Goal: Task Accomplishment & Management: Use online tool/utility

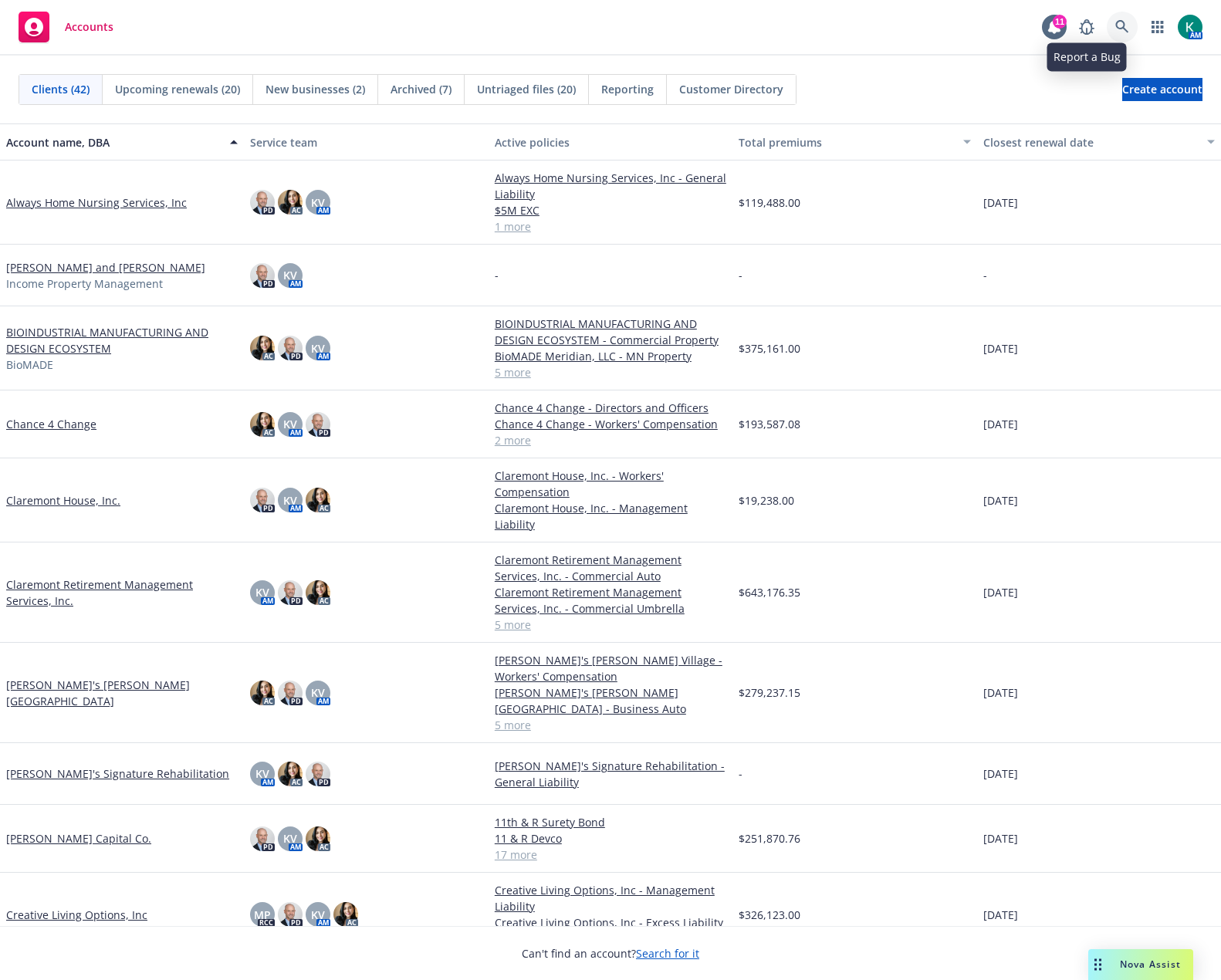
click at [1118, 21] on body "Accounts 11 AM Clients (42) Upcoming renewals (20) New businesses (2) Archived …" at bounding box center [610, 490] width 1221 height 980
click at [1130, 28] on link at bounding box center [1121, 26] width 31 height 31
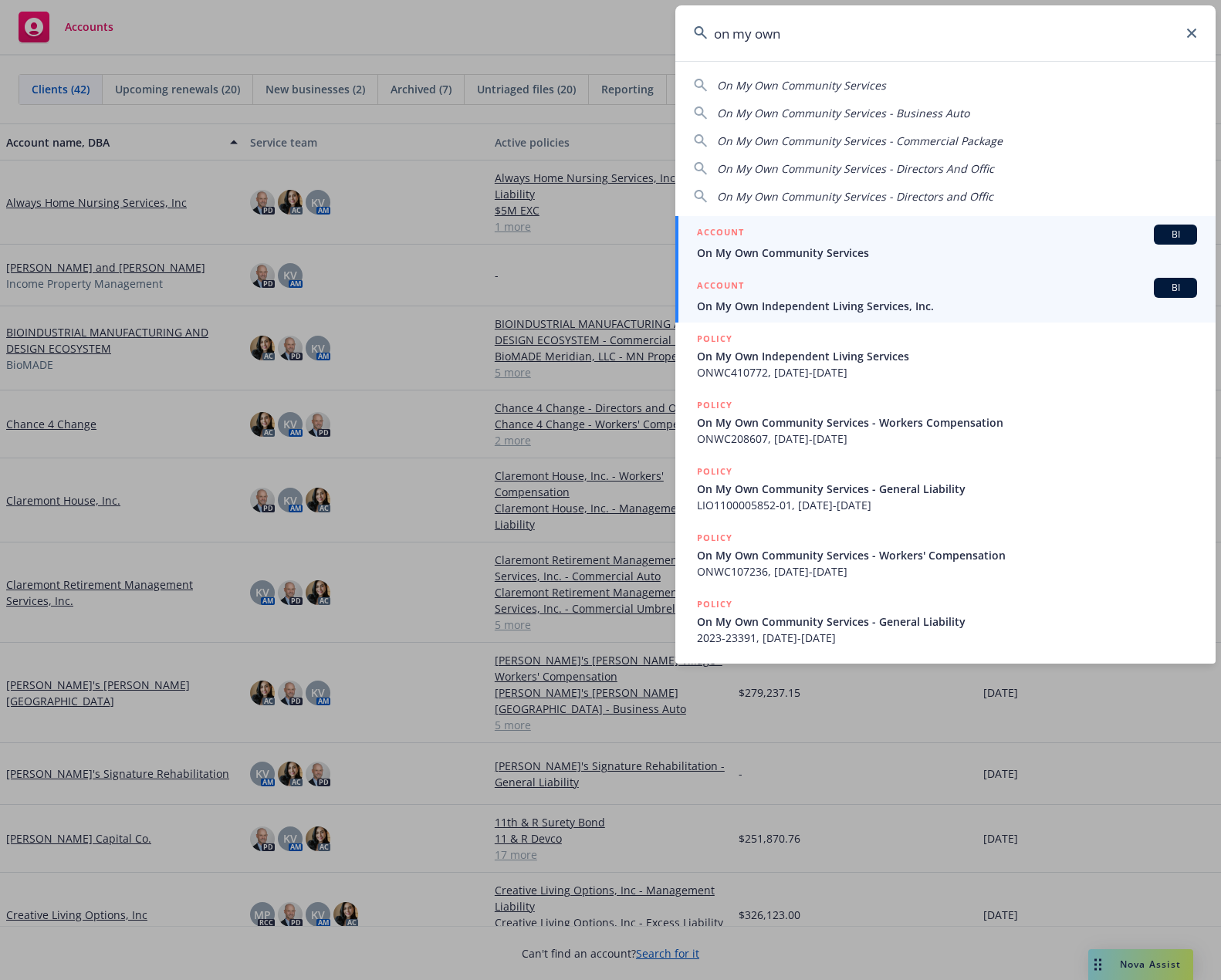
type input "on my own"
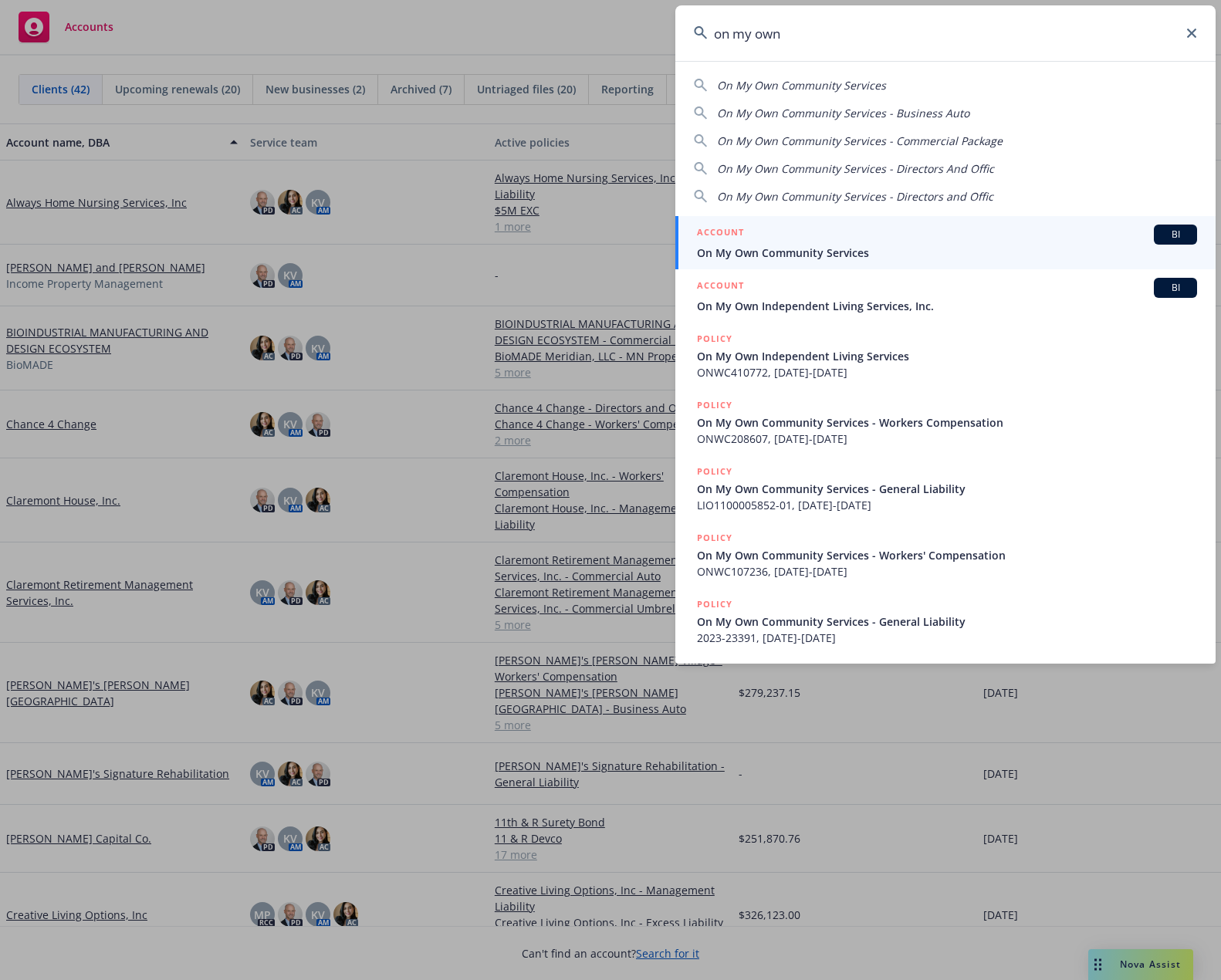
click at [944, 298] on span "On My Own Independent Living Services, Inc." at bounding box center [947, 306] width 500 height 16
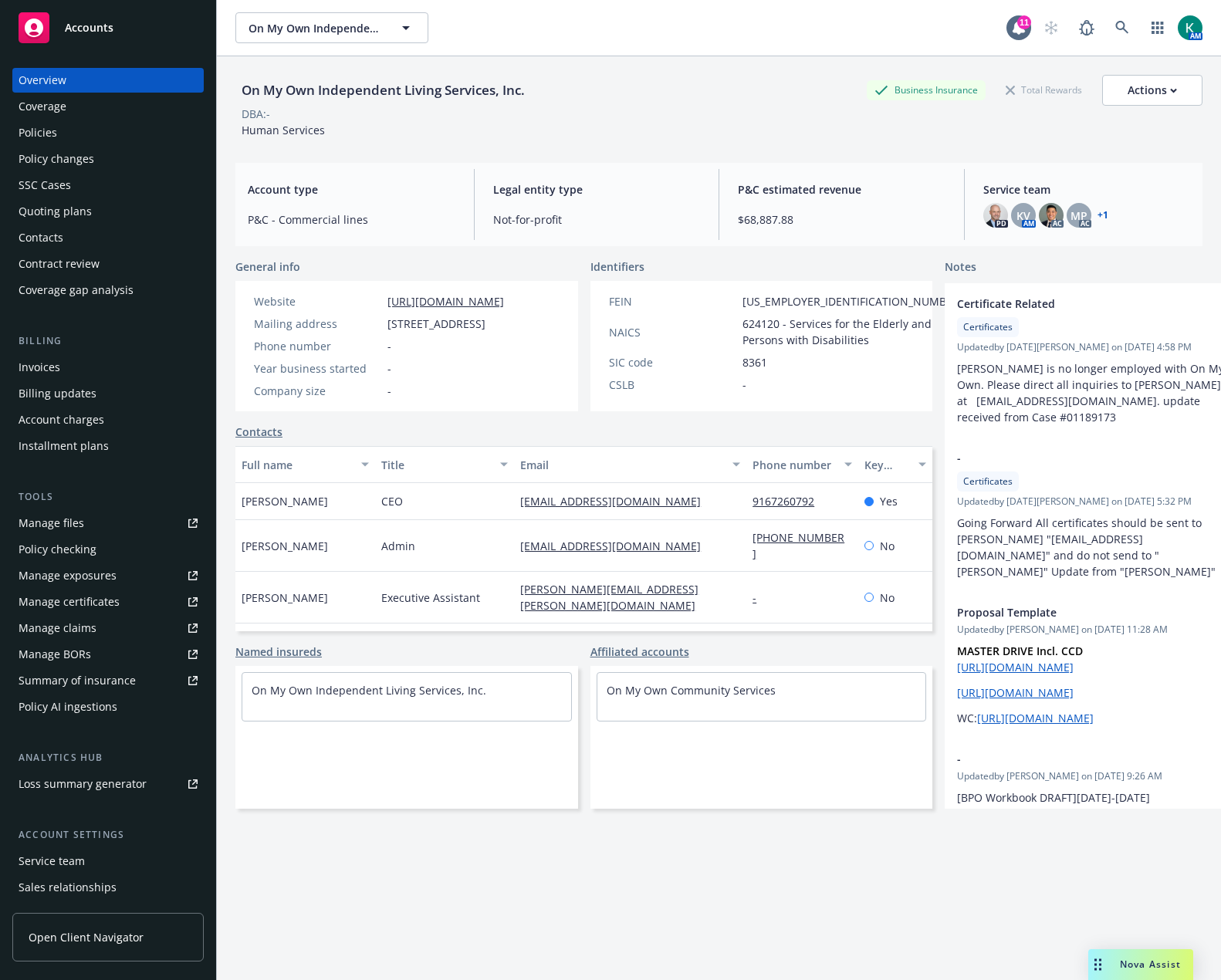
click at [89, 131] on div "Policies" at bounding box center [108, 133] width 179 height 24
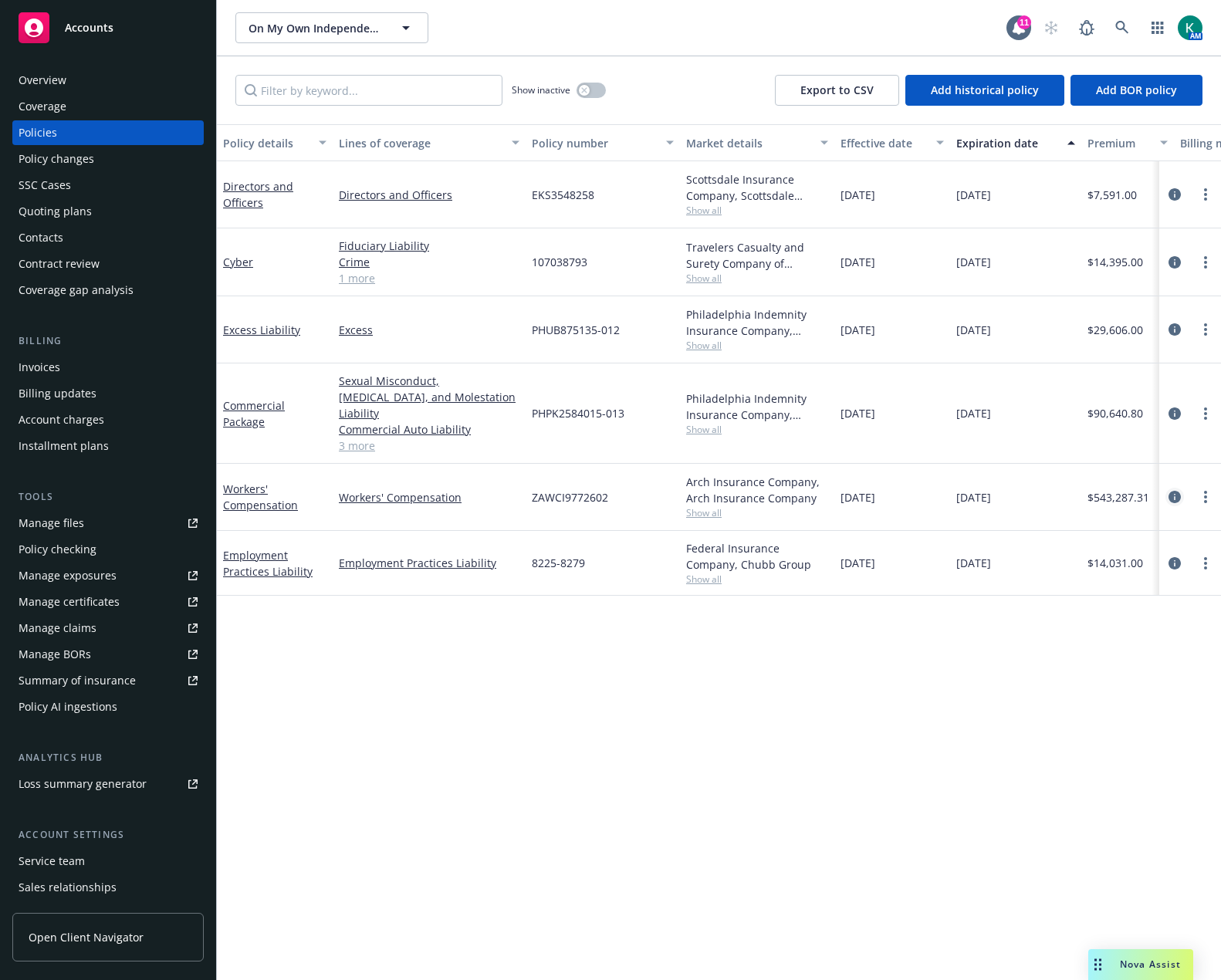
click at [1174, 491] on icon "circleInformation" at bounding box center [1174, 497] width 12 height 12
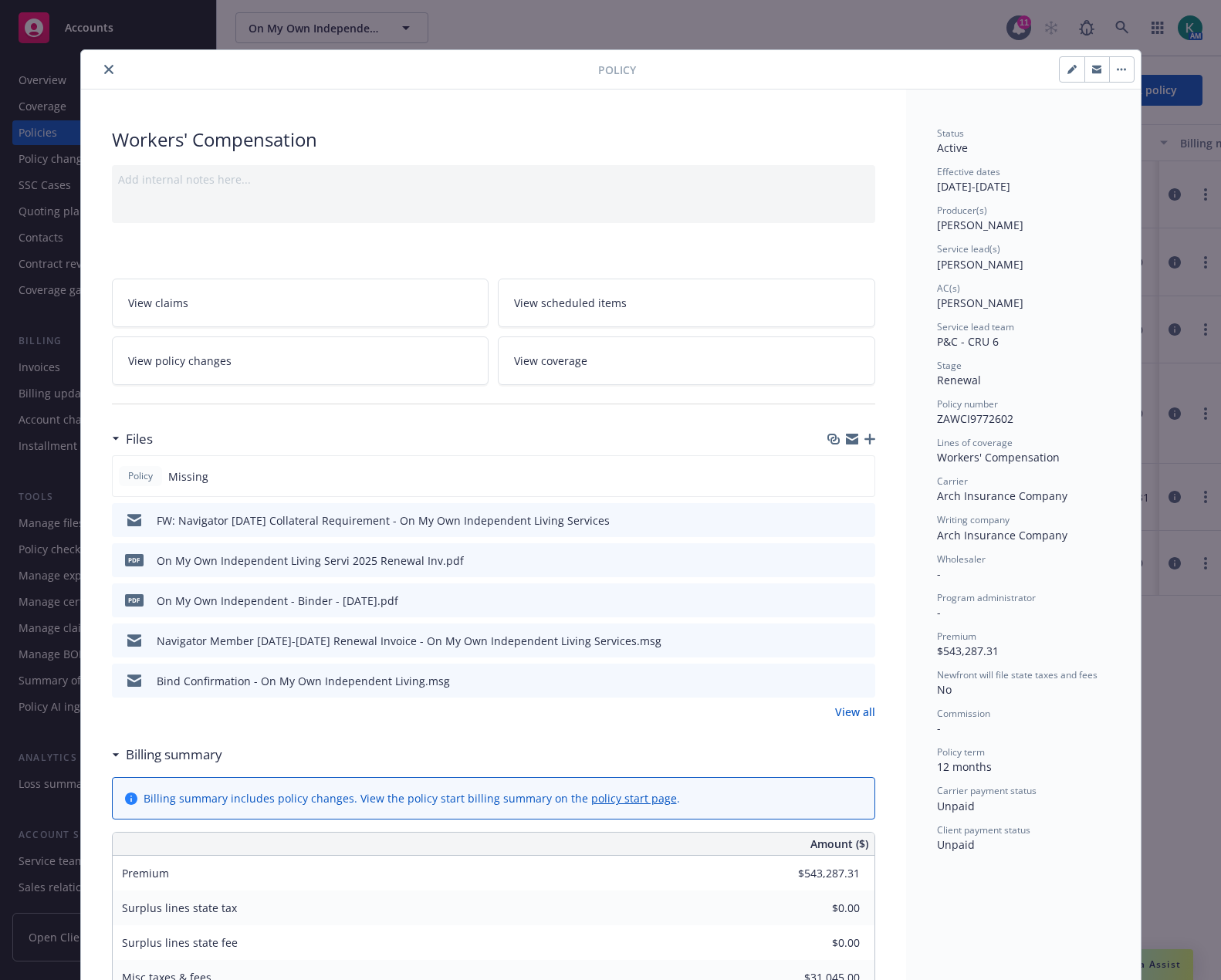
click at [864, 436] on icon "button" at bounding box center [869, 438] width 10 height 10
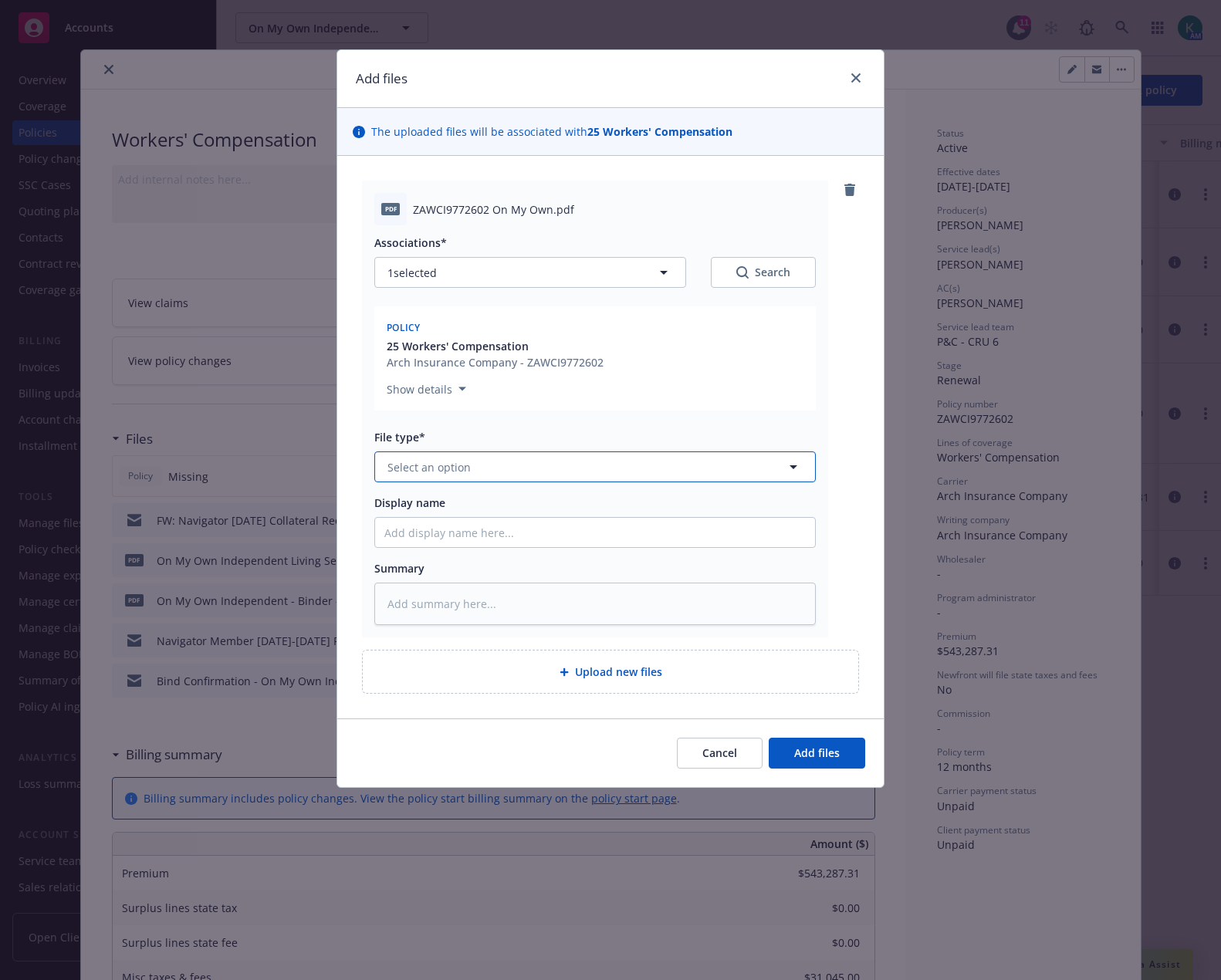
click at [441, 466] on span "Select an option" at bounding box center [429, 466] width 84 height 16
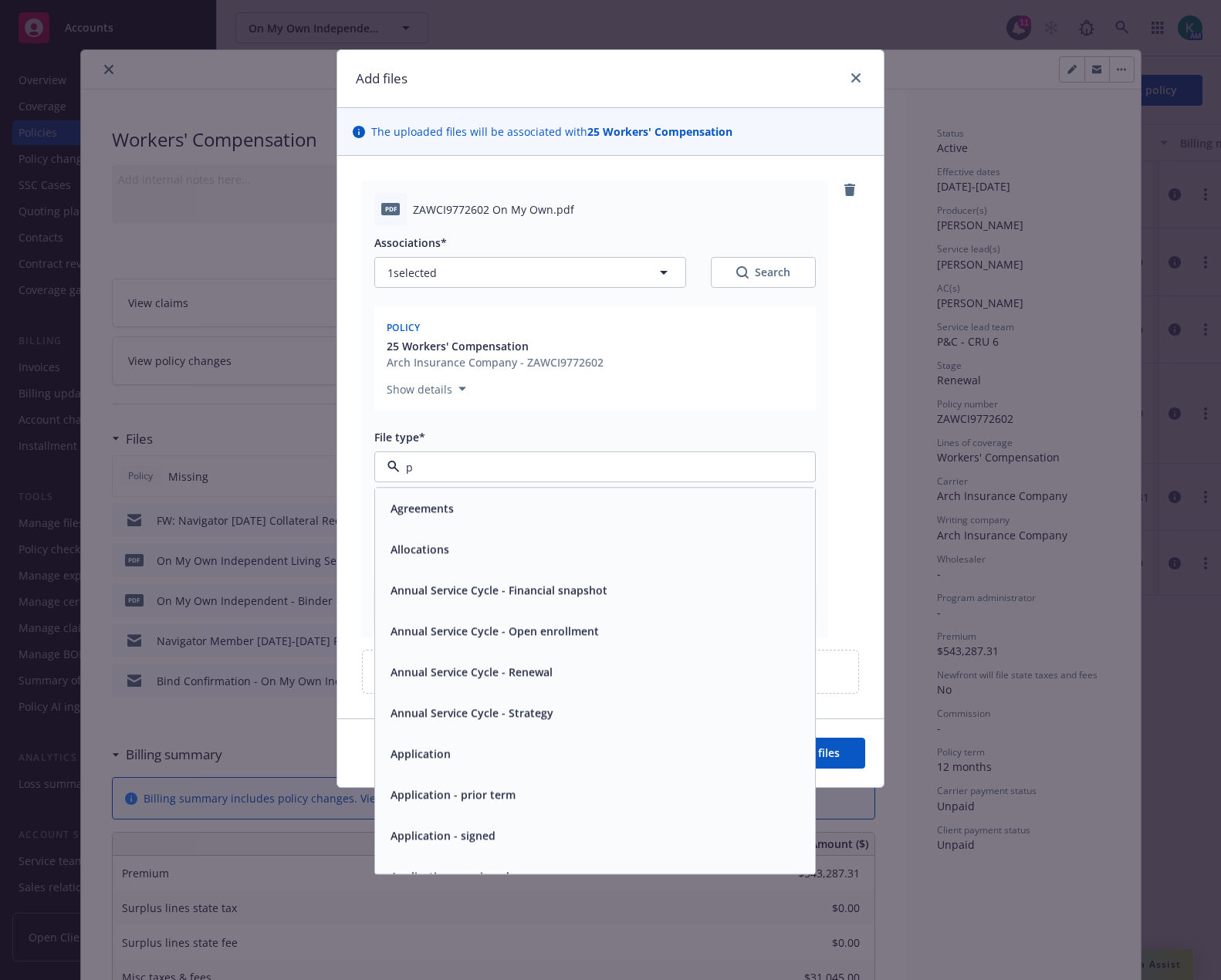
type input "po"
click at [451, 500] on div "Policy" at bounding box center [595, 510] width 421 height 23
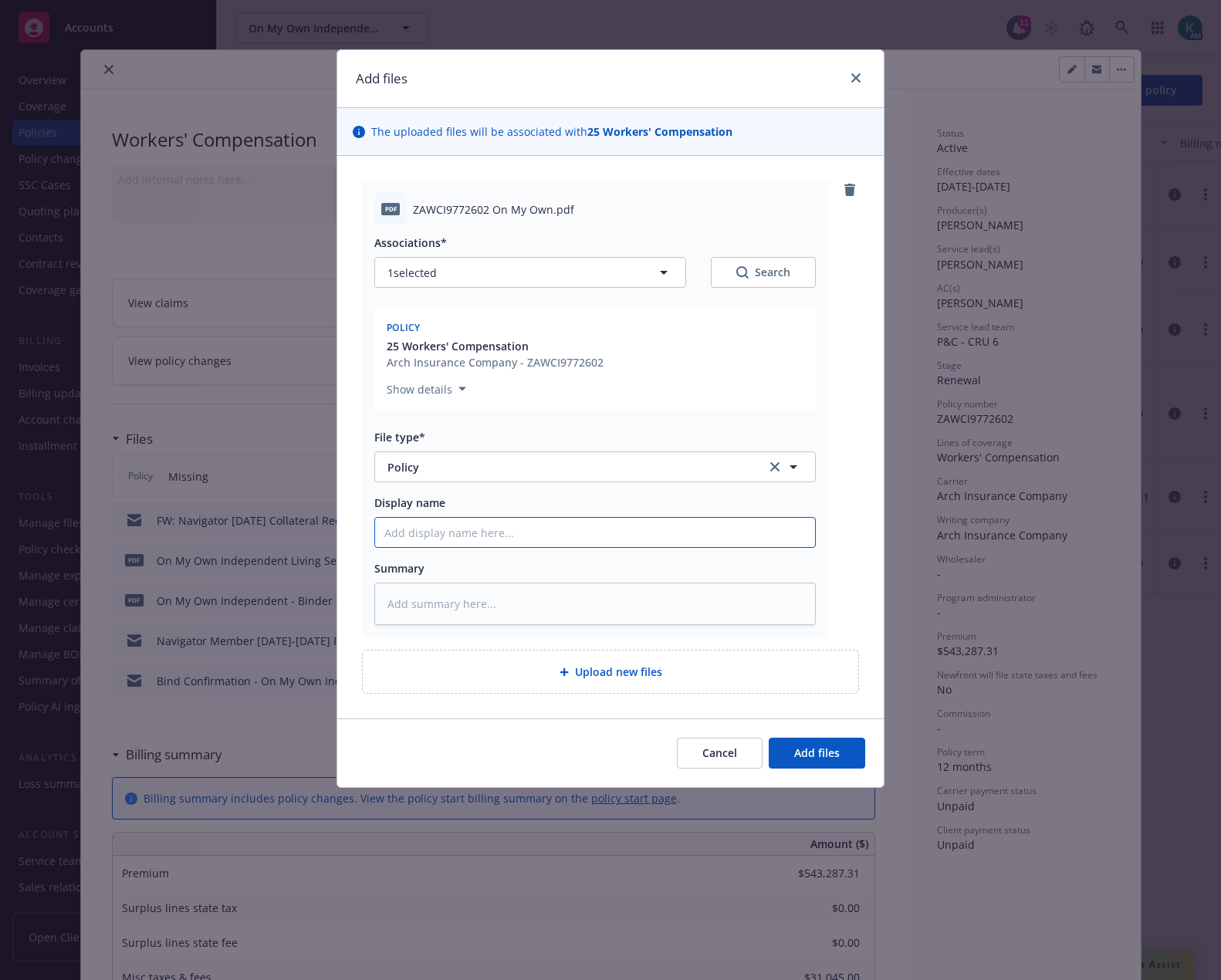
click at [448, 534] on input "Display name" at bounding box center [595, 531] width 440 height 29
type textarea "x"
type input "20"
type textarea "x"
type input "202"
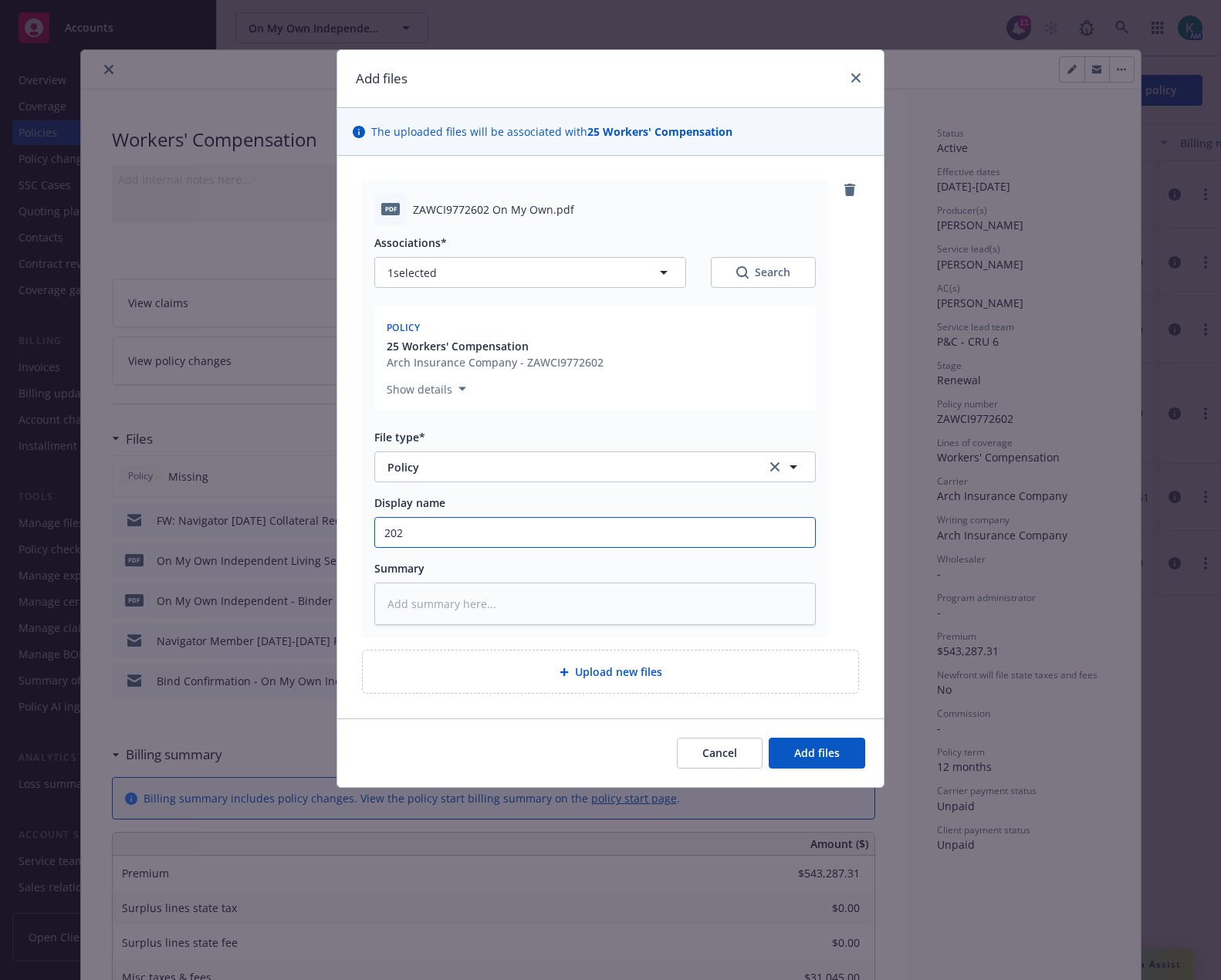
type textarea "x"
type input "2025"
type textarea "x"
type input "2025"
type textarea "x"
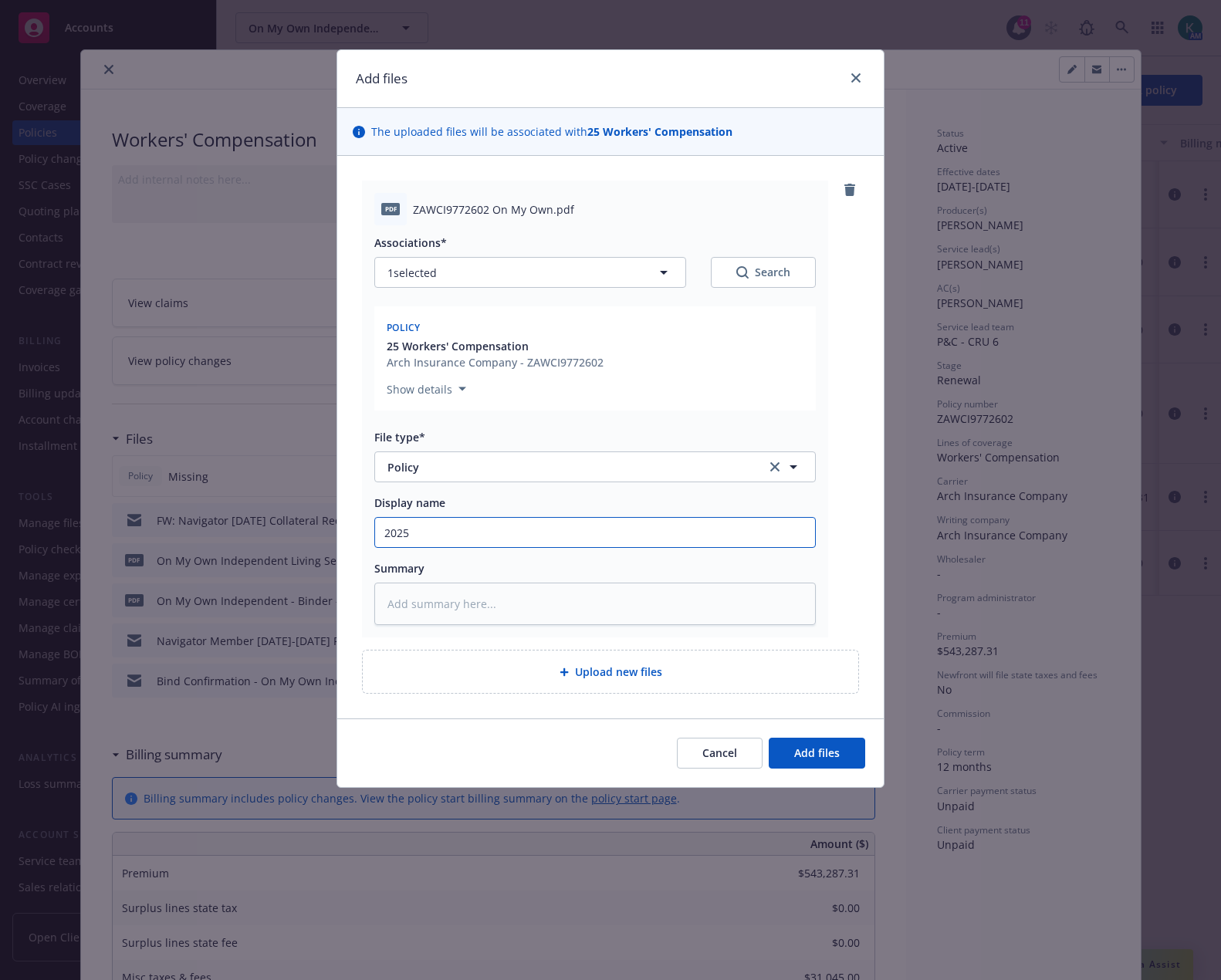
type input "2025 W"
type textarea "x"
type input "2025 W"
type textarea "x"
type input "2025 W"
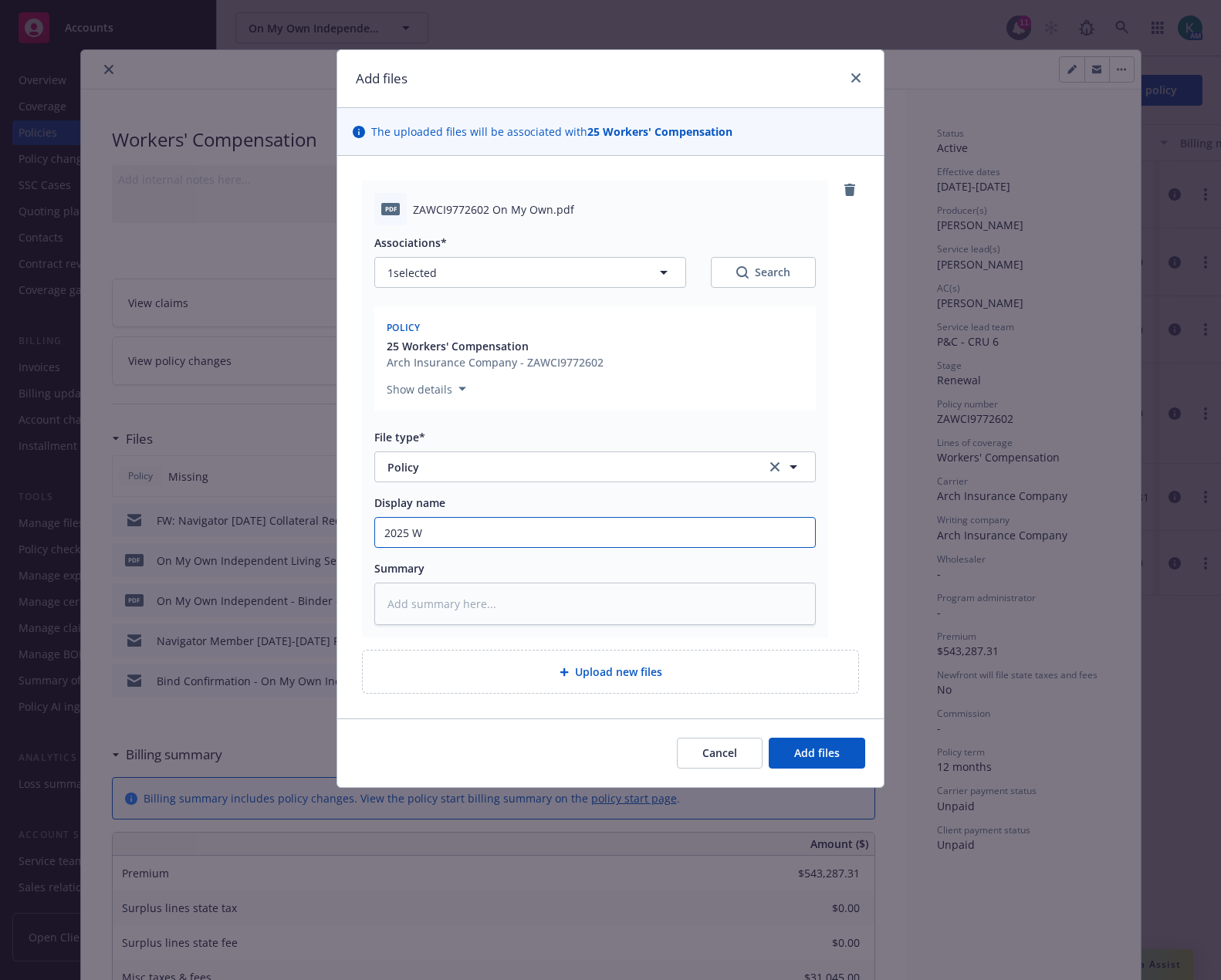
type textarea "x"
type input "2025 WC"
type textarea "x"
type input "2025 WC"
type textarea "x"
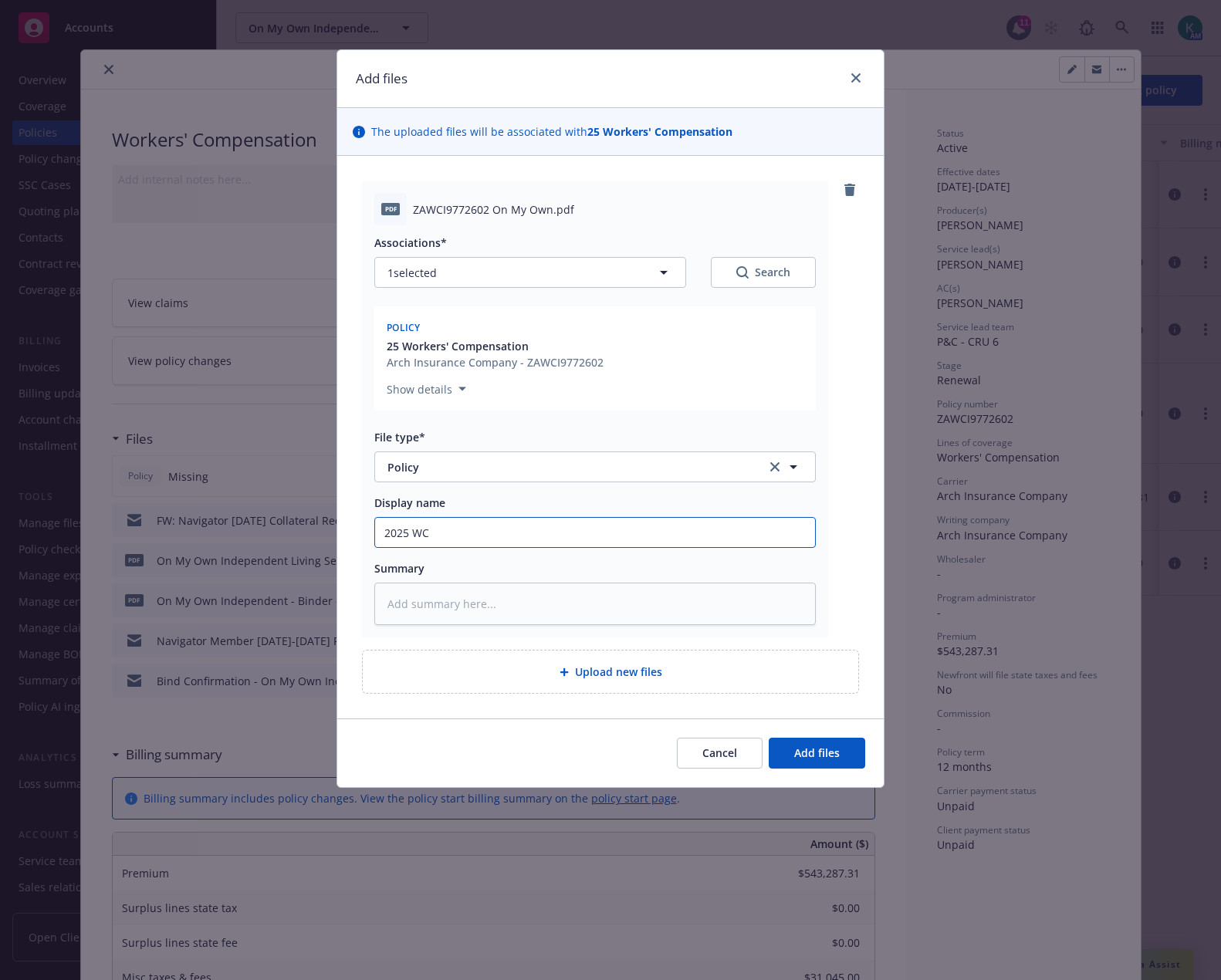
type input "2025 WC p"
type textarea "x"
type input "2025 WC"
type textarea "x"
type input "2025 WC Po"
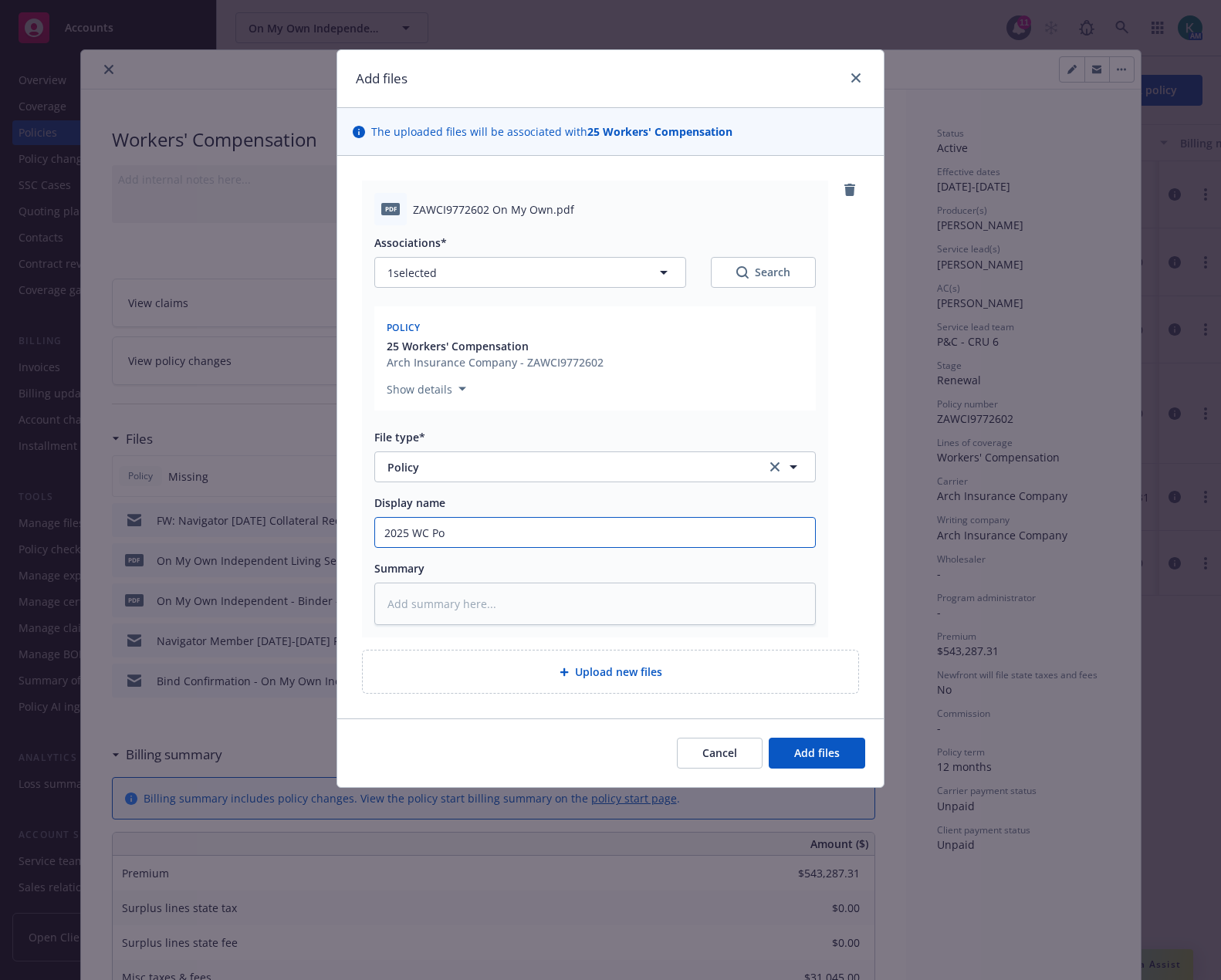
type textarea "x"
type input "2025 [PERSON_NAME]"
type textarea "x"
type input "2025 [PERSON_NAME]"
type textarea "x"
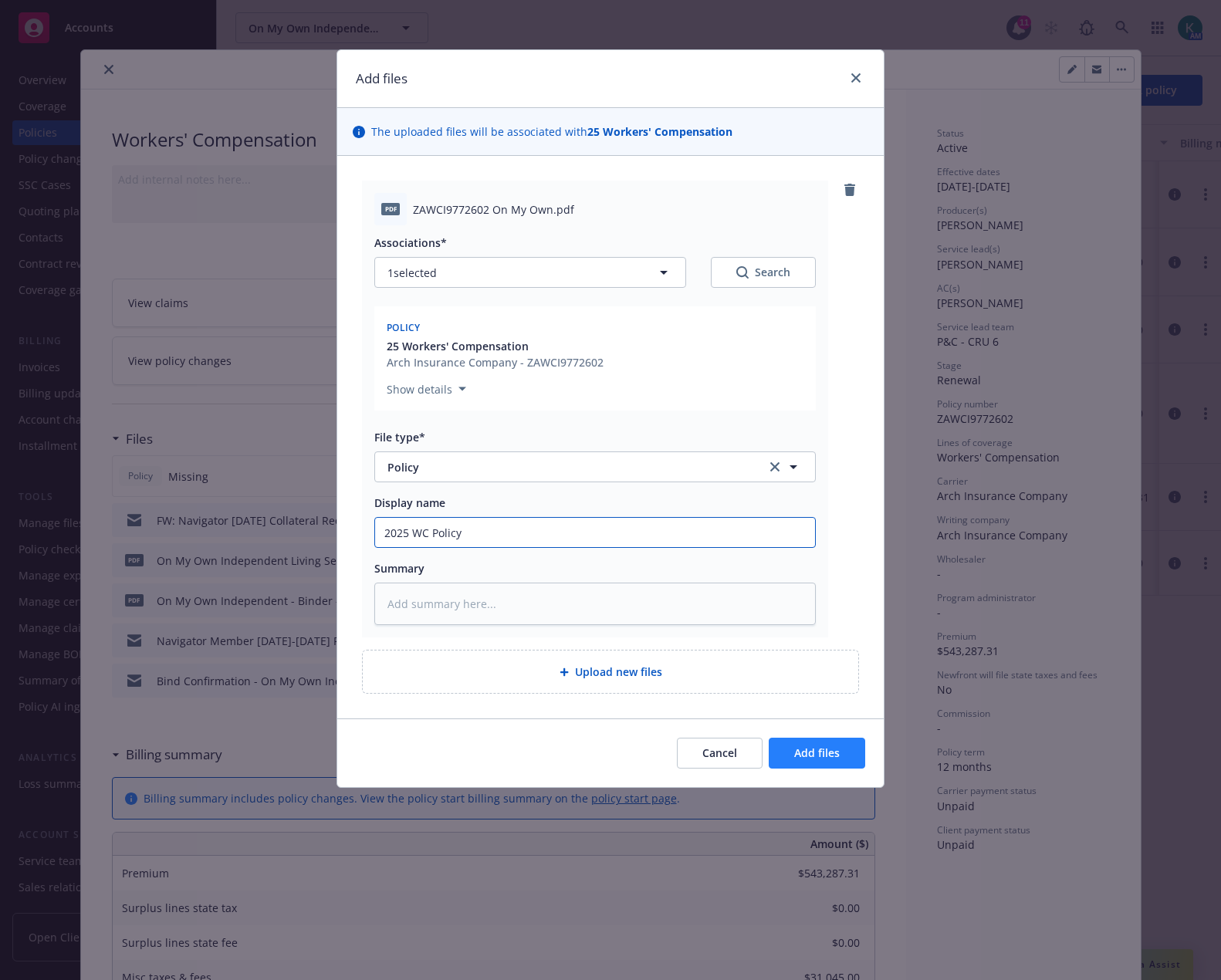
type input "2025 WC Policy"
click at [799, 746] on span "Add files" at bounding box center [817, 752] width 45 height 15
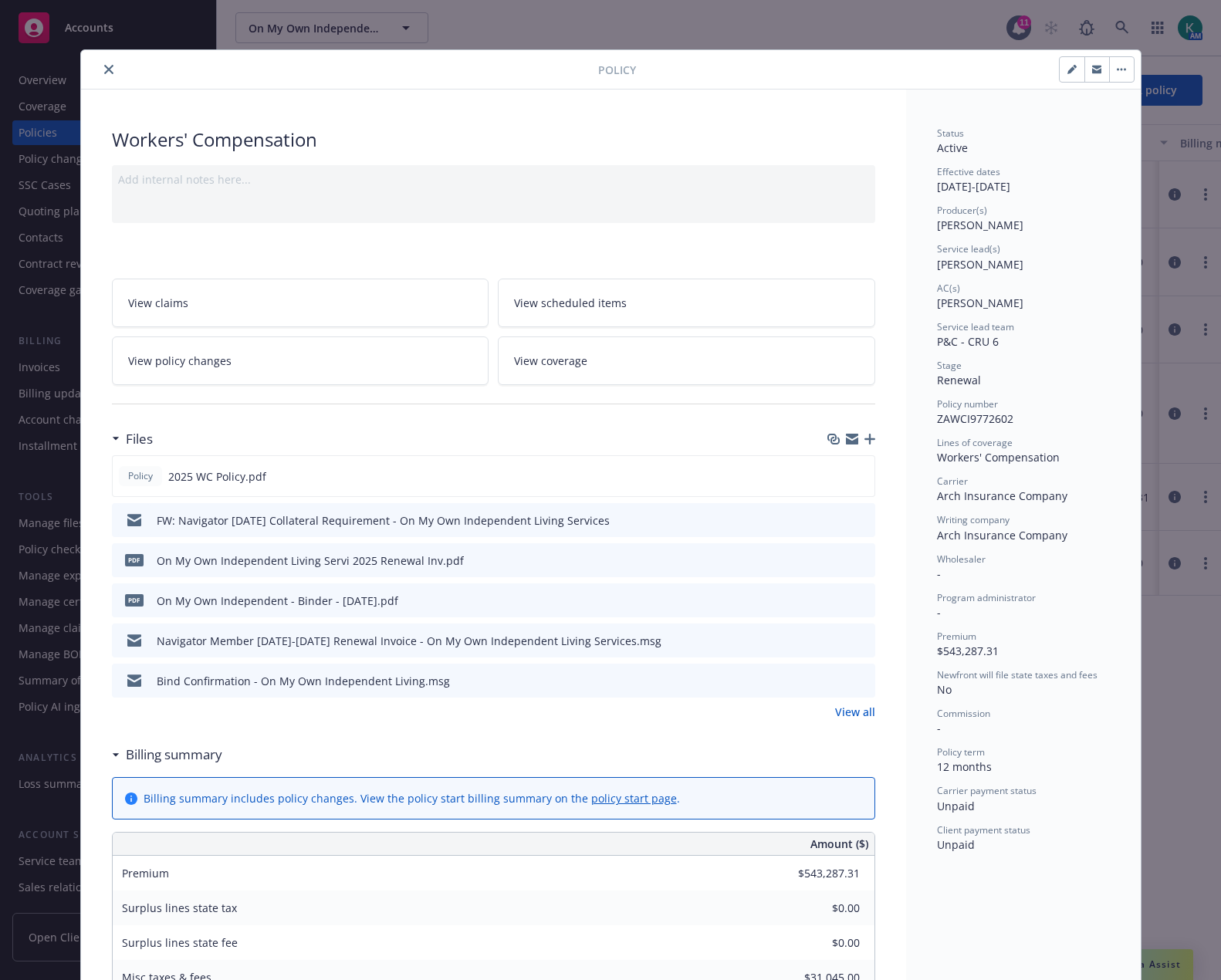
click at [864, 438] on icon "button" at bounding box center [869, 438] width 10 height 10
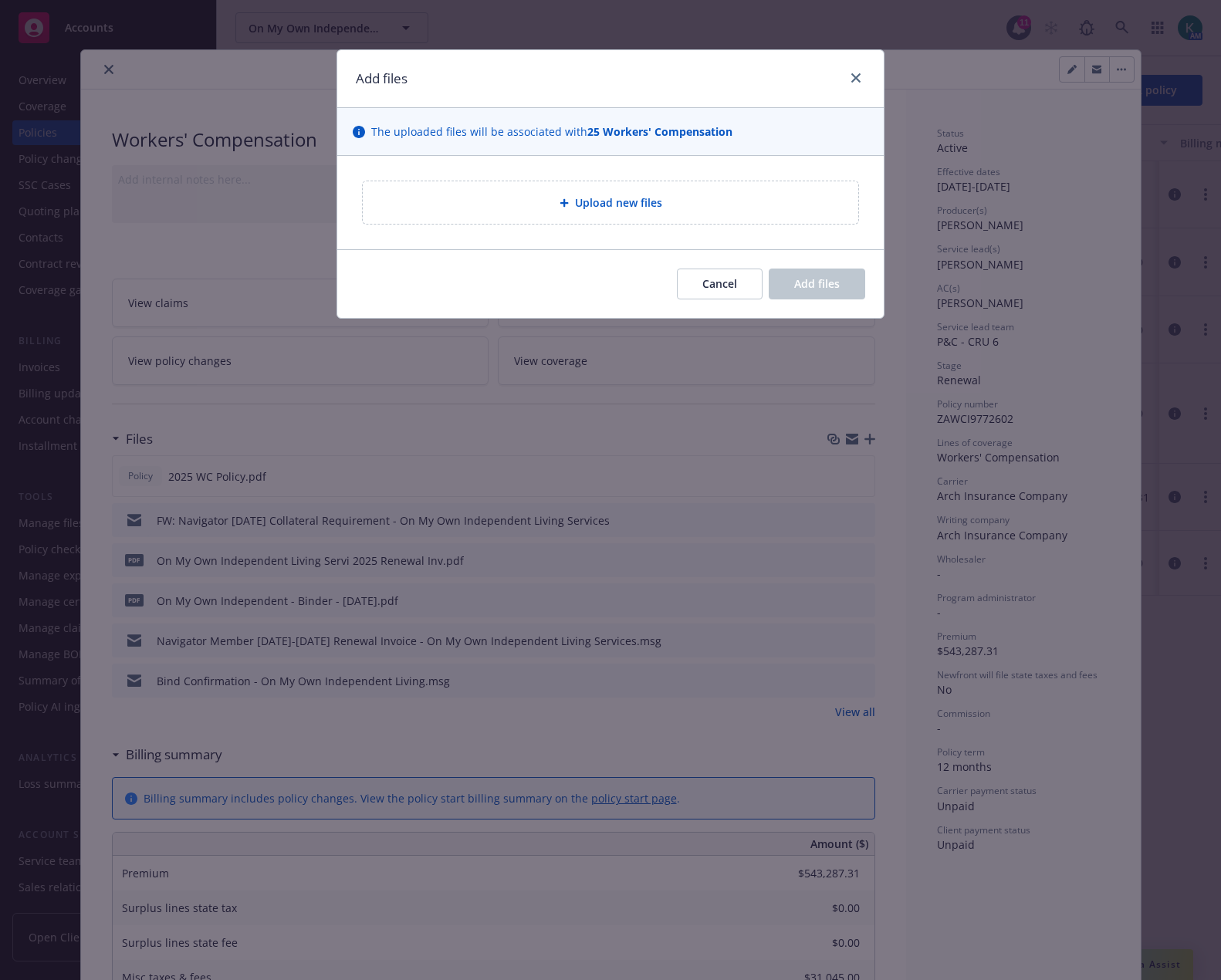
type textarea "x"
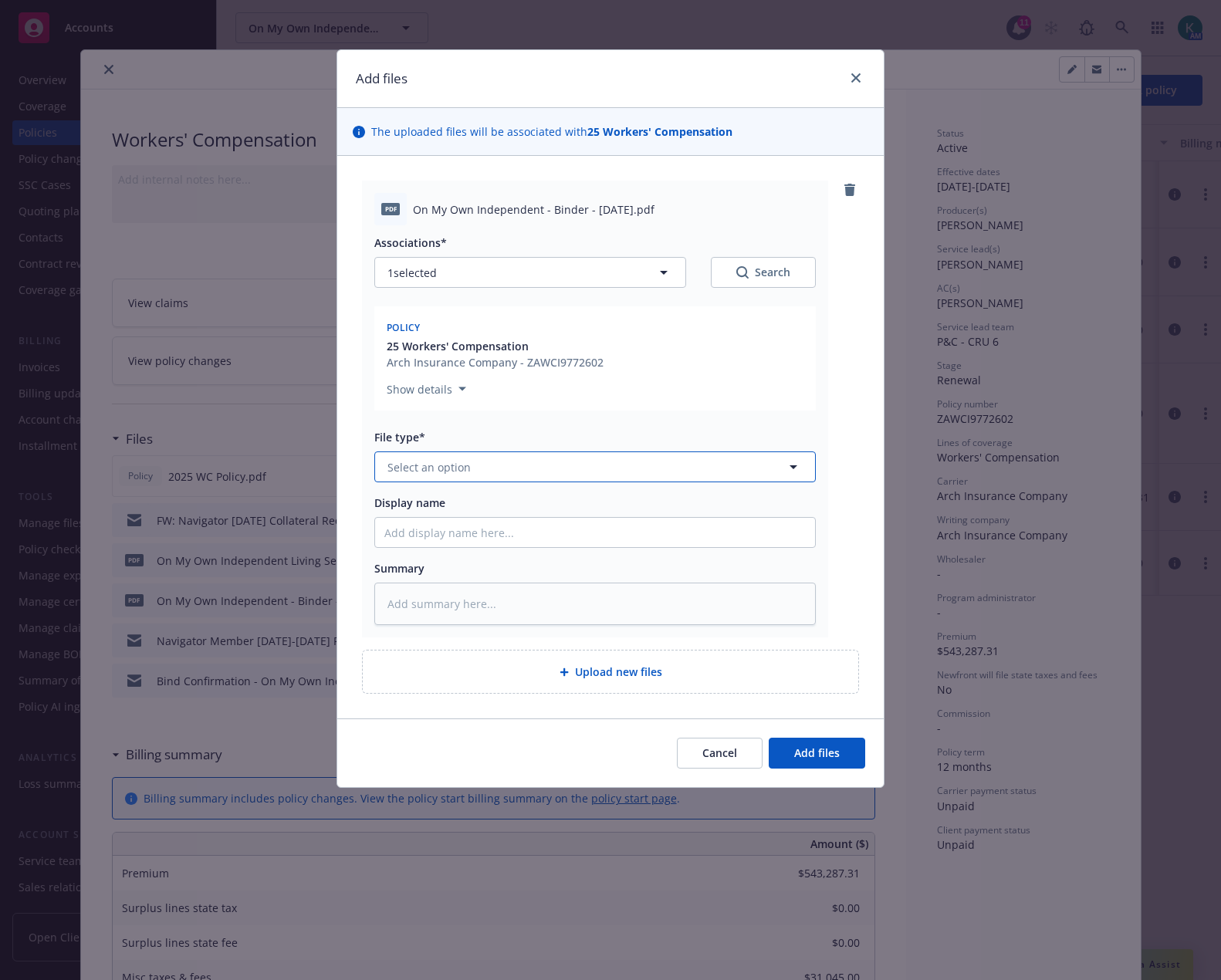
click at [513, 466] on button "Select an option" at bounding box center [595, 466] width 441 height 31
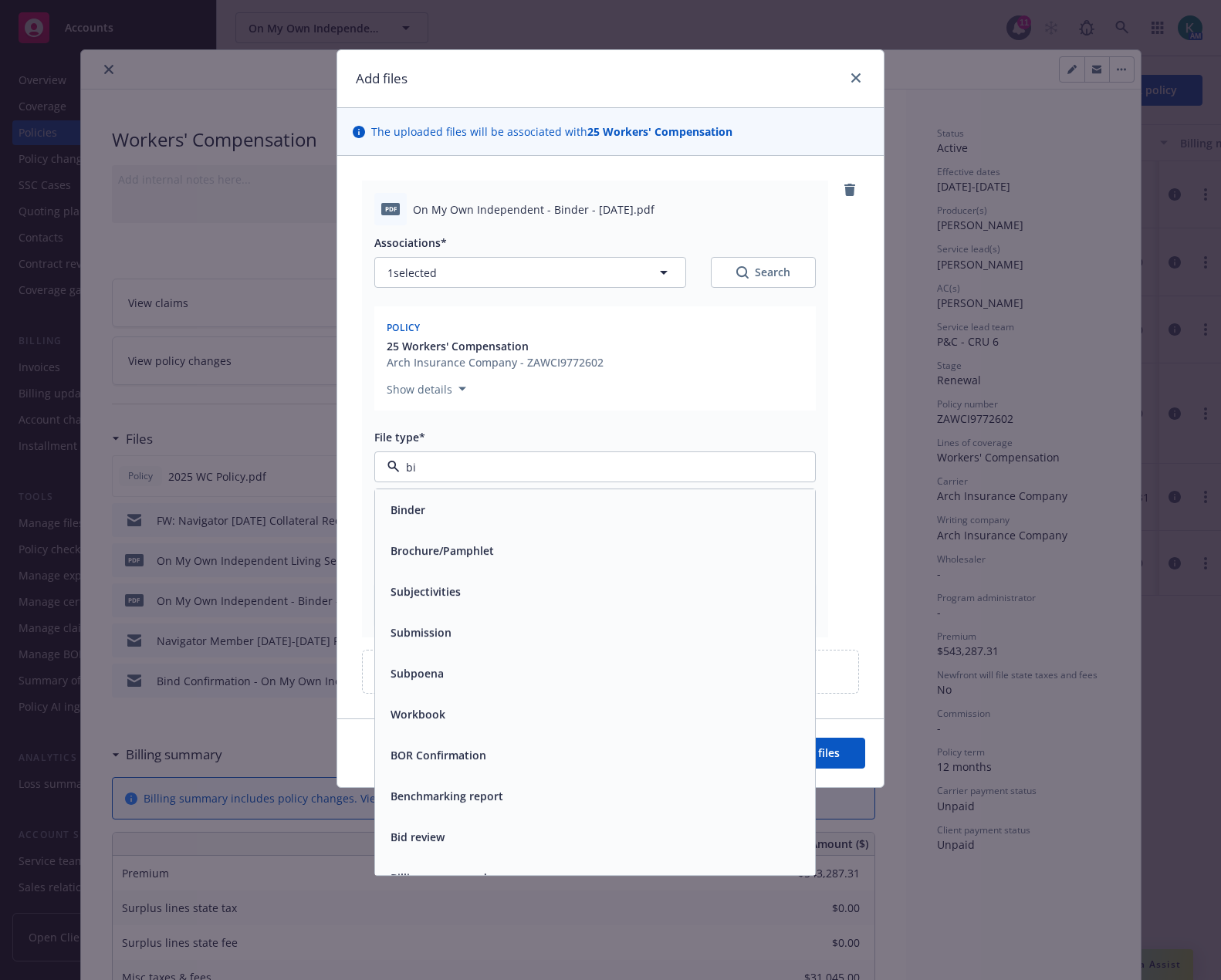
type input "bin"
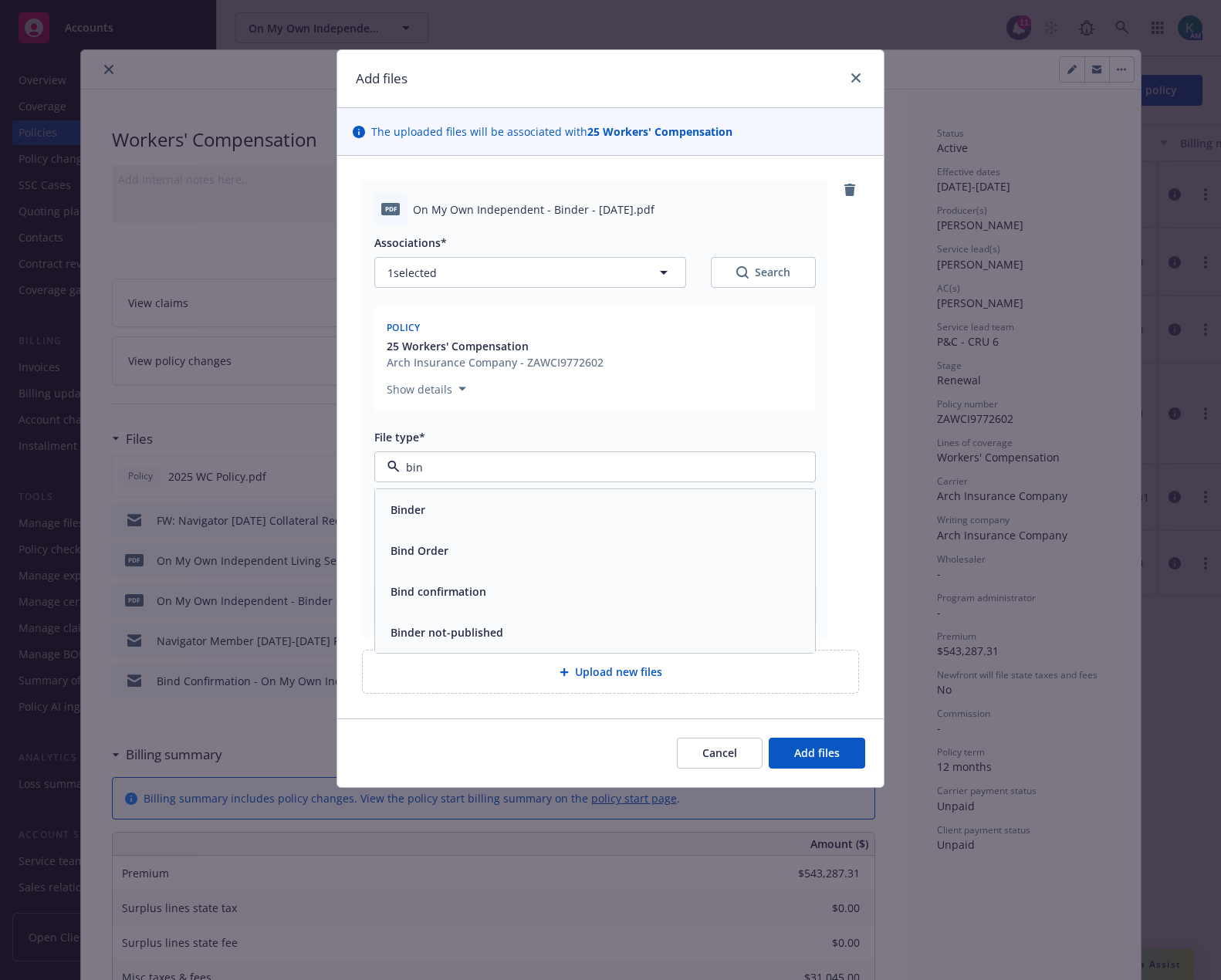
click at [504, 520] on div "Binder" at bounding box center [595, 510] width 421 height 23
click at [784, 745] on button "Add files" at bounding box center [817, 752] width 97 height 31
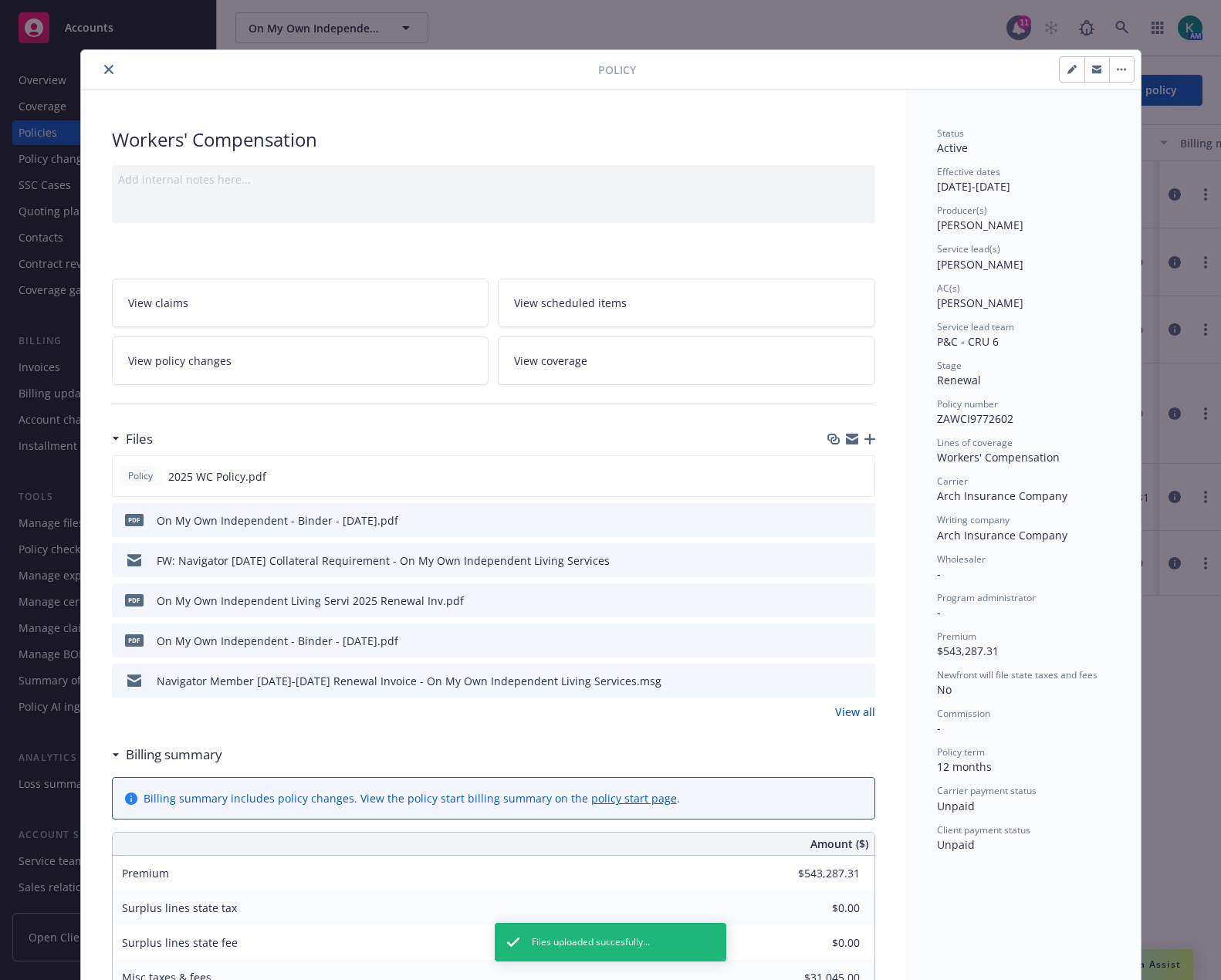
click at [1097, 62] on button "button" at bounding box center [1097, 70] width 24 height 24
click at [334, 191] on div "Add internal notes here..." at bounding box center [493, 195] width 763 height 58
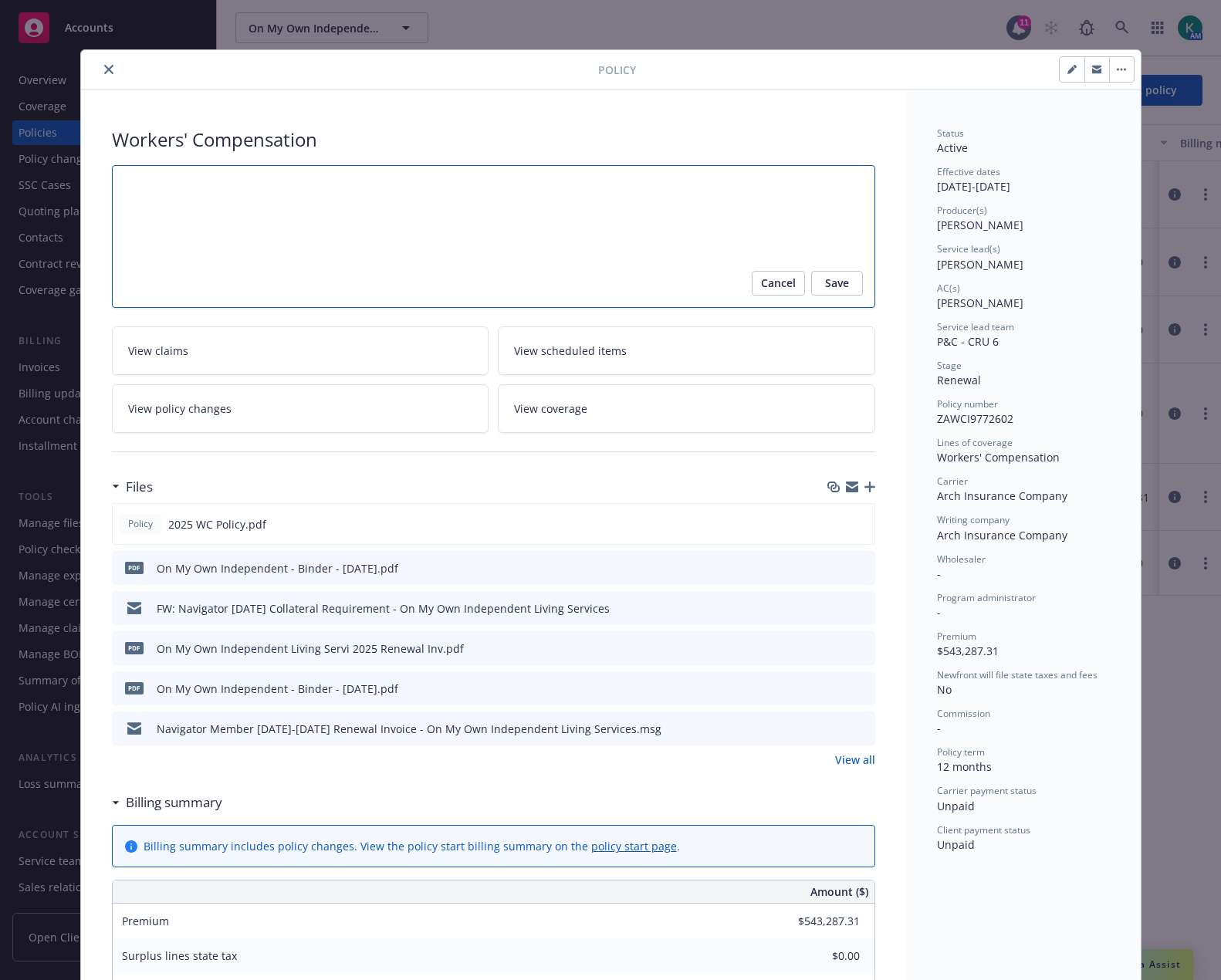
click at [333, 191] on textarea at bounding box center [493, 237] width 763 height 143
paste textarea "please send any policy change requests to: [EMAIL_ADDRESS][DOMAIN_NAME]"
type textarea "x"
type textarea "please send any policy change requests to: [EMAIL_ADDRESS][DOMAIN_NAME]"
drag, startPoint x: 204, startPoint y: 189, endPoint x: 33, endPoint y: 204, distance: 171.7
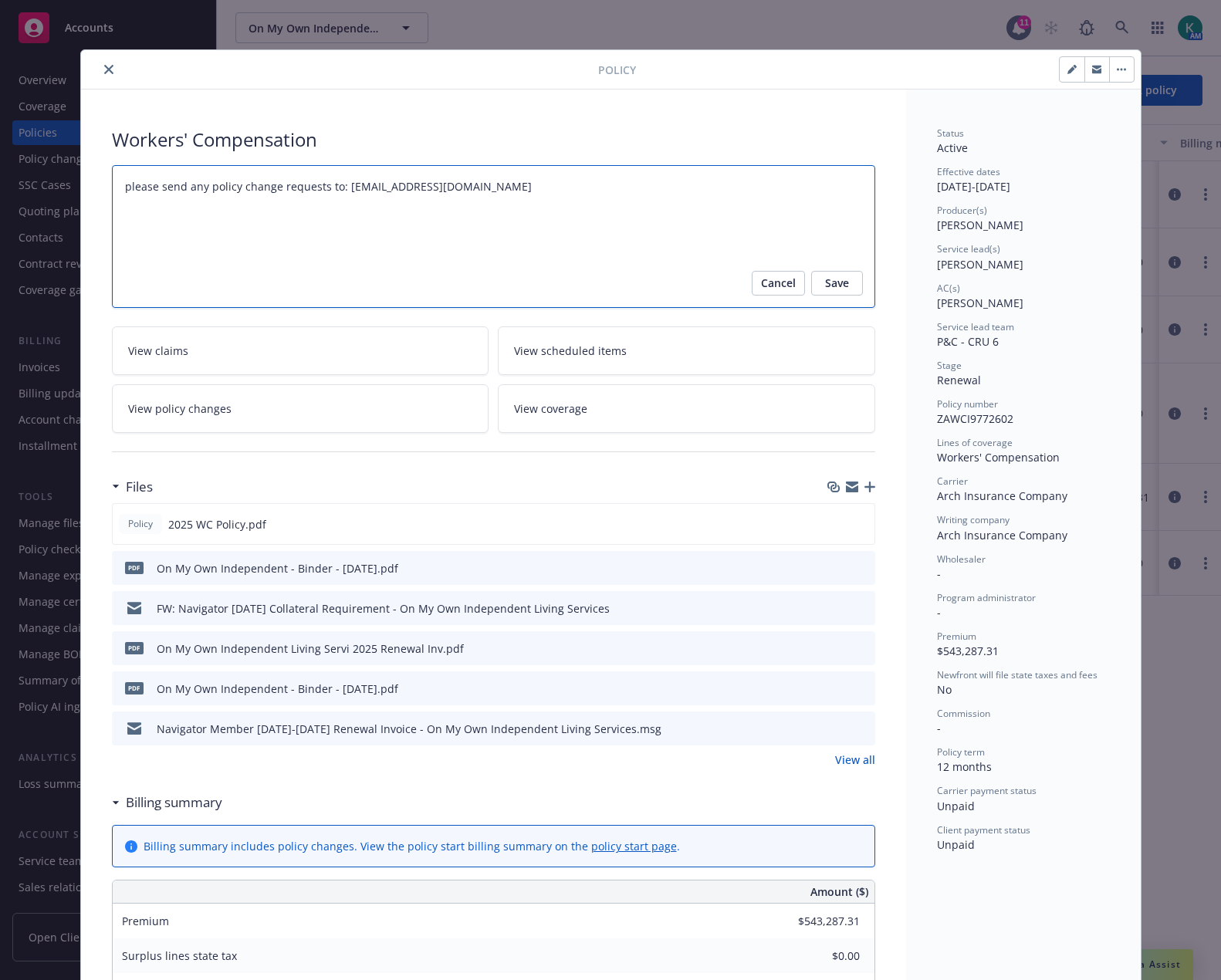
click at [33, 204] on div "Policy Workers' Compensation please send any policy change requests to: [EMAIL_…" at bounding box center [610, 490] width 1221 height 980
type textarea "x"
type textarea "policy change requests to: [EMAIL_ADDRESS][DOMAIN_NAME]"
click at [845, 287] on button "Save" at bounding box center [836, 283] width 52 height 24
type textarea "x"
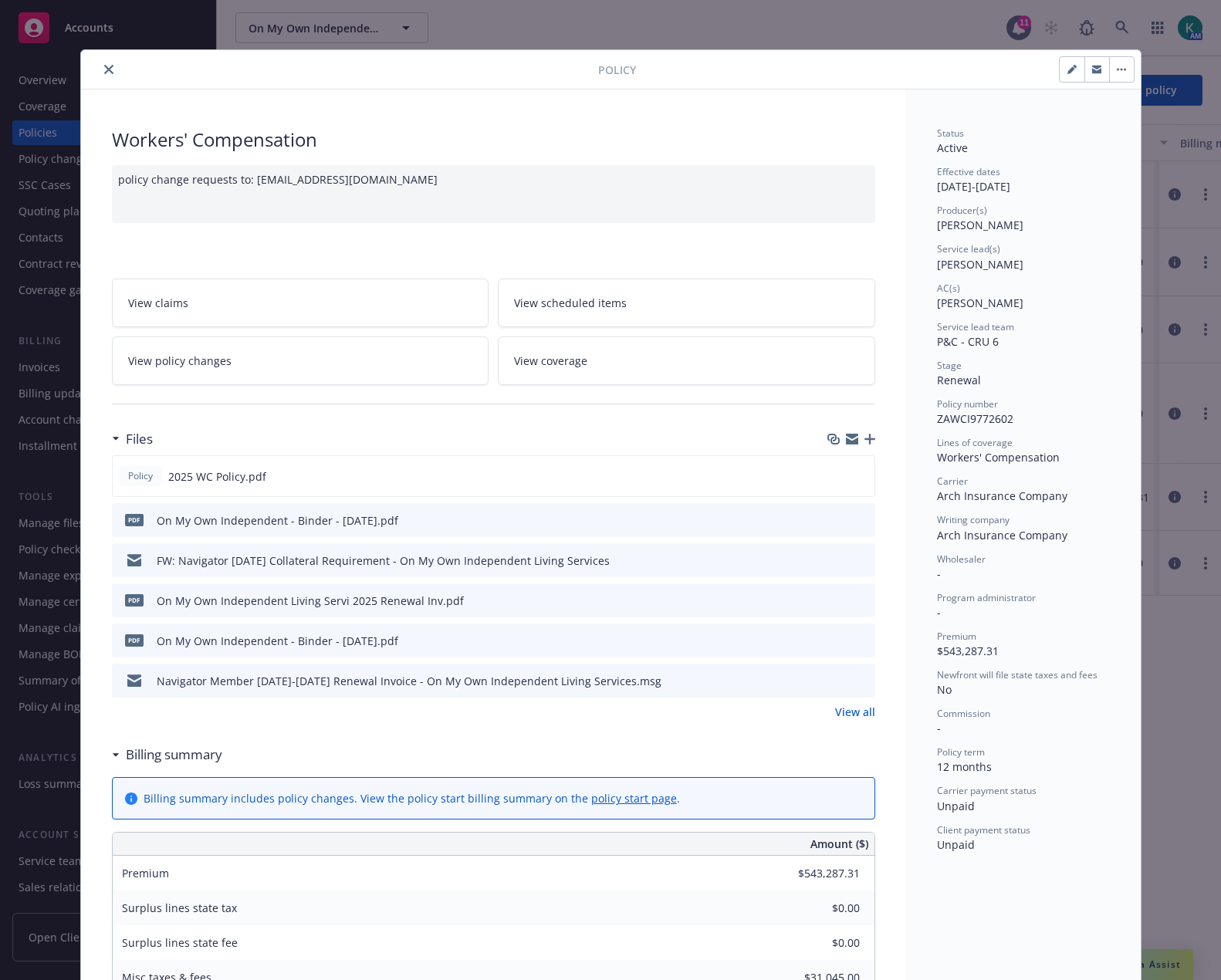
click at [104, 68] on icon "close" at bounding box center [109, 70] width 9 height 9
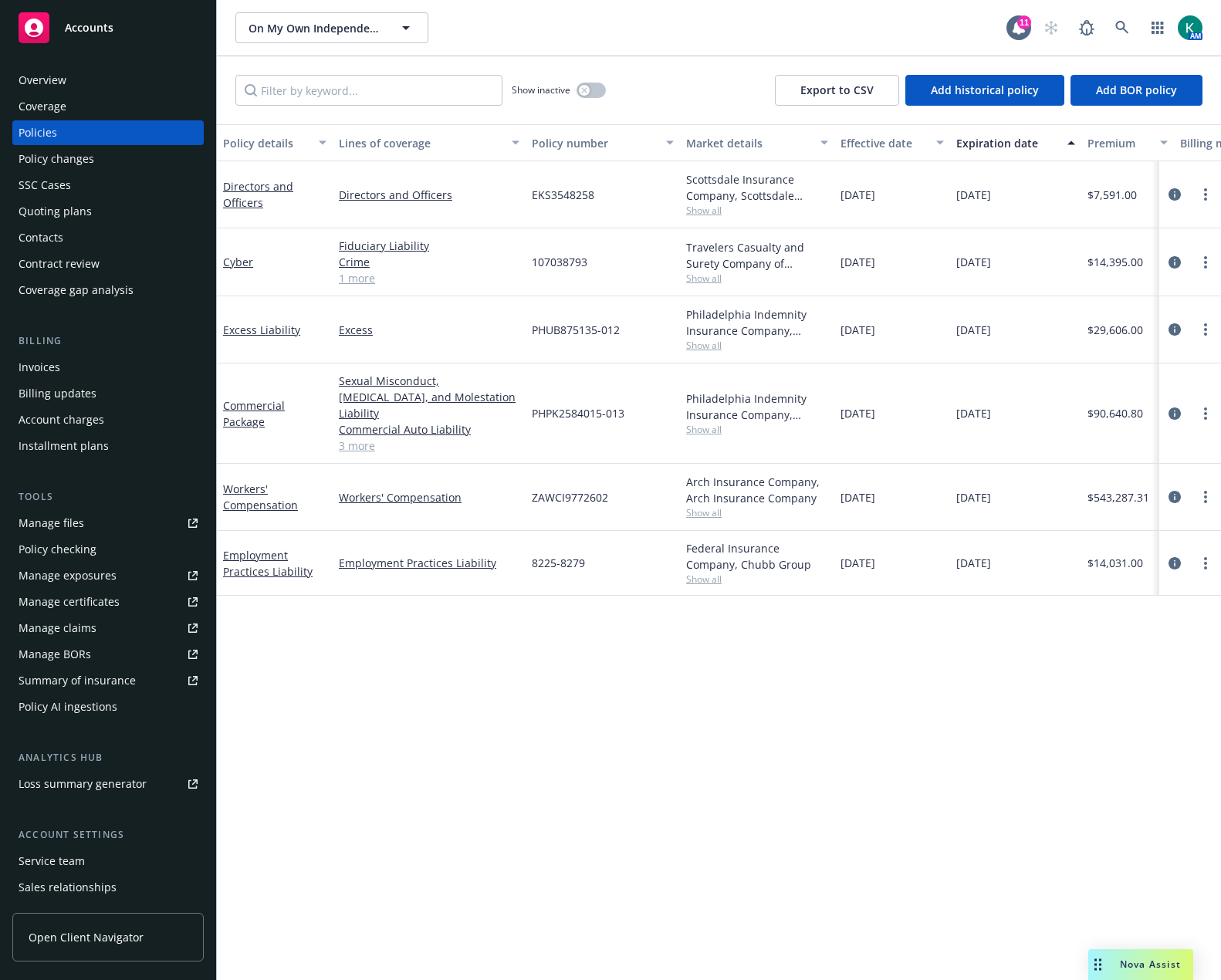
click at [672, 40] on div "On My Own Independent Living Services, Inc. On My Own Independent Living Servic…" at bounding box center [620, 27] width 770 height 31
click at [1118, 29] on icon at bounding box center [1121, 27] width 13 height 13
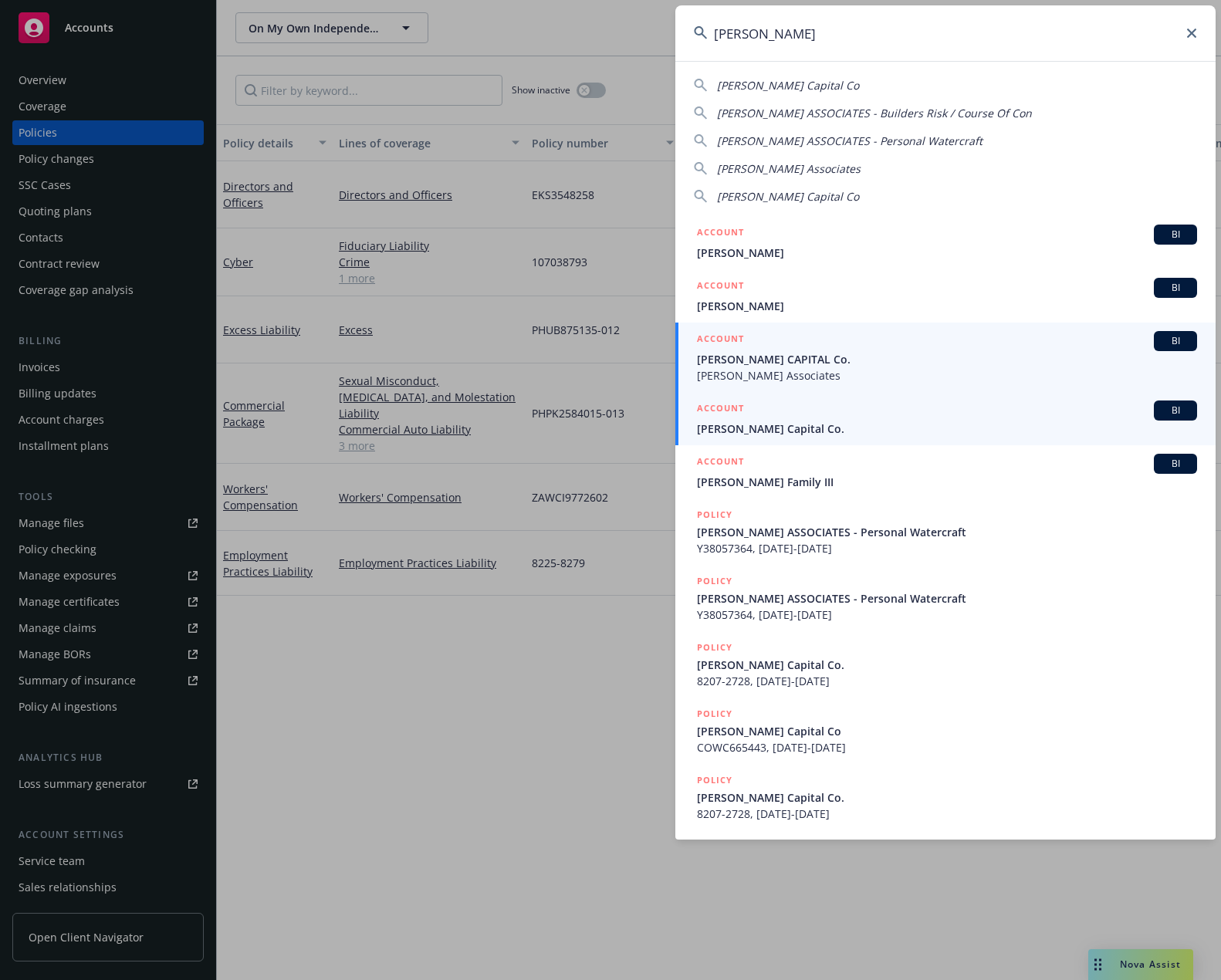
type input "[PERSON_NAME]"
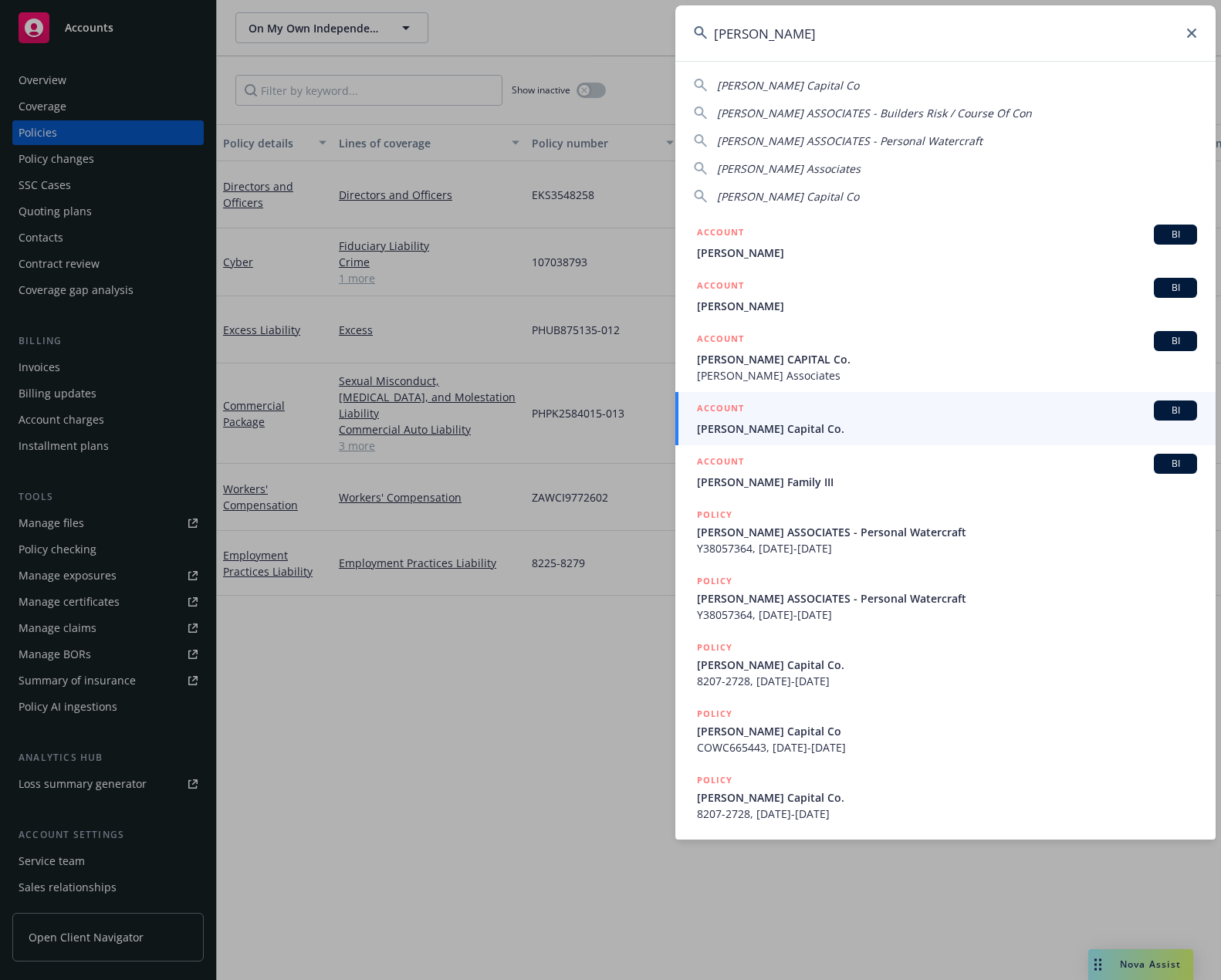
click at [833, 413] on div "ACCOUNT BI" at bounding box center [947, 410] width 500 height 20
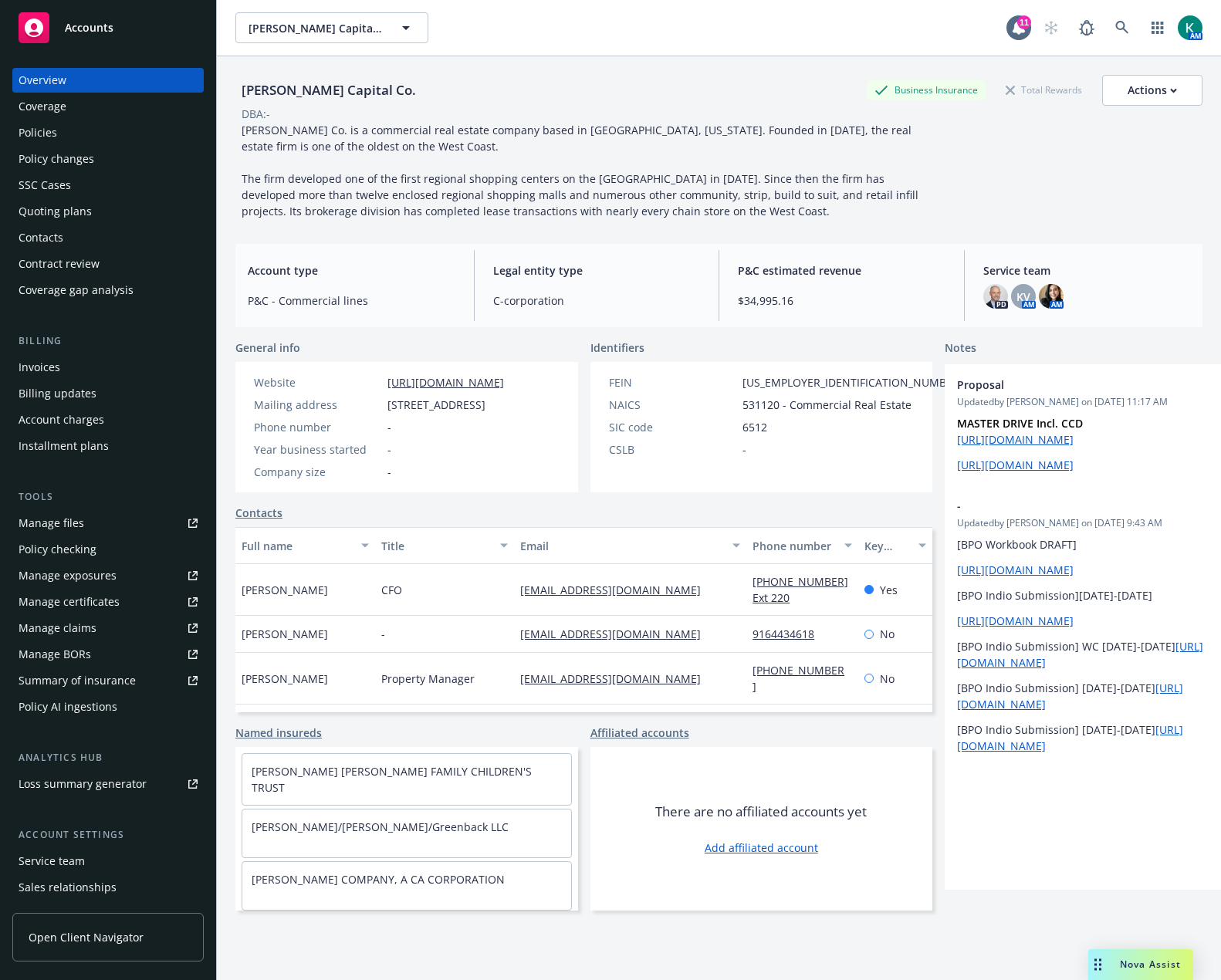
click at [76, 209] on div "Quoting plans" at bounding box center [56, 212] width 73 height 24
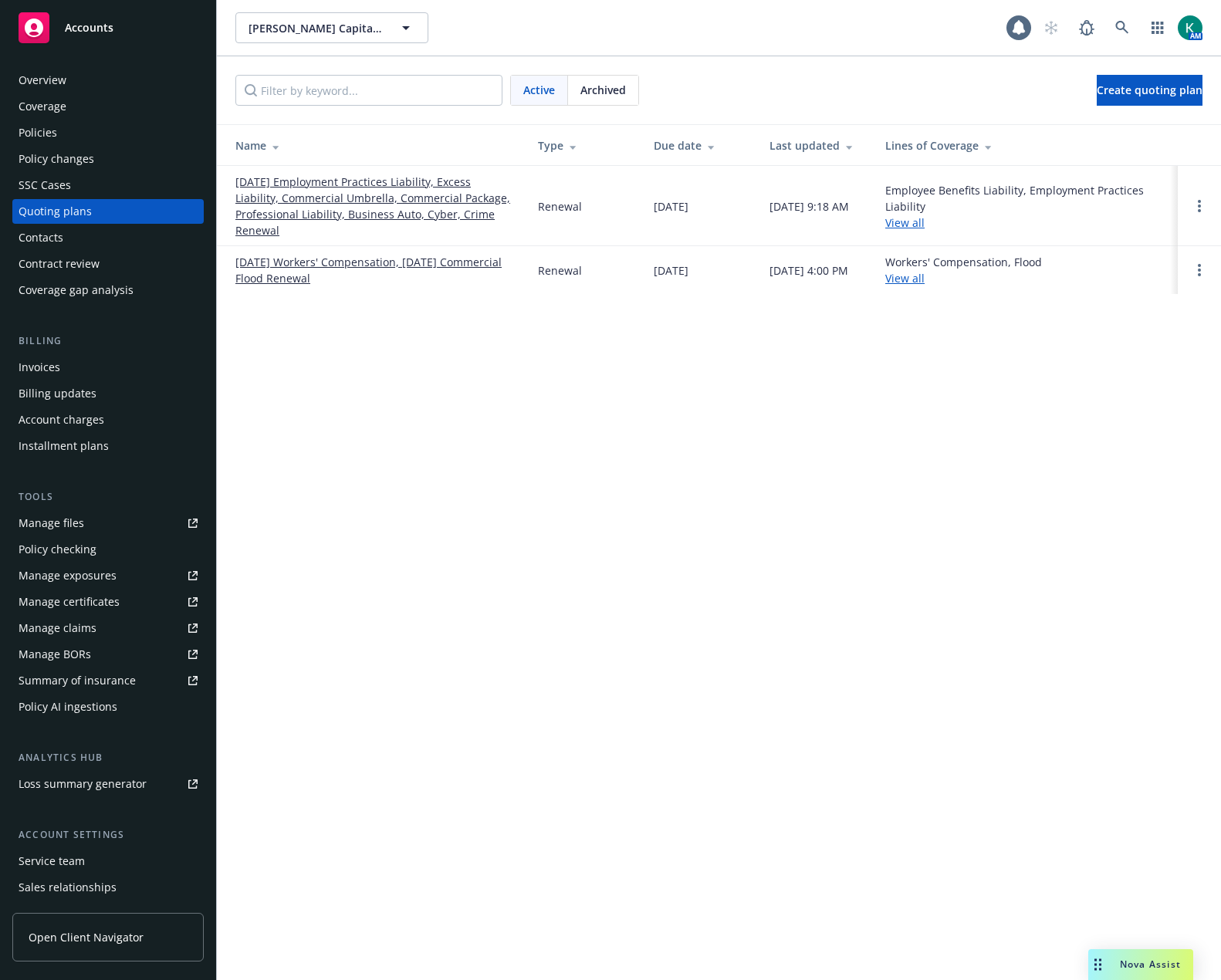
click at [271, 211] on link "[DATE] Employment Practices Liability, Excess Liability, Commercial Umbrella, C…" at bounding box center [373, 206] width 278 height 65
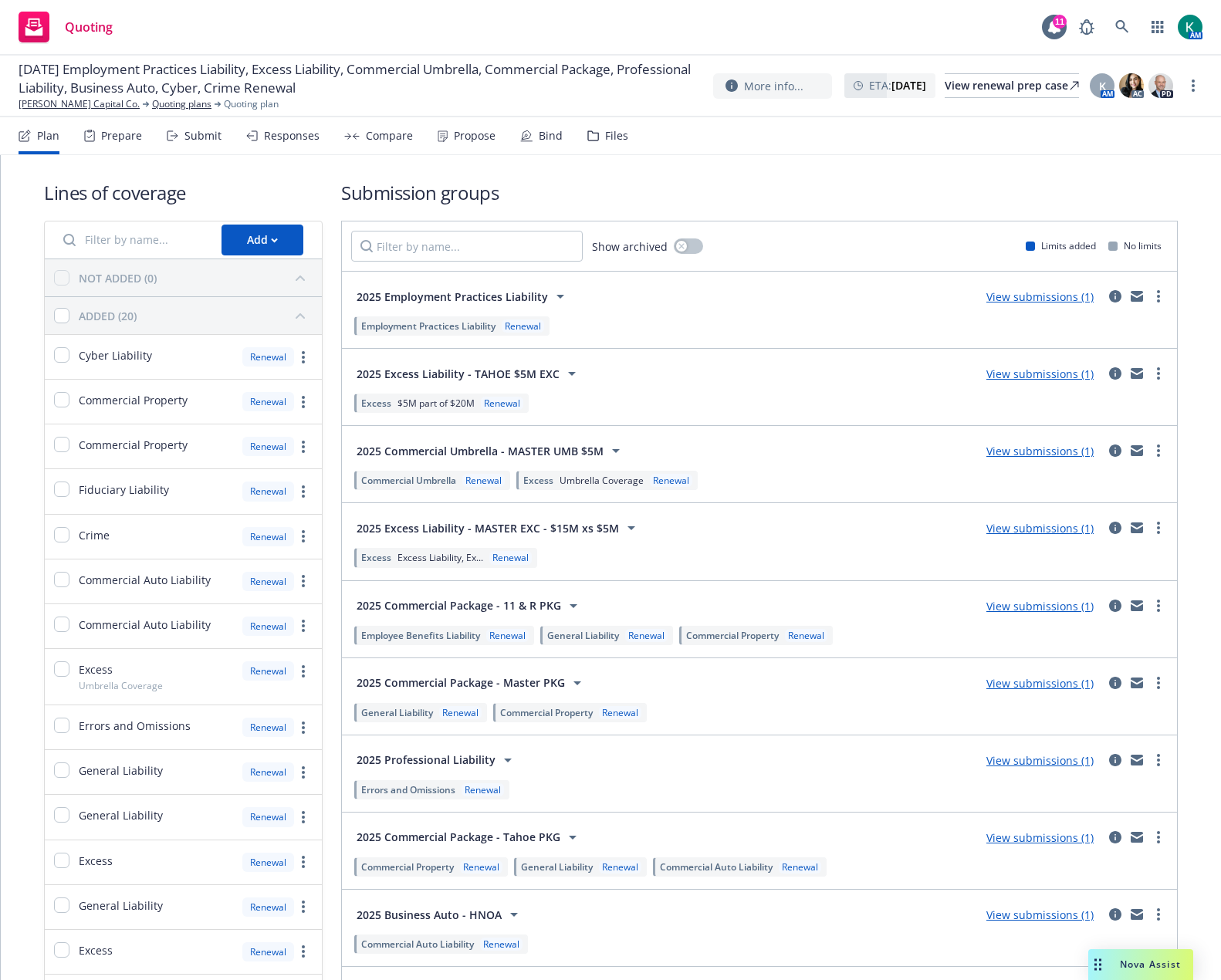
click at [202, 130] on div "Submit" at bounding box center [202, 135] width 37 height 12
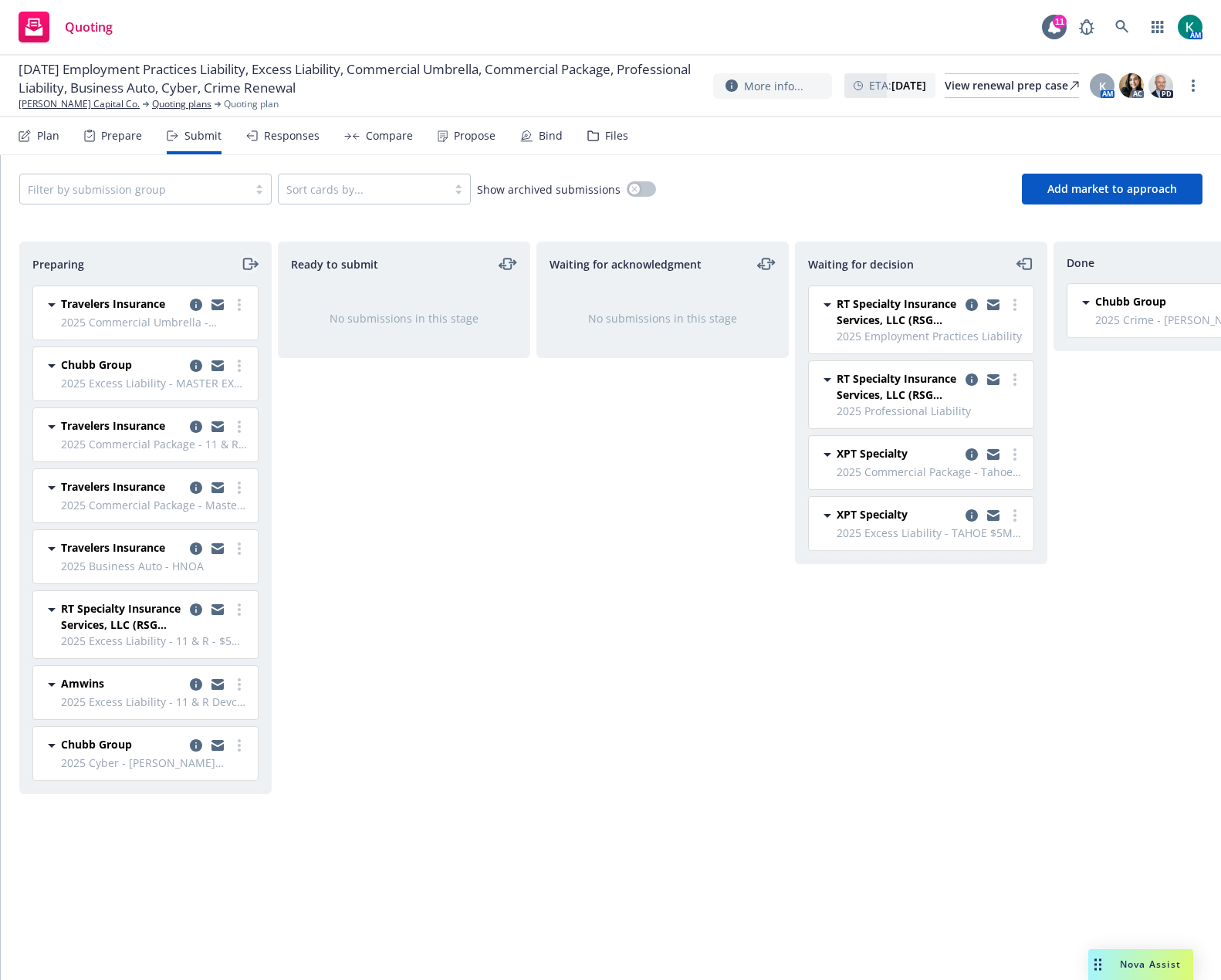
click at [254, 261] on icon "moveRight" at bounding box center [249, 264] width 18 height 19
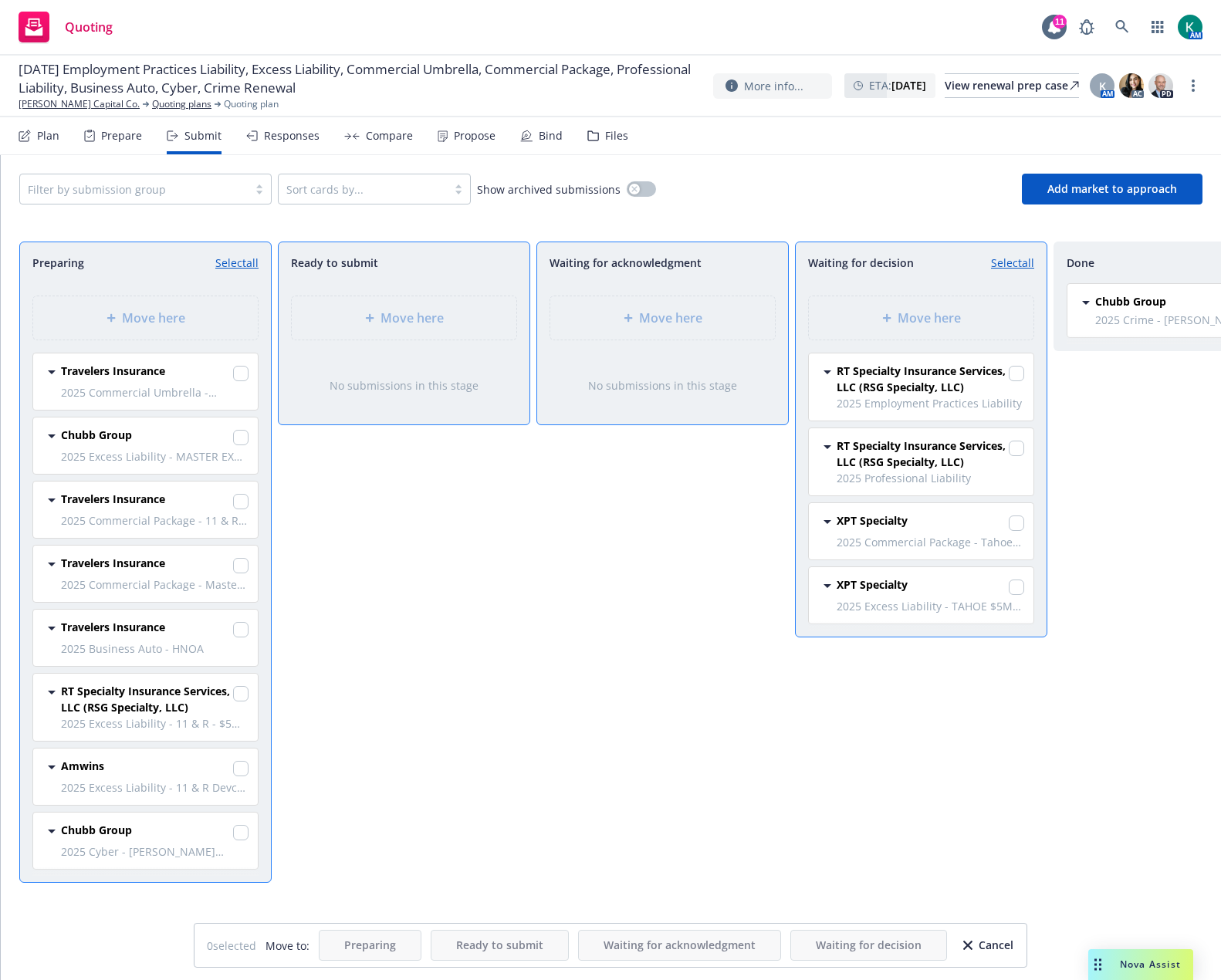
click at [248, 371] on div "Travelers Insurance 2025 Commercial Umbrella - MASTER UMB $5M Monday, May 19, 2…" at bounding box center [145, 382] width 225 height 56
click at [243, 375] on input "checkbox" at bounding box center [241, 373] width 15 height 15
checkbox input "true"
click at [239, 504] on input "checkbox" at bounding box center [241, 501] width 15 height 15
checkbox input "true"
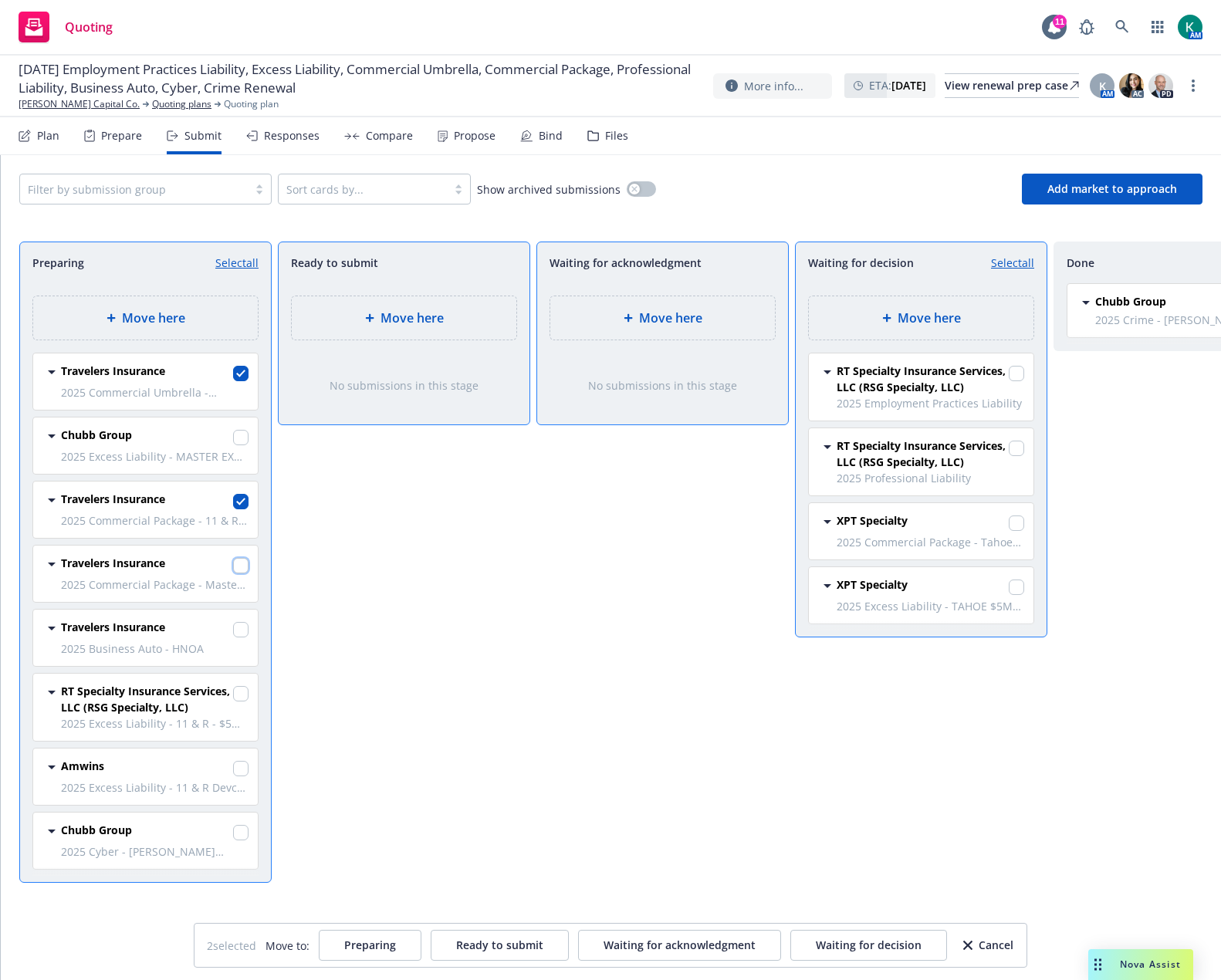
click at [239, 565] on input "checkbox" at bounding box center [241, 565] width 15 height 15
checkbox input "true"
click at [245, 626] on input "checkbox" at bounding box center [241, 629] width 15 height 15
checkbox input "true"
click at [908, 309] on span "Move here" at bounding box center [928, 318] width 63 height 19
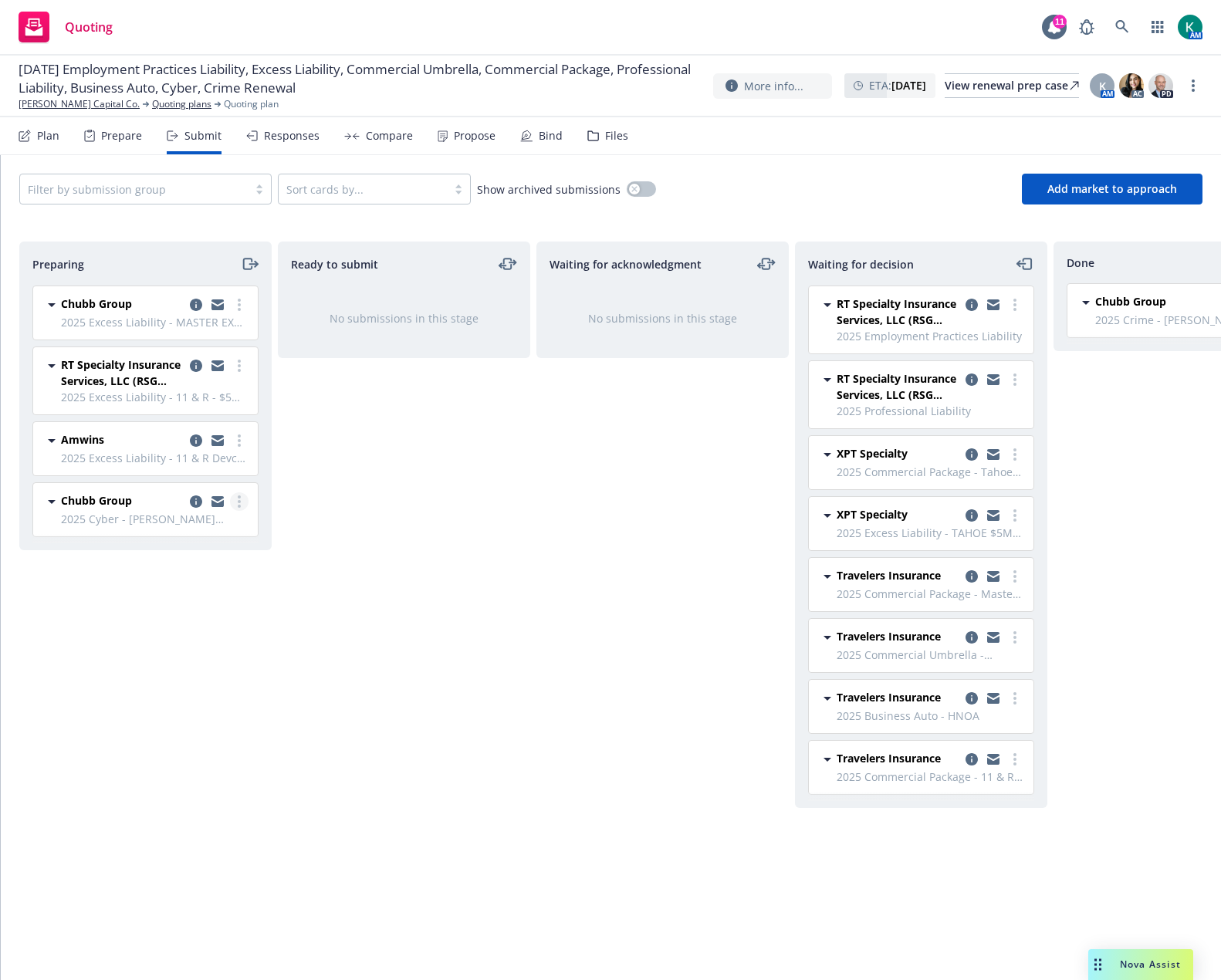
click at [235, 507] on link "more" at bounding box center [239, 501] width 19 height 19
click at [252, 268] on icon "moveRight" at bounding box center [249, 264] width 18 height 19
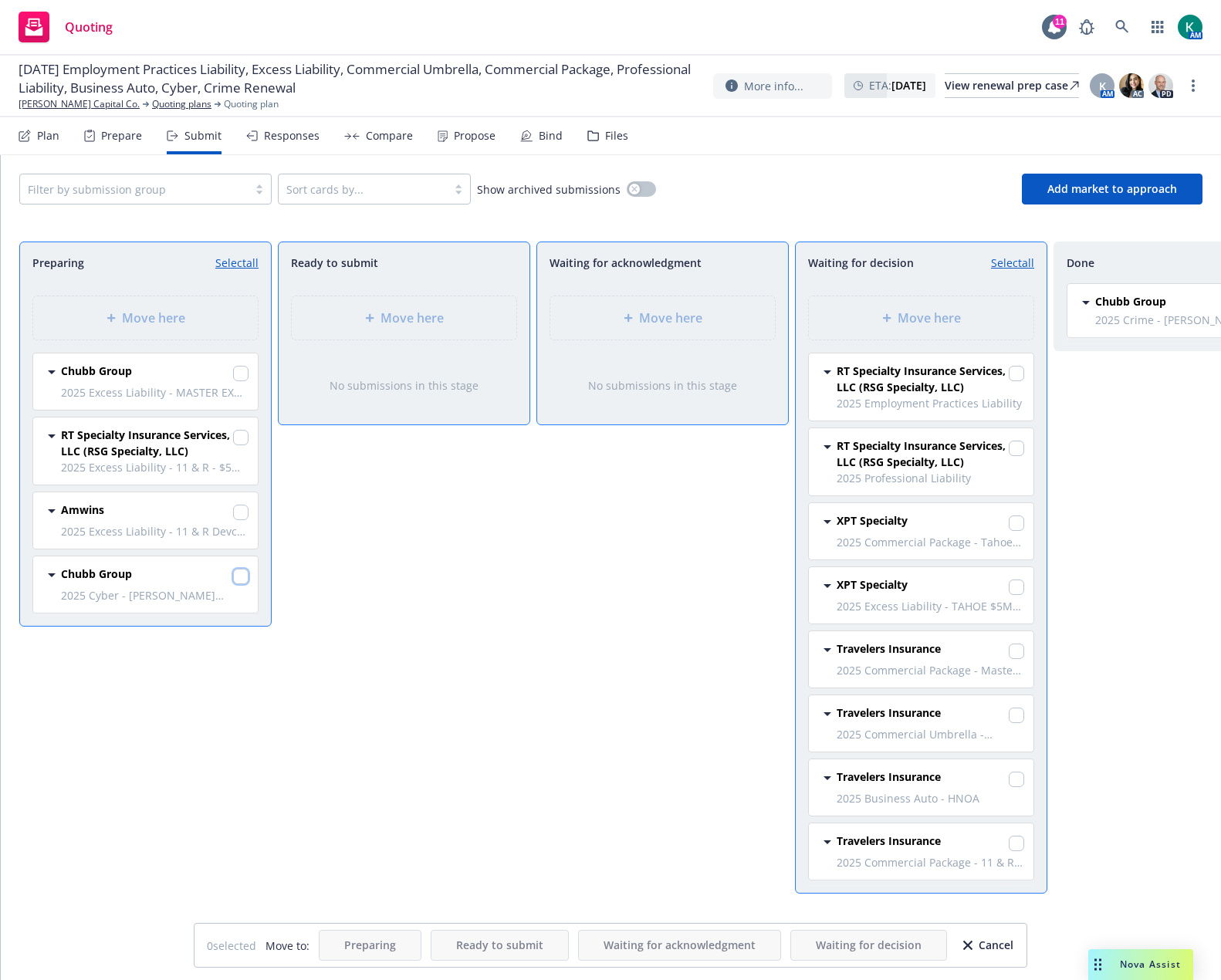
click at [243, 574] on input "checkbox" at bounding box center [241, 577] width 15 height 15
checkbox input "true"
click at [904, 324] on span "Move here" at bounding box center [928, 318] width 63 height 19
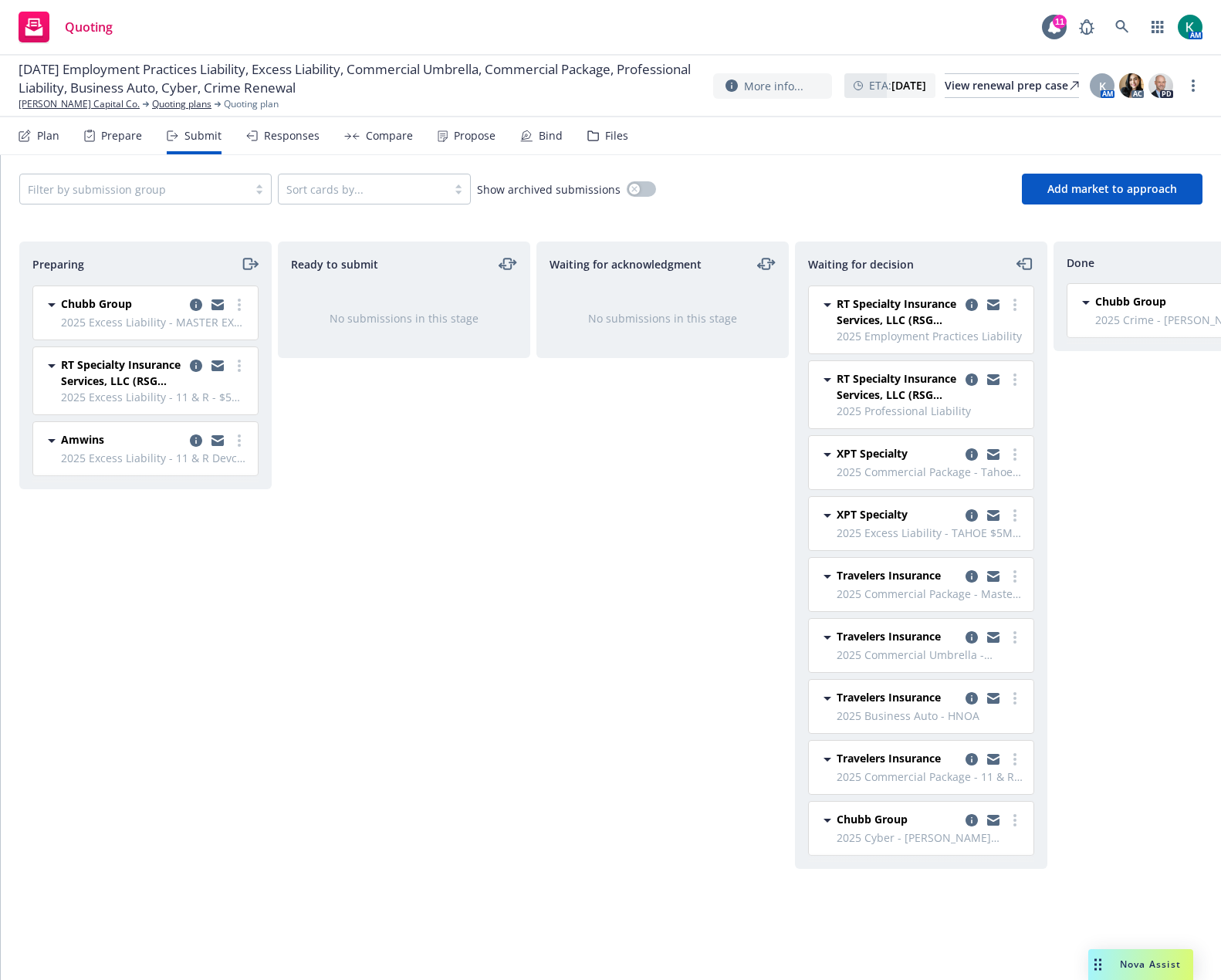
click at [653, 540] on div "Waiting for acknowledgment No submissions in this stage" at bounding box center [662, 594] width 252 height 706
click at [545, 555] on div "Waiting for acknowledgment No submissions in this stage" at bounding box center [662, 594] width 252 height 706
click at [1018, 376] on link "more" at bounding box center [1015, 380] width 19 height 19
click at [967, 466] on span "Add accepted decision" at bounding box center [946, 473] width 154 height 15
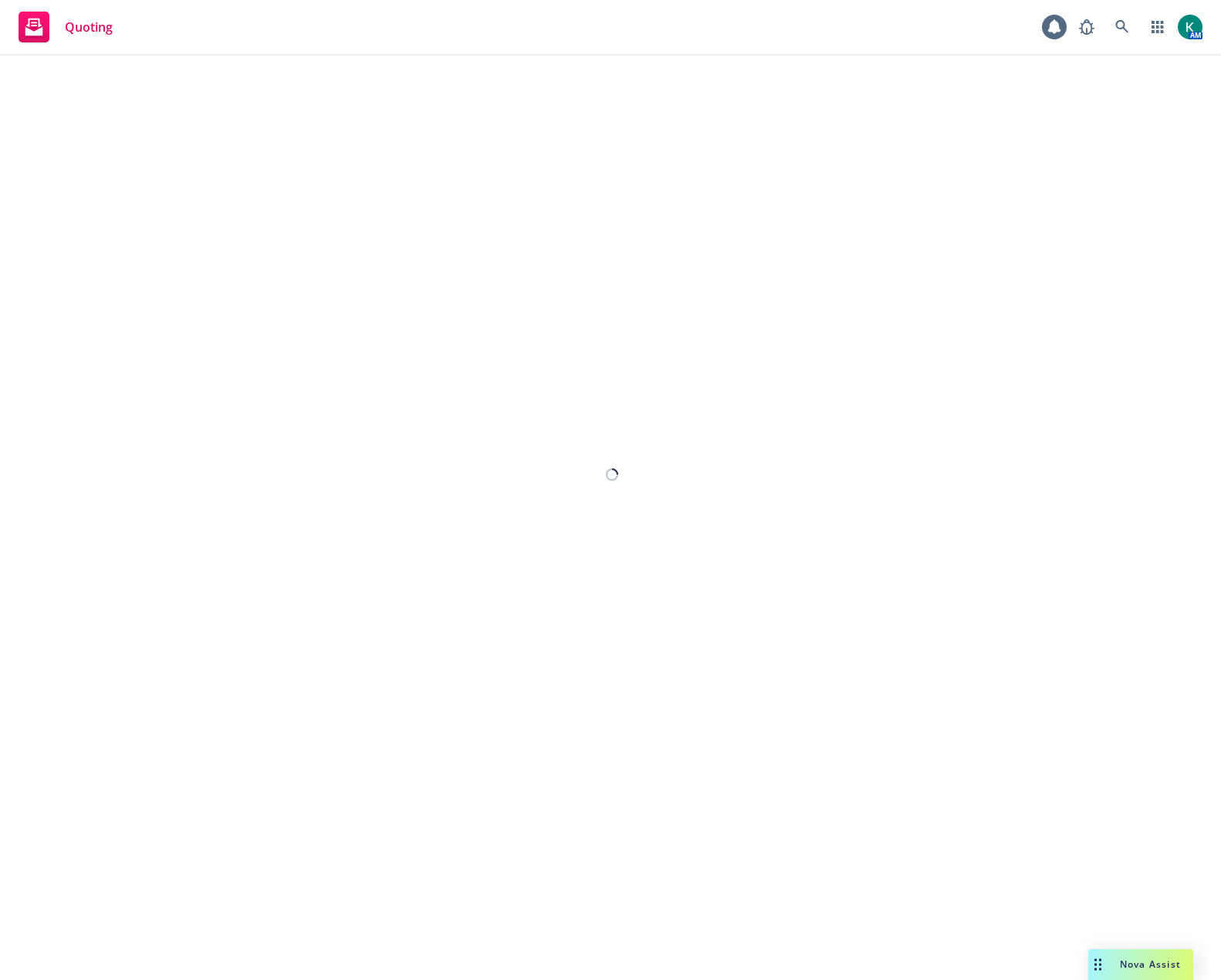
select select "12"
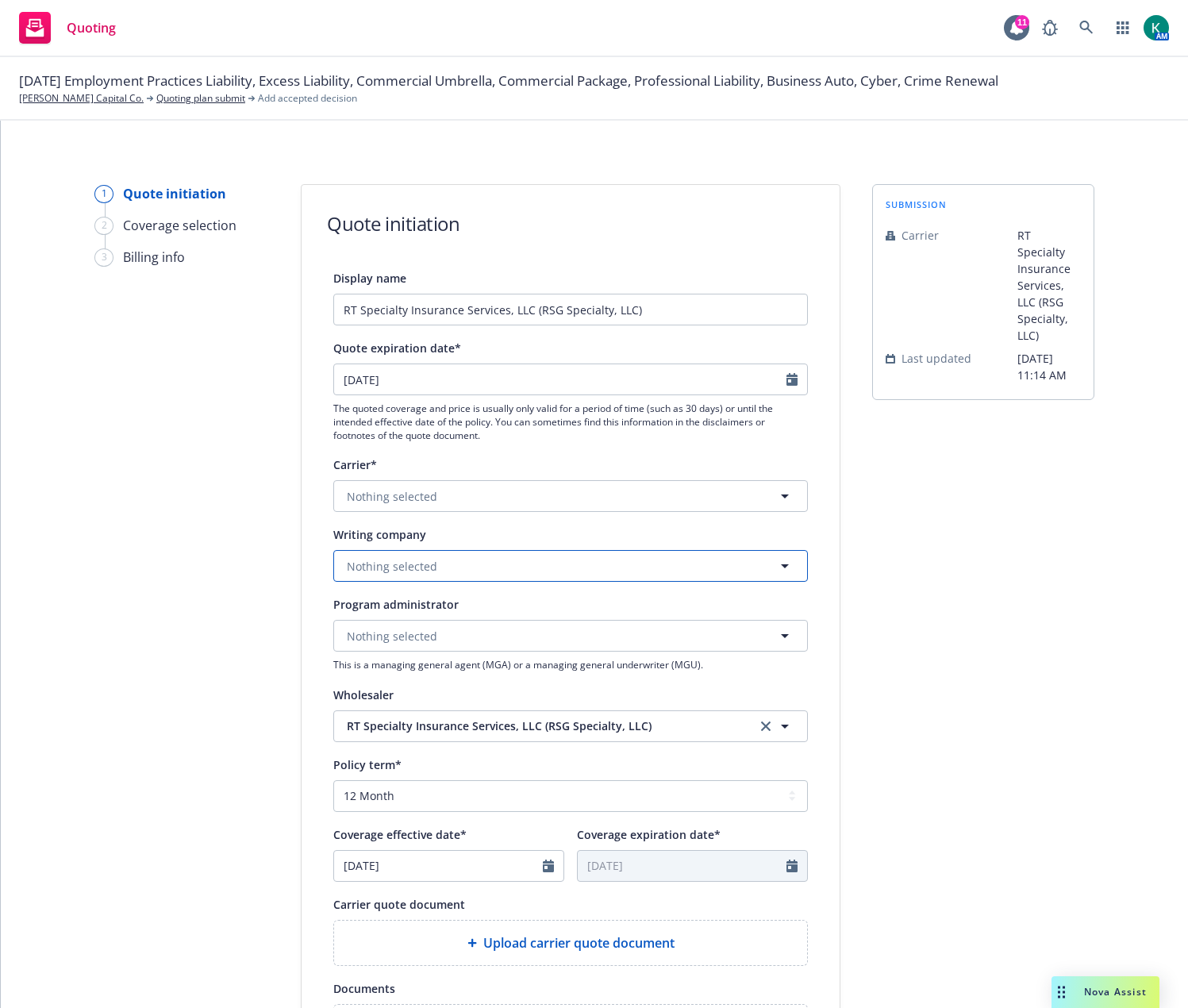
click at [432, 558] on button "Nothing selected" at bounding box center [571, 565] width 475 height 32
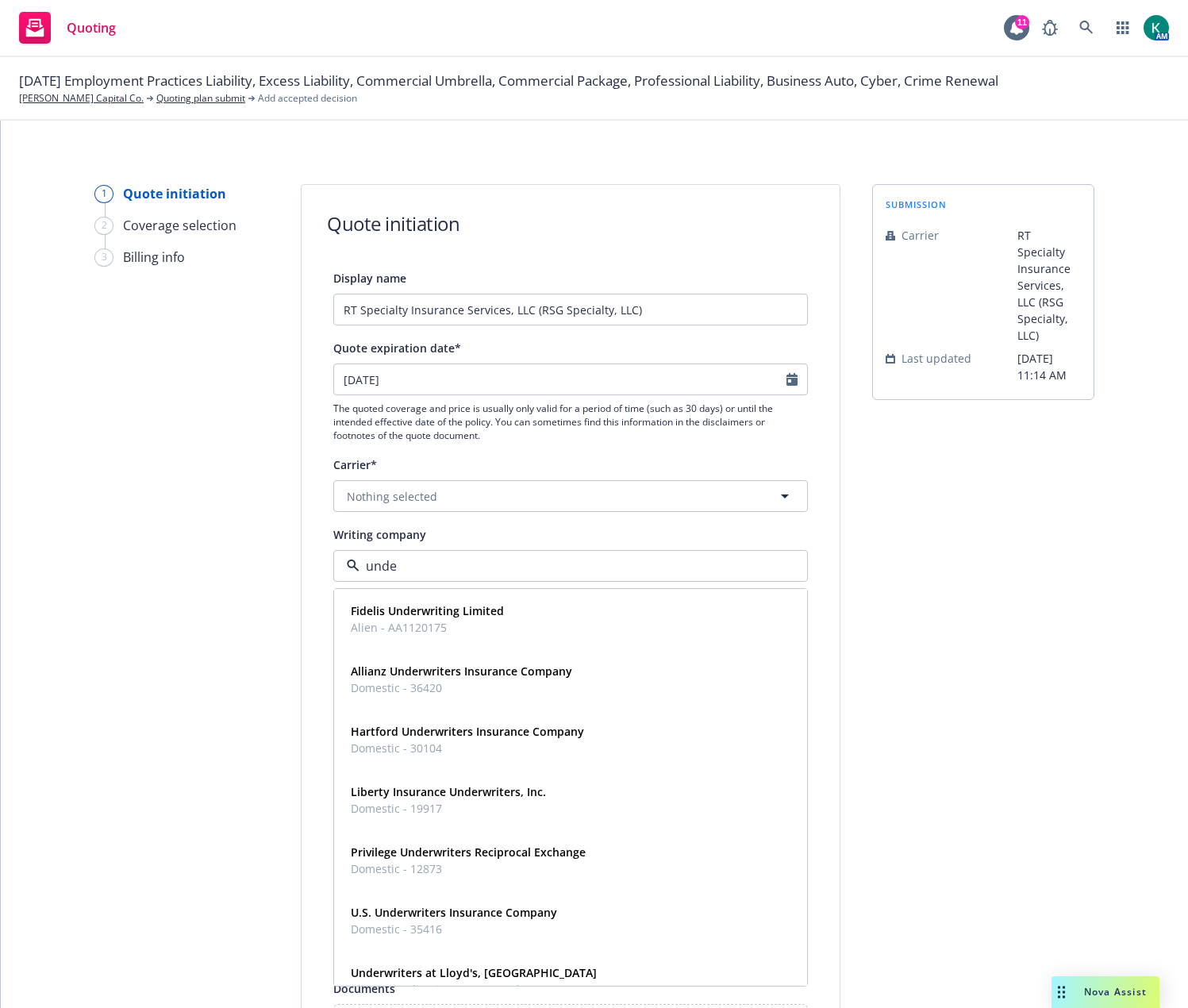
type input "under"
click at [455, 961] on div "Underwriters at Lloyd's, London Alien - No alien insurer ID number" at bounding box center [570, 981] width 471 height 59
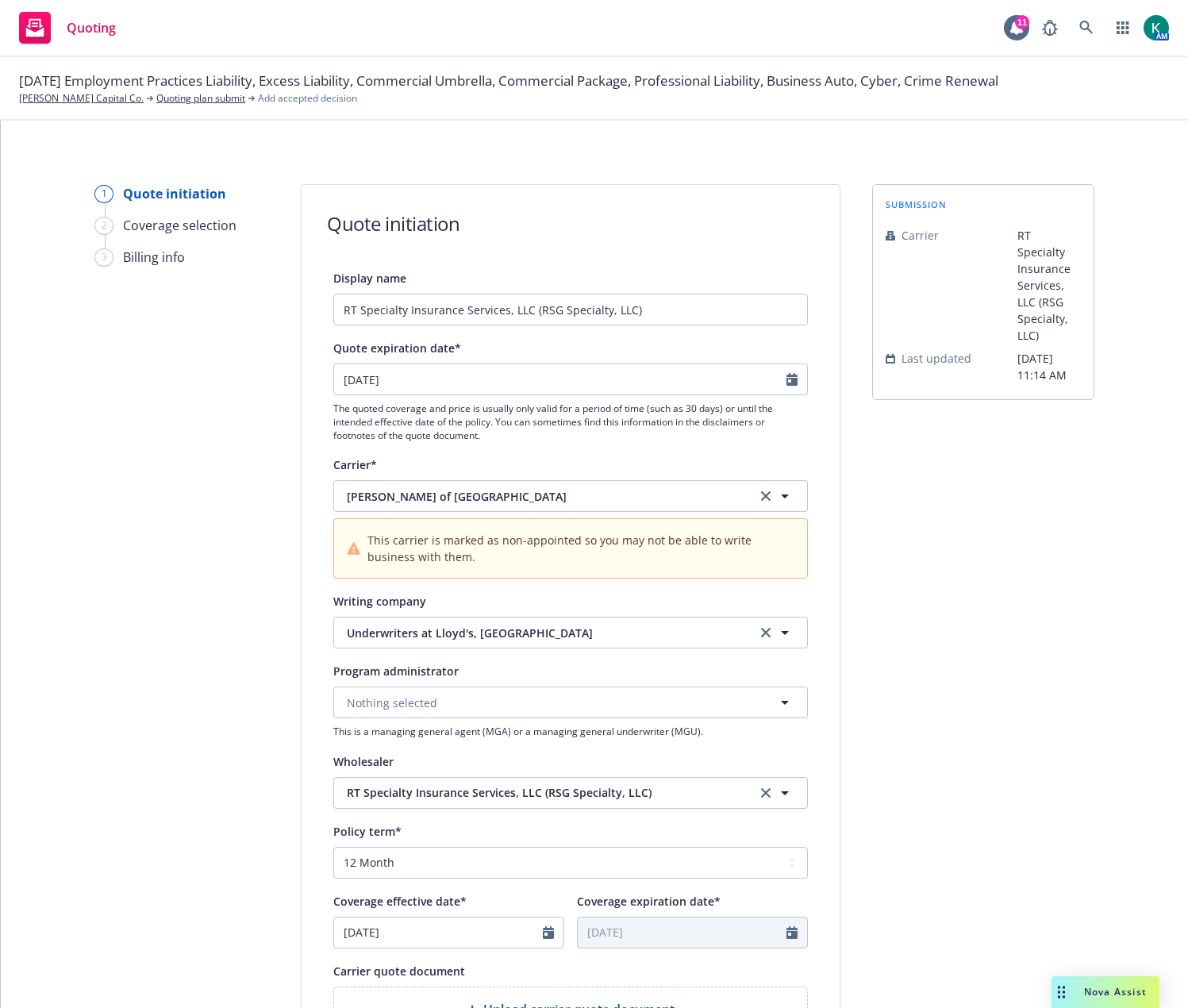
scroll to position [79, 0]
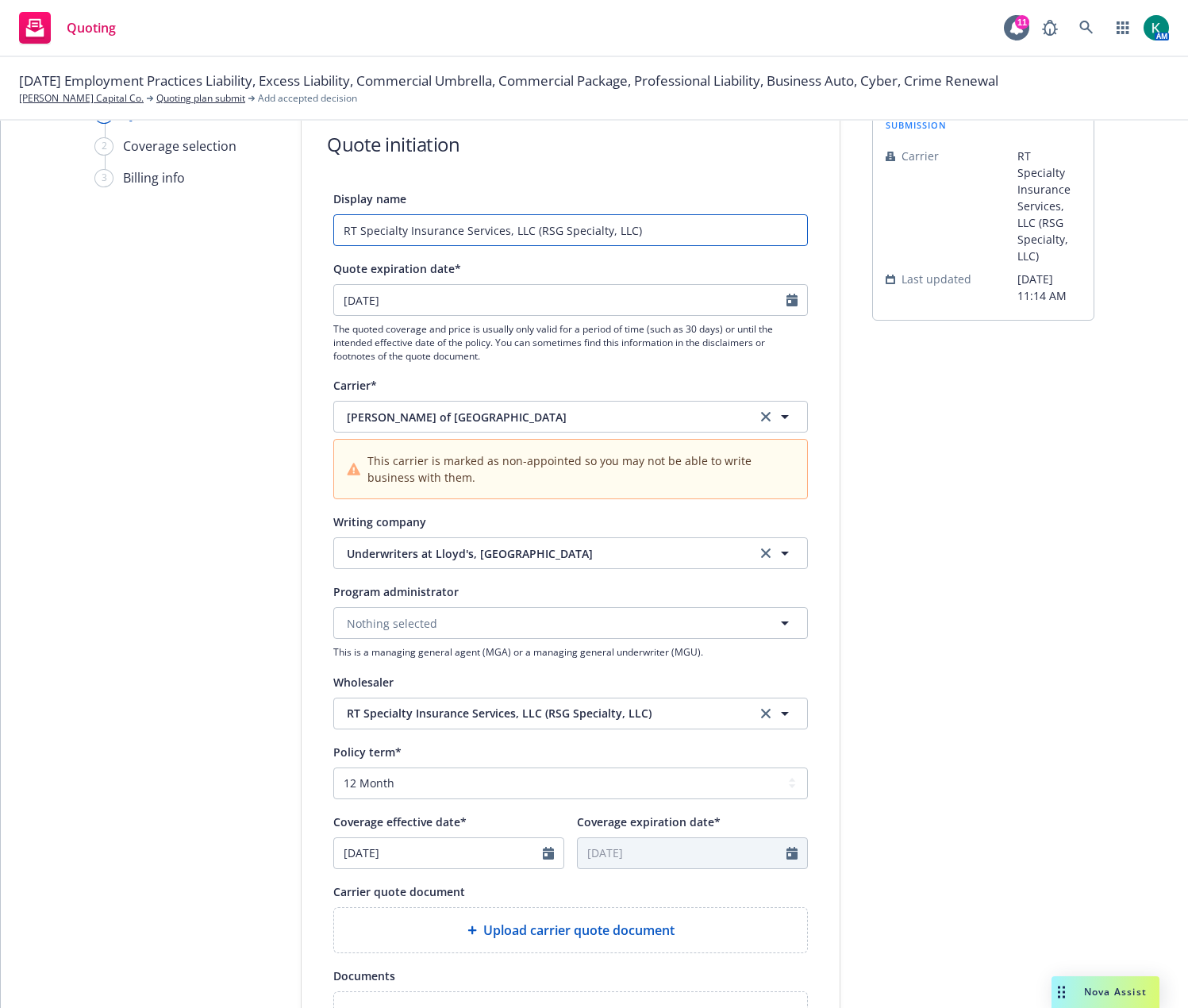
drag, startPoint x: 706, startPoint y: 227, endPoint x: 209, endPoint y: 217, distance: 497.1
click at [209, 217] on div "1 Quote initiation 2 Coverage selection 3 Billing info Quote initiation Display…" at bounding box center [595, 669] width 1149 height 1131
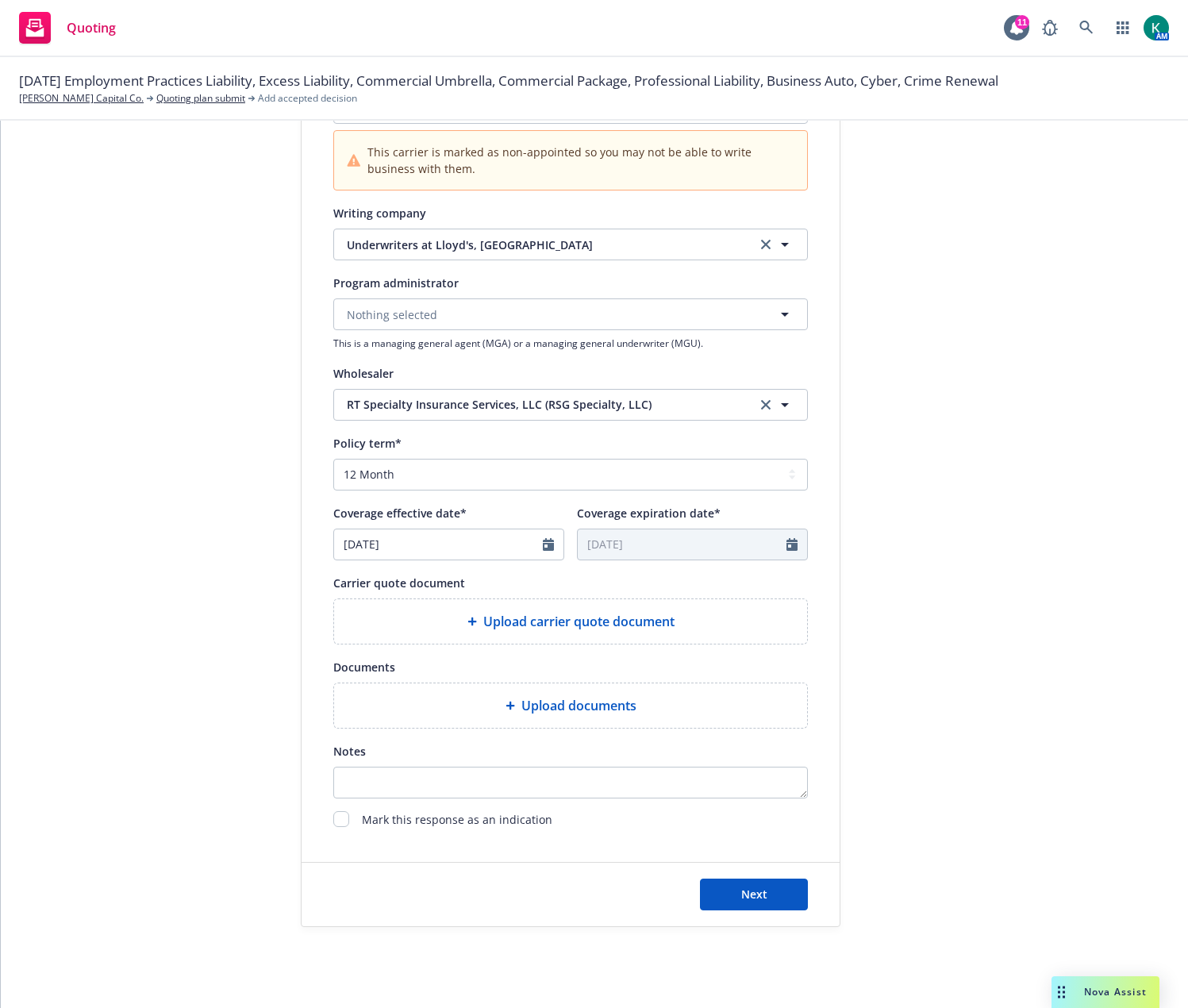
scroll to position [408, 0]
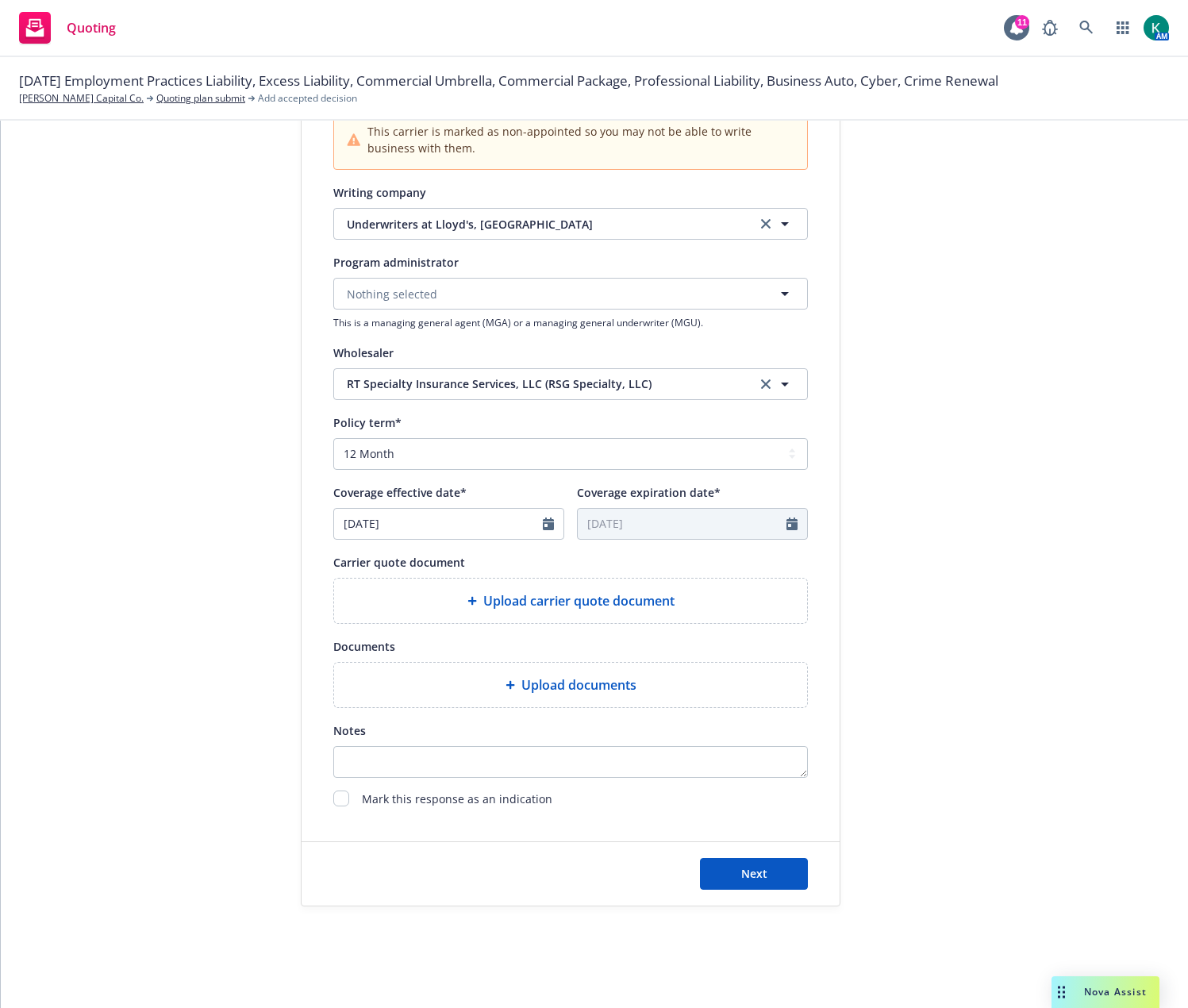
type input "2025 PL Quote"
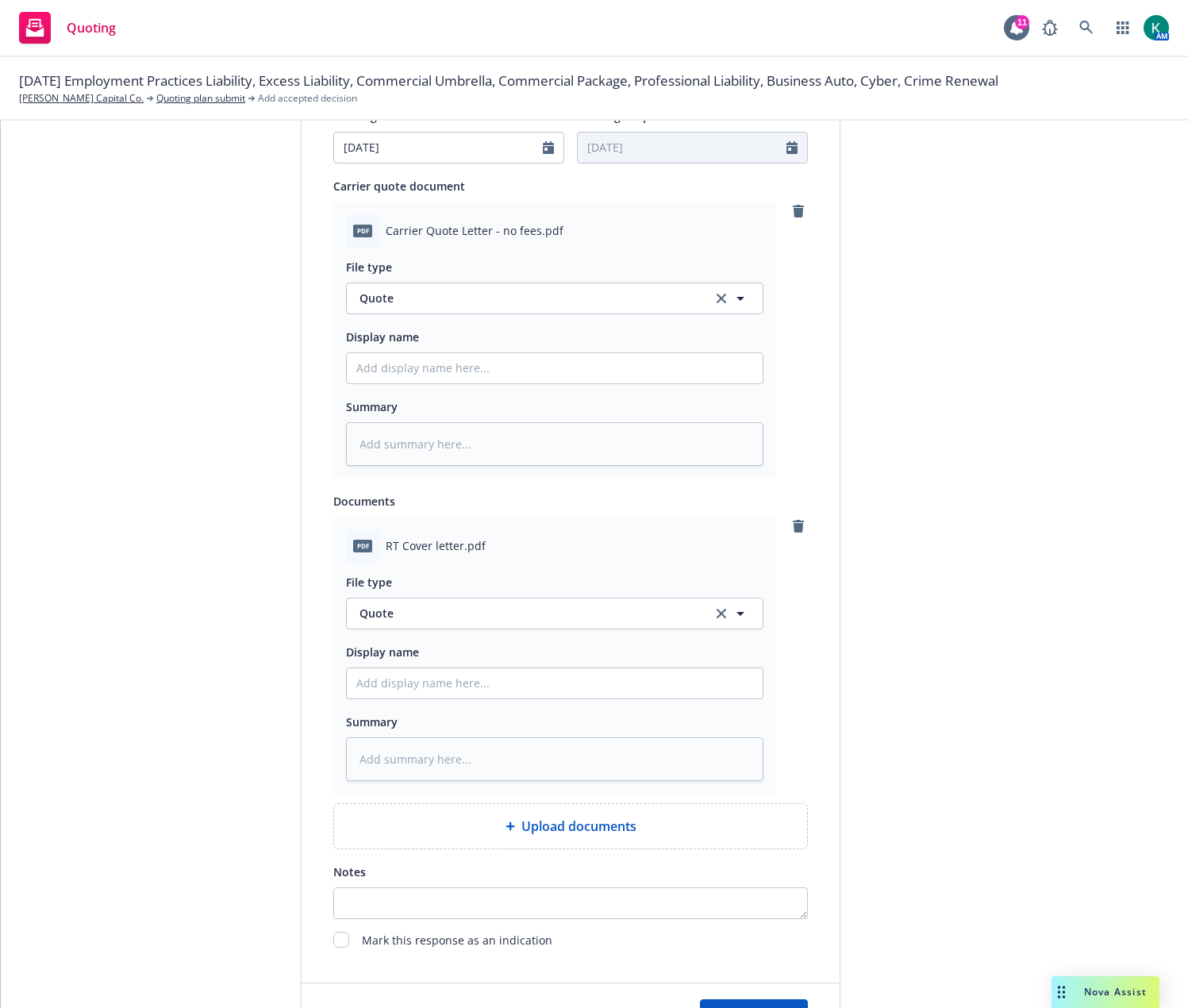
scroll to position [885, 0]
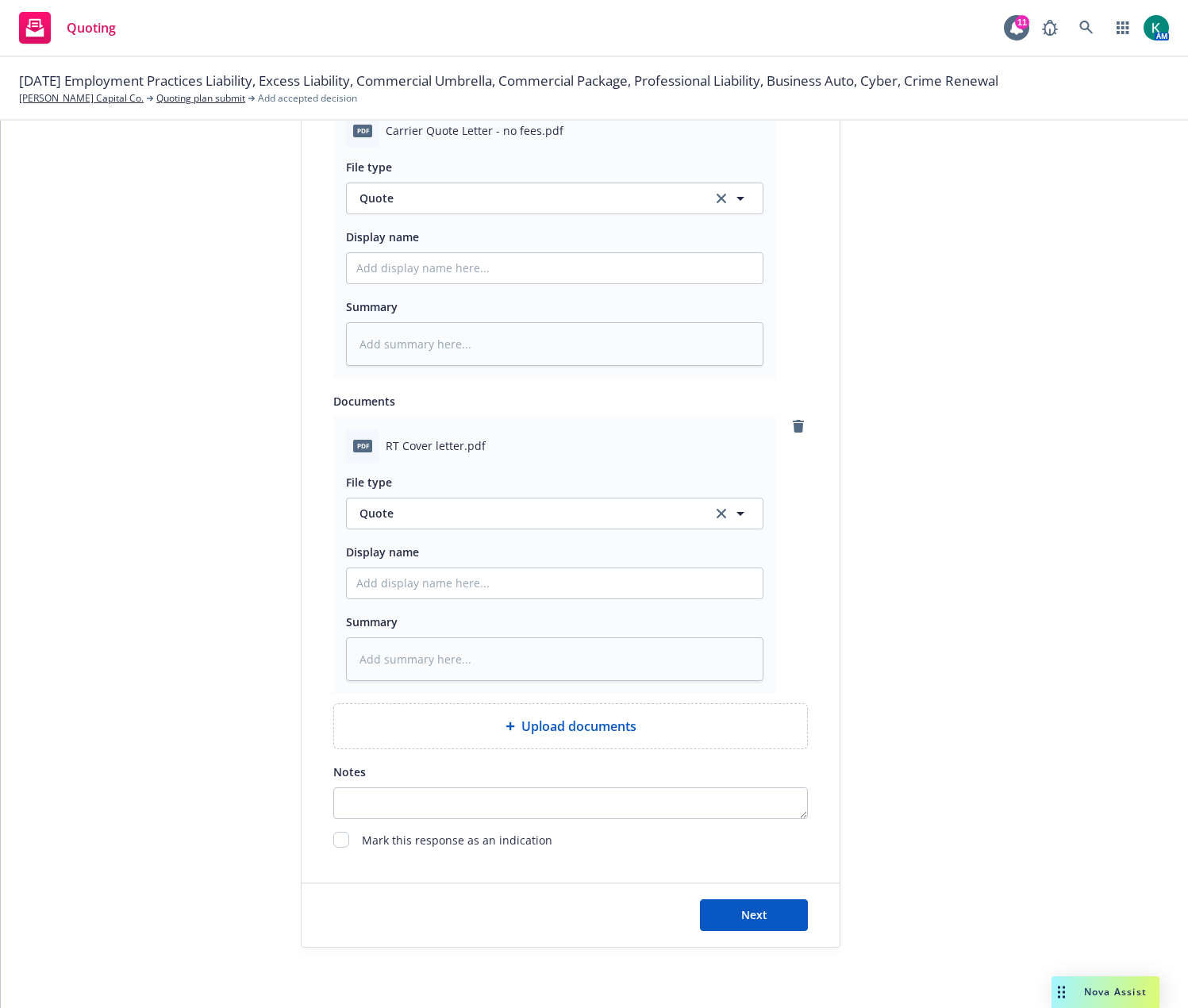
type textarea "x"
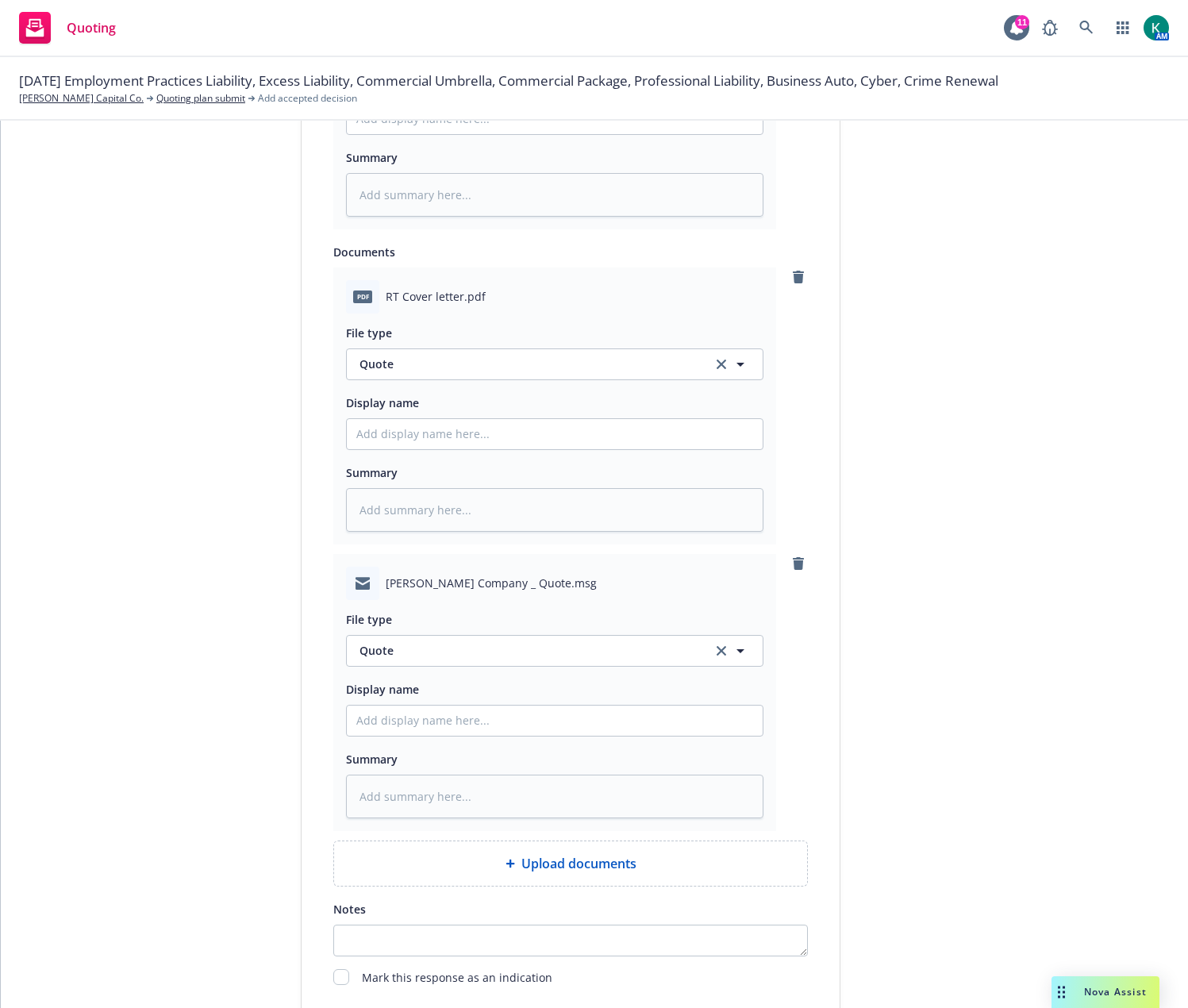
scroll to position [1044, 0]
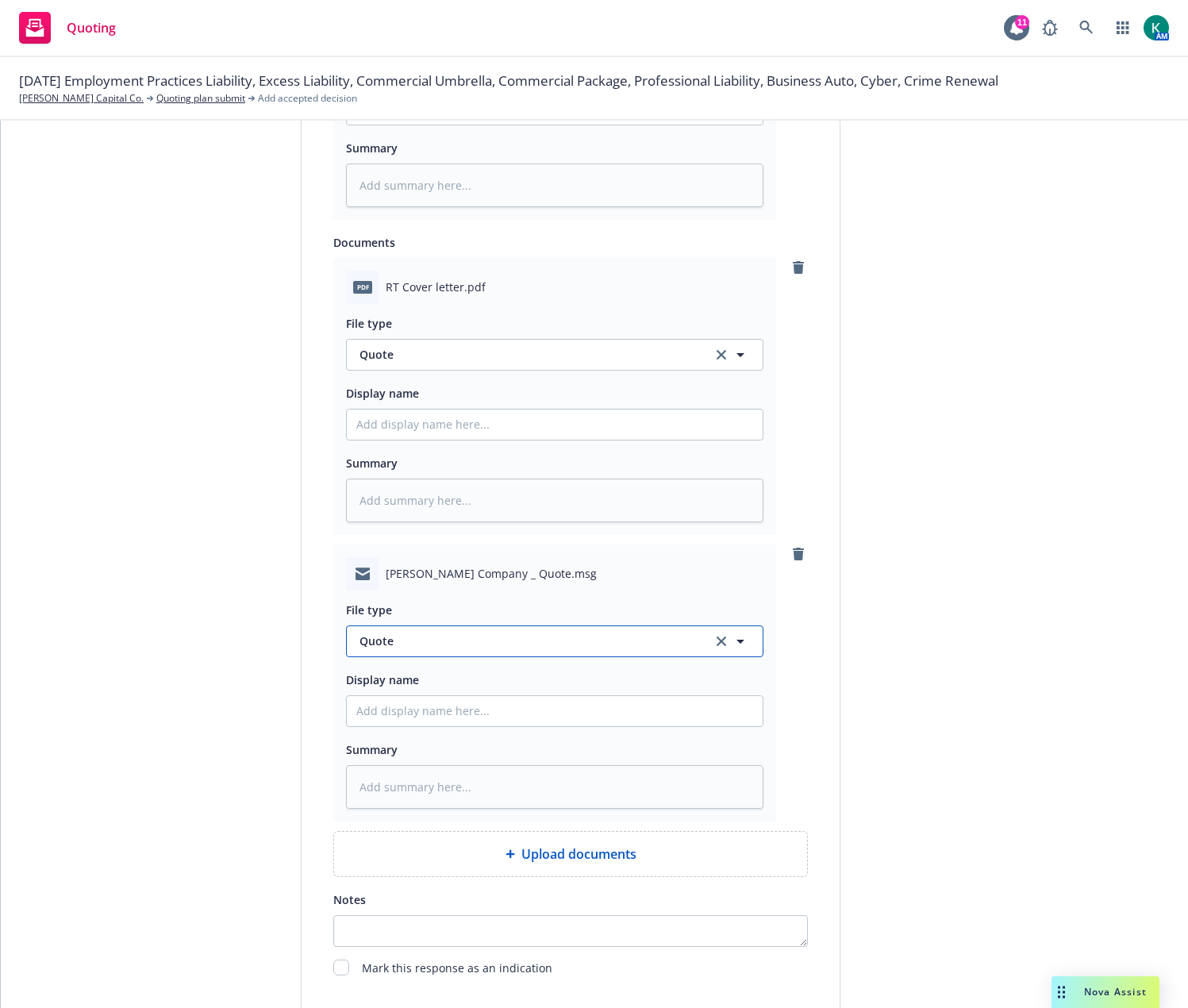
click at [412, 636] on span "Quote" at bounding box center [526, 640] width 334 height 16
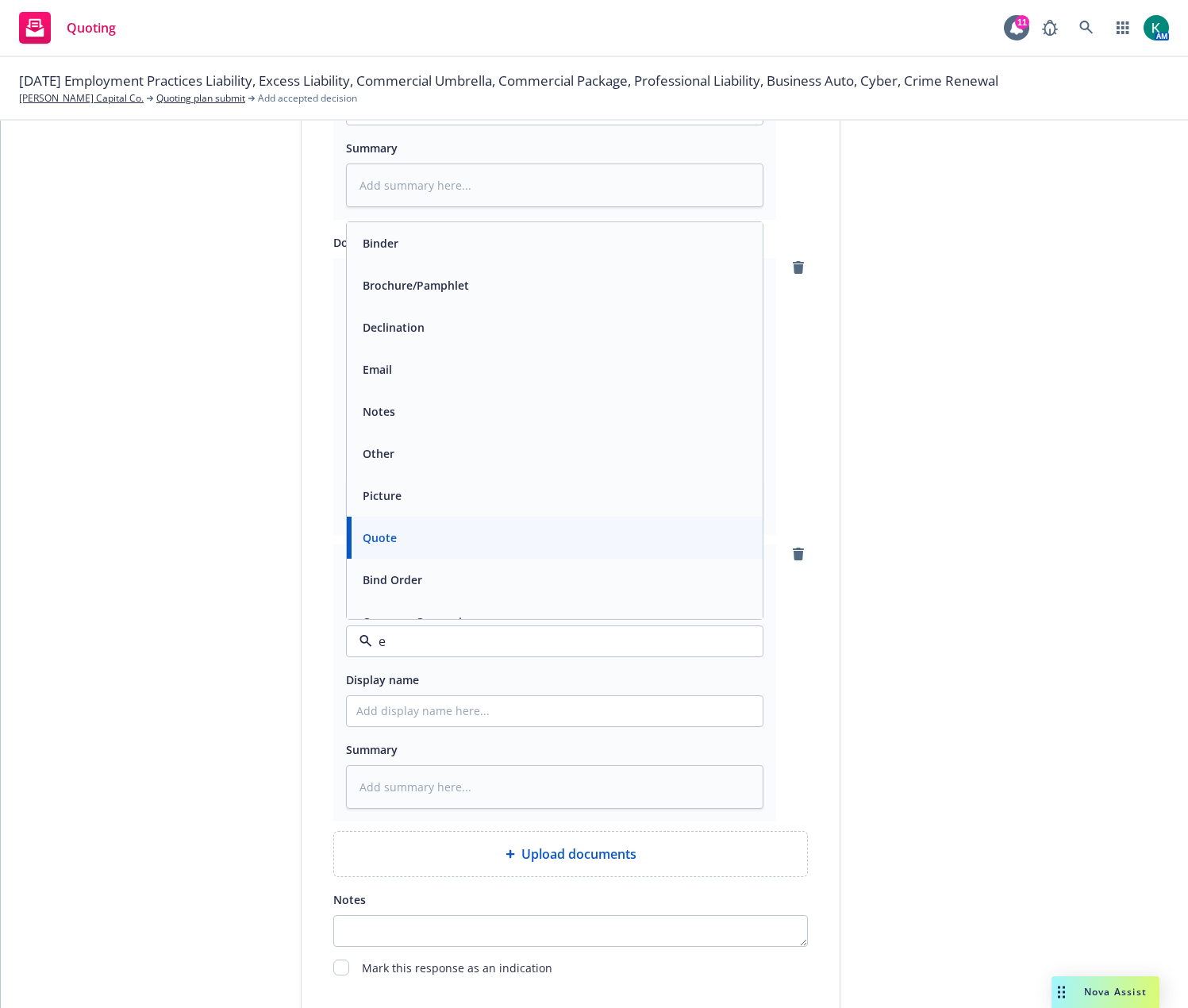
type input "em"
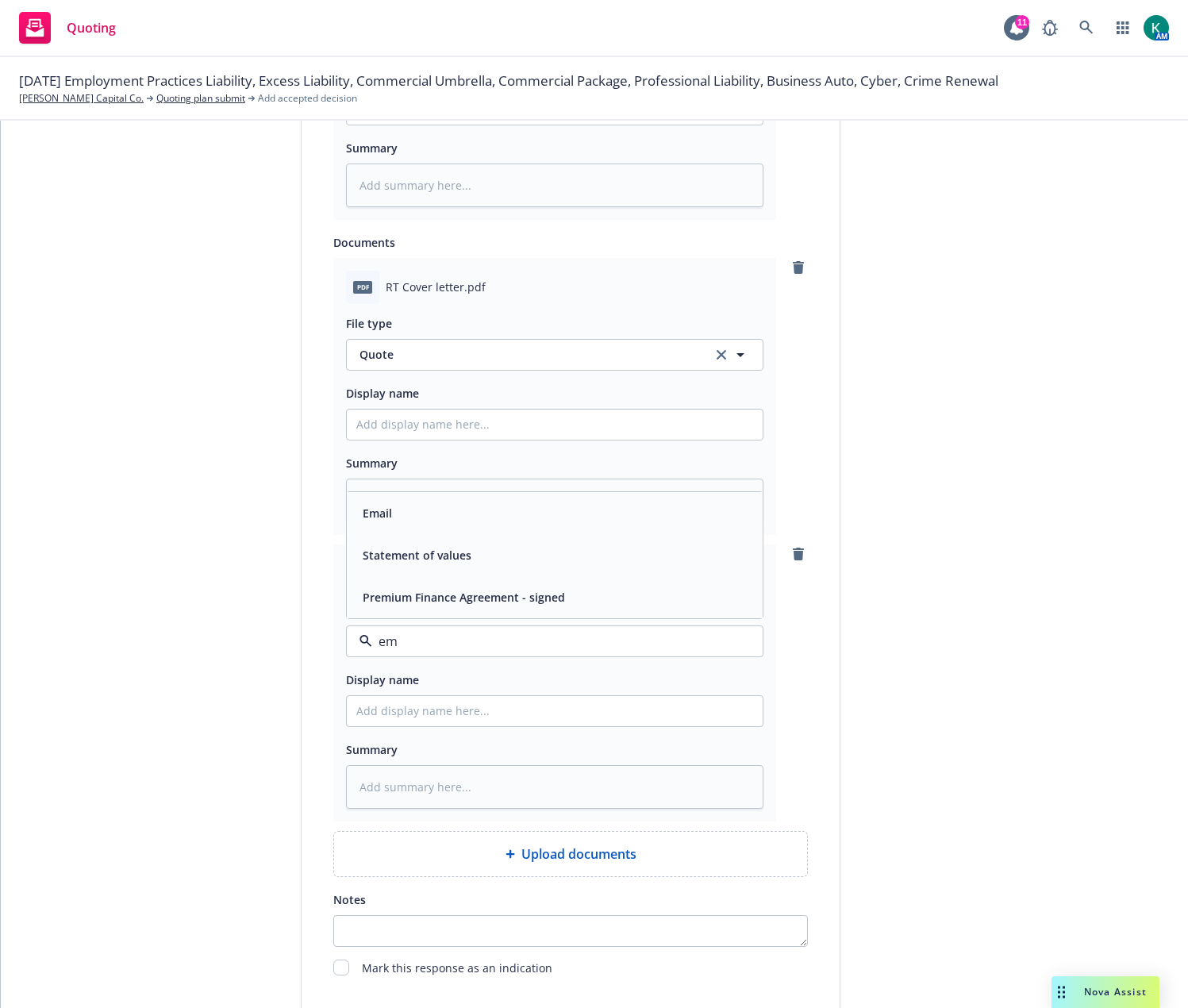
click at [435, 516] on div "Email" at bounding box center [554, 513] width 397 height 23
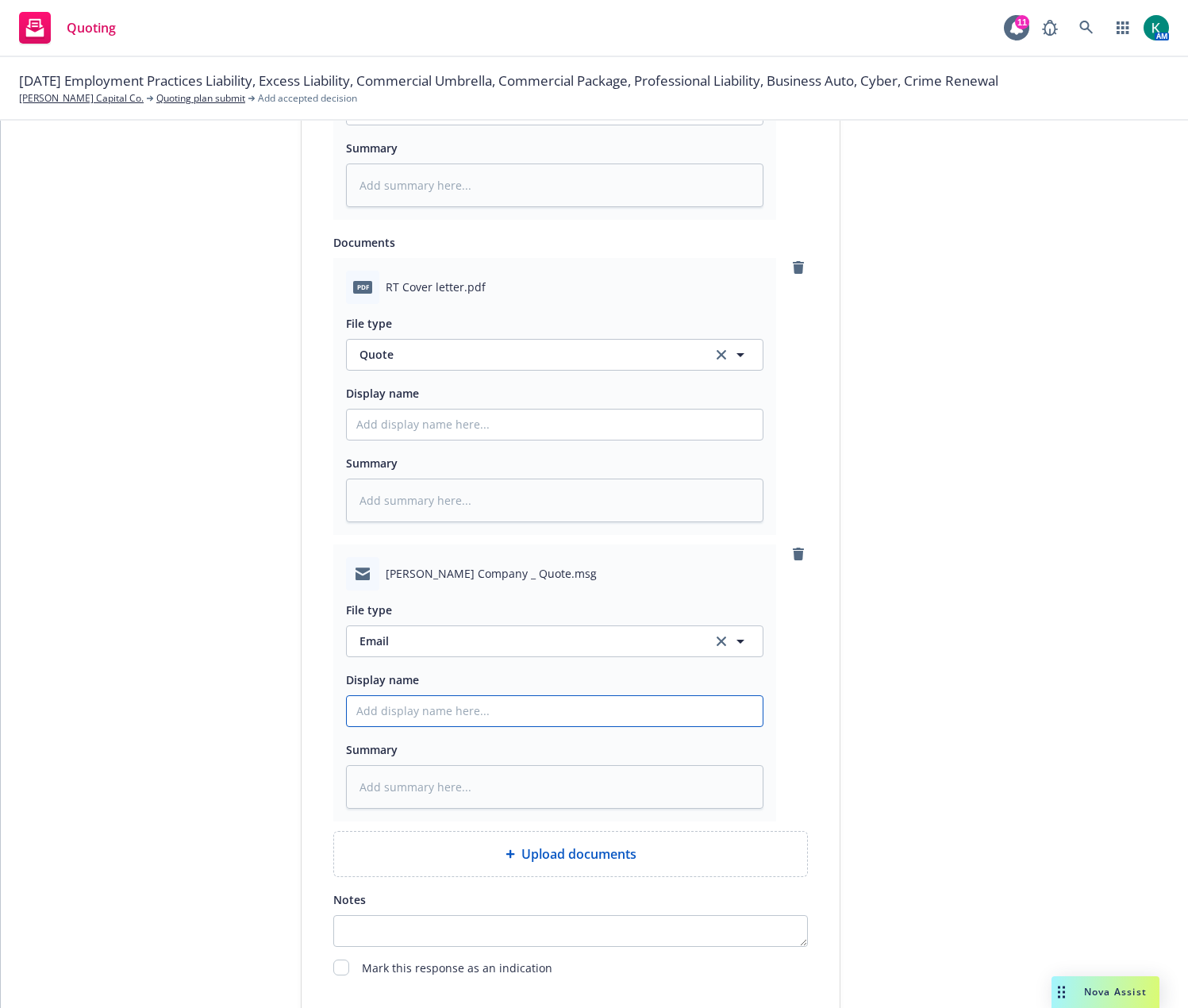
click at [395, 709] on input "Display name" at bounding box center [554, 710] width 416 height 30
type textarea "x"
type input "2"
type textarea "x"
type input "20"
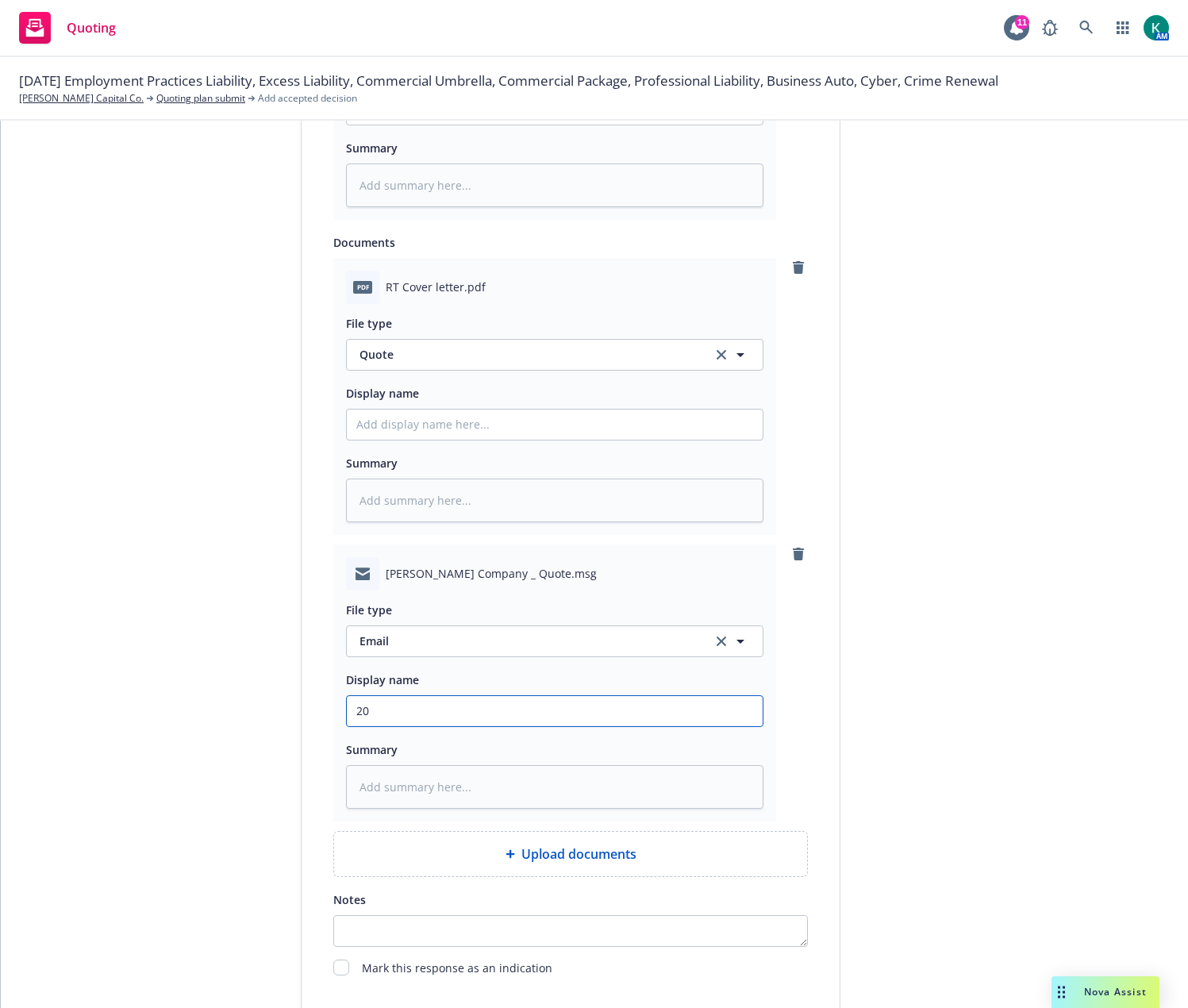
type textarea "x"
type input "202"
type textarea "x"
type input "2025"
type textarea "x"
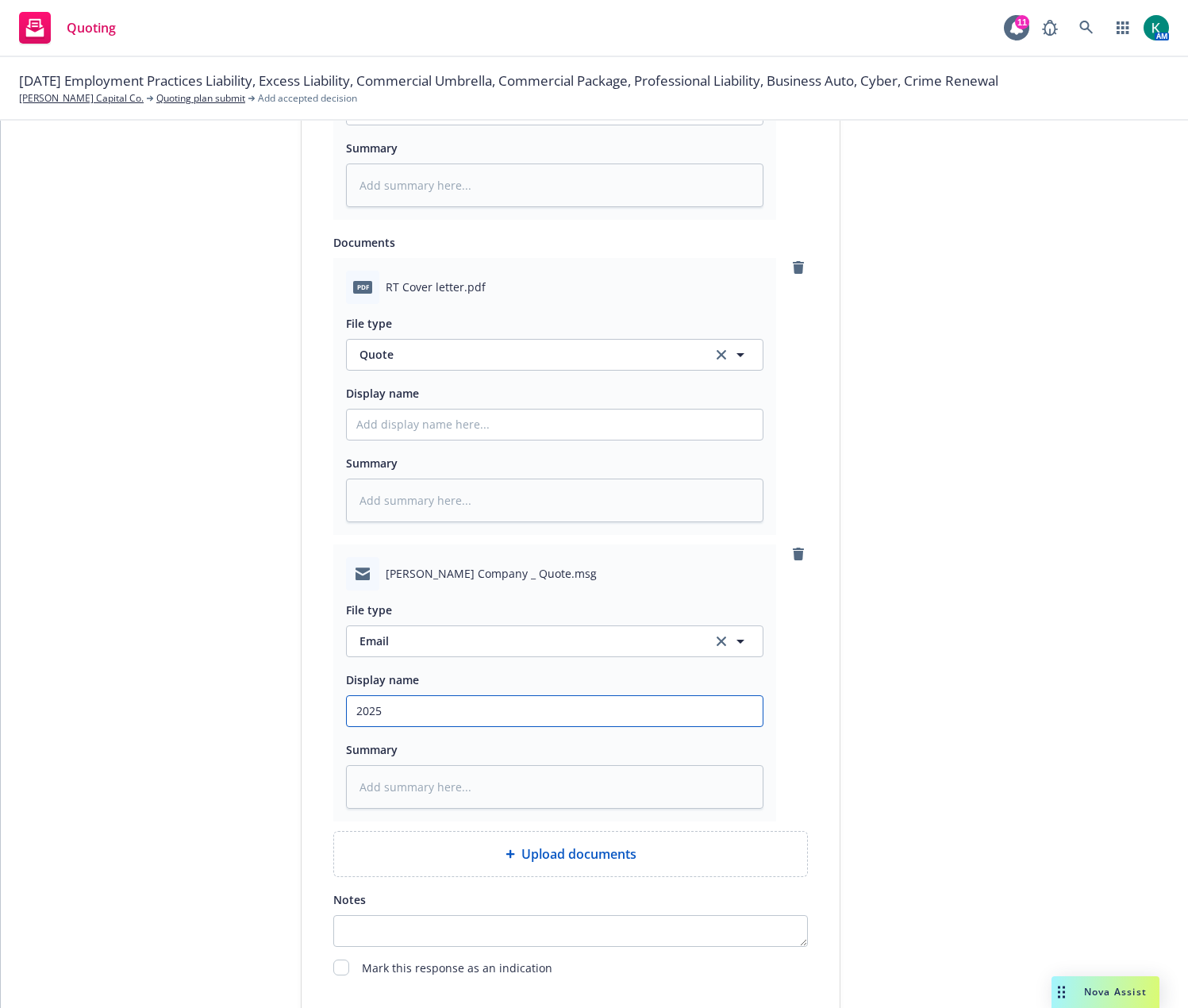
type input "2025"
type textarea "x"
type input "2025 P"
type textarea "x"
type input "2025 PL"
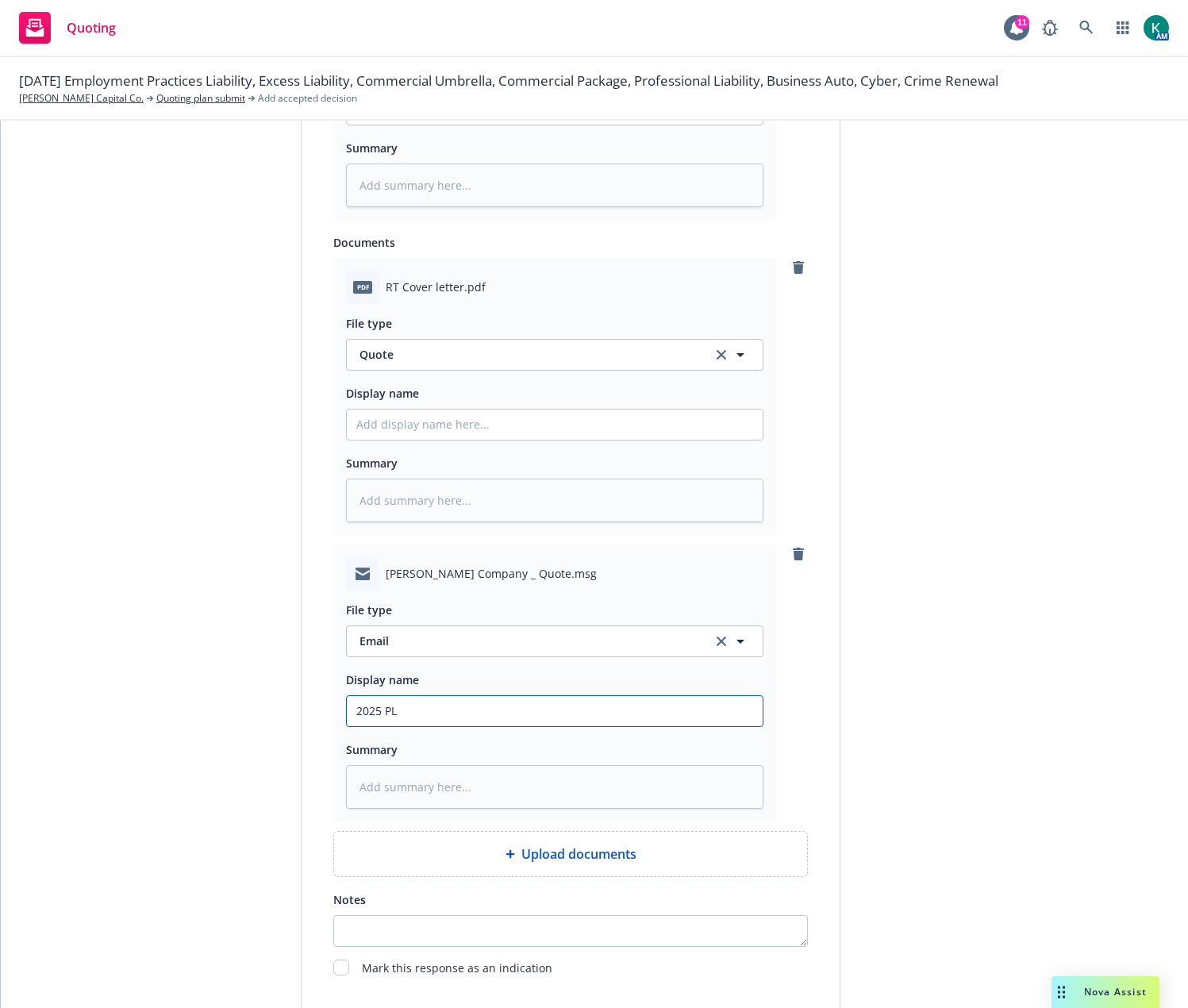
type textarea "x"
type input "2025 PL"
type textarea "x"
type input "2025 PL -"
type textarea "x"
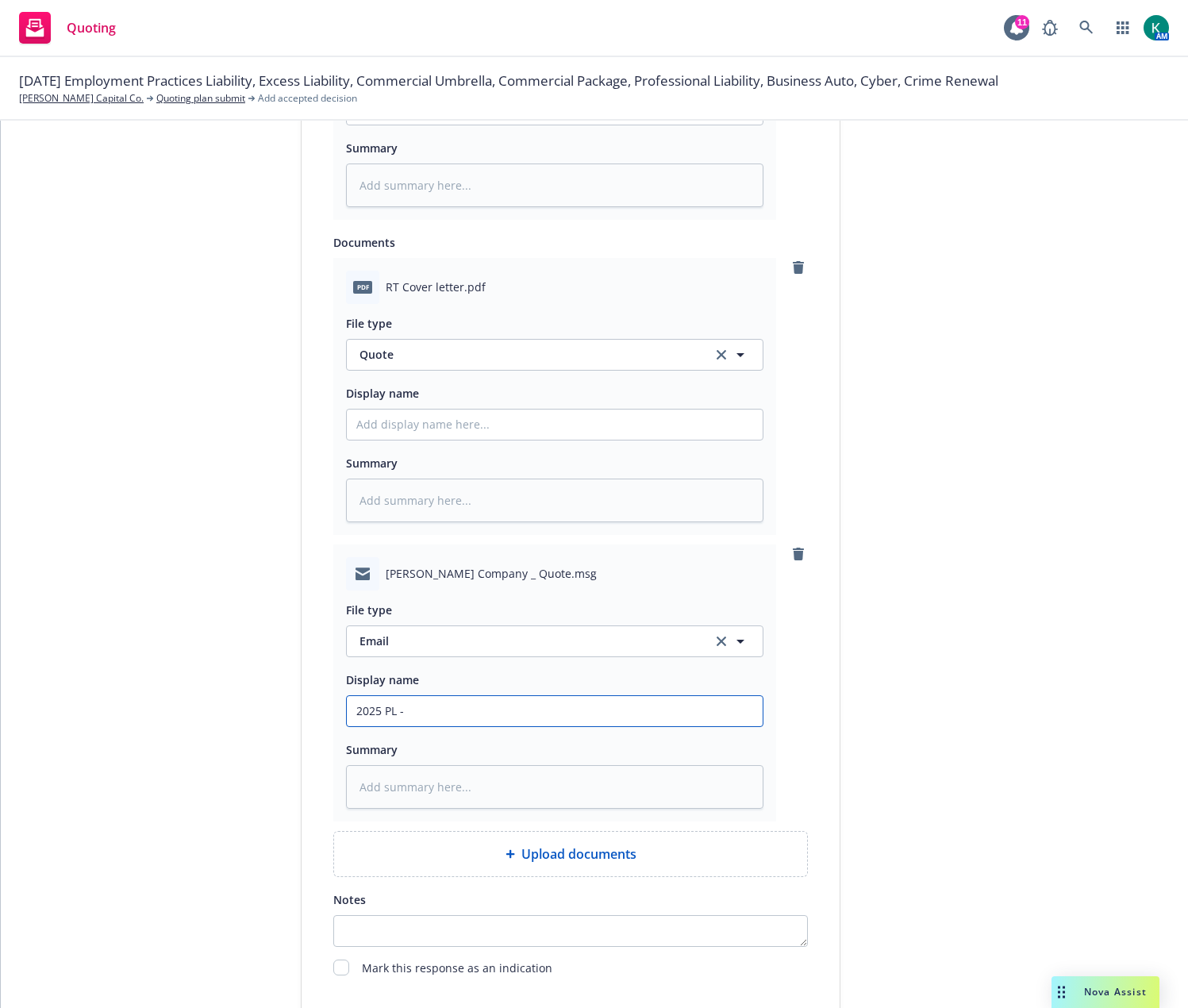
type input "2025 PL -"
type textarea "x"
type input "2025 PL - r"
type textarea "x"
type input "2025 PL - re"
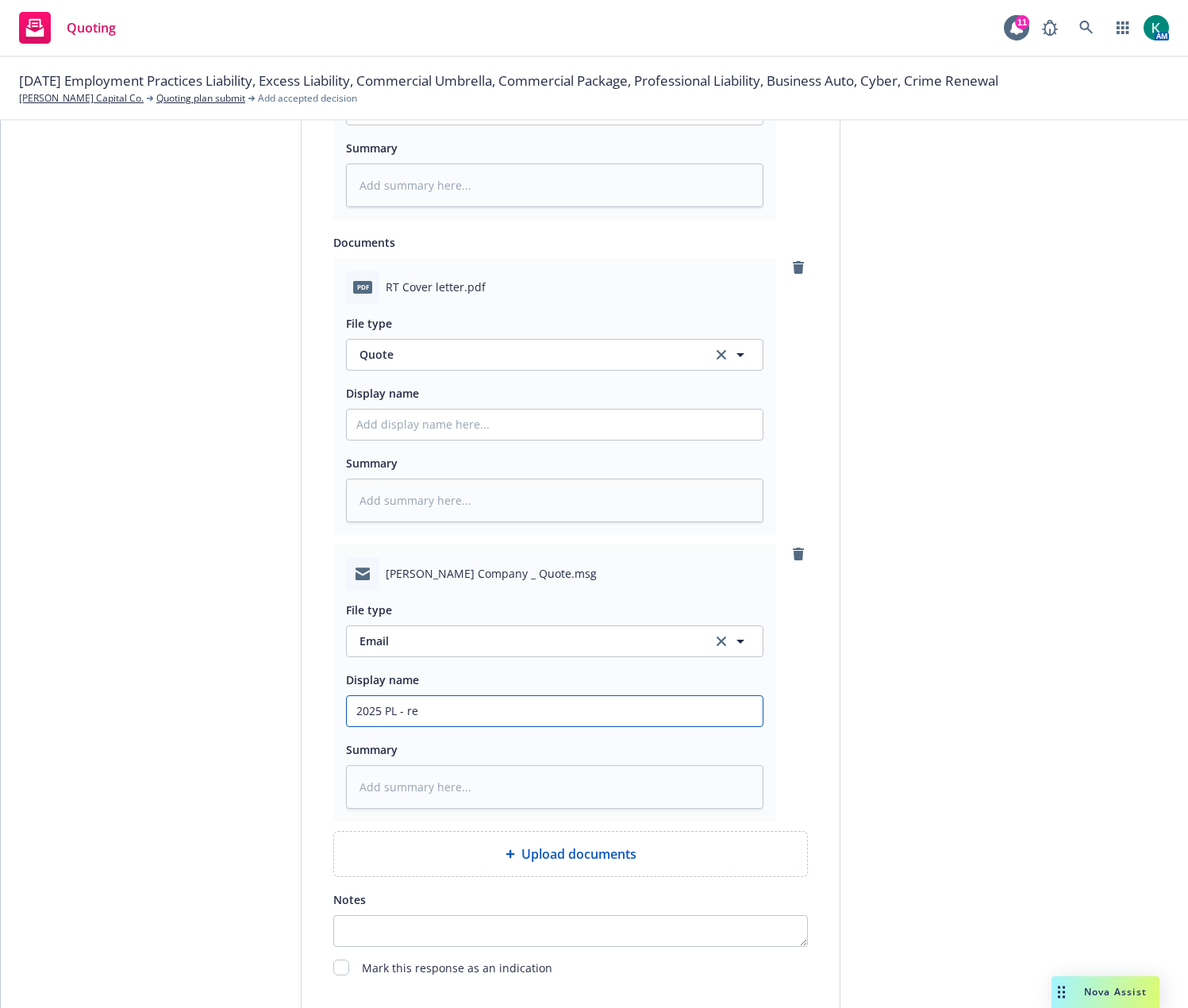
type textarea "x"
type input "2025 PL - rec"
type textarea "x"
type input "2025 PL - recei"
type textarea "x"
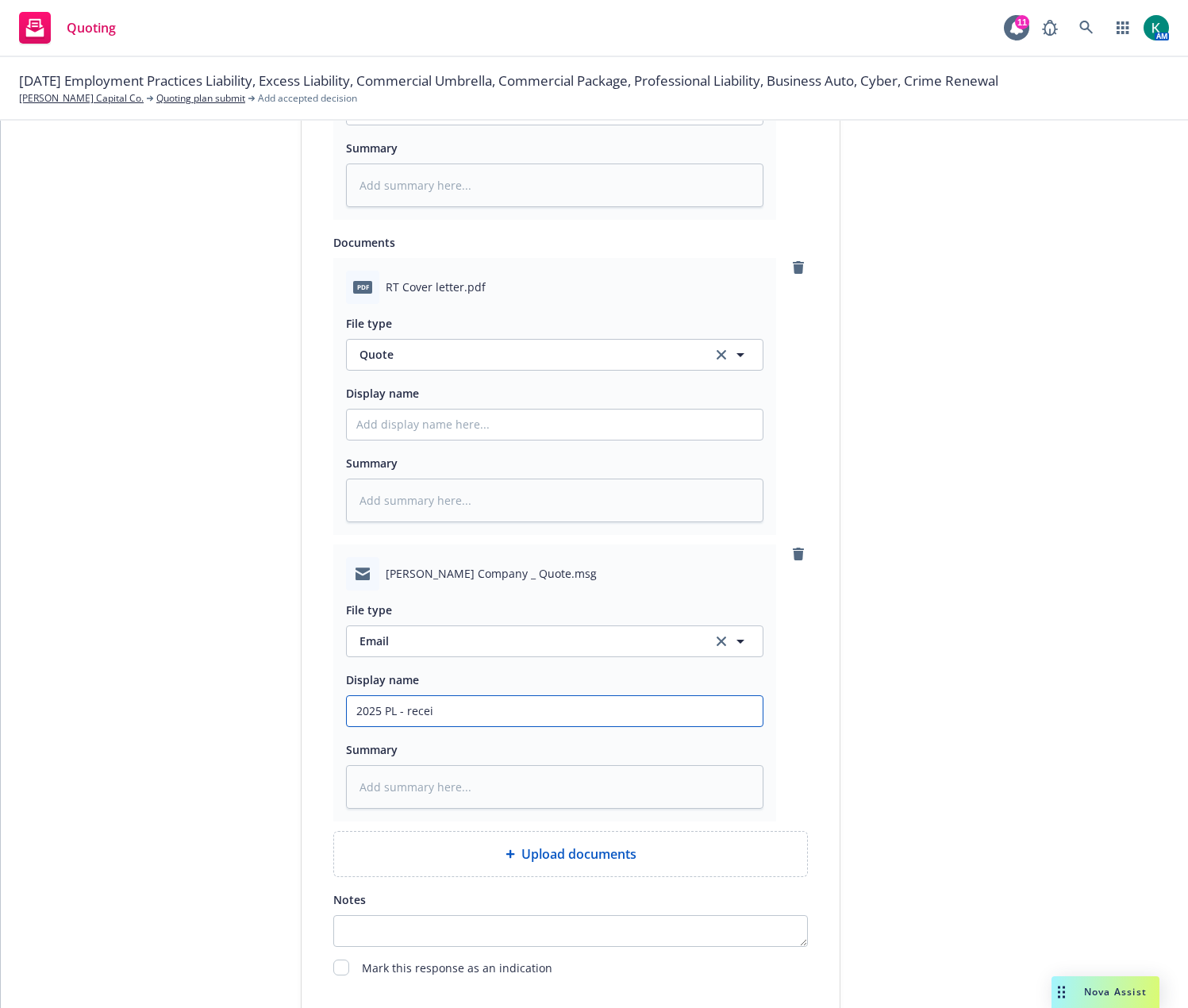
type input "2025 PL - receiv"
type textarea "x"
type input "2025 PL - receive"
type textarea "x"
type input "2025 PL - received"
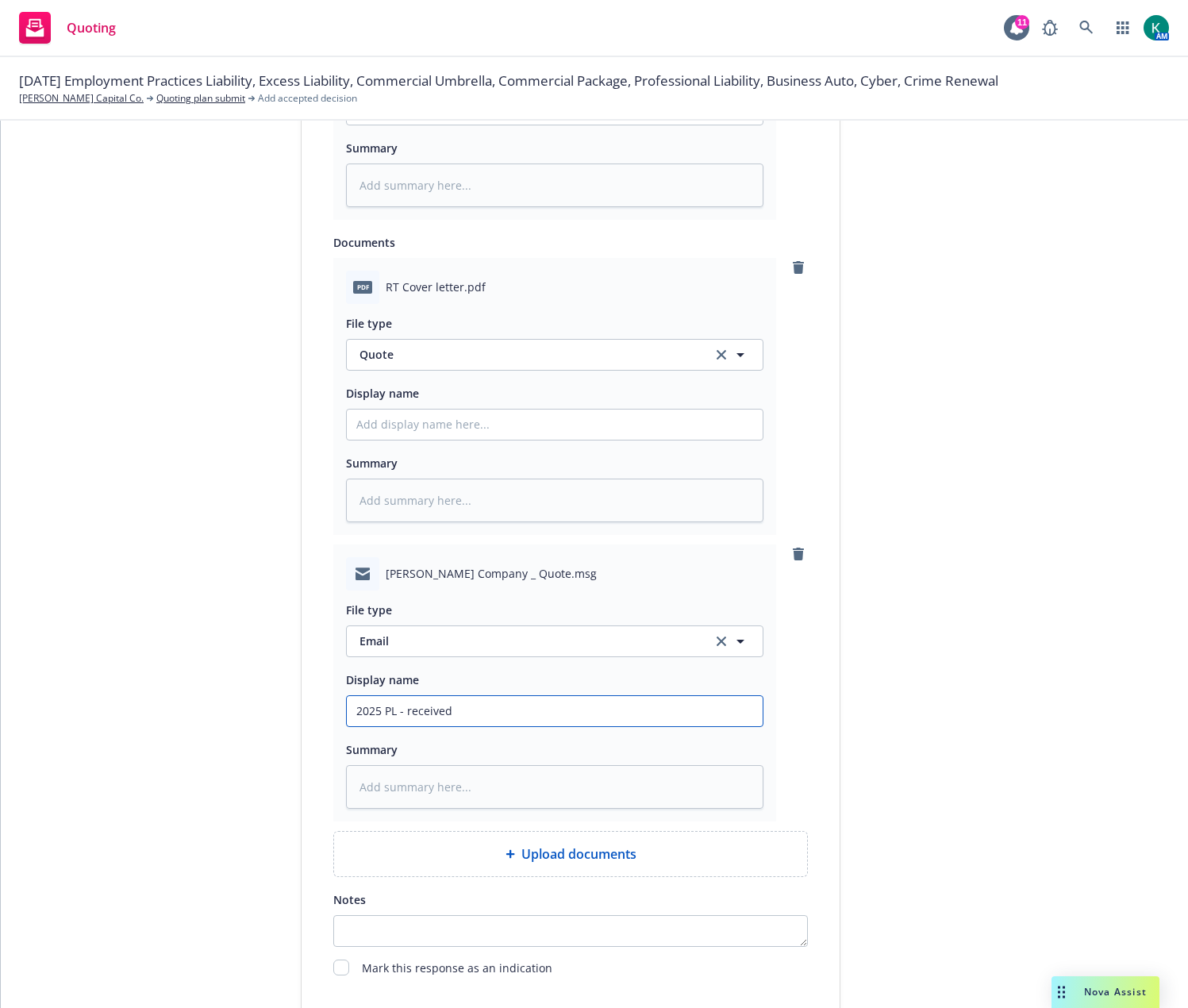
type textarea "x"
type input "2025 PL - received"
type textarea "x"
type input "2025 PL - received q"
type textarea "x"
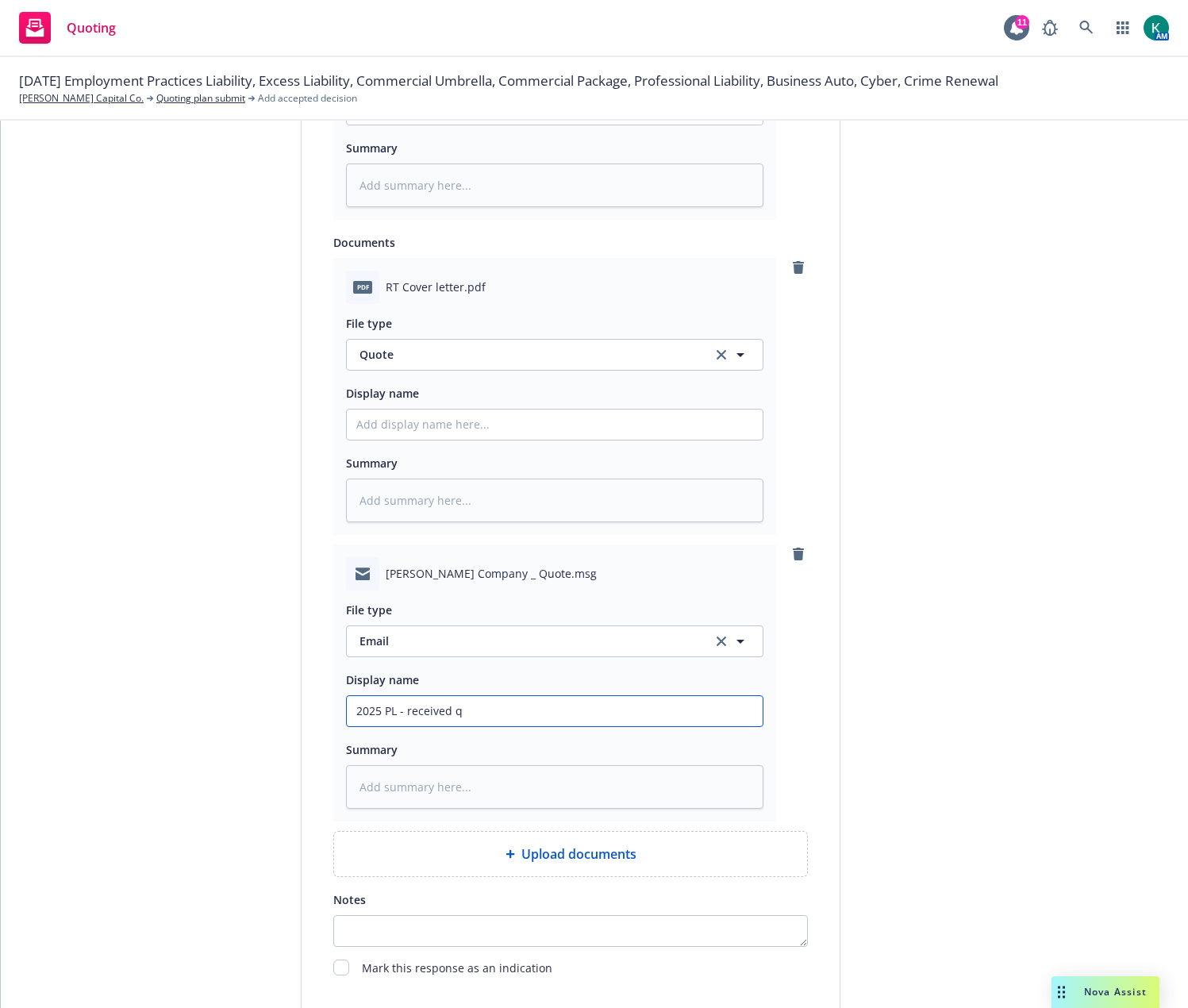
type input "2025 PL - received qu"
type textarea "x"
type input "2025 PL - received quo"
type textarea "x"
type input "2025 PL - received quot"
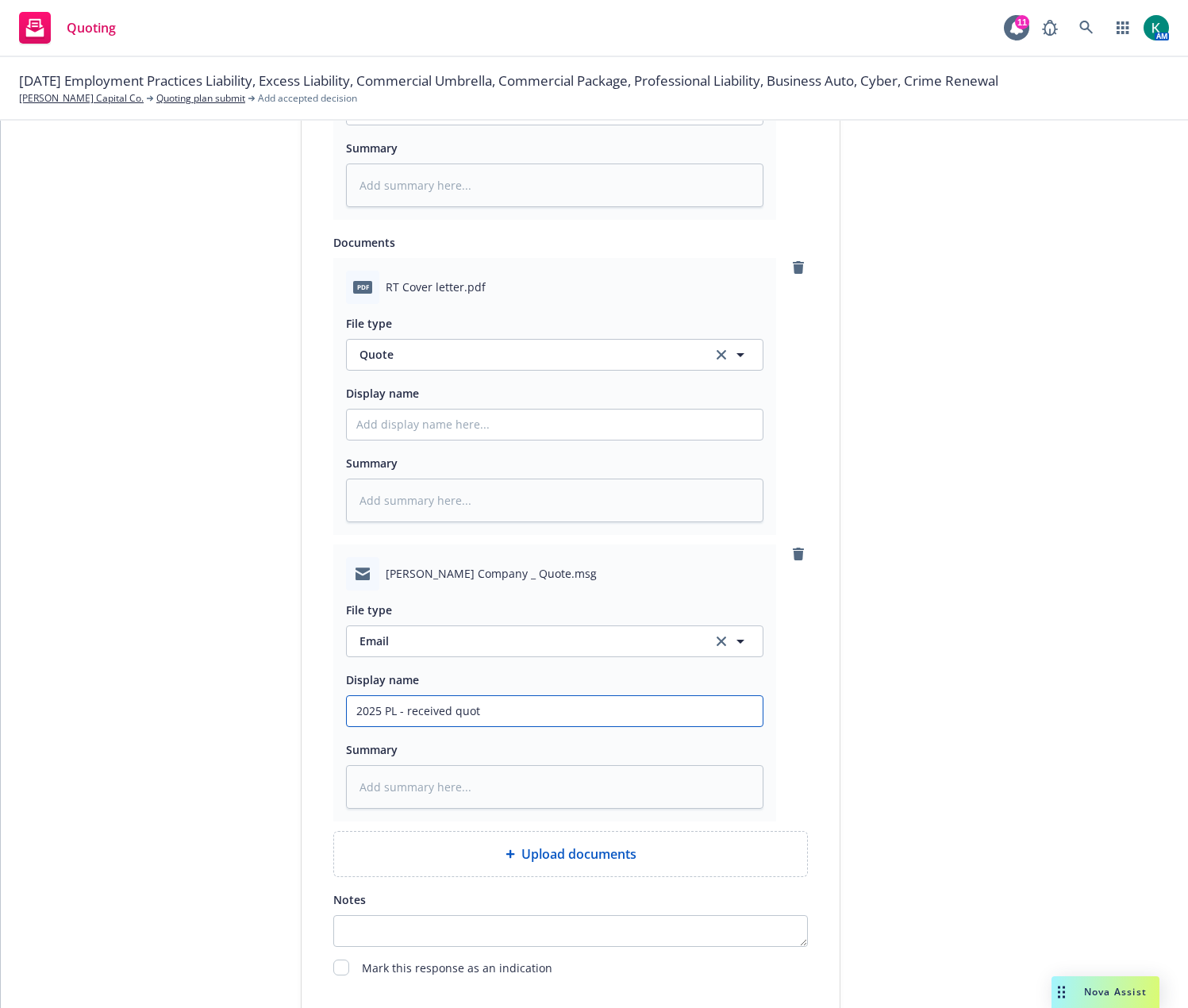
type textarea "x"
type input "2025 PL - received quote"
type textarea "x"
type input "2025 PL - received quote f"
type textarea "x"
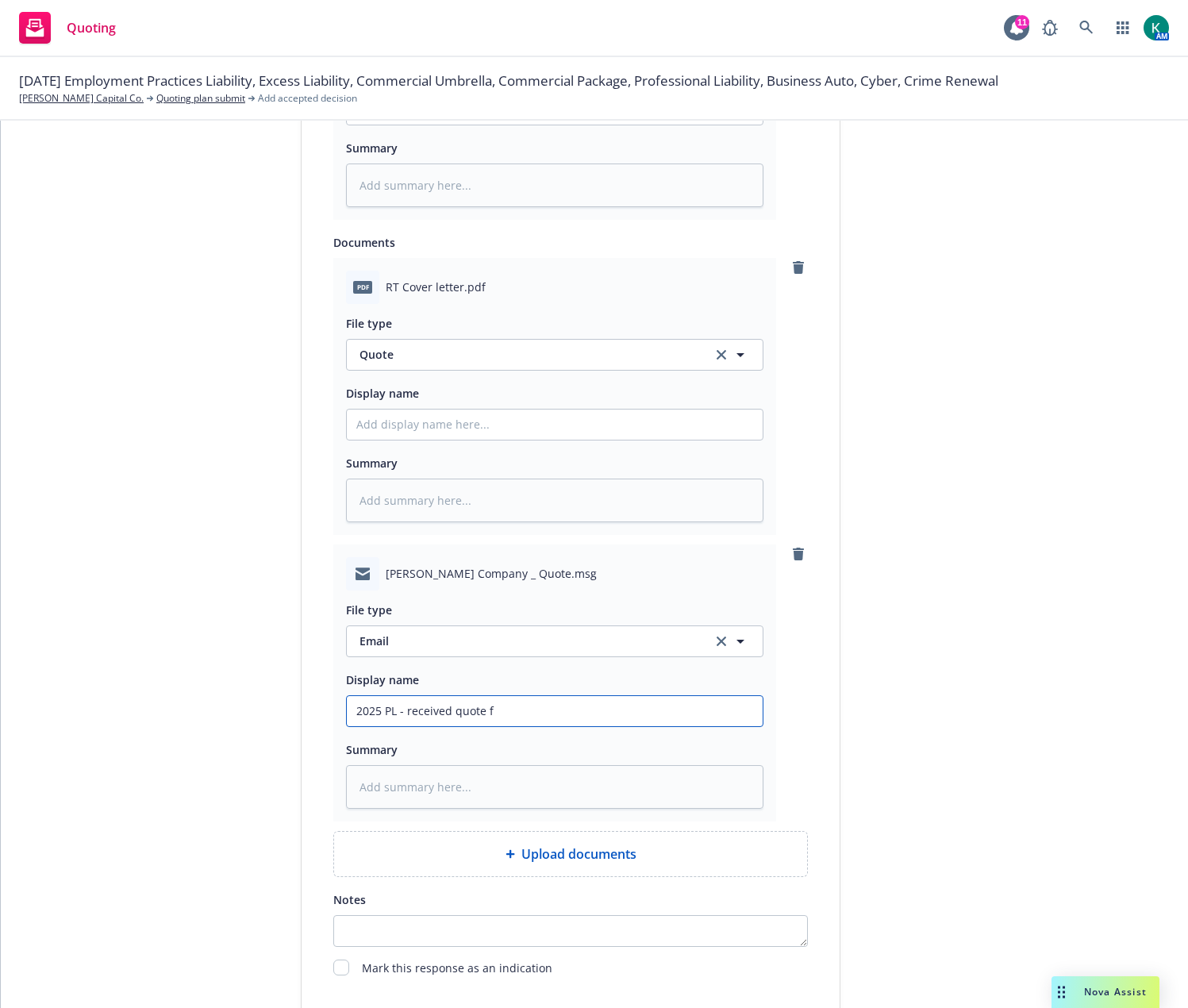
type input "2025 PL - received quote fr"
type textarea "x"
type input "2025 PL - received quote fro"
type textarea "x"
type input "2025 PL - received quote from"
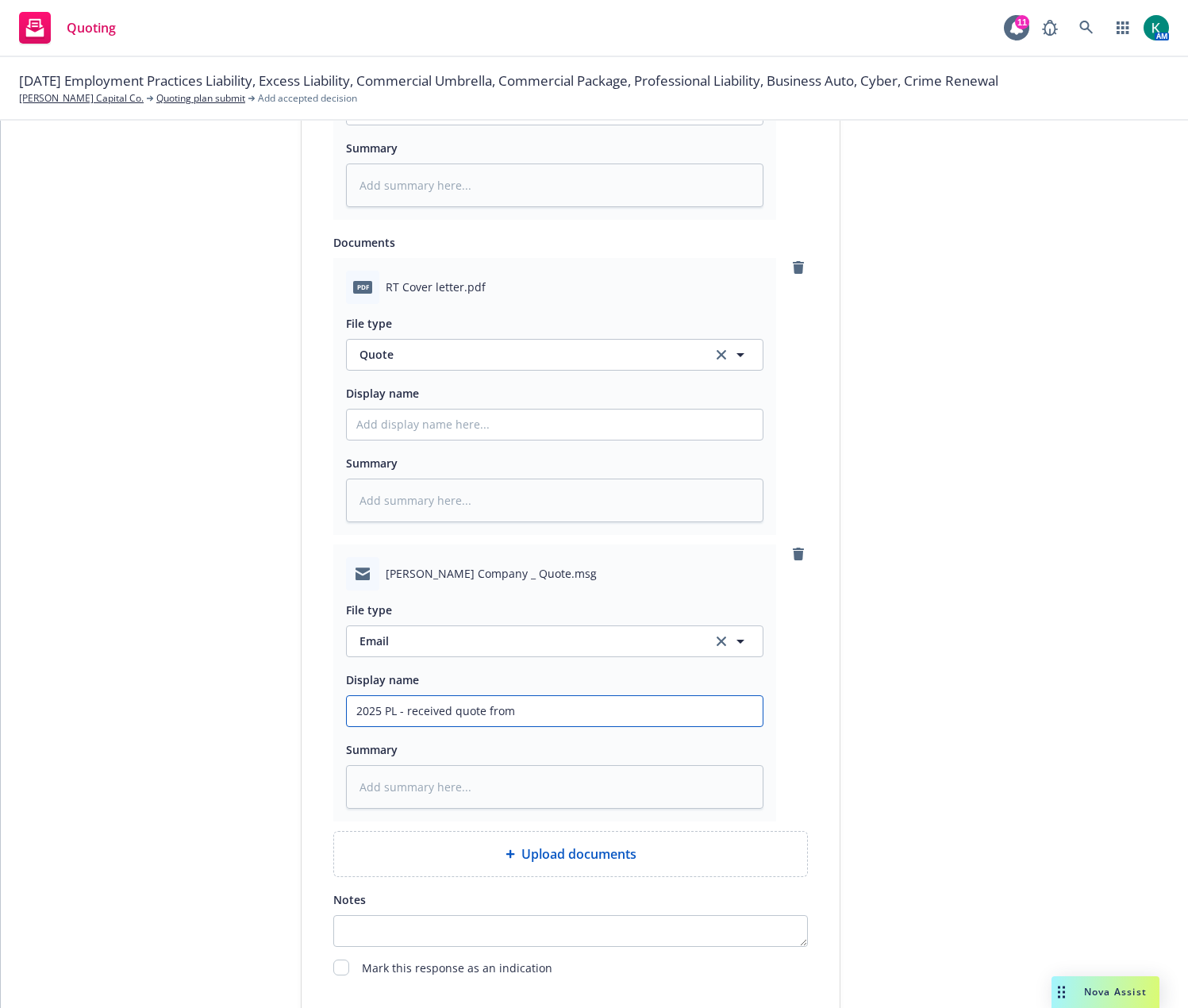
type textarea "x"
type input "2025 PL - received quote from"
type textarea "x"
type input "2025 PL - received quote from R"
type textarea "x"
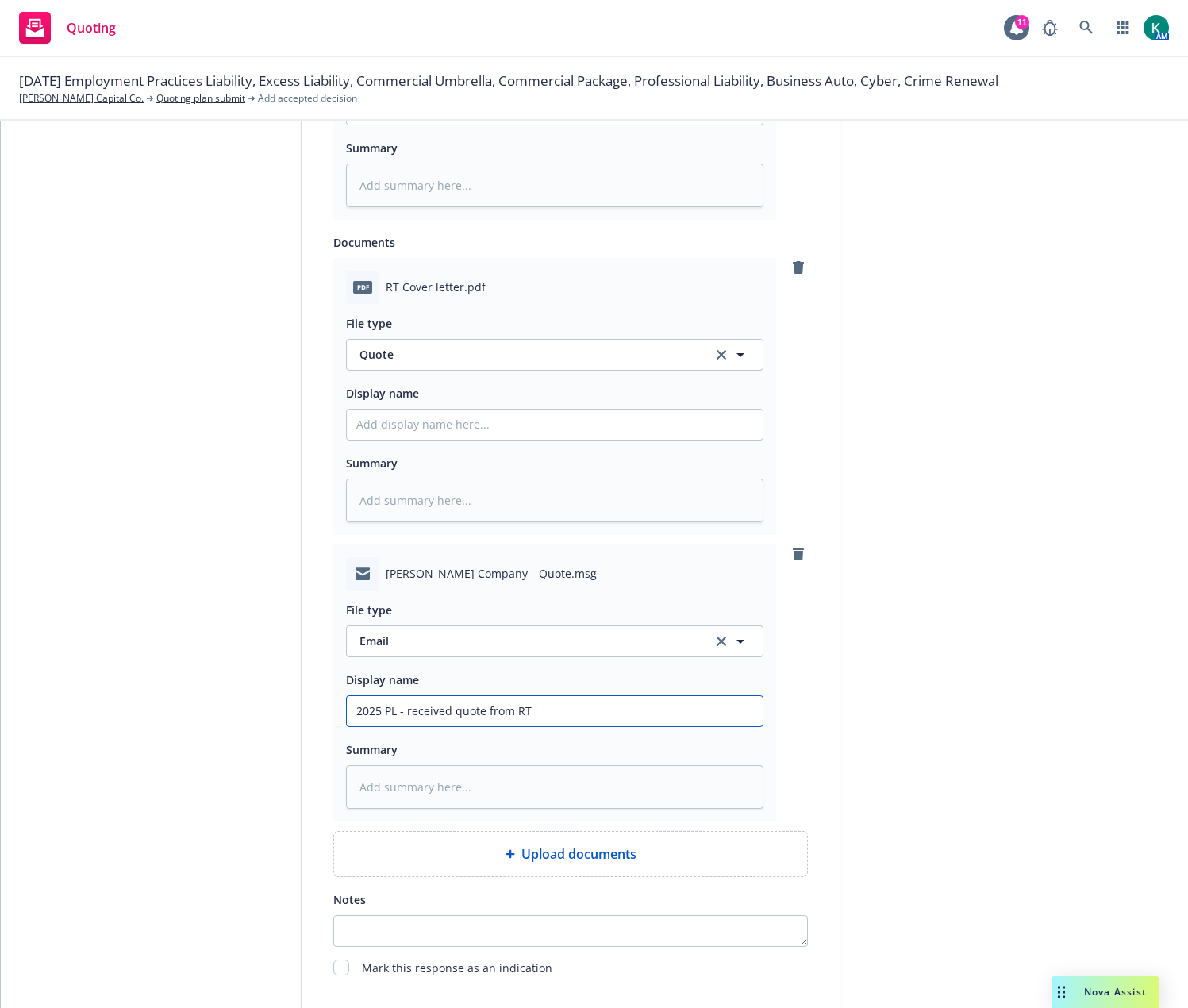
type input "2025 PL - received quote from RT"
drag, startPoint x: 374, startPoint y: 291, endPoint x: 455, endPoint y: 289, distance: 81.0
click at [455, 289] on div "pdf RT Cover letter.pdf" at bounding box center [554, 287] width 417 height 33
copy div "RT Cover letter"
click at [441, 415] on input "Display name" at bounding box center [554, 424] width 416 height 30
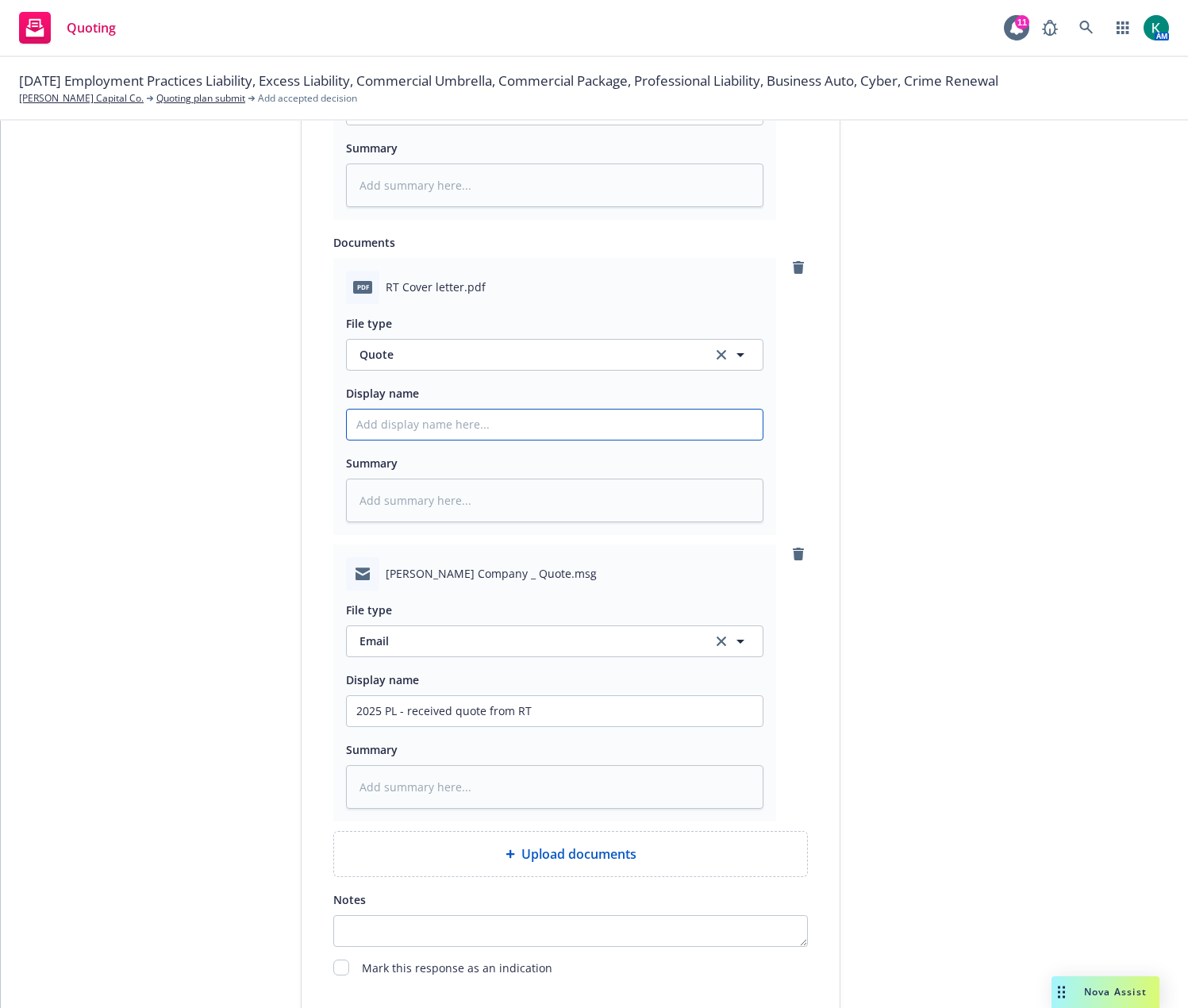
type textarea "x"
type input "2"
type textarea "x"
type input "20"
type textarea "x"
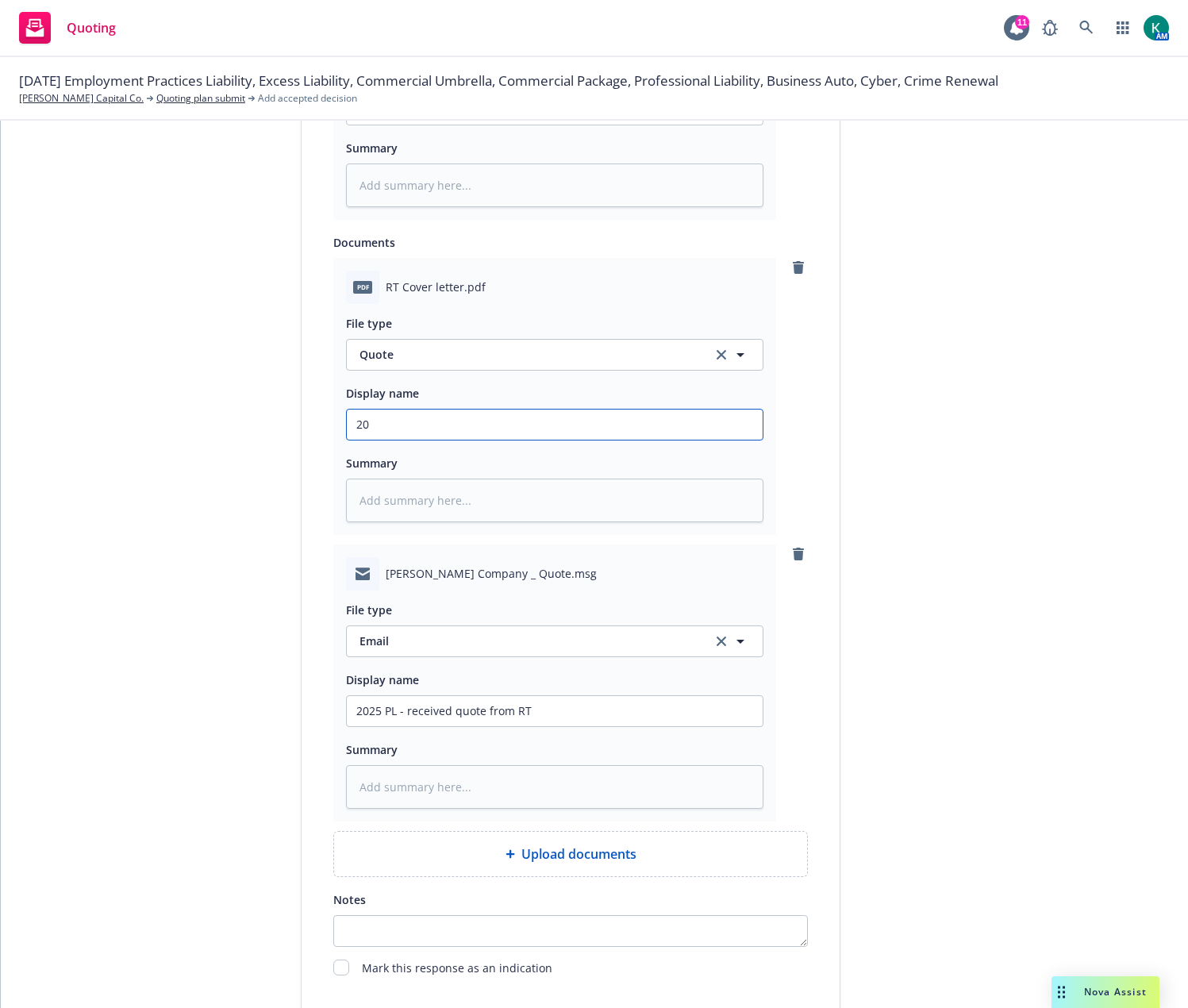
type input "202"
type textarea "x"
type input "2025"
type textarea "x"
type input "2025"
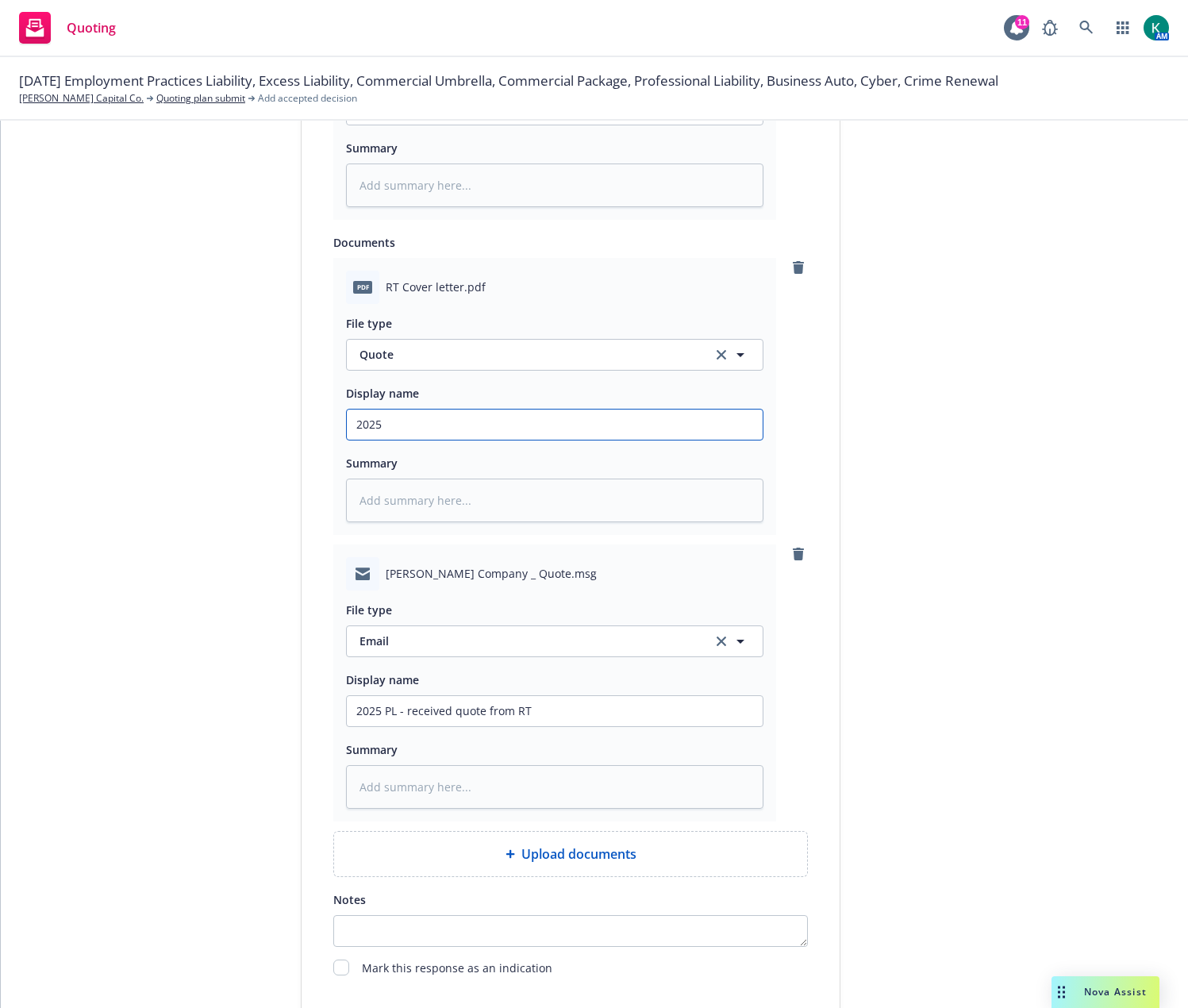
type textarea "x"
type input "2025 P"
type textarea "x"
type input "2025 PL"
type textarea "x"
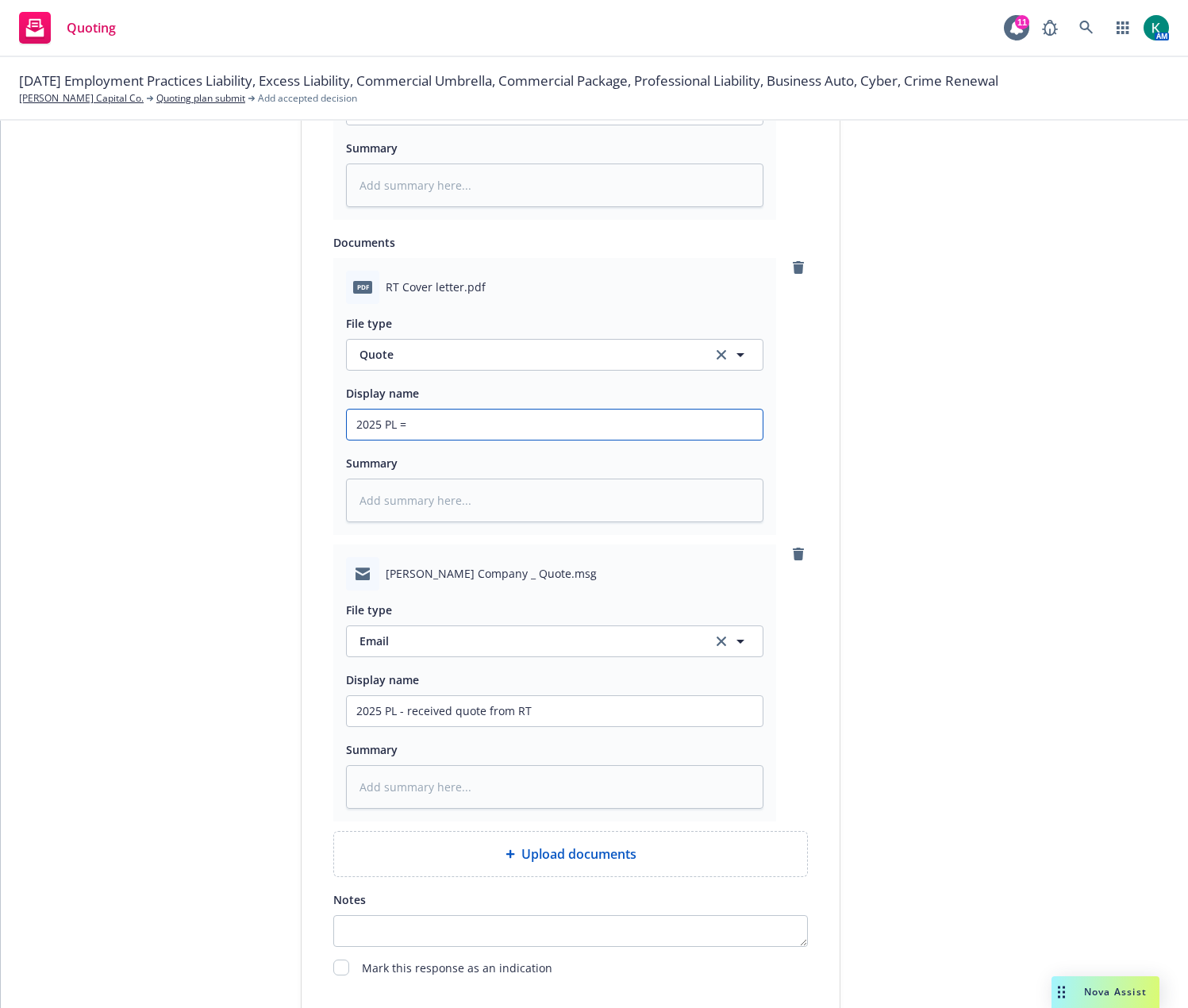
type input "2025 PL =-"
type textarea "x"
type input "2025 PL =-"
paste input "RT Cover letter"
type textarea "x"
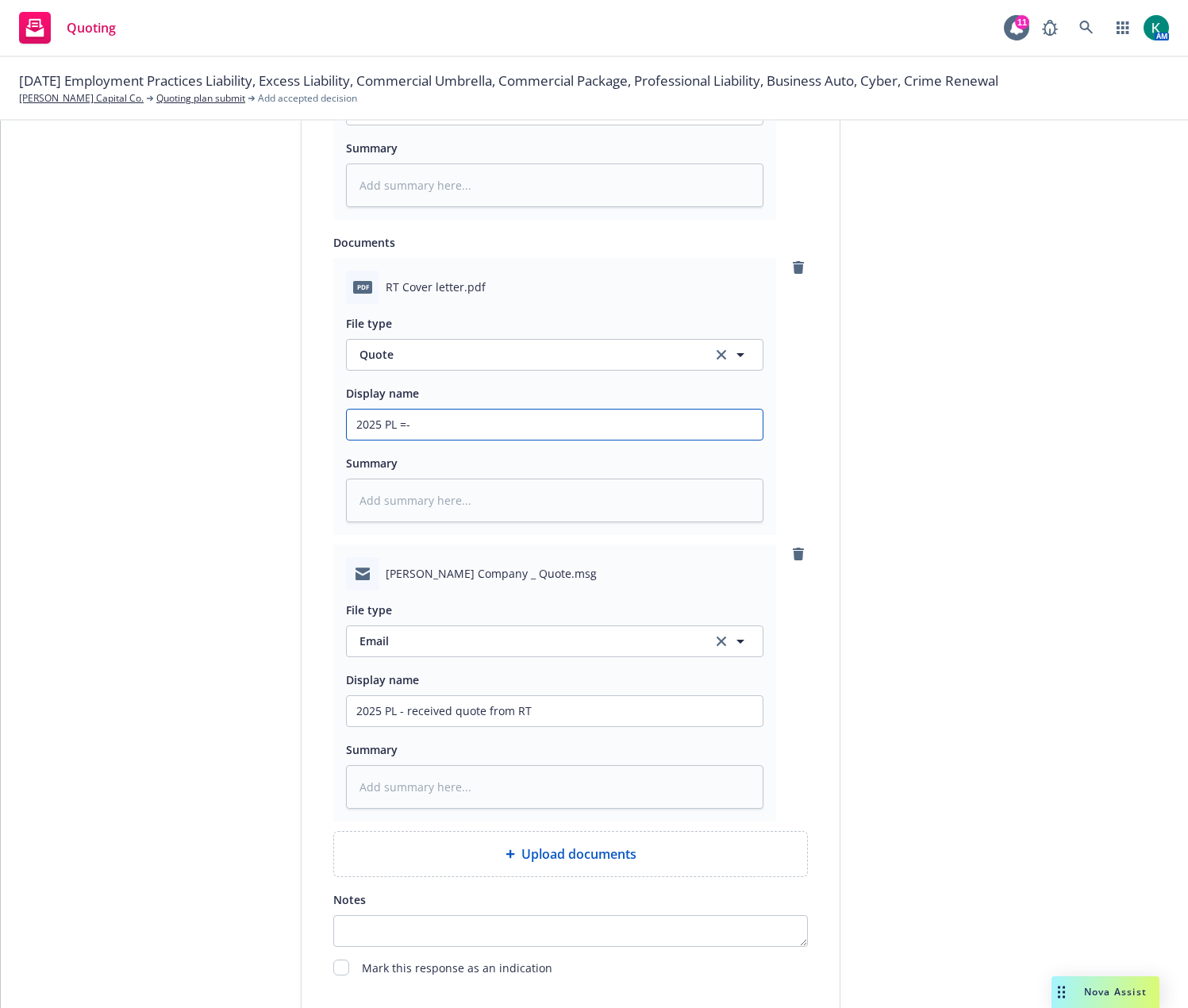
type input "2025 PL =- RT Cover letter"
click at [403, 424] on input "2025 PL =- RT Cover letter" at bounding box center [554, 424] width 416 height 30
type textarea "x"
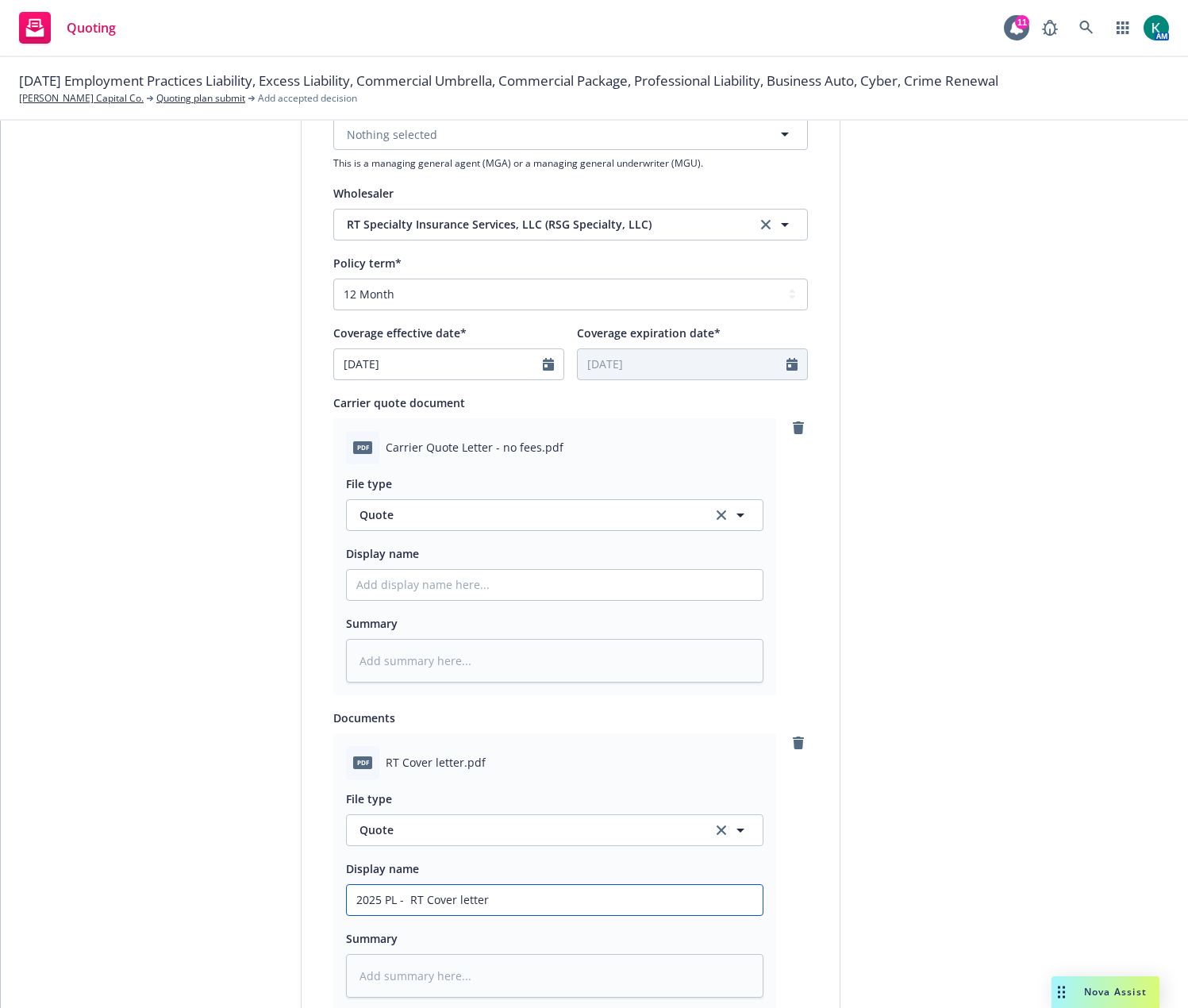
scroll to position [568, 0]
type input "2025 PL - RT Cover letter"
click at [399, 591] on input "Display name" at bounding box center [554, 585] width 416 height 30
type textarea "x"
type input "2"
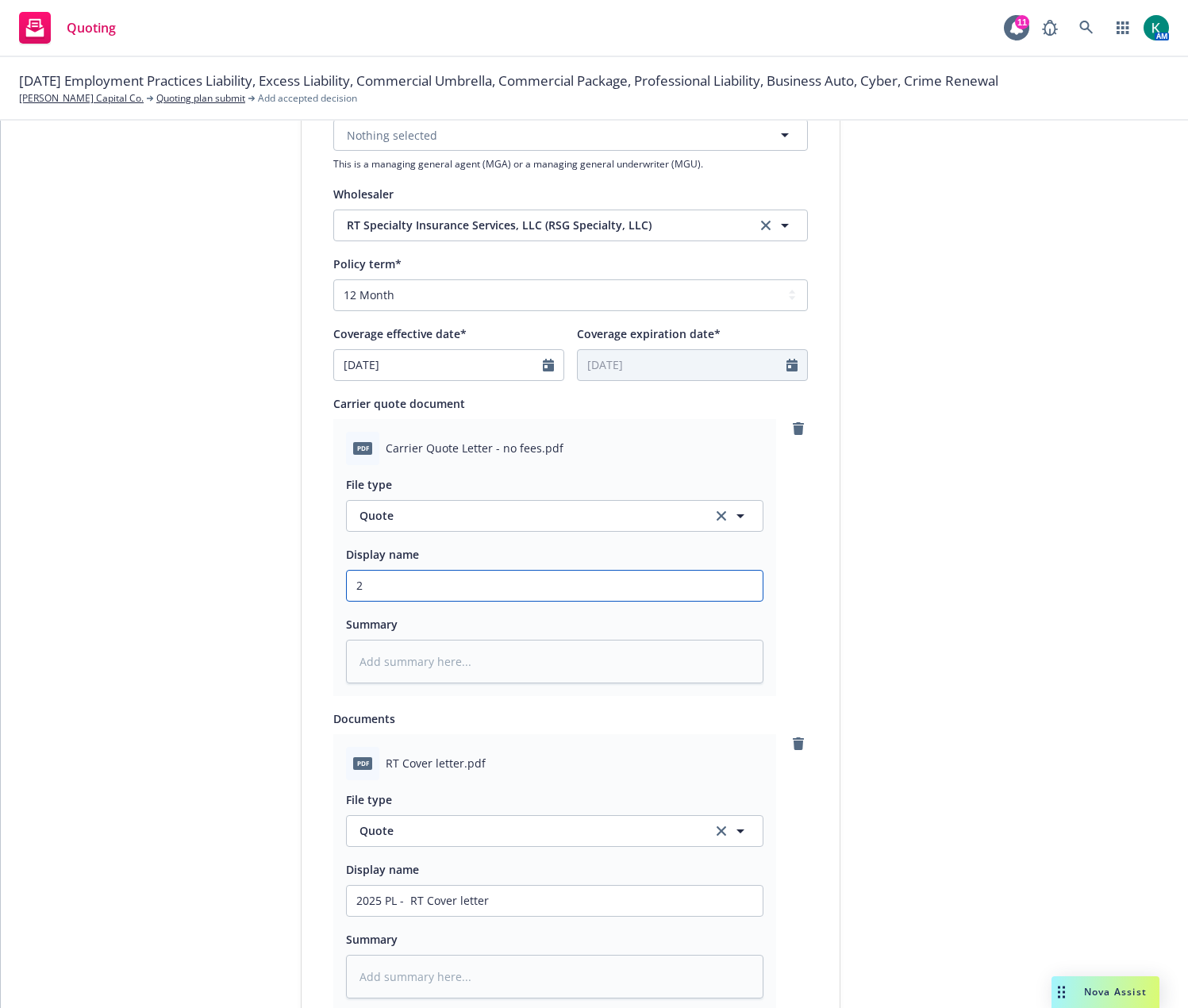
type textarea "x"
type input "20"
type textarea "x"
type input "202"
type textarea "x"
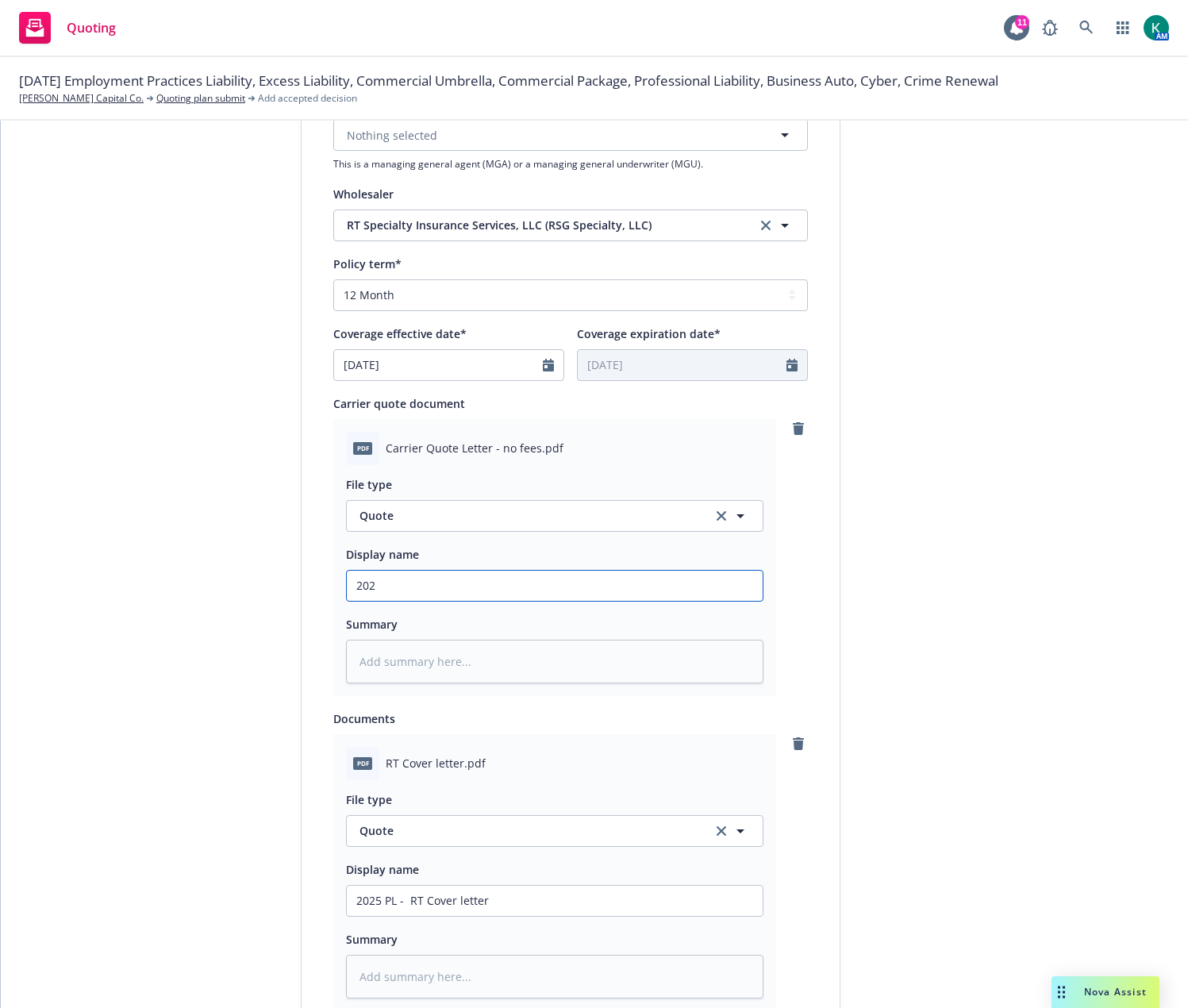
type input "2025"
type textarea "x"
type input "2025"
type textarea "x"
type input "2025 P"
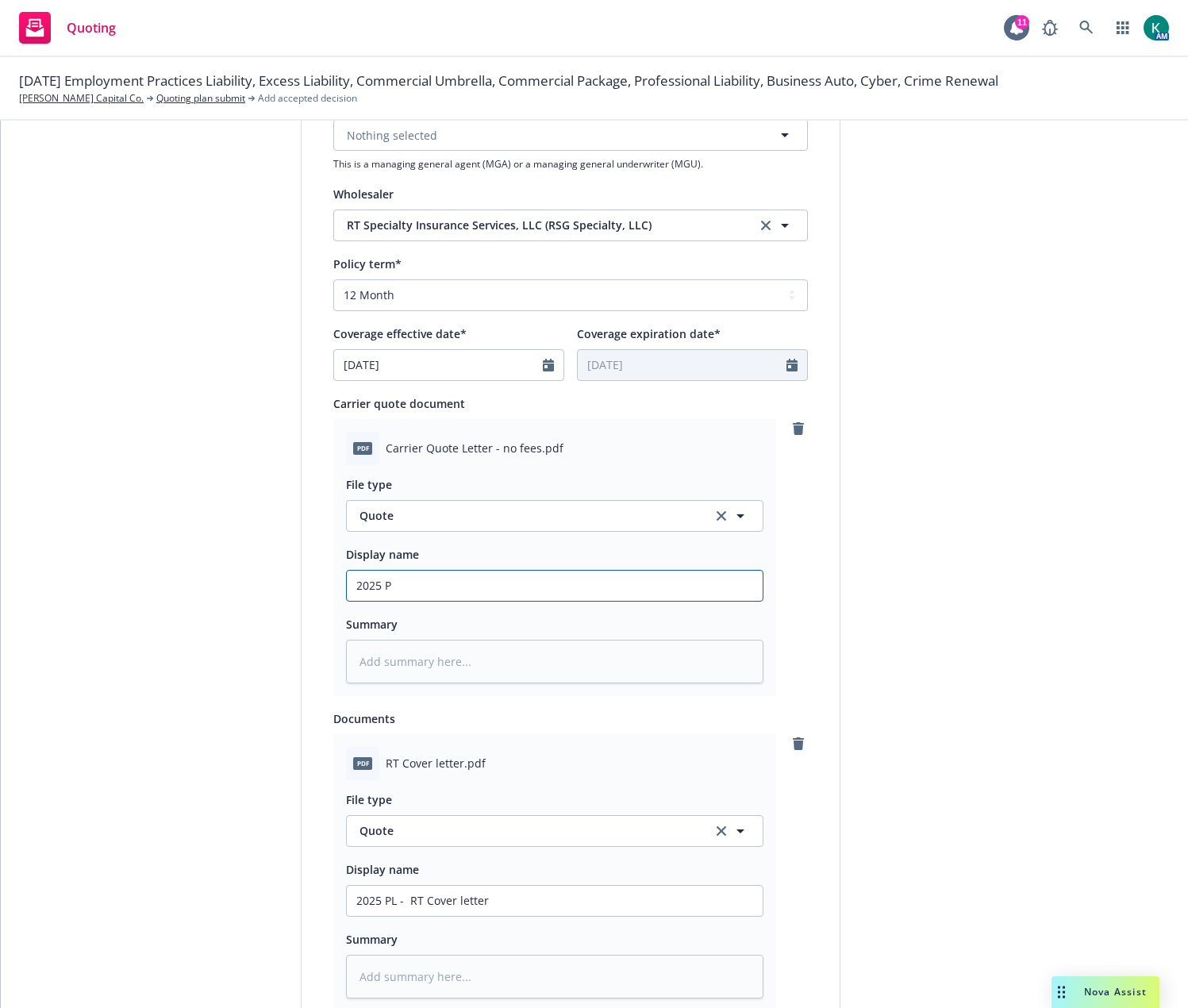
type textarea "x"
type input "2025 PL"
type textarea "x"
type input "2025 PL"
type textarea "x"
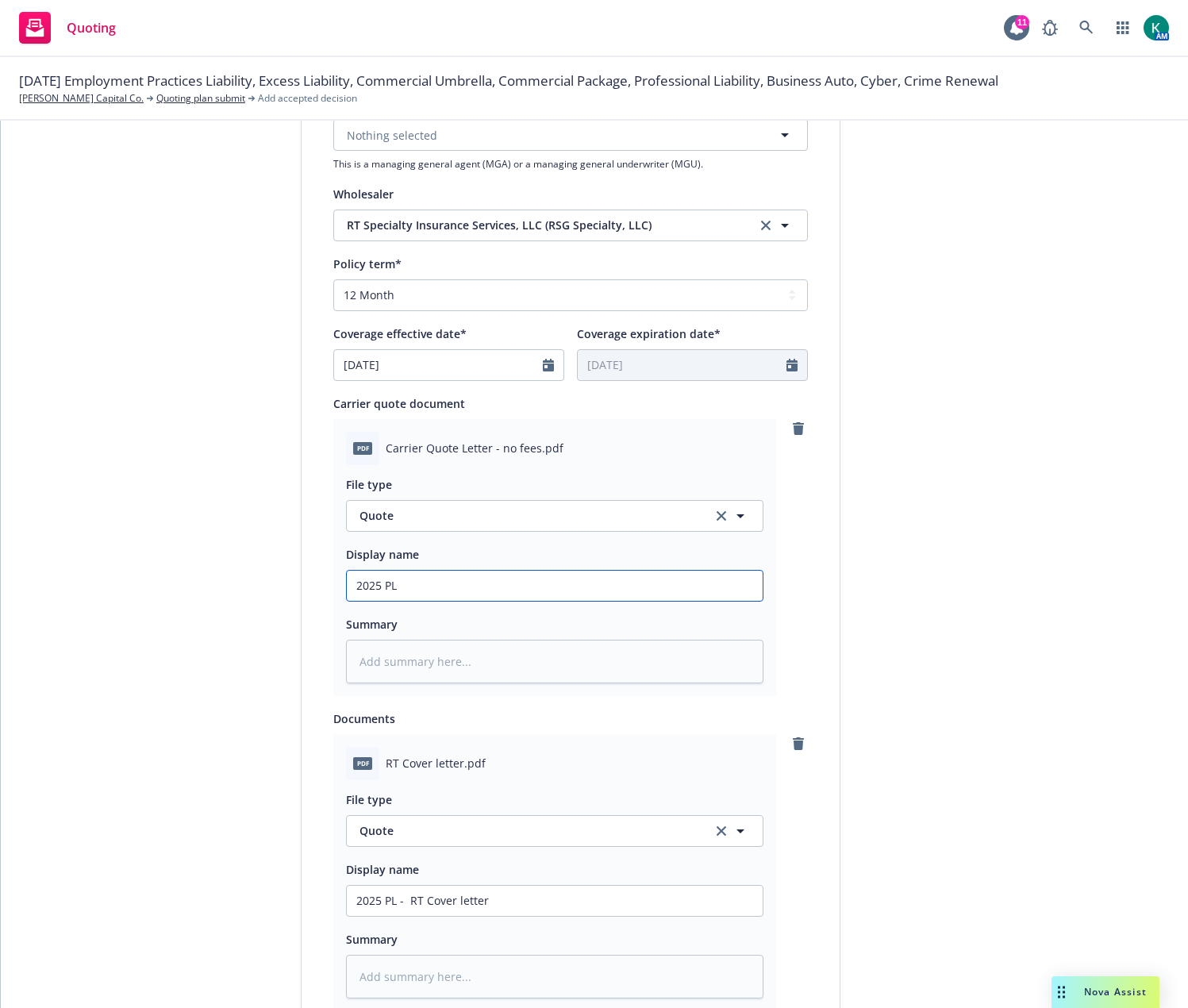
type input "2025 PL -"
type textarea "x"
type input "2025 PL -"
type textarea "x"
type input "2025 PL - Q"
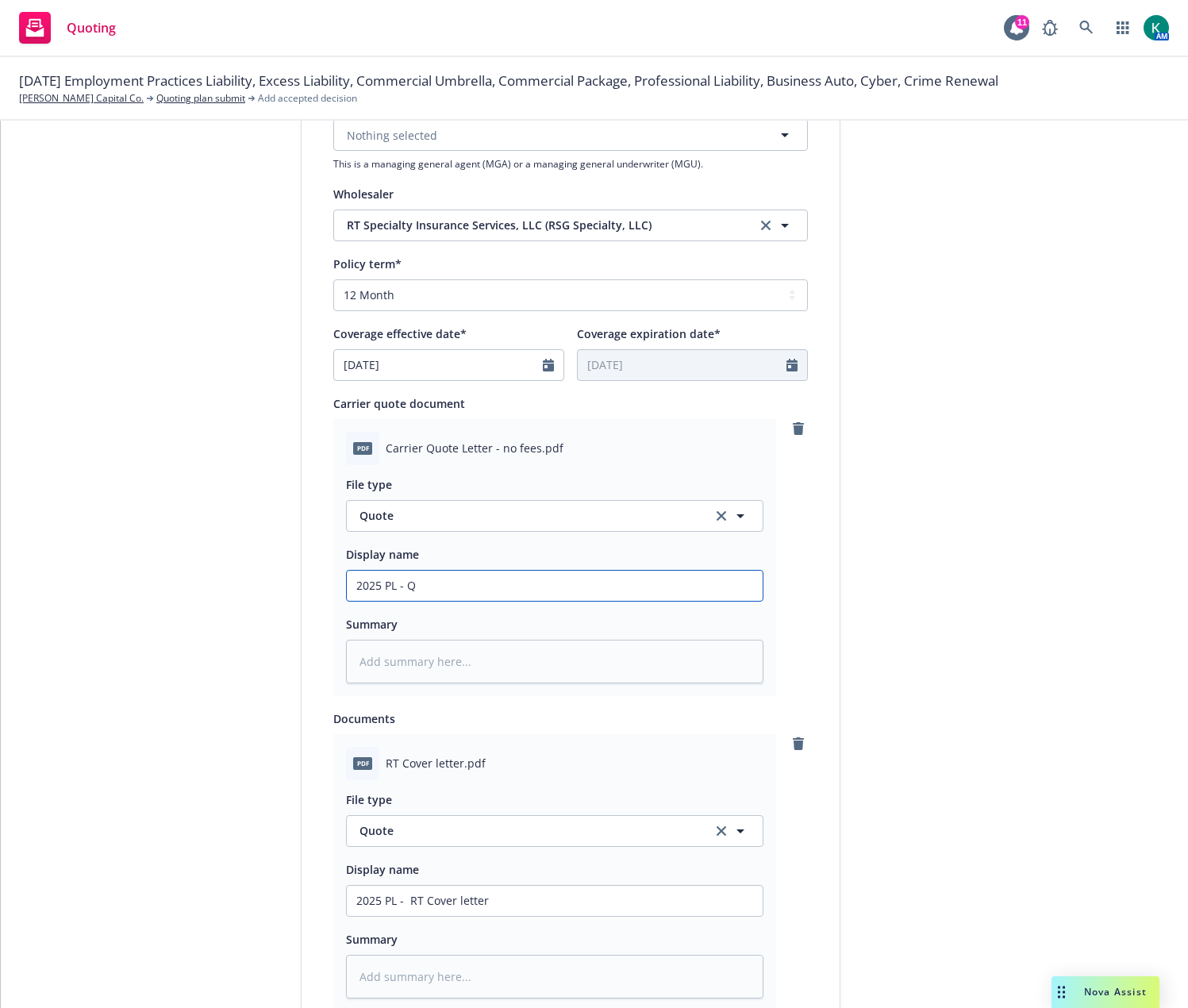
type textarea "x"
type input "2025 PL - Qu"
type textarea "x"
type input "2025 PL - Quot"
type textarea "x"
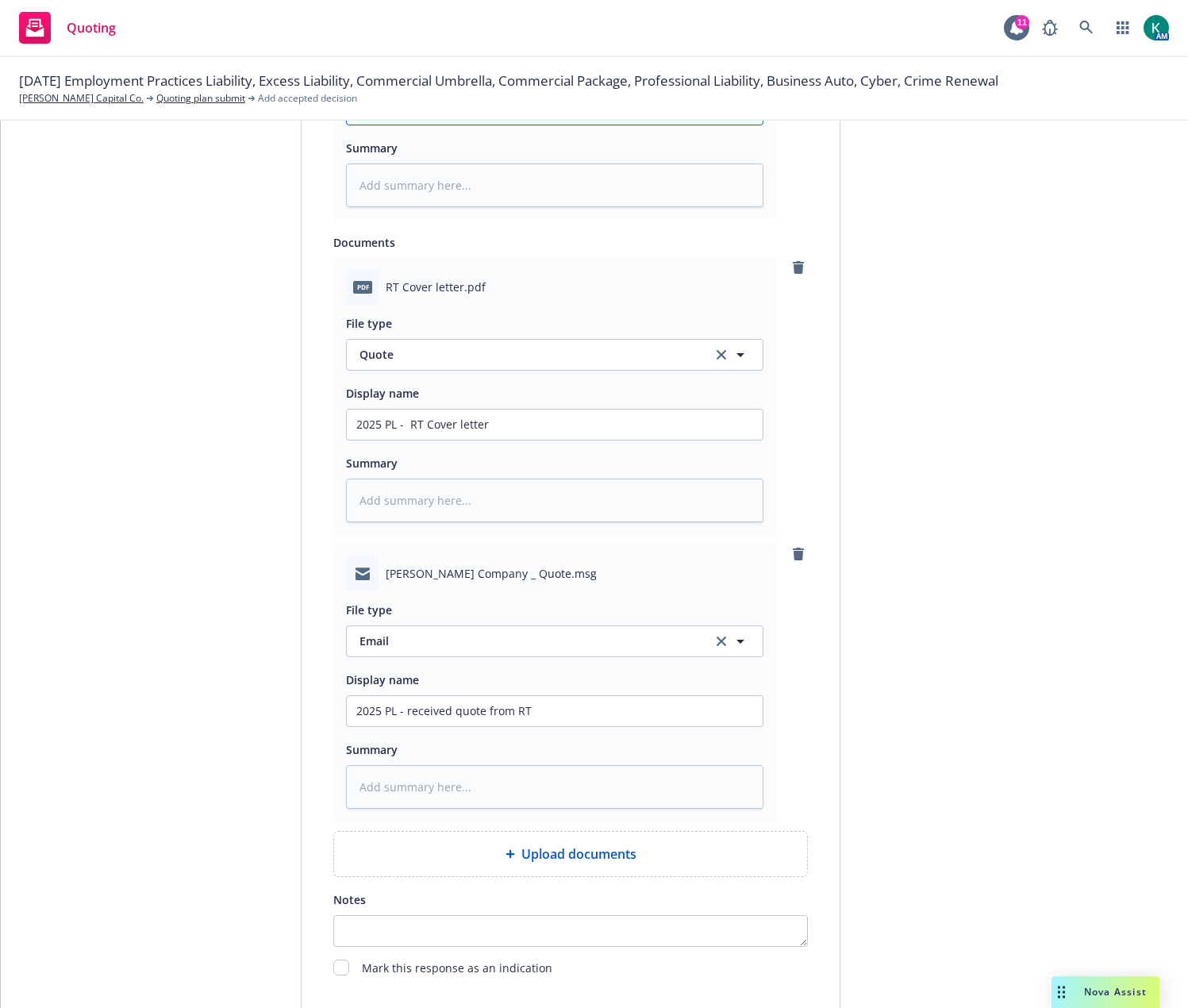
scroll to position [1212, 0]
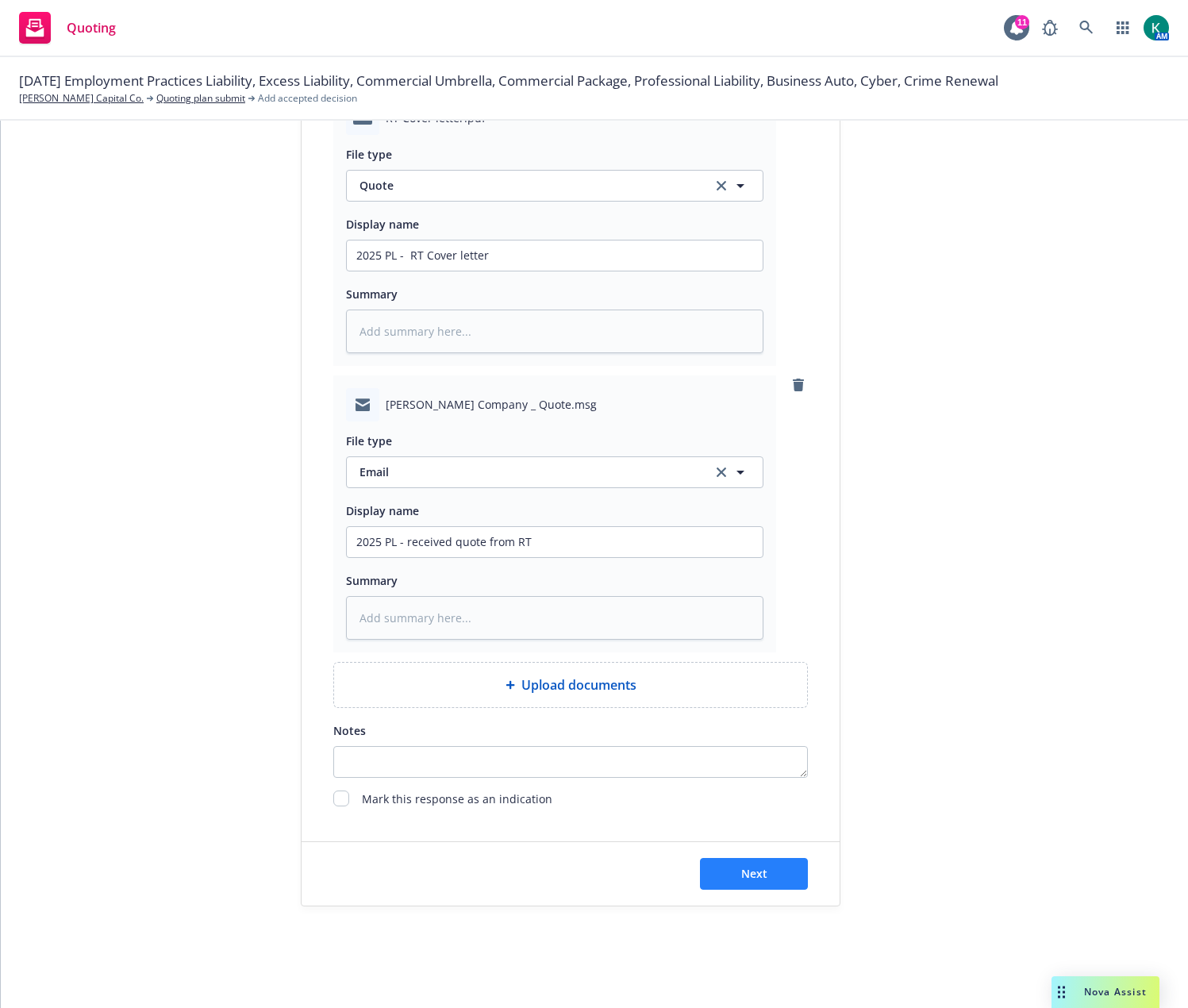
type input "2025 PL - Quote"
click at [794, 880] on button "Next" at bounding box center [755, 874] width 108 height 32
type textarea "x"
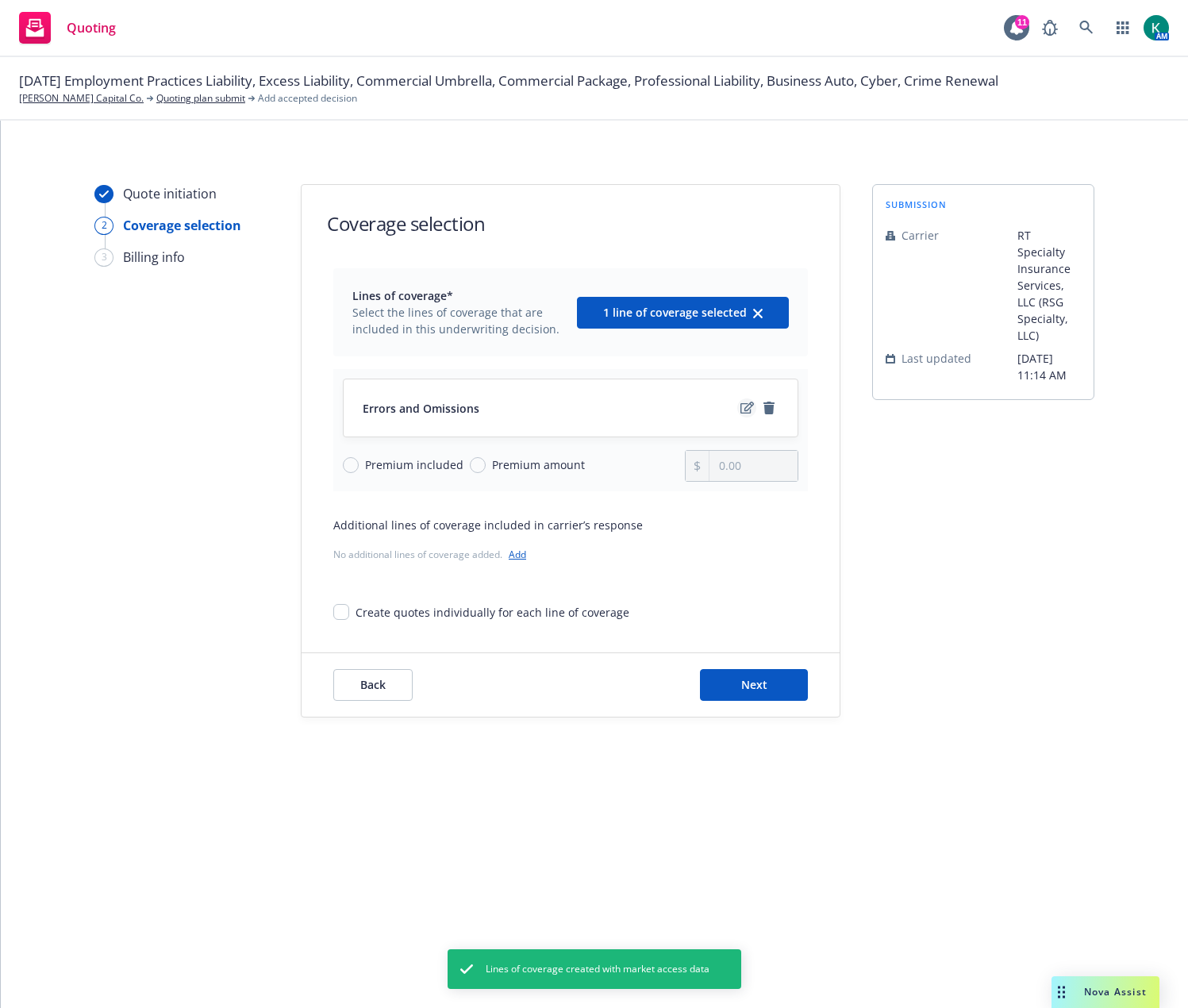
click at [750, 409] on icon "edit" at bounding box center [747, 407] width 14 height 12
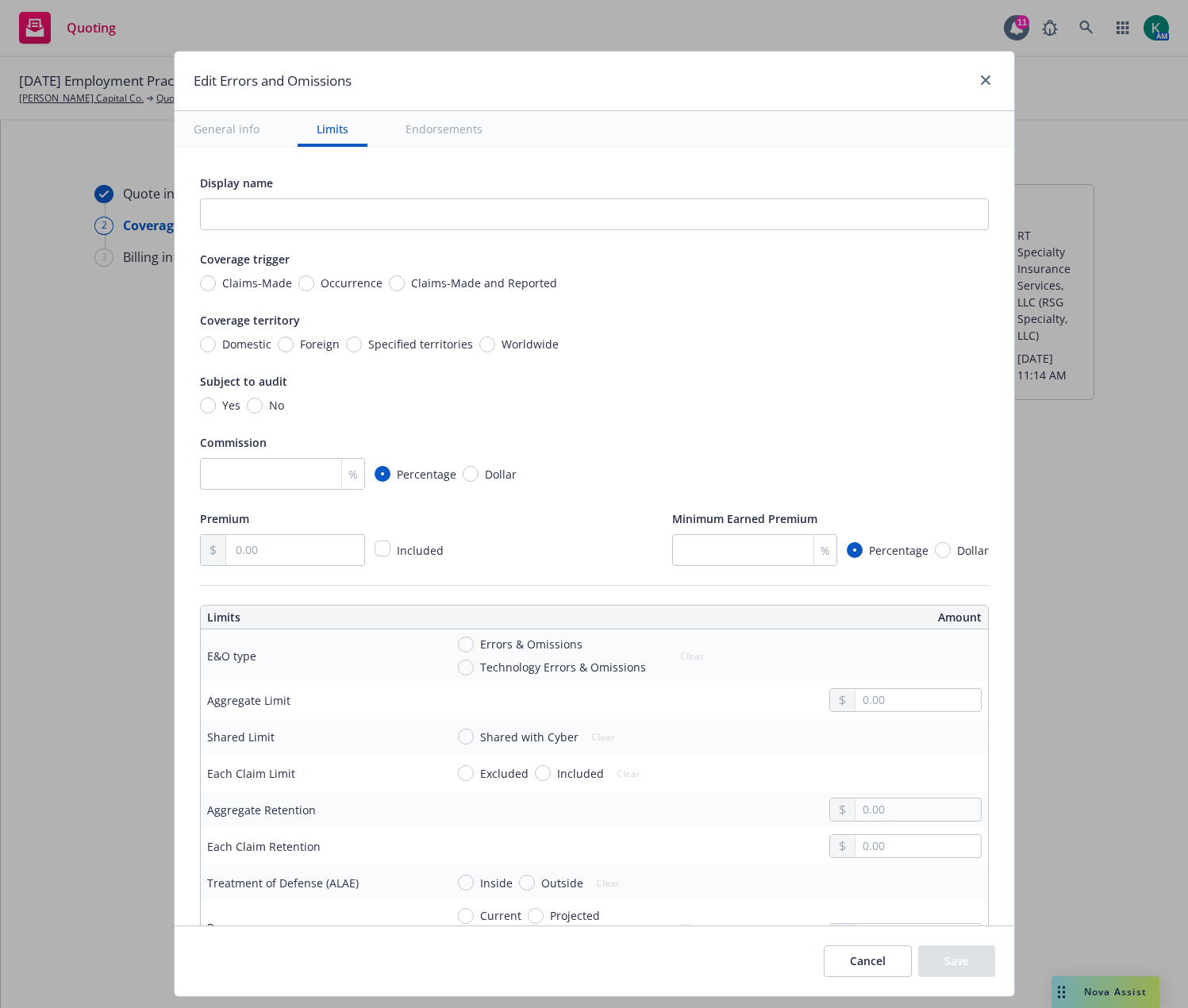
click at [216, 278] on span "Claims-Made" at bounding box center [253, 282] width 76 height 16
click at [210, 278] on input "Claims-Made" at bounding box center [208, 283] width 15 height 15
radio input "true"
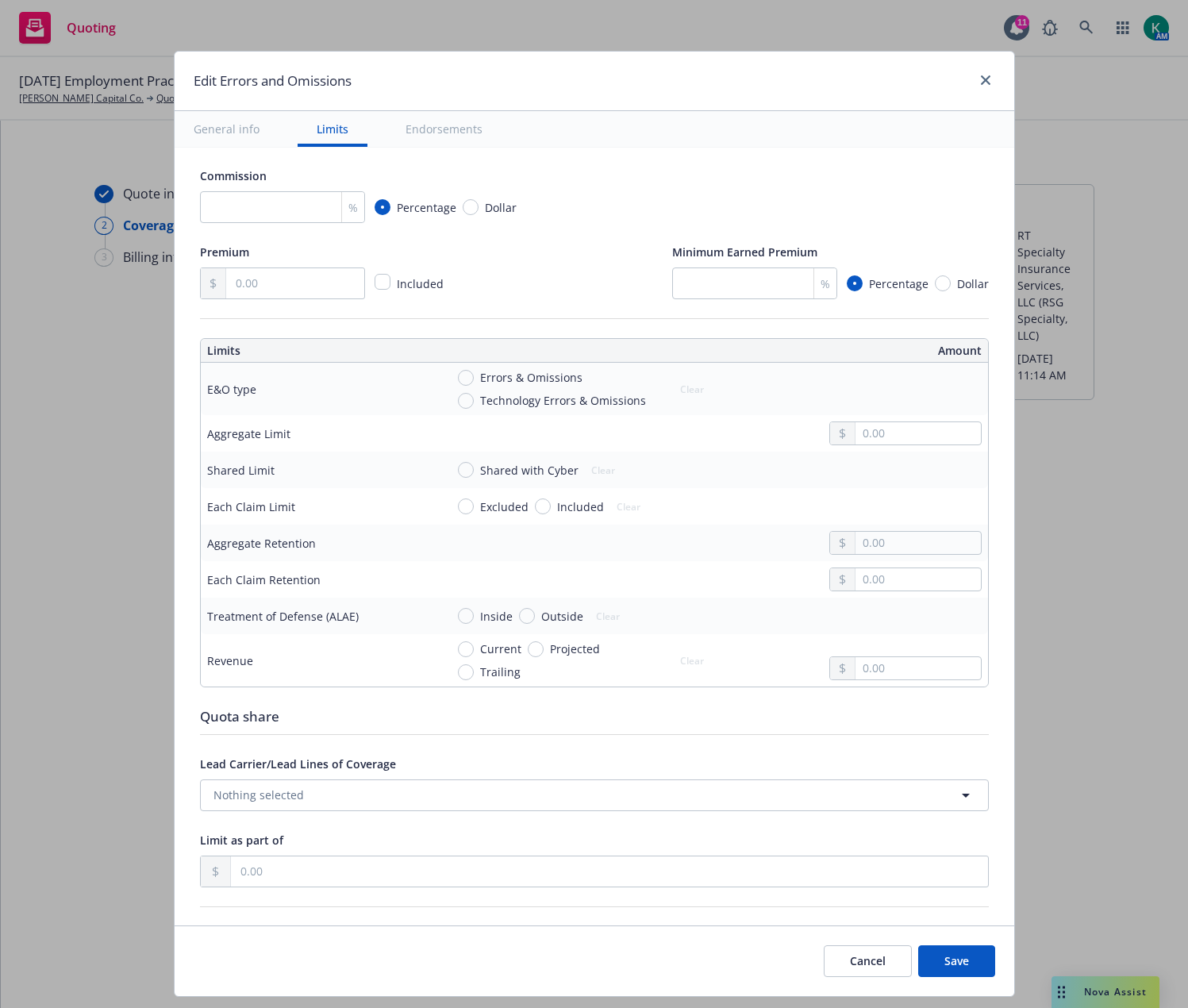
scroll to position [397, 0]
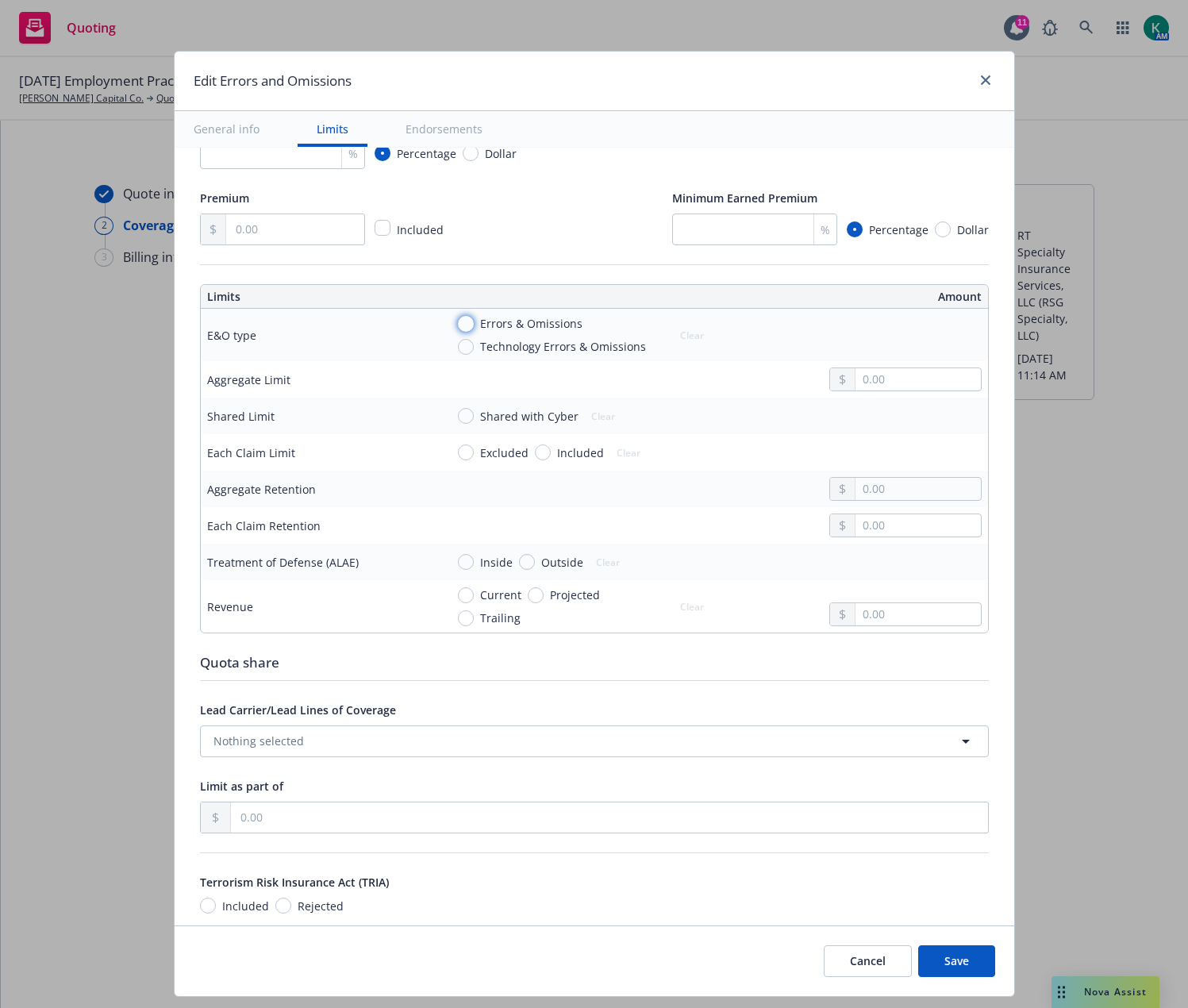
click at [458, 319] on input "Errors & Omissions" at bounding box center [465, 323] width 15 height 15
radio input "true"
click at [904, 377] on input "text" at bounding box center [917, 379] width 125 height 22
type input "1,000,000.00"
click at [902, 448] on button "$1,000,000.00" at bounding box center [896, 449] width 136 height 29
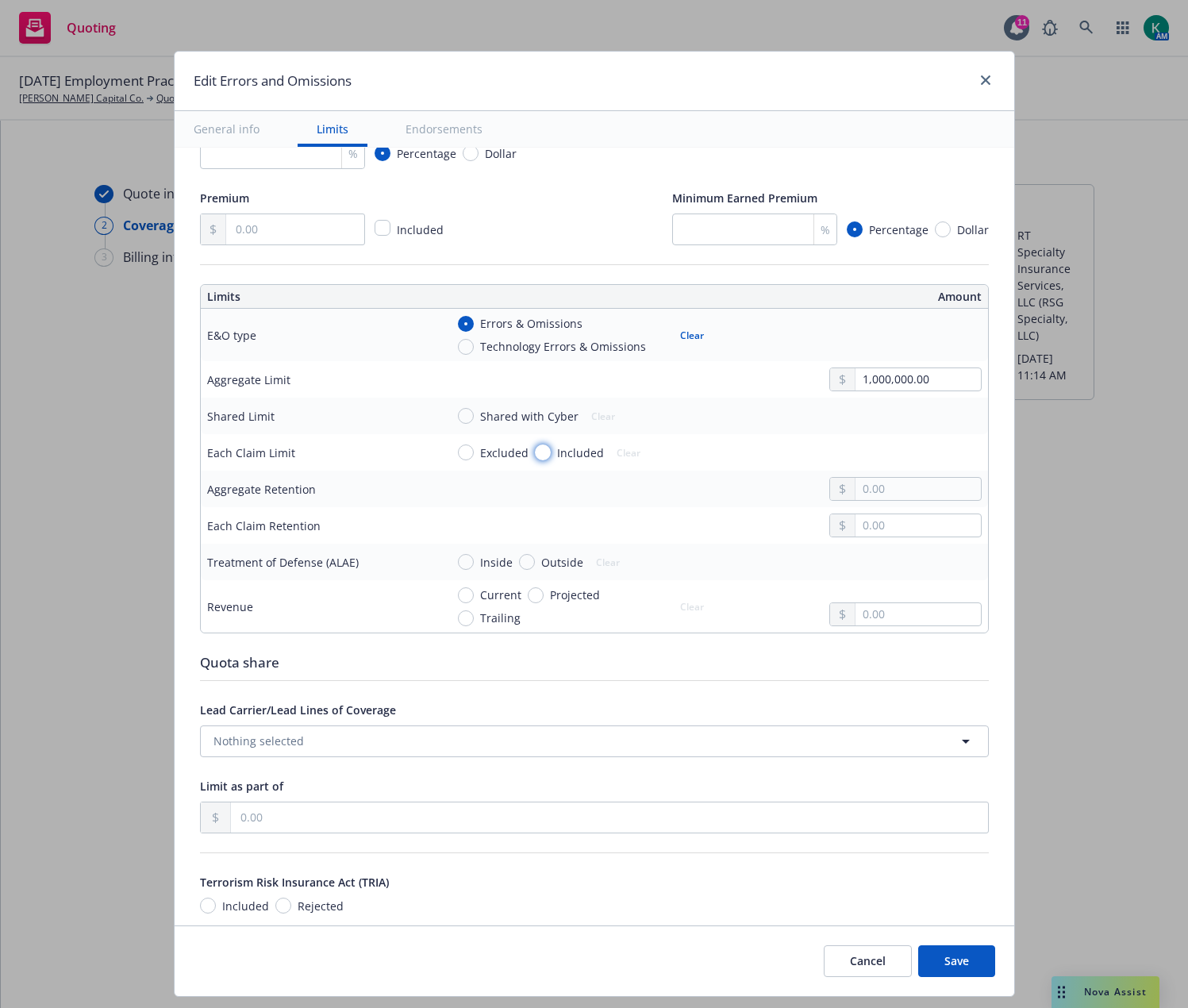
click at [535, 451] on input "Included" at bounding box center [543, 452] width 15 height 15
radio input "true"
click at [901, 453] on input "text" at bounding box center [917, 452] width 125 height 22
type input "1,000,000.00"
click at [885, 521] on button "$1,000,000.00" at bounding box center [896, 521] width 136 height 29
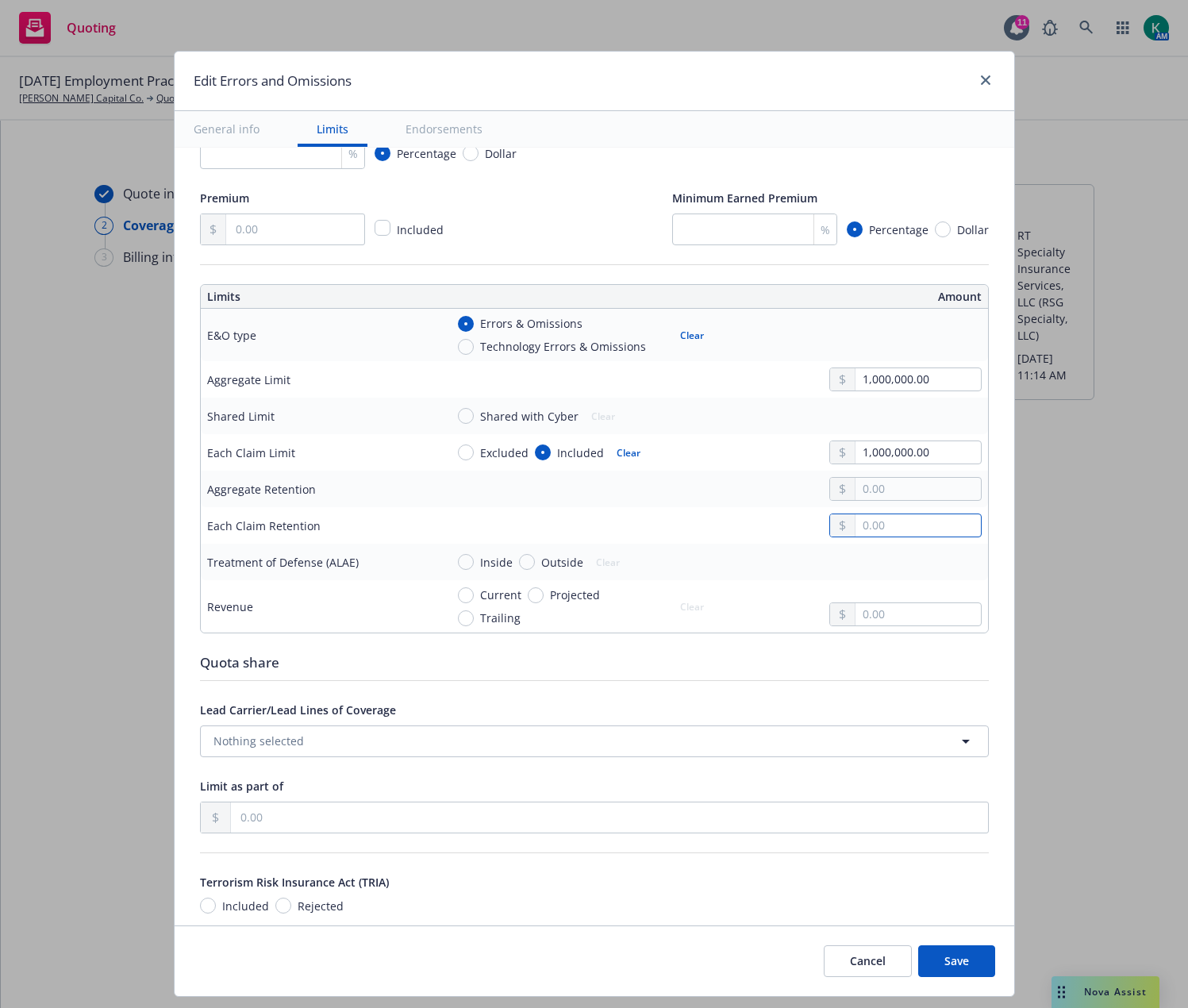
click at [892, 523] on input "text" at bounding box center [917, 525] width 125 height 22
type input "25,000.00"
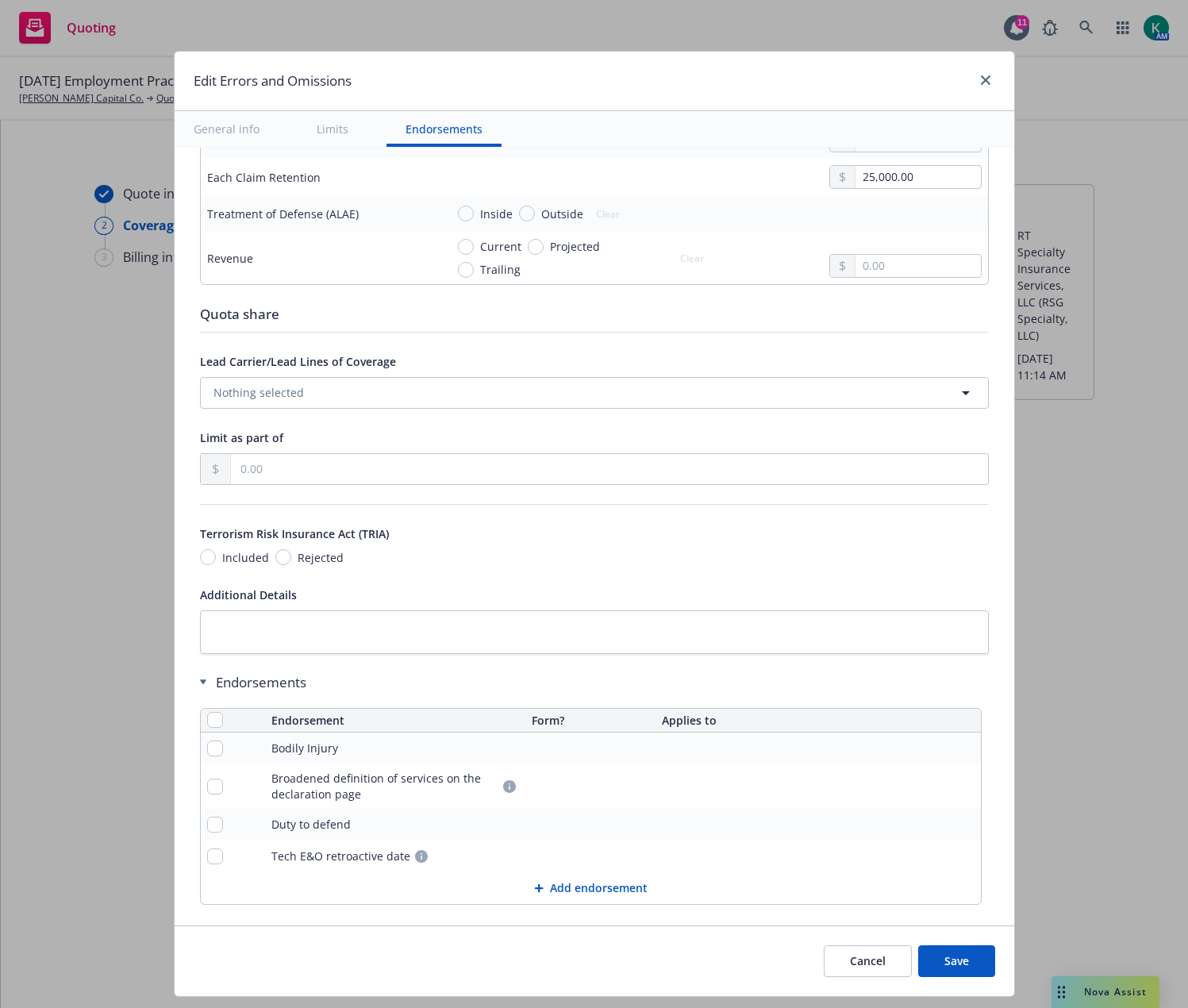
scroll to position [768, 0]
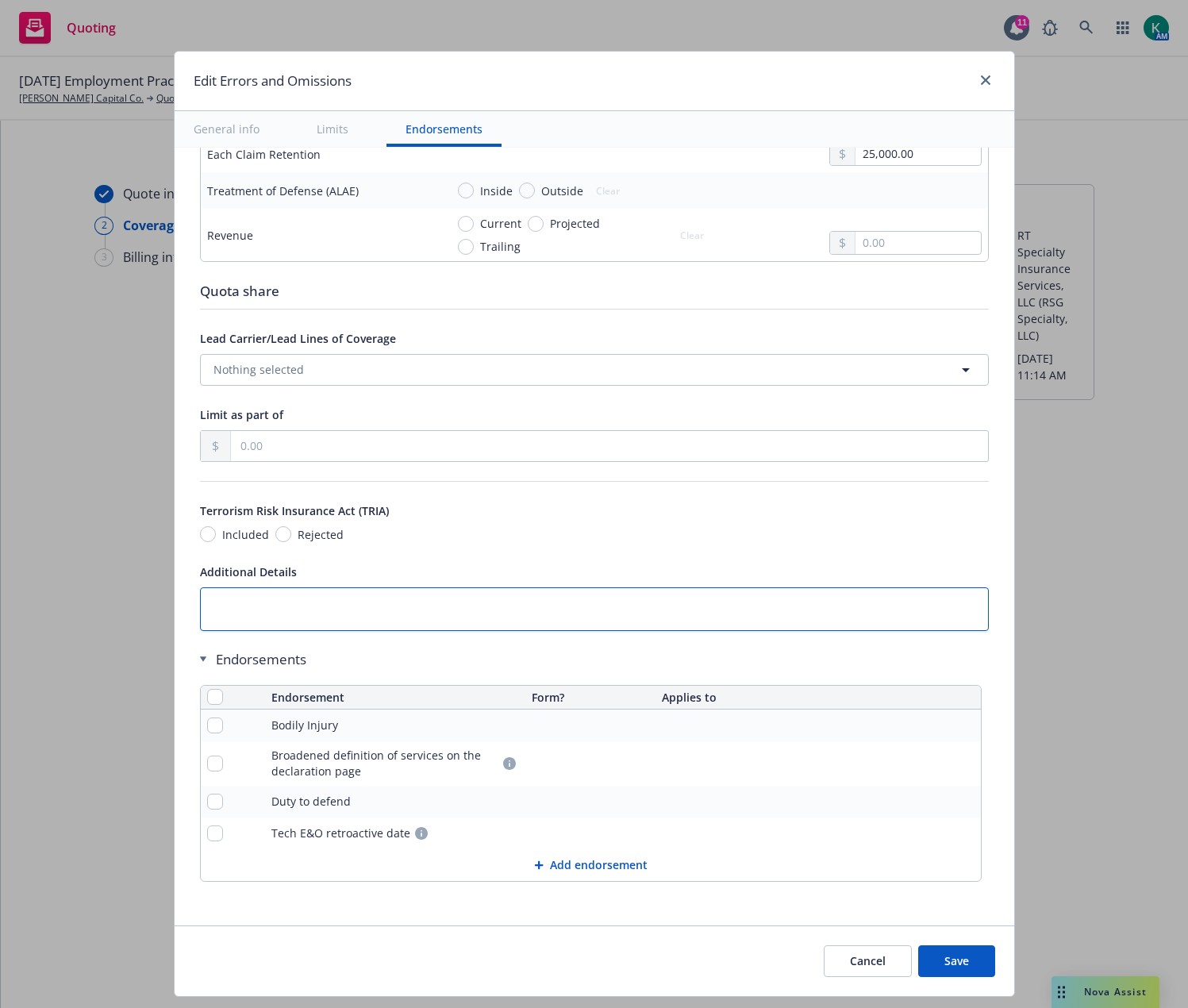
click at [259, 603] on textarea at bounding box center [594, 608] width 788 height 44
paste textarea "Retro: 11/15/1986"
type textarea "x"
type textarea "Retro: 11/15/1986"
click at [230, 608] on textarea "Retro: 11/15/1986" at bounding box center [594, 608] width 788 height 44
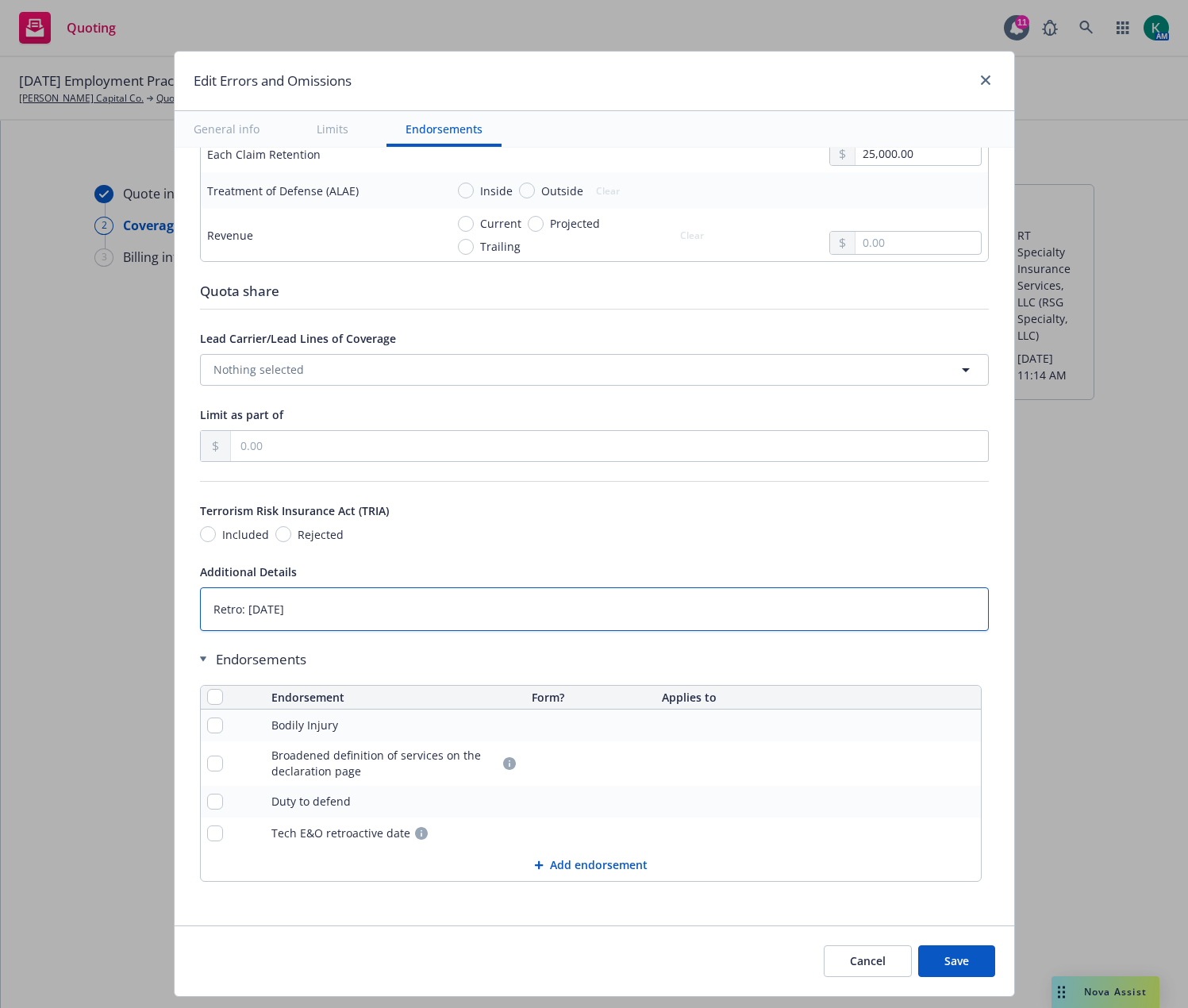
type textarea "x"
type textarea "Retro : 11/15/1986"
type textarea "x"
type textarea "Retro D: 11/15/1986"
type textarea "x"
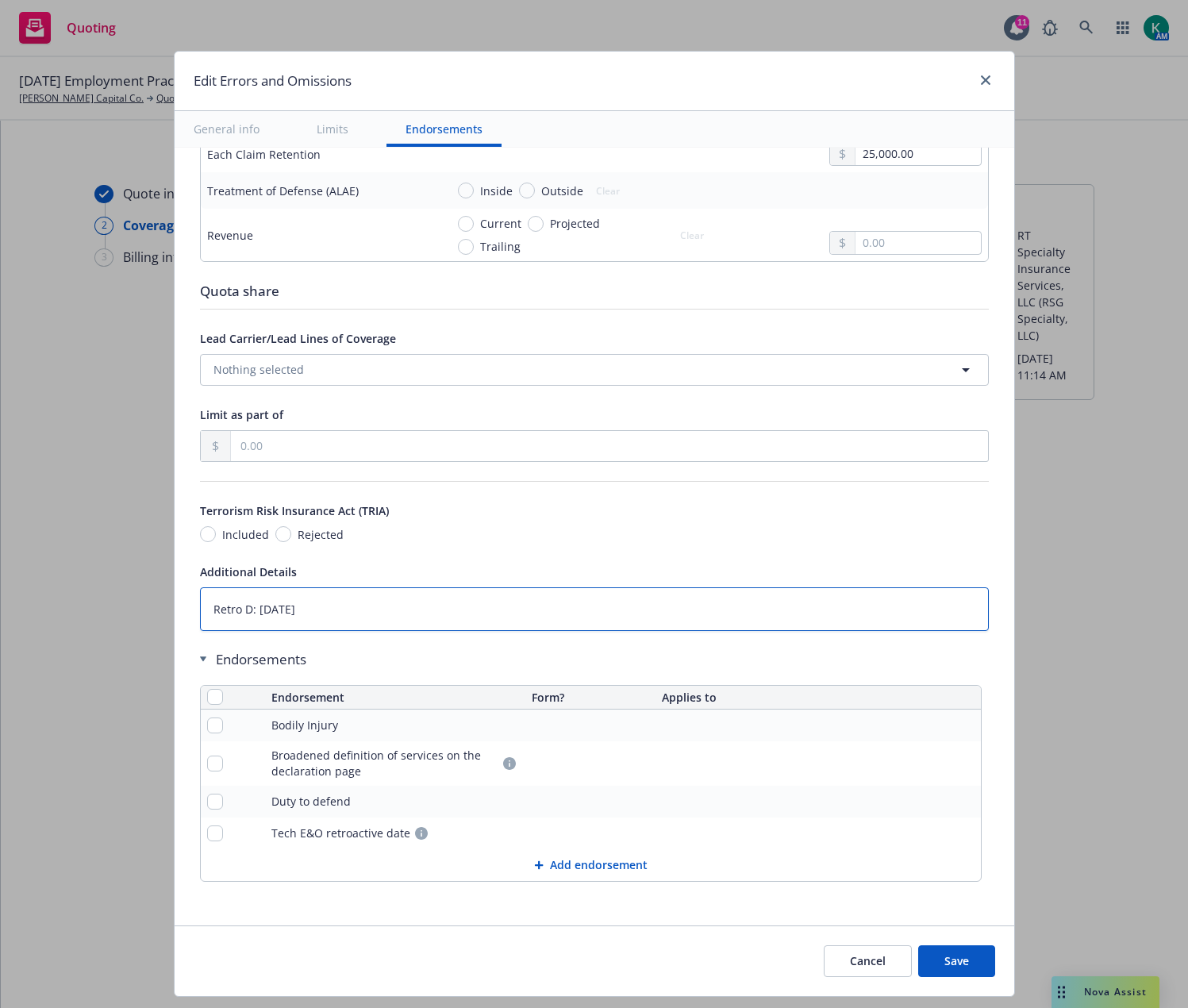
type textarea "Retro Da: 11/15/1986"
type textarea "x"
type textarea "Retro Dat: 11/15/1986"
type textarea "x"
type textarea "Retro Date: 11/15/1986"
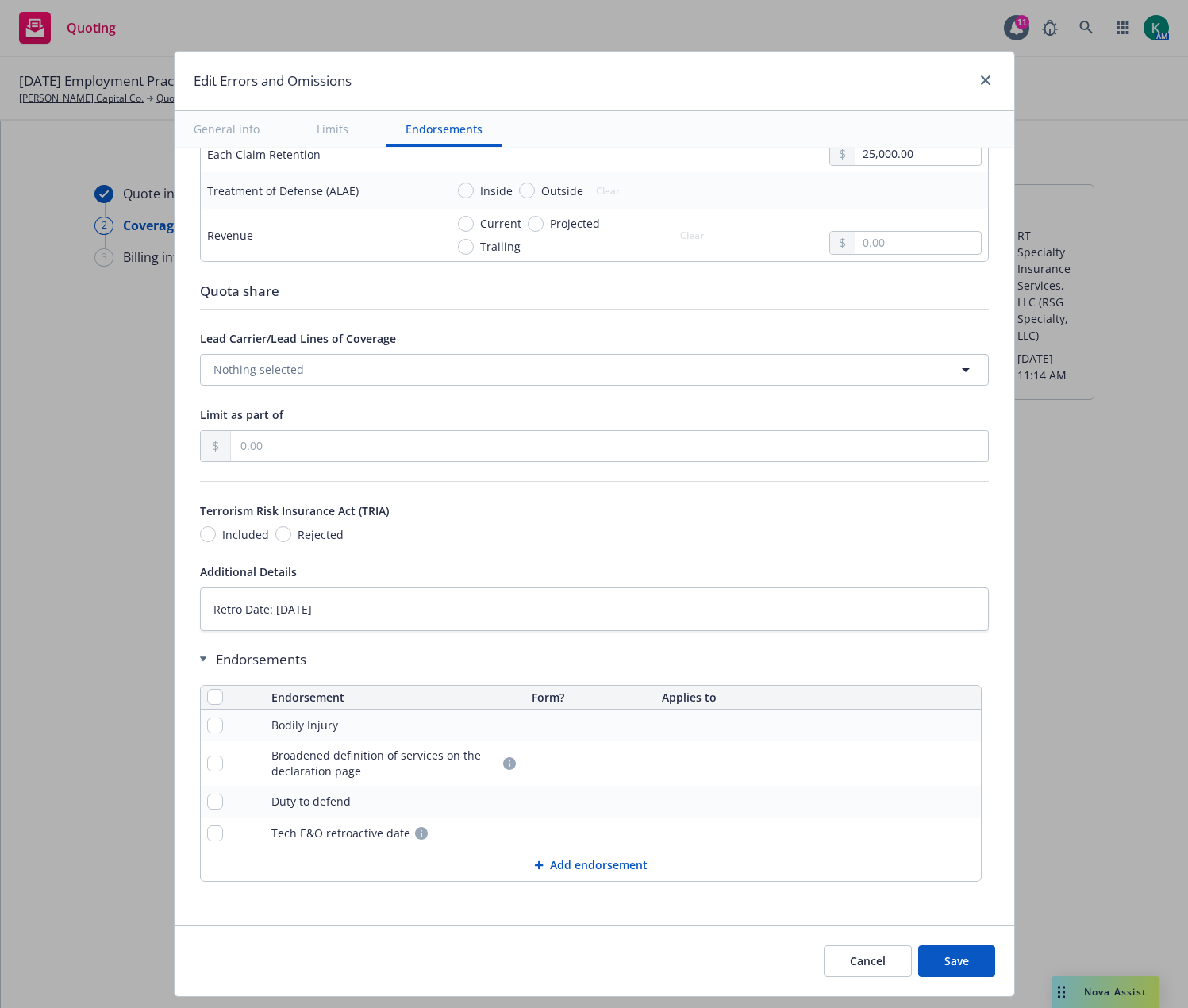
click at [214, 833] on div at bounding box center [233, 833] width 52 height 15
click at [208, 836] on input "checkbox" at bounding box center [215, 833] width 15 height 15
checkbox input "true"
click at [547, 977] on span "Remove endorsements" at bounding box center [568, 972] width 125 height 15
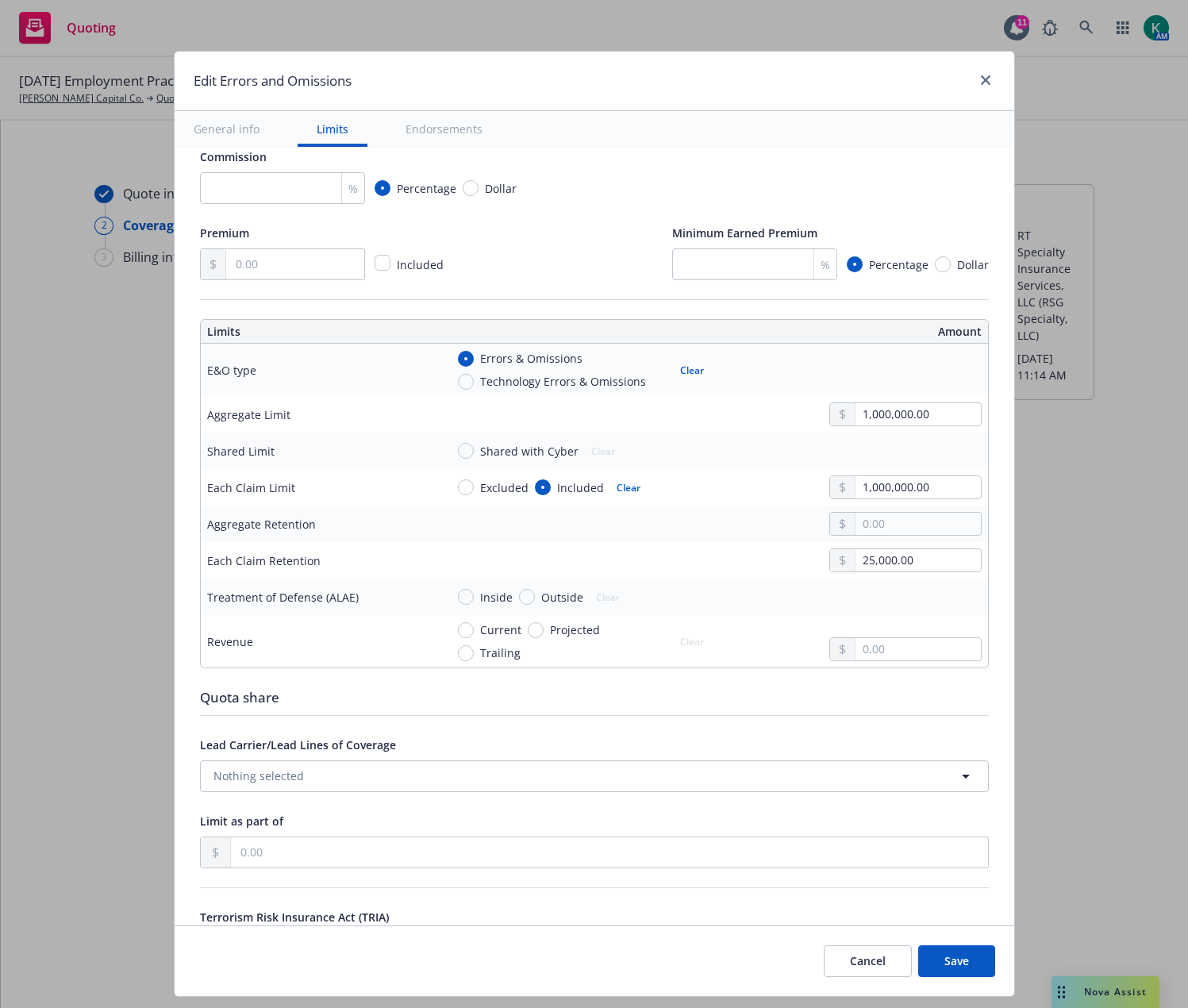
scroll to position [340, 0]
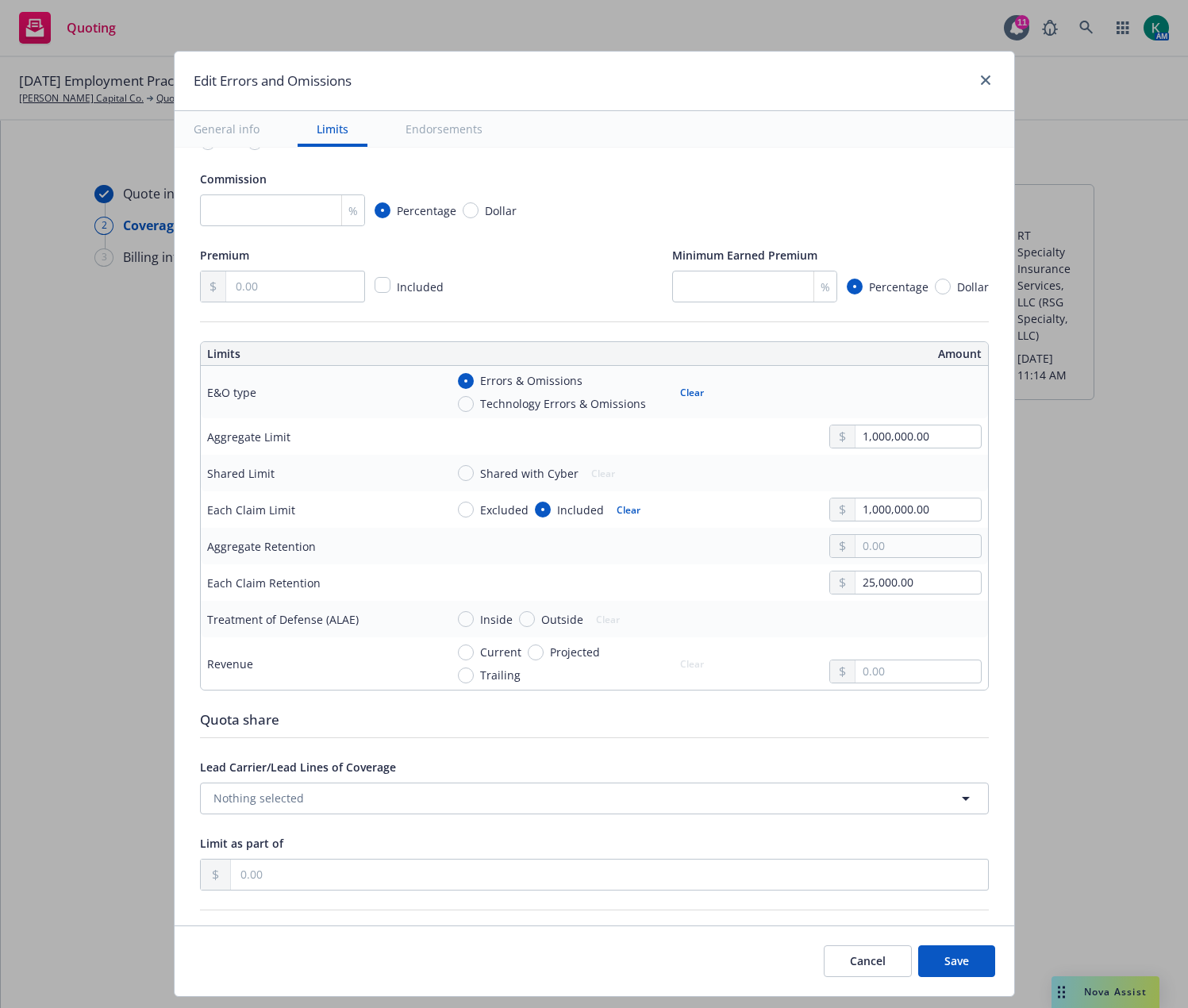
click at [725, 970] on div "Cancel Save" at bounding box center [594, 960] width 840 height 71
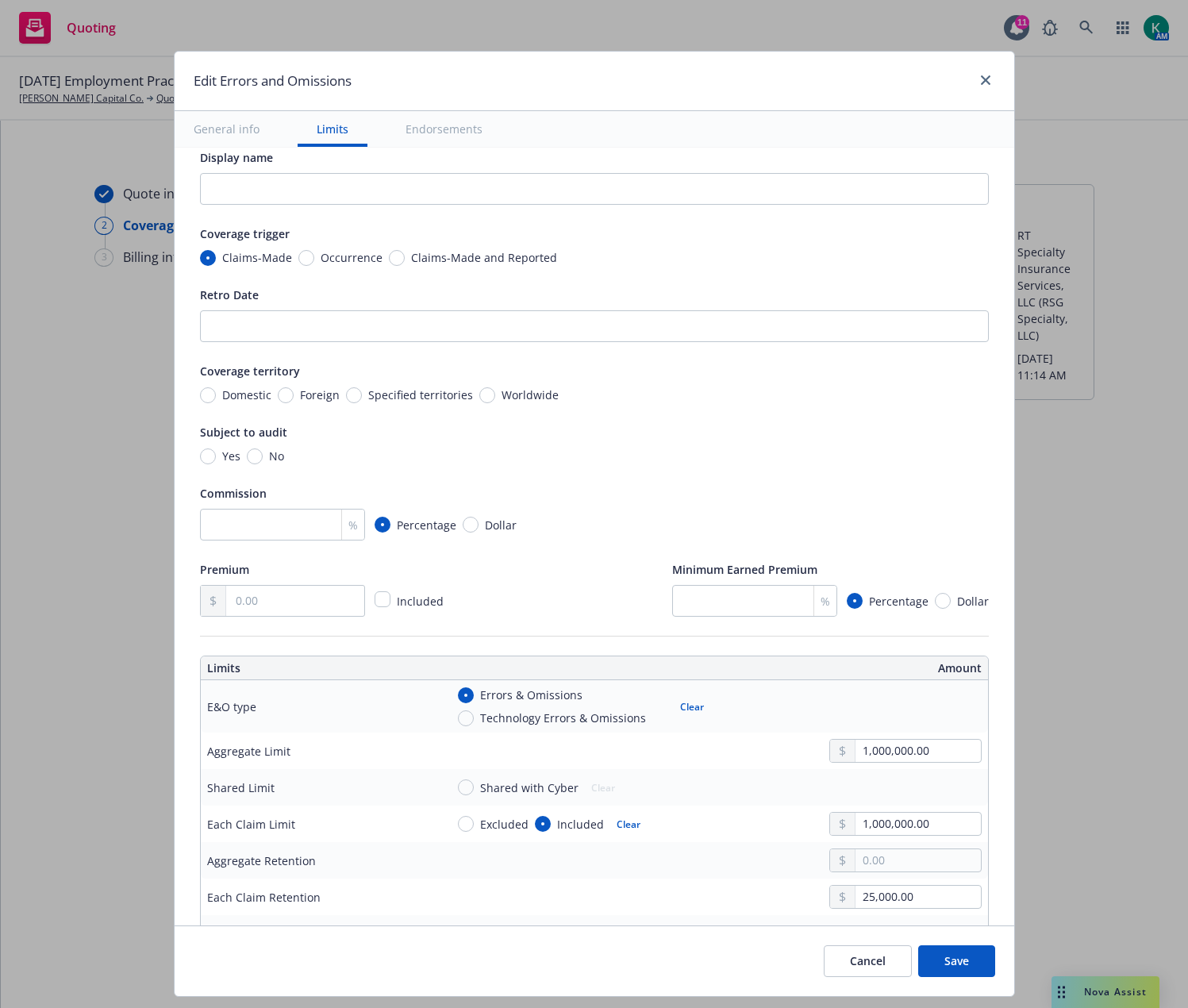
scroll to position [22, 0]
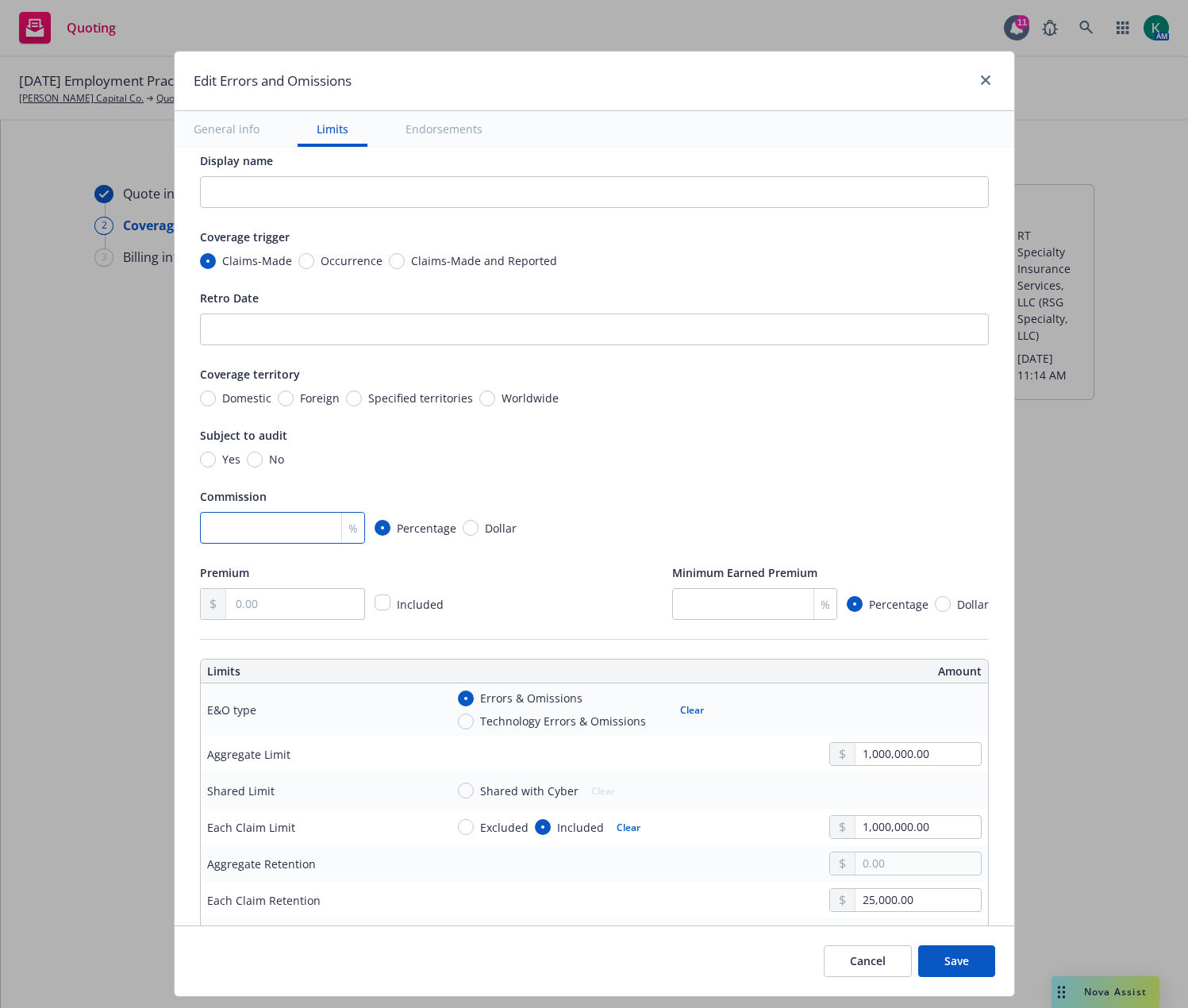
click at [259, 519] on input "number" at bounding box center [282, 527] width 165 height 32
type textarea "x"
type input "1"
type textarea "x"
type input "10"
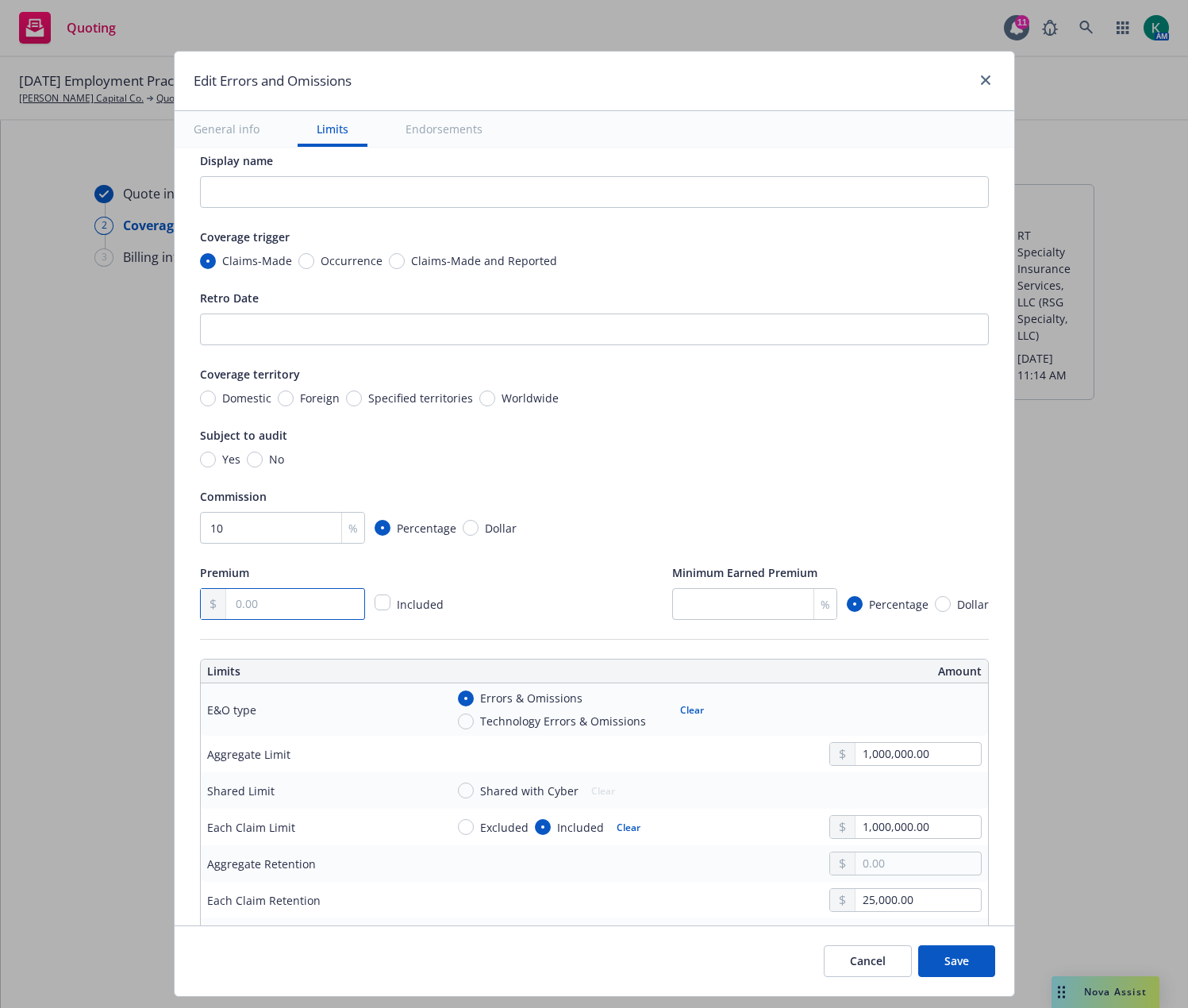
click at [247, 598] on input "text" at bounding box center [295, 604] width 137 height 30
type textarea "x"
type input "1.00"
type textarea "x"
type input "19.00"
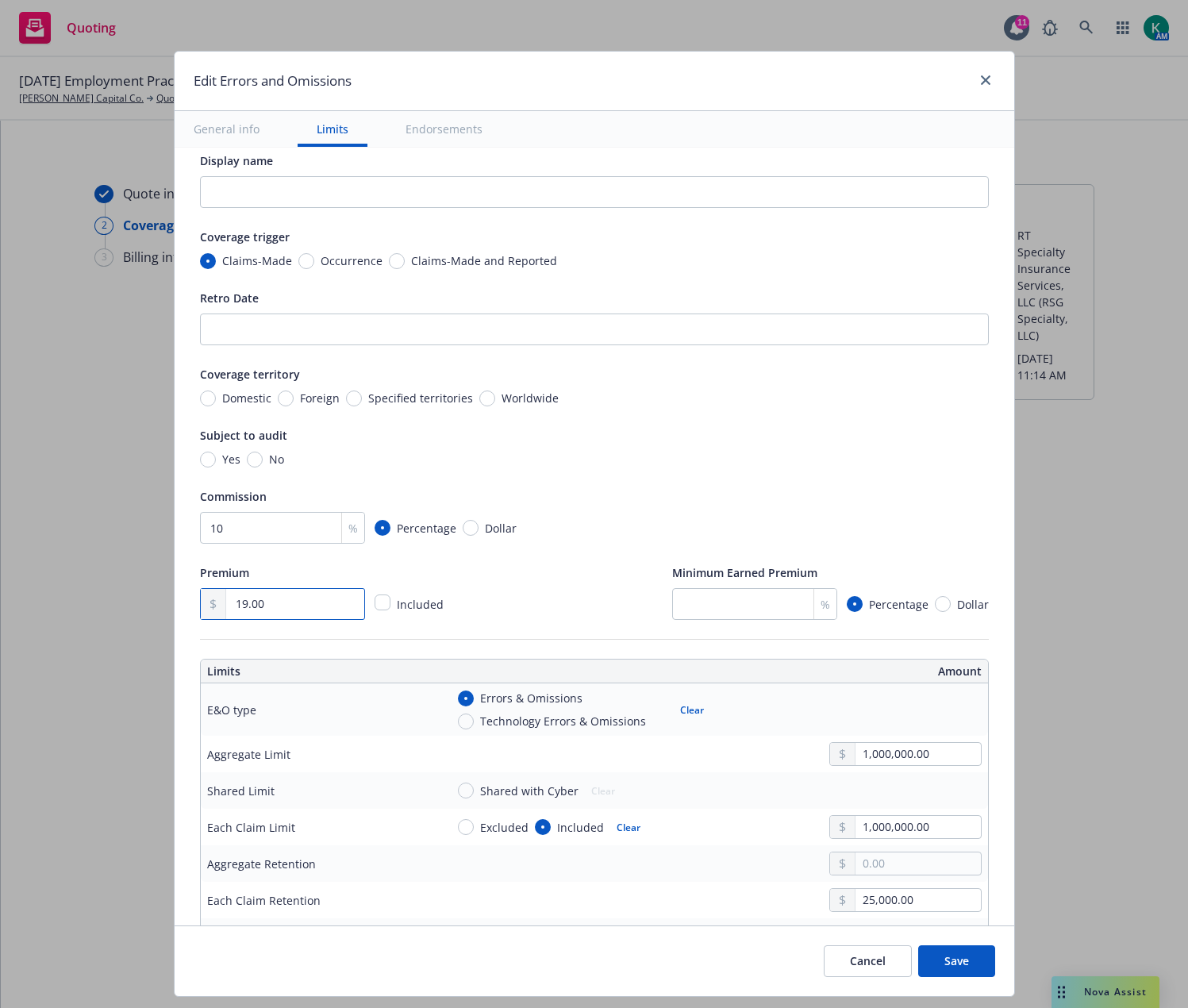
type textarea "x"
type input "197.00"
type textarea "x"
type input "1,971.00"
type textarea "x"
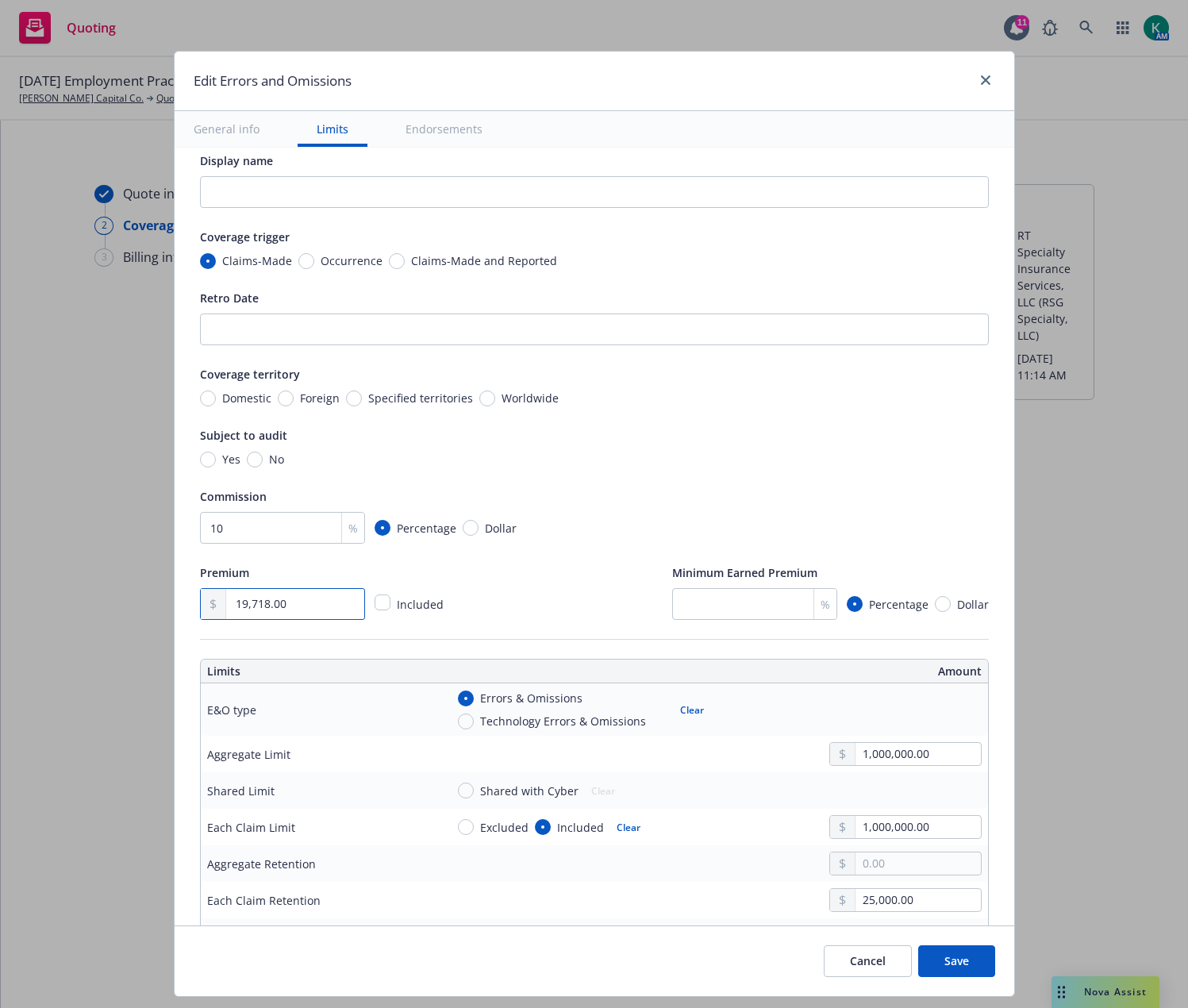
type input "19,718.00"
click at [457, 328] on input "Retro Date" at bounding box center [594, 329] width 788 height 32
paste input "Retro: 11/15/1986"
type textarea "x"
type input "Retro: 11/15/1986"
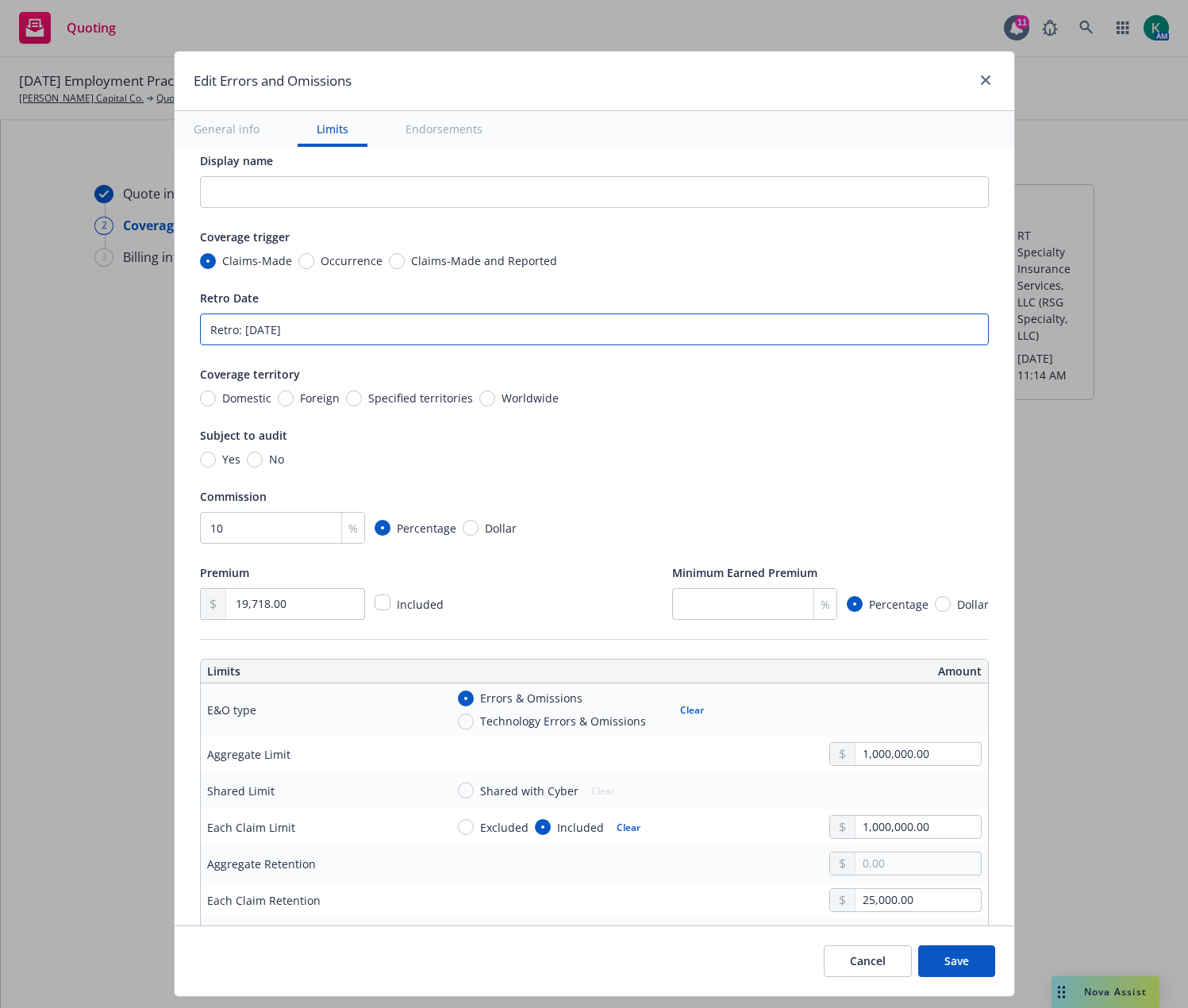
drag, startPoint x: 236, startPoint y: 329, endPoint x: 95, endPoint y: 350, distance: 142.6
click at [96, 350] on div "Edit Errors and Omissions General info Limits Endorsements Display name Coverag…" at bounding box center [594, 504] width 1188 height 1008
type textarea "x"
type input "11/15/1986"
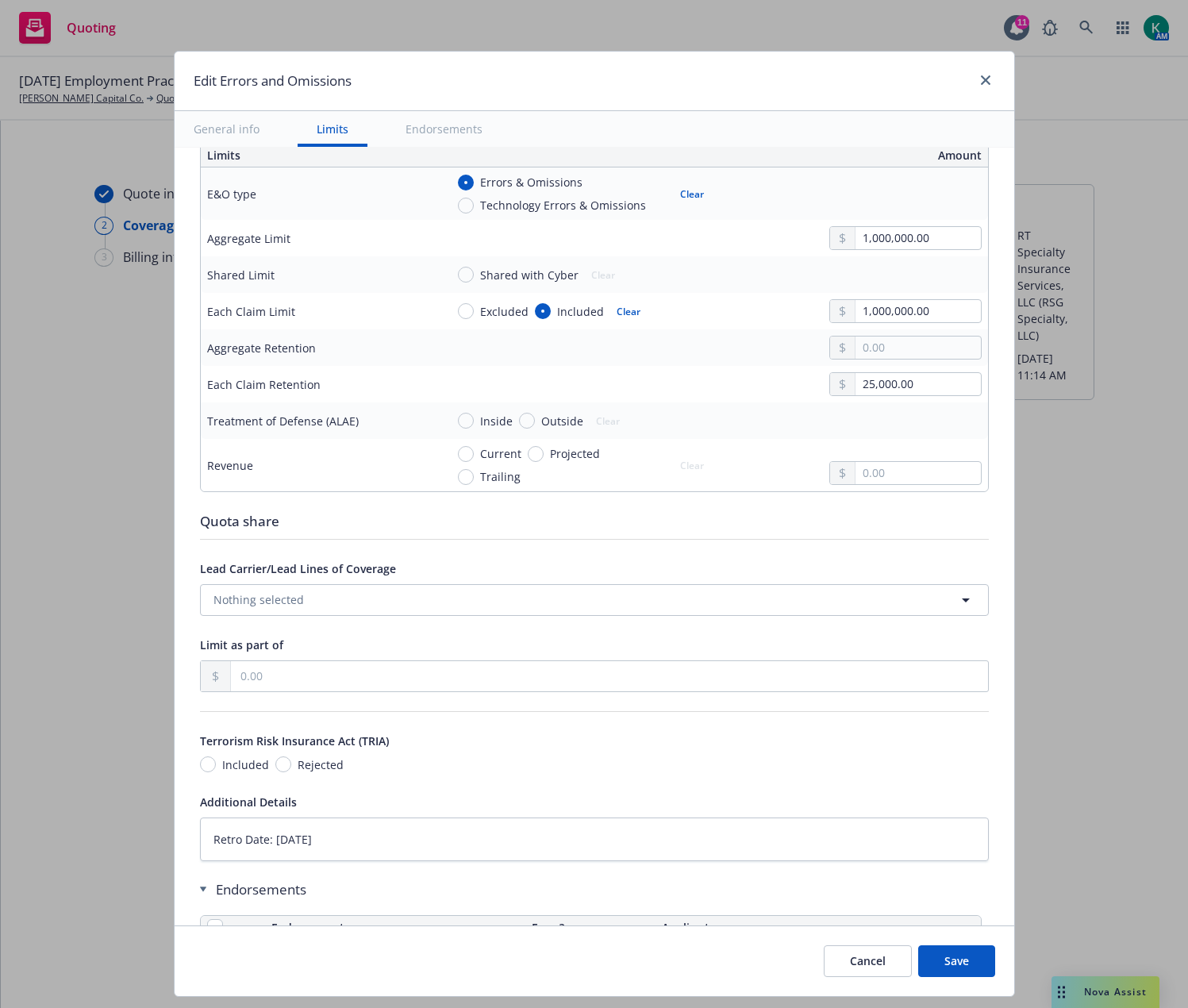
type textarea "x"
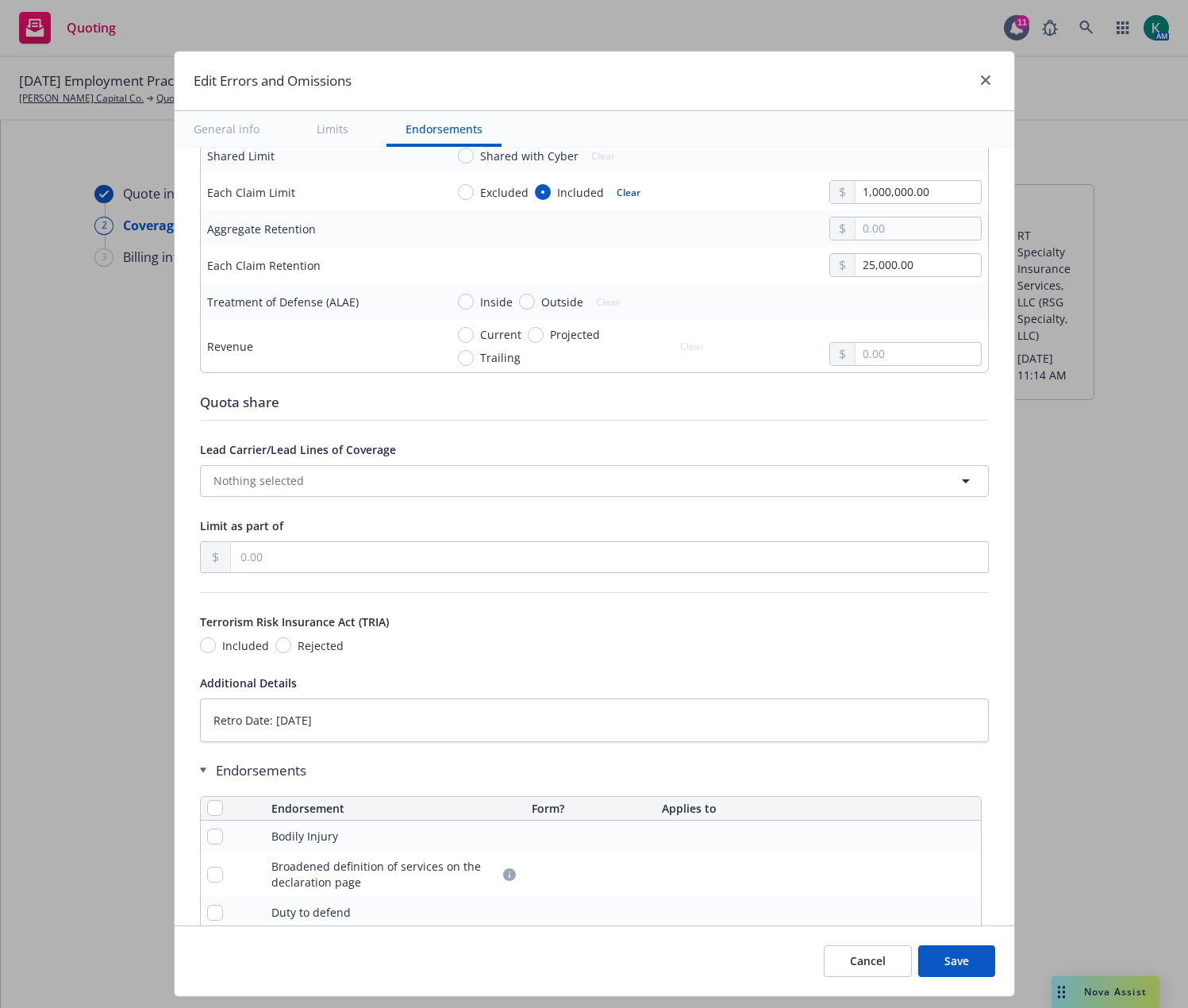
scroll to position [736, 0]
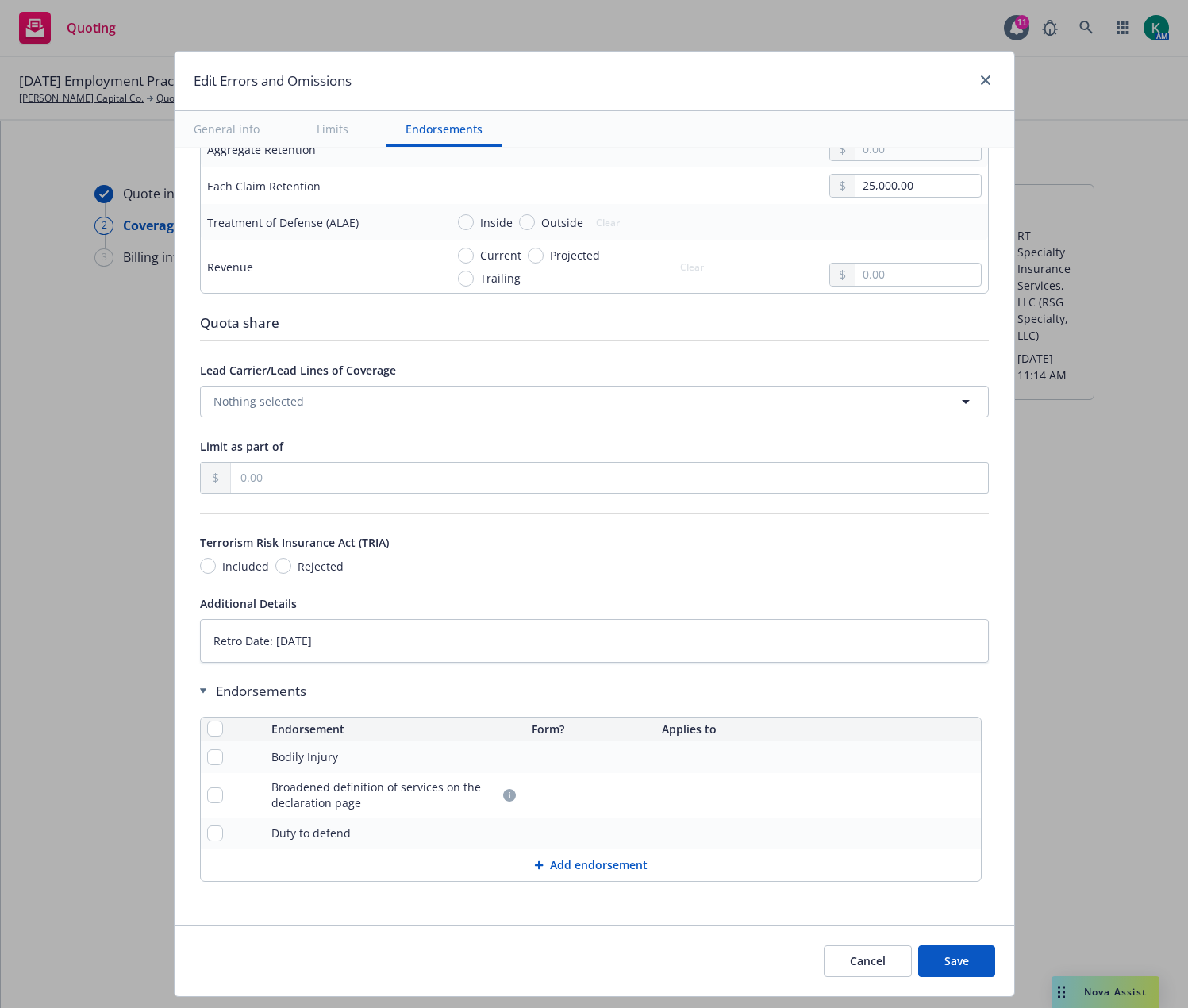
type input "11/15/1986"
drag, startPoint x: 263, startPoint y: 658, endPoint x: 119, endPoint y: 690, distance: 147.5
click at [120, 689] on div "Edit Errors and Omissions General info Limits Endorsements Display name Coverag…" at bounding box center [594, 504] width 1188 height 1008
type textarea "x"
type textarea "986"
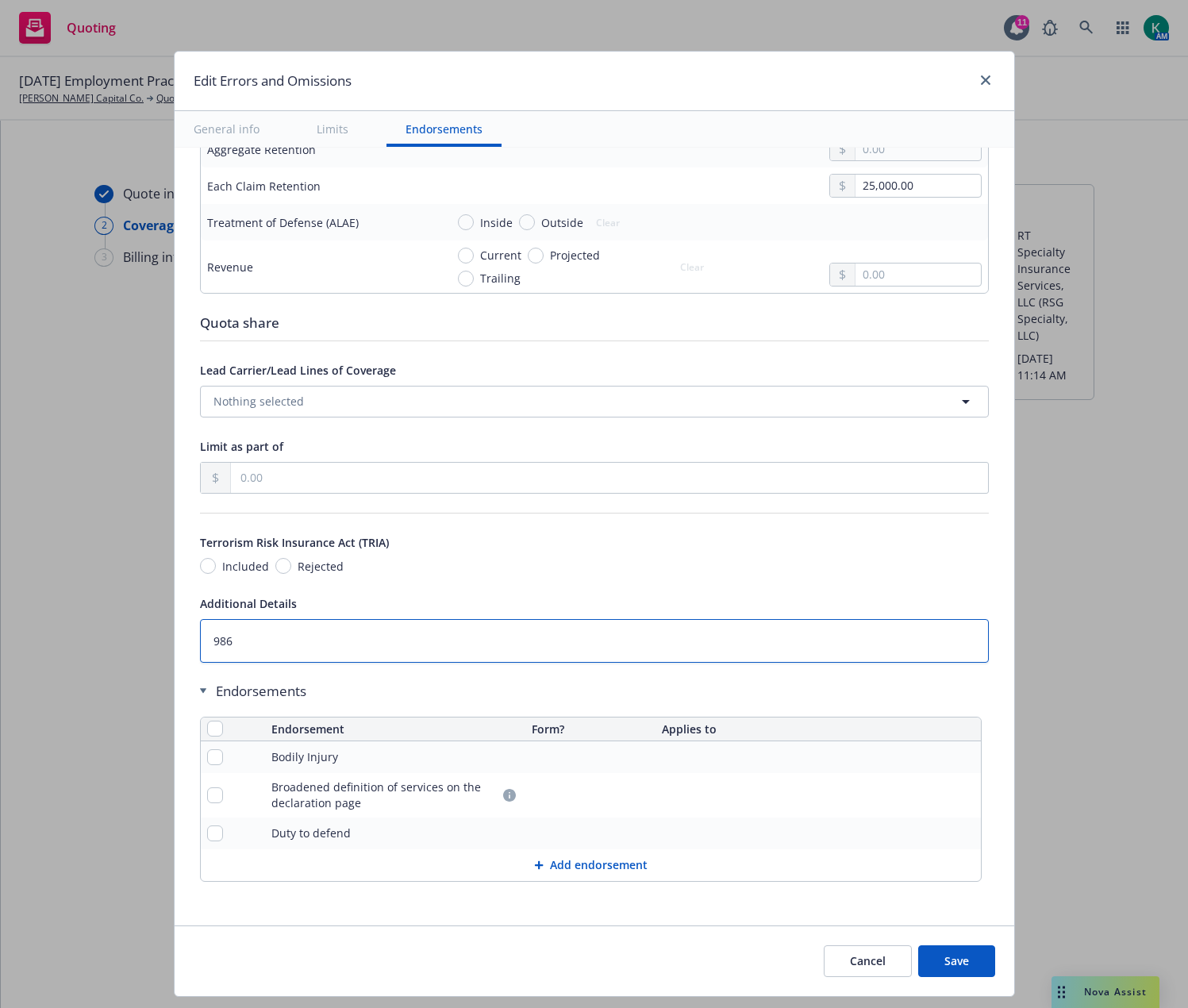
type textarea "x"
type textarea "86"
type textarea "x"
type textarea "6"
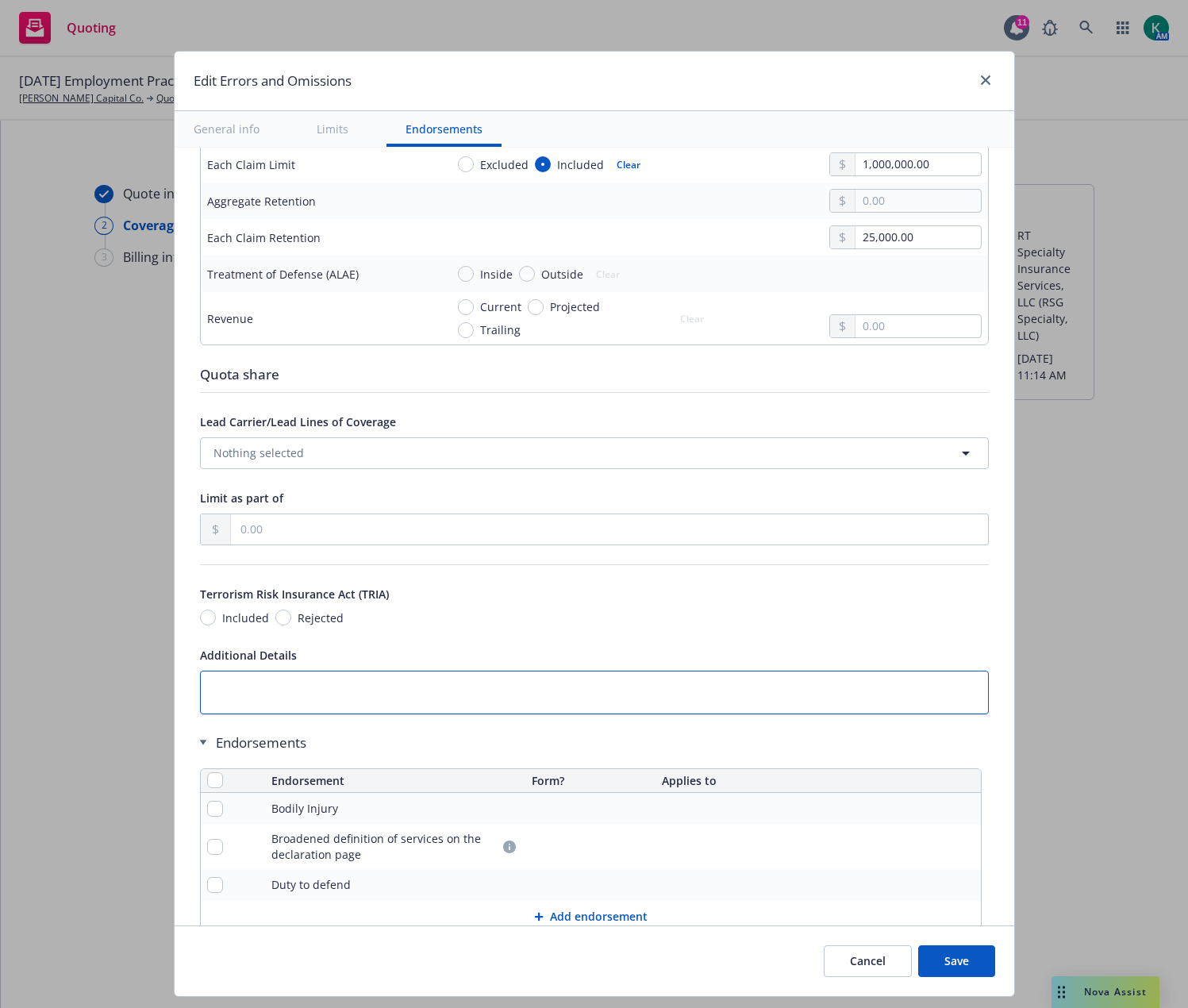
scroll to position [578, 0]
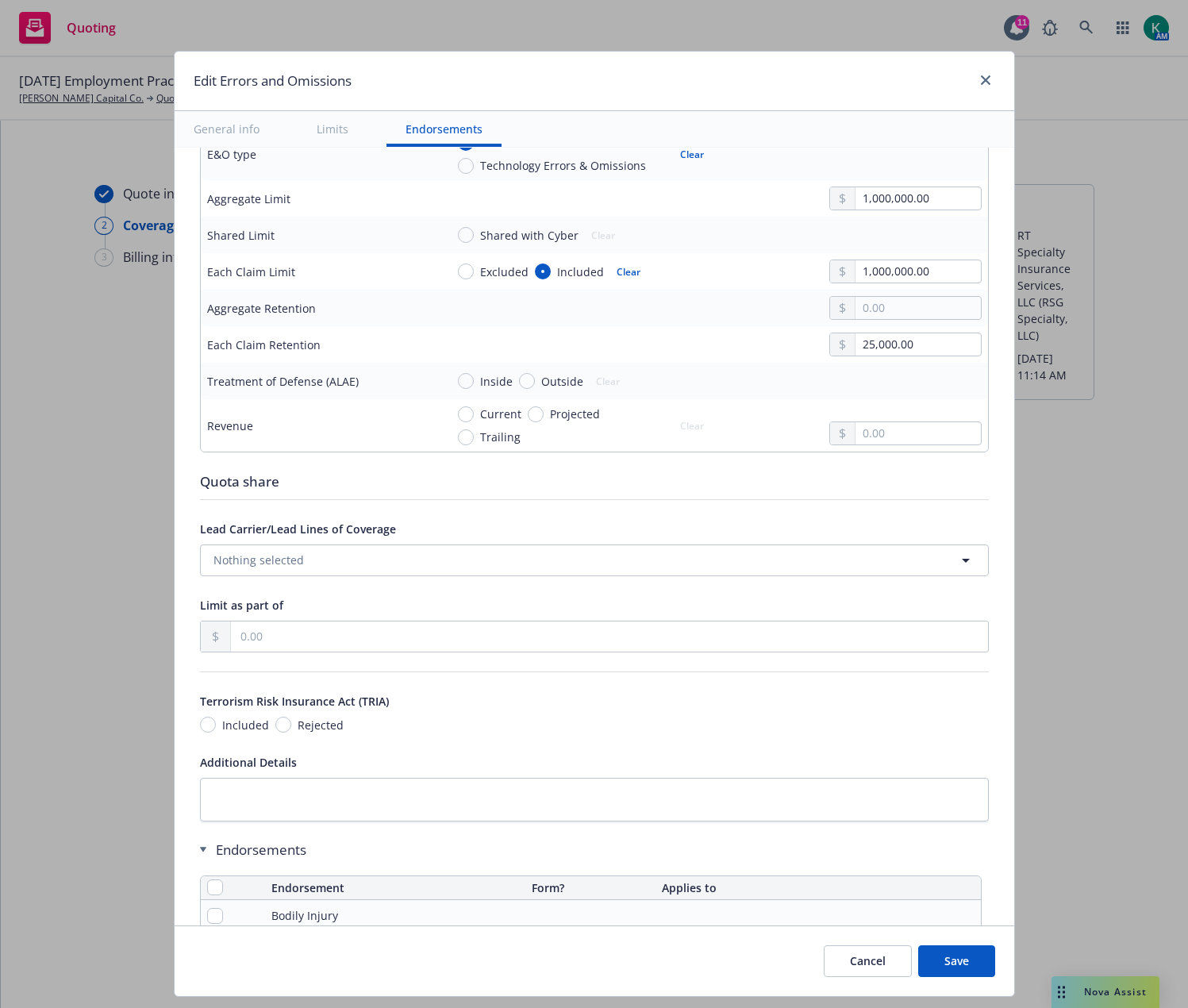
click at [961, 966] on button "Save" at bounding box center [957, 961] width 77 height 32
radio input "true"
type input "19,718.00"
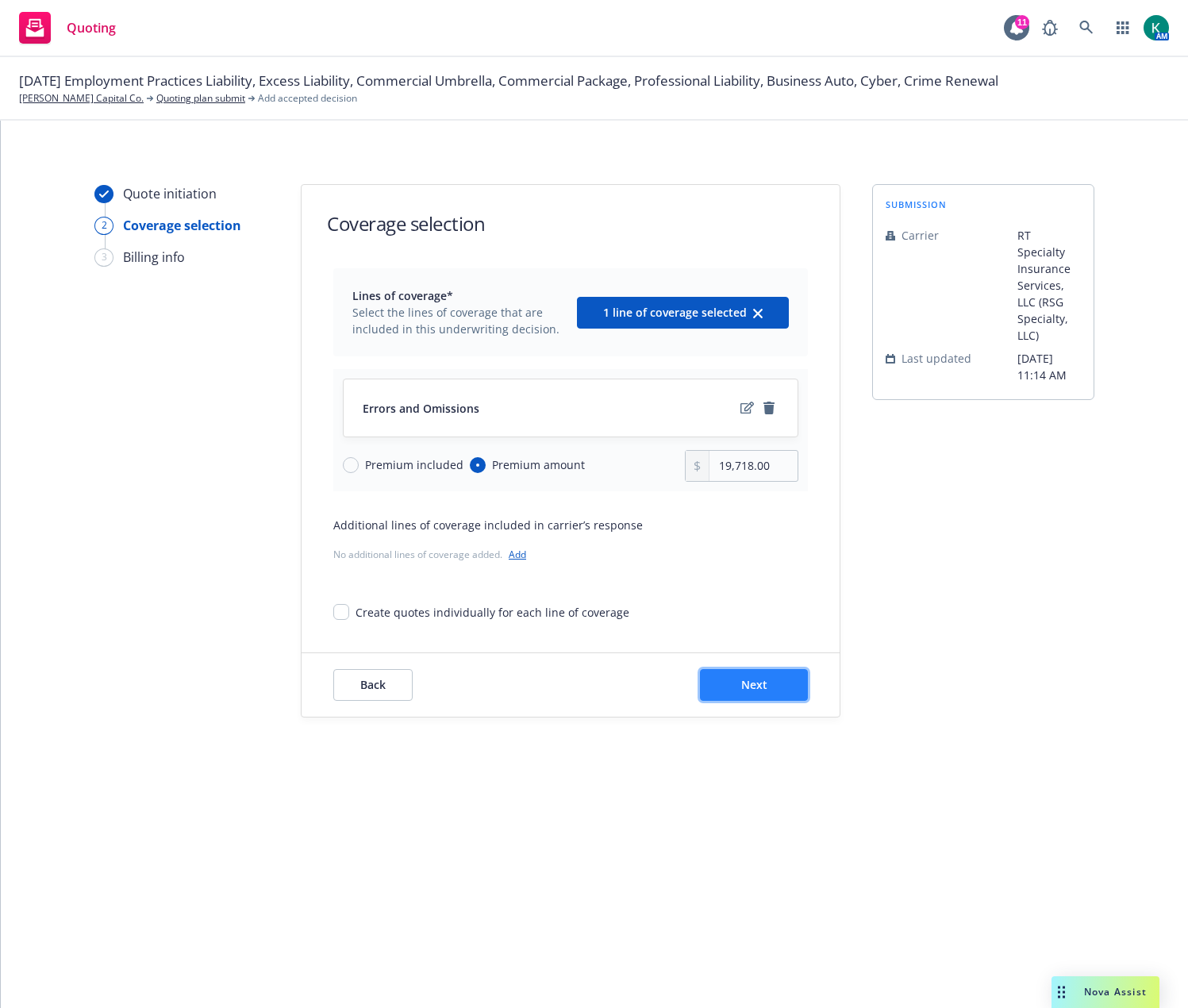
click at [744, 680] on span "Next" at bounding box center [754, 685] width 26 height 15
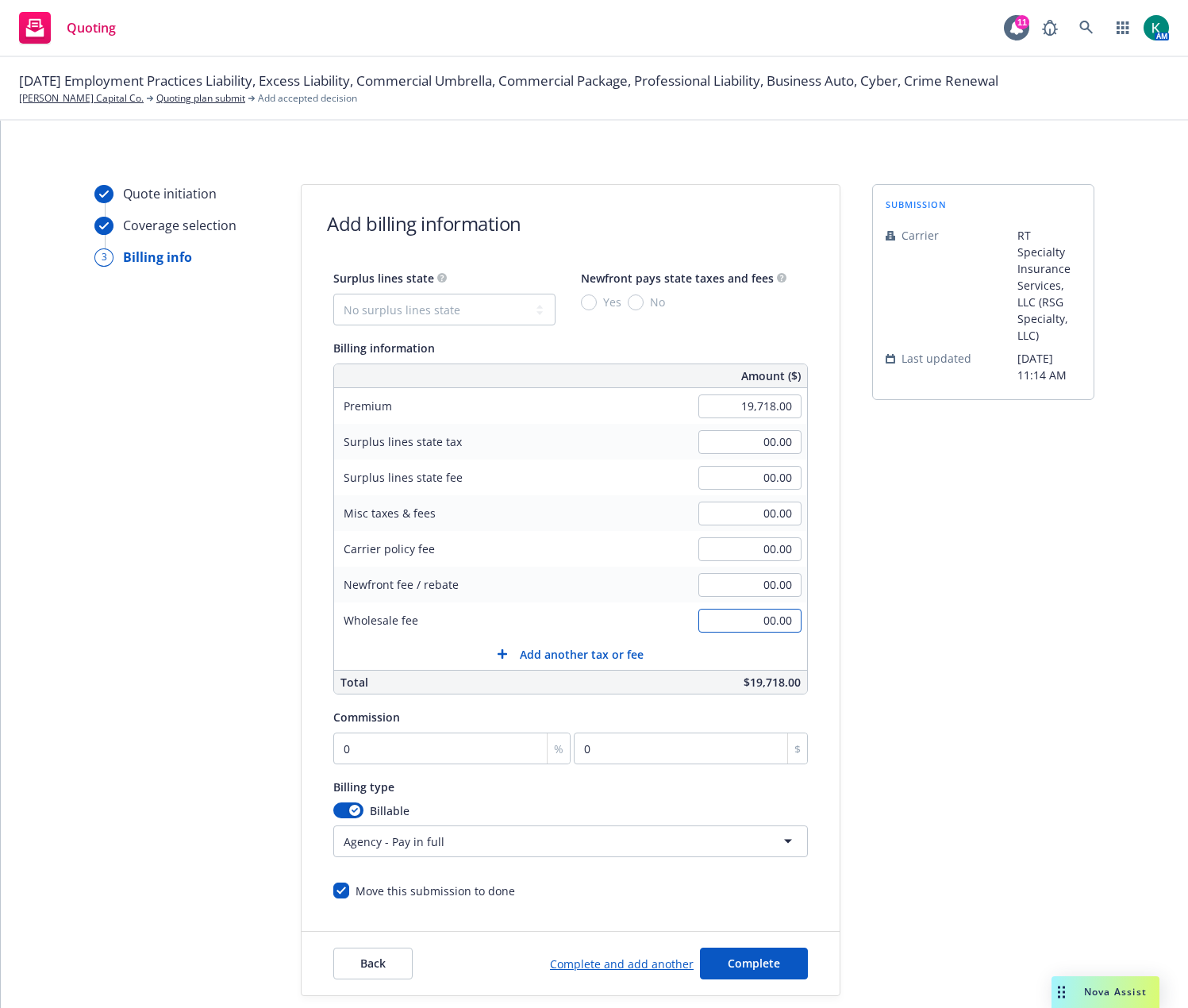
click at [730, 620] on input "00.00" at bounding box center [750, 620] width 104 height 24
type input "500.00"
click at [736, 560] on input "00.00" at bounding box center [750, 548] width 104 height 24
type input "100.00"
click at [411, 294] on select "No surplus lines state Alaska Alabama Arkansas Arizona California Colorado Conn…" at bounding box center [445, 310] width 223 height 32
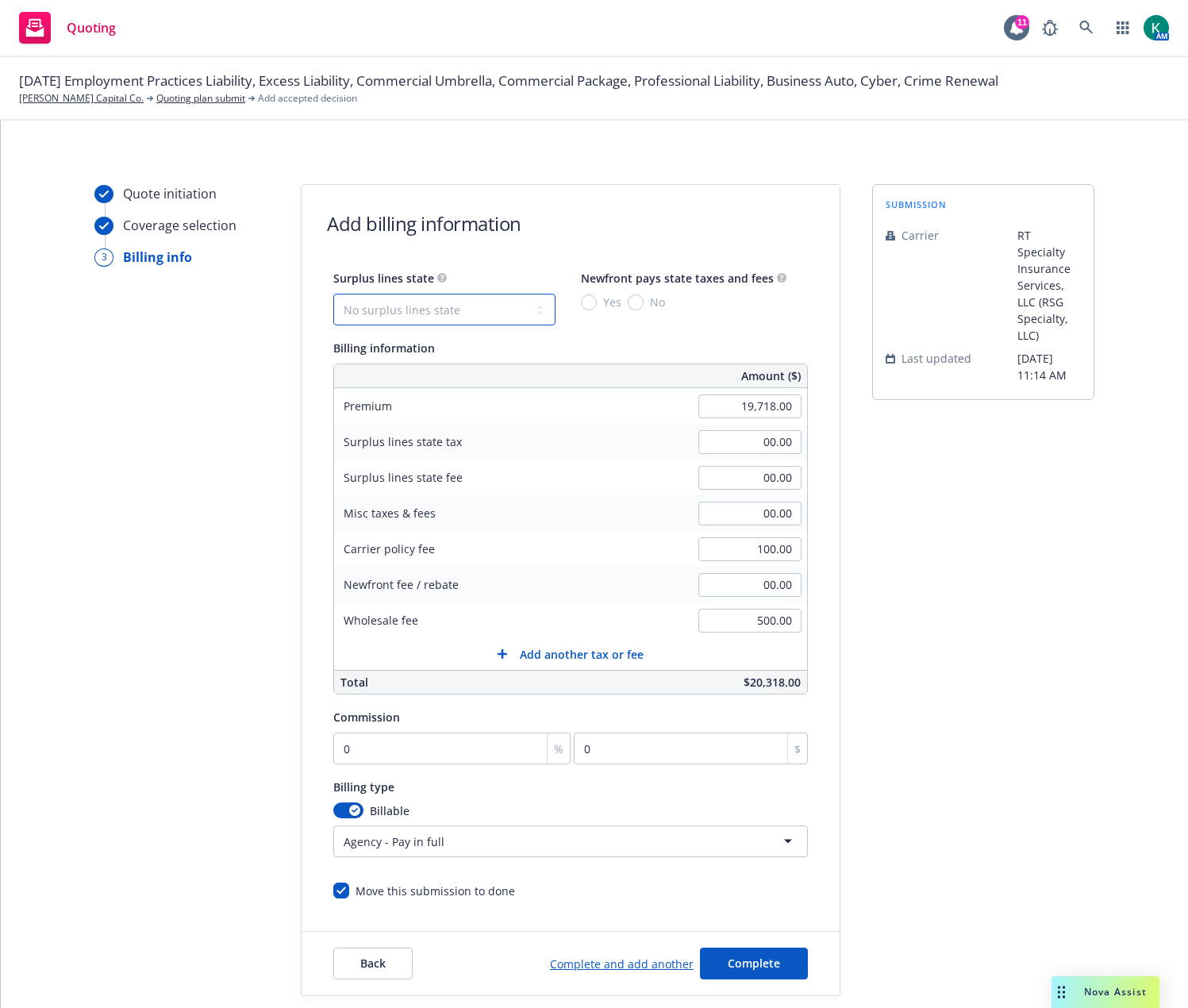
select select "CA"
click at [334, 294] on select "No surplus lines state Alaska Alabama Arkansas Arizona California Colorado Conn…" at bounding box center [445, 310] width 223 height 32
type input "594.54"
type input "35.67"
click at [635, 302] on input "No" at bounding box center [636, 302] width 15 height 15
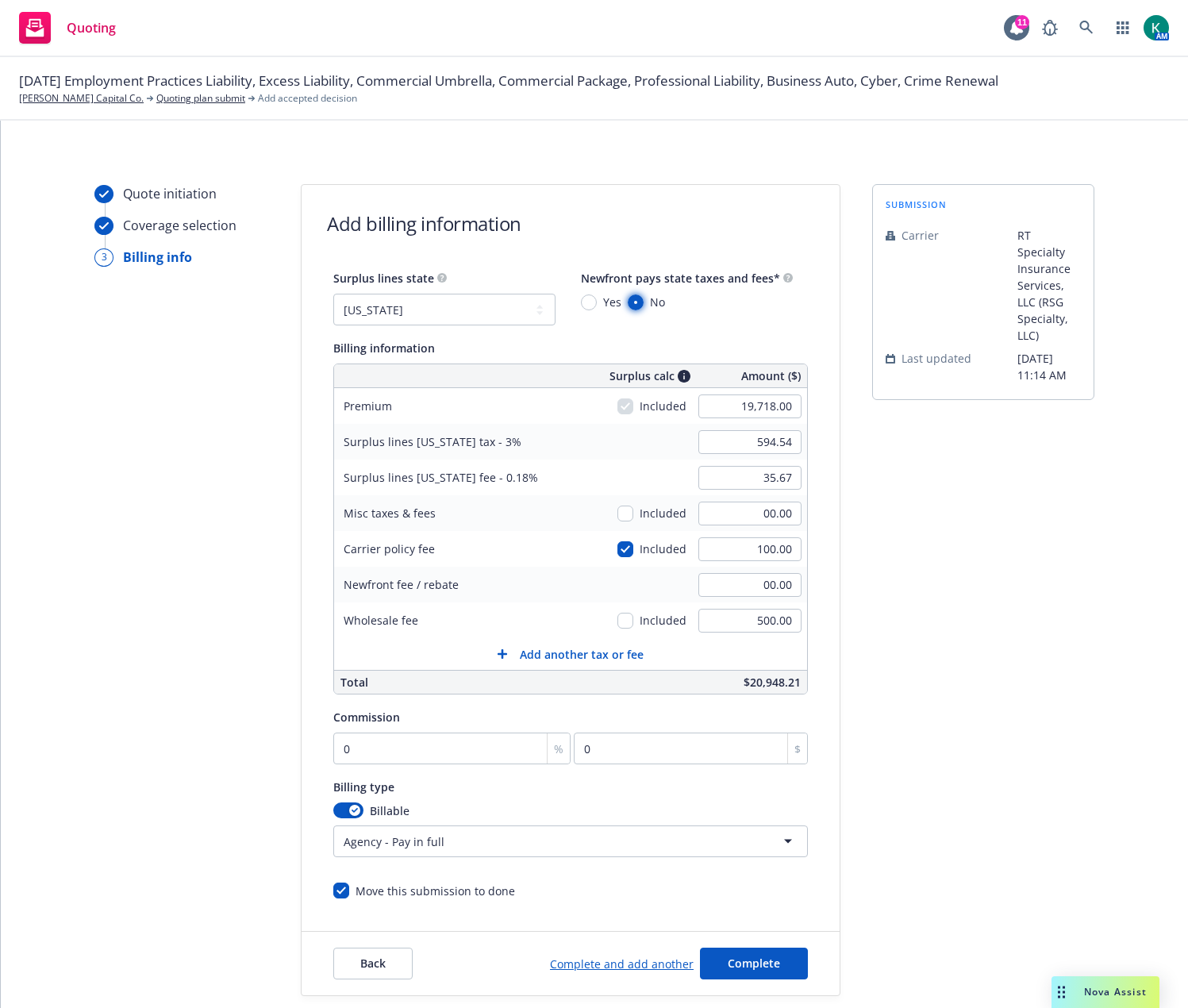
radio input "true"
click at [407, 747] on input "0" at bounding box center [452, 748] width 237 height 32
type input "1"
type input "197.18"
type input "10"
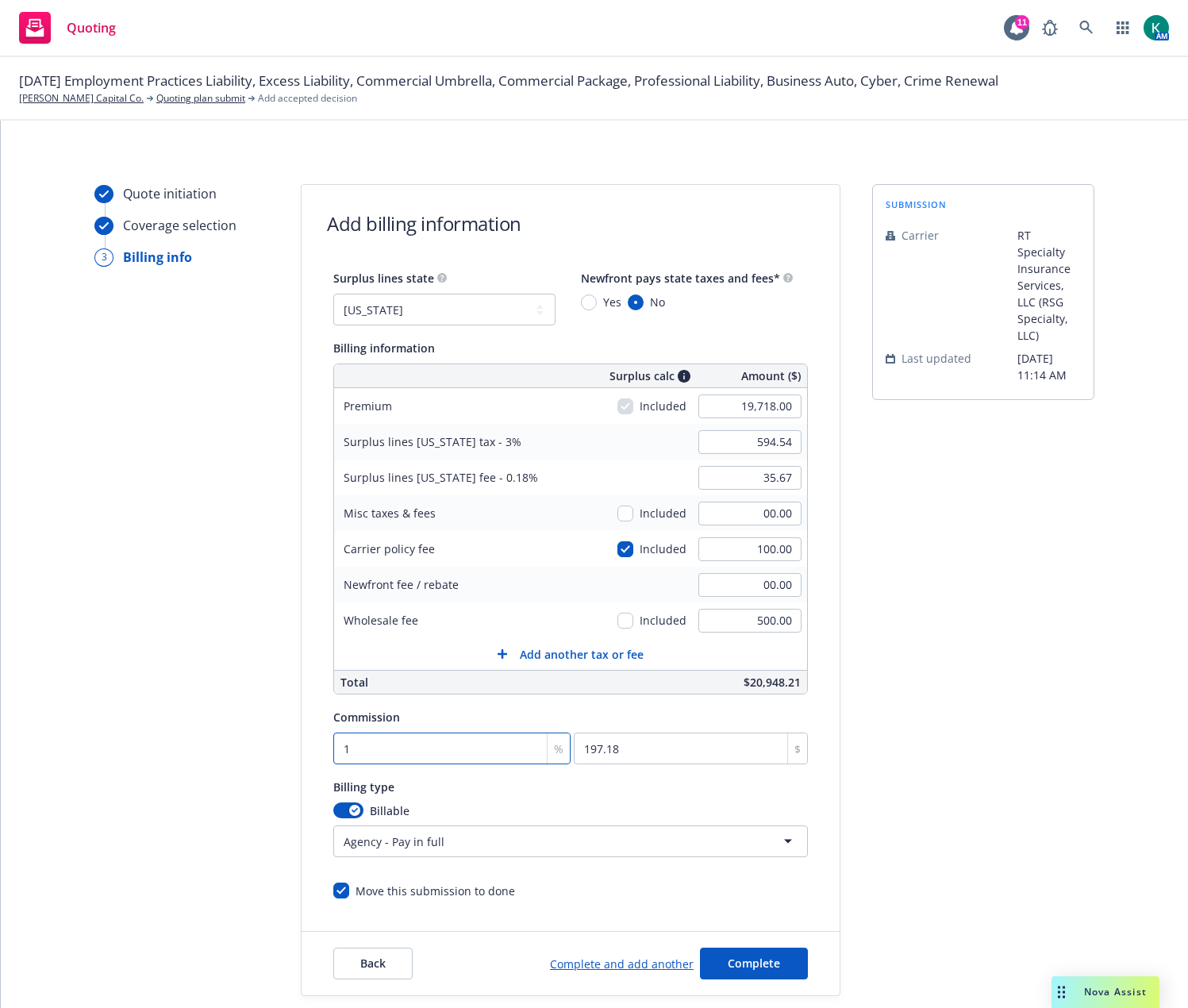
type input "1971.8"
type input "10"
click at [753, 969] on span "Complete" at bounding box center [754, 964] width 52 height 15
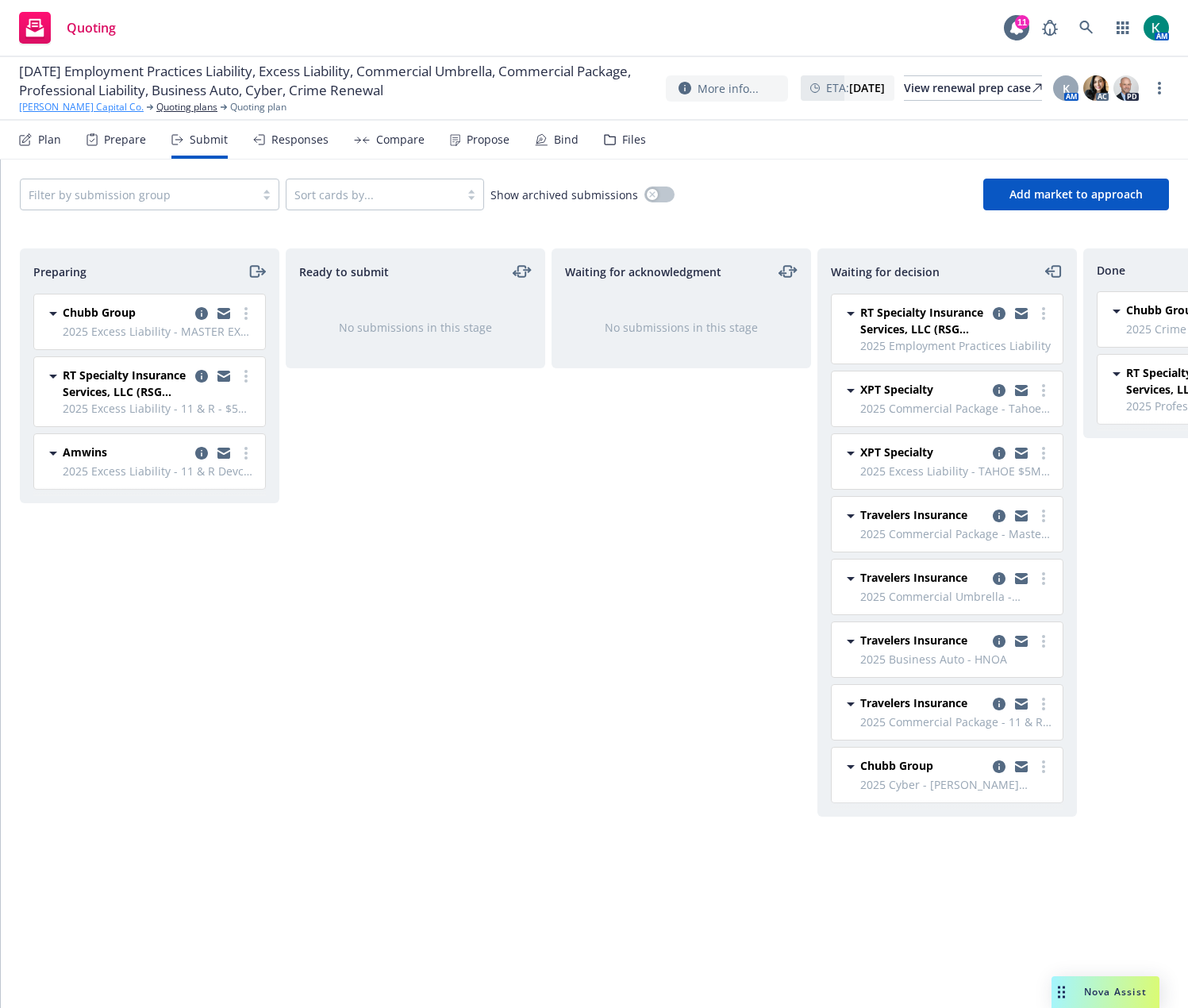
click at [95, 104] on link "[PERSON_NAME] Capital Co." at bounding box center [81, 106] width 125 height 15
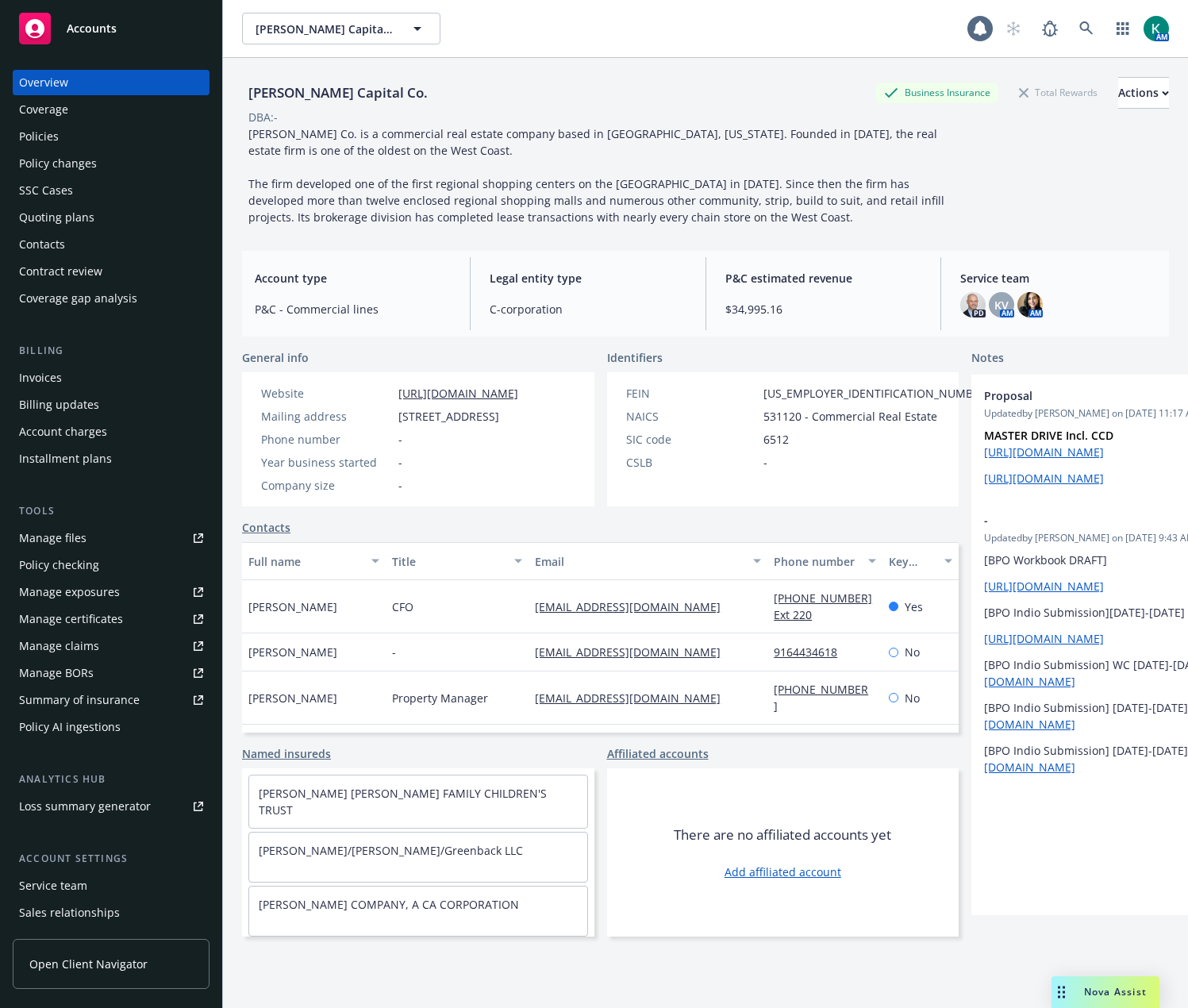
click at [59, 133] on div "Policies" at bounding box center [111, 136] width 184 height 25
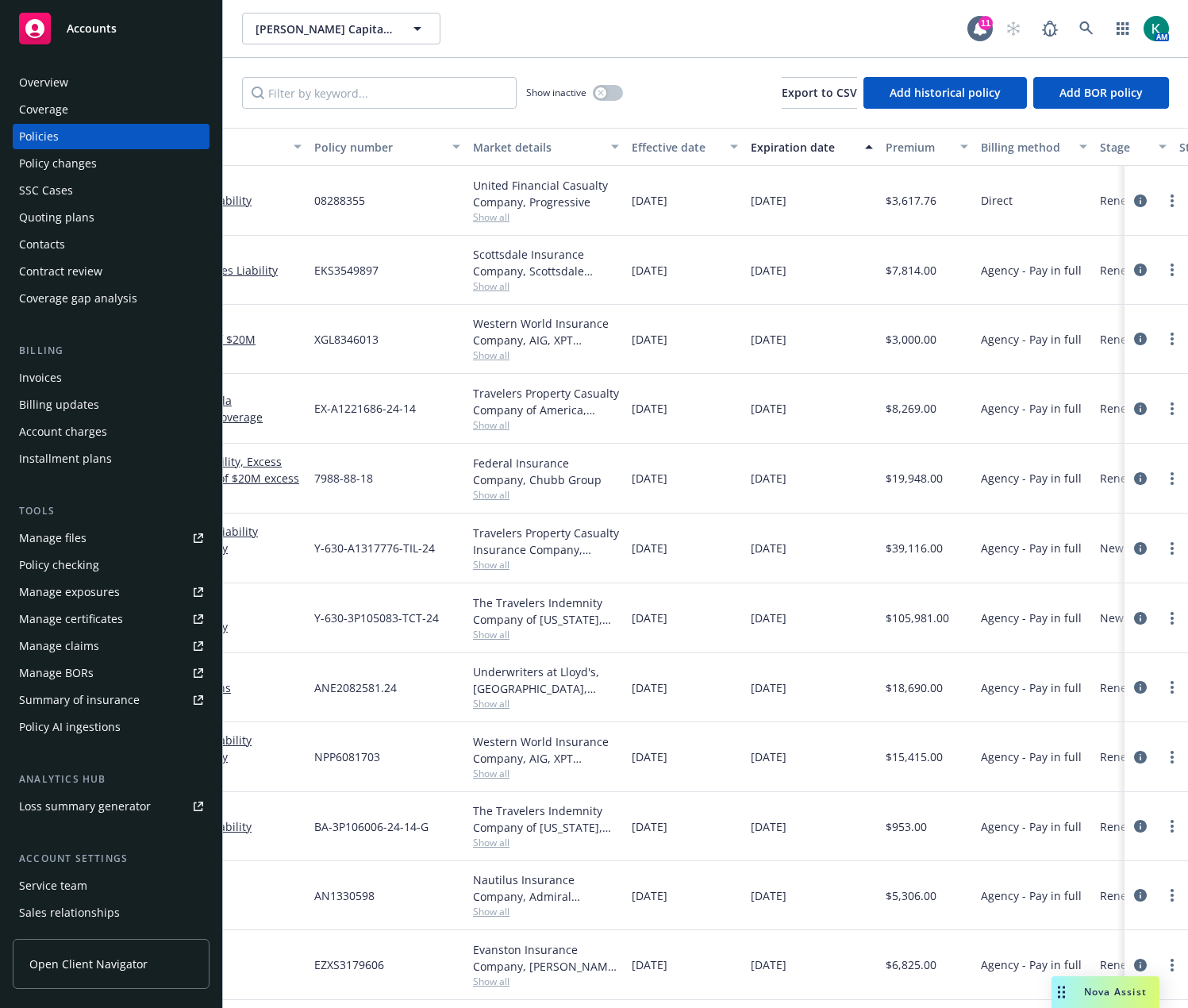
scroll to position [0, 234]
click at [1080, 21] on icon at bounding box center [1086, 28] width 15 height 15
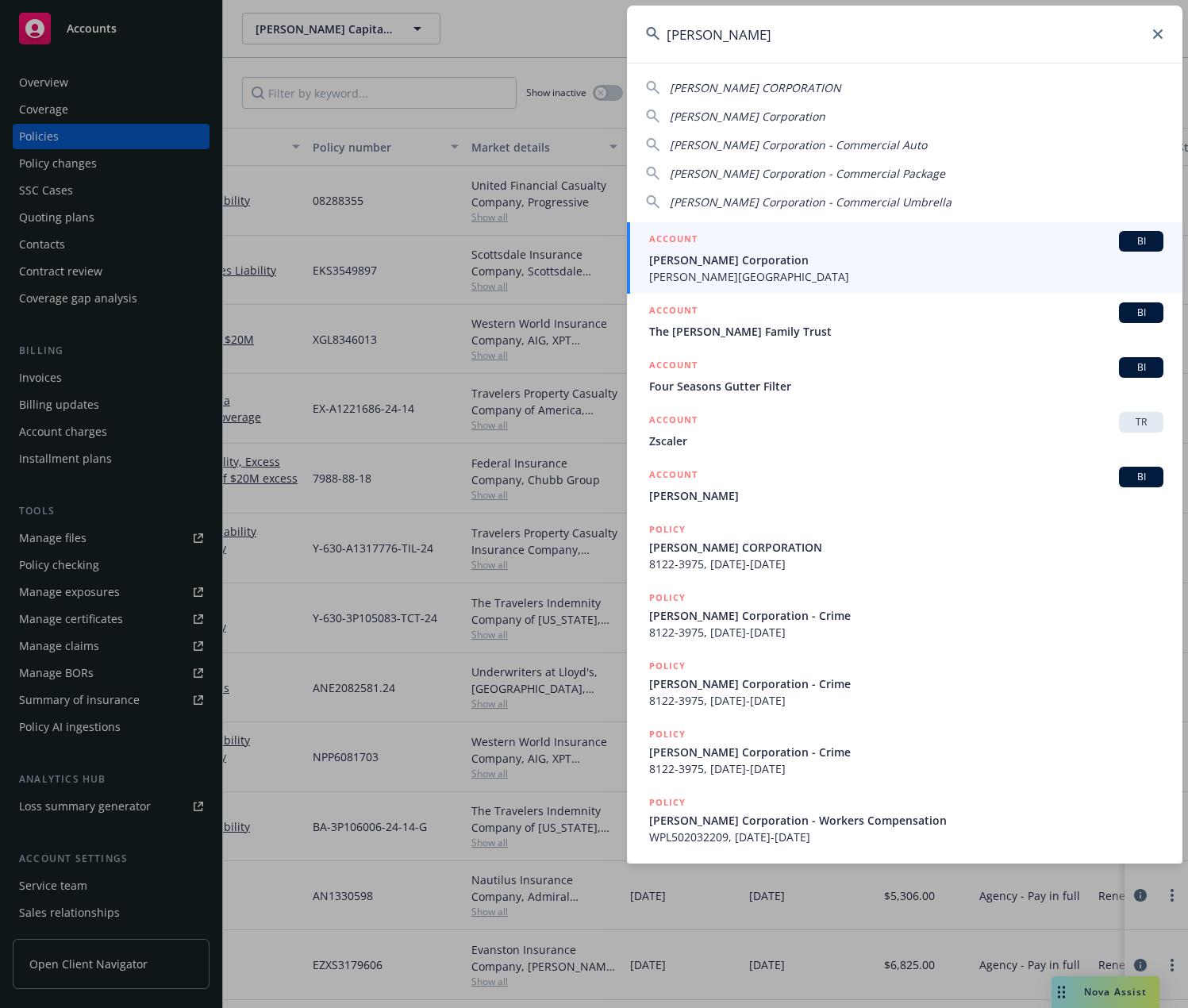
type input "sackett"
click at [967, 245] on div "ACCOUNT BI" at bounding box center [906, 241] width 515 height 20
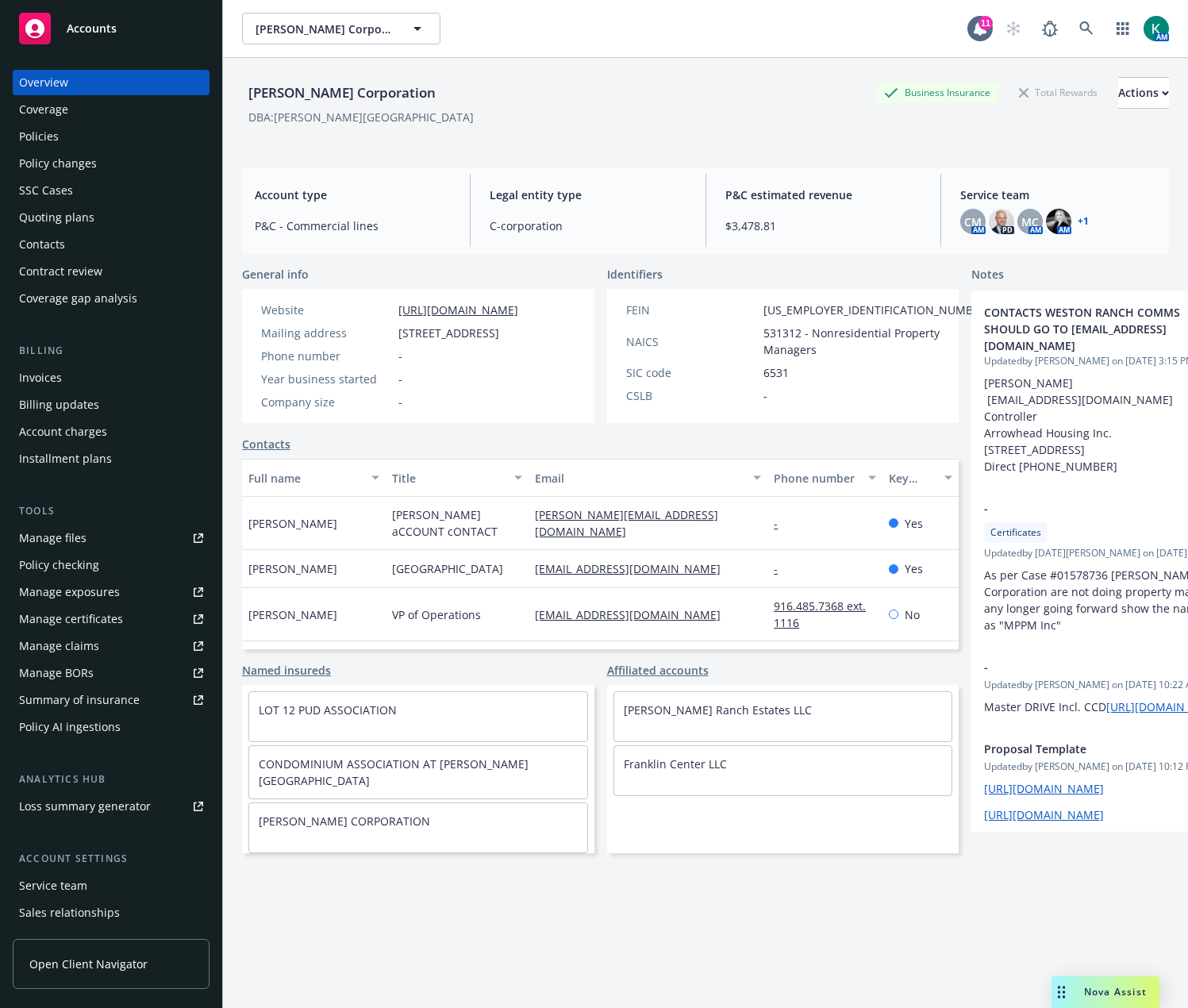
click at [96, 133] on div "Policies" at bounding box center [111, 136] width 184 height 25
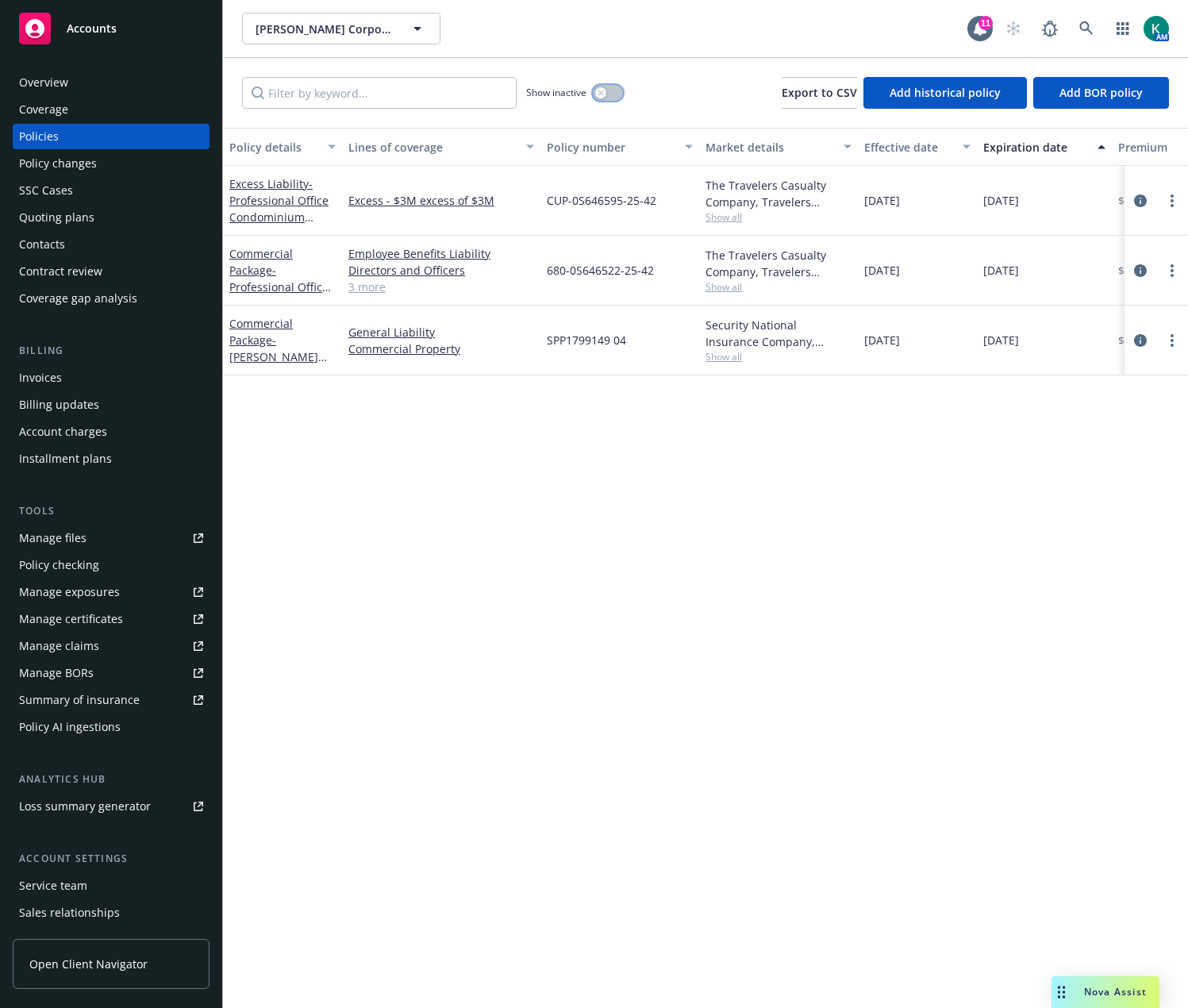
click at [613, 95] on button "button" at bounding box center [608, 93] width 30 height 15
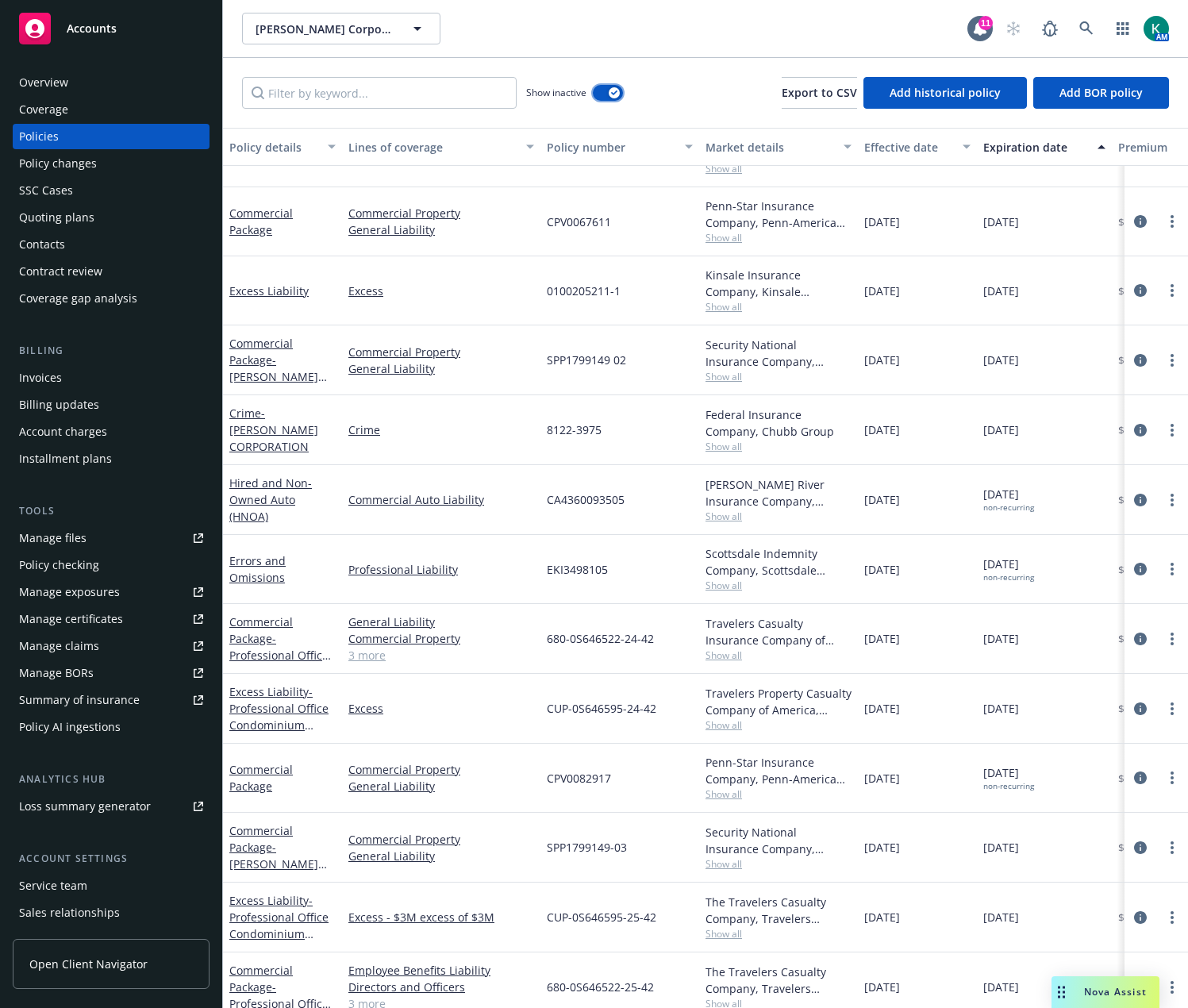
scroll to position [2866, 0]
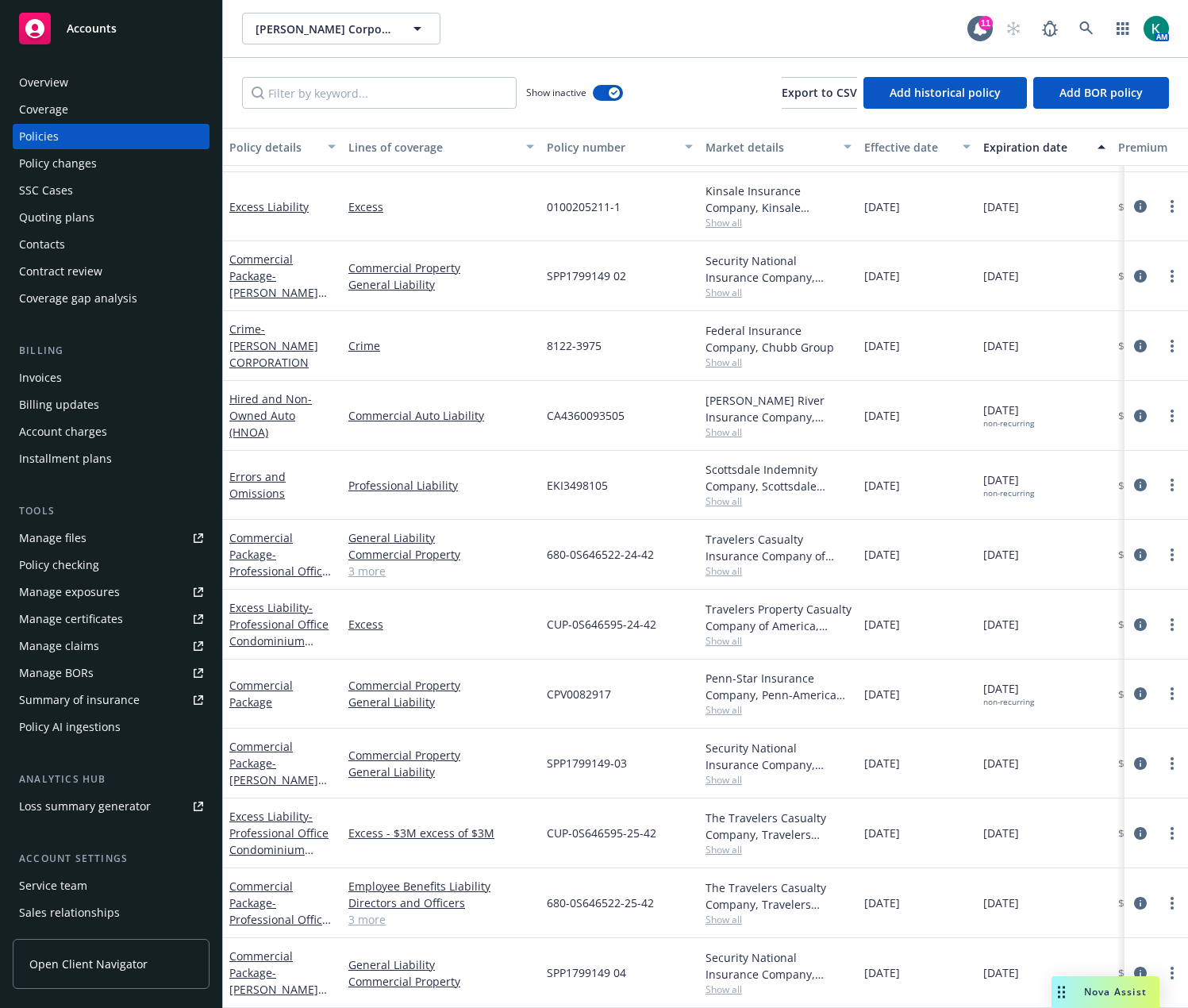
click at [639, 689] on div "CPV0082917" at bounding box center [620, 694] width 159 height 69
click at [1134, 687] on icon "circleInformation" at bounding box center [1140, 693] width 13 height 13
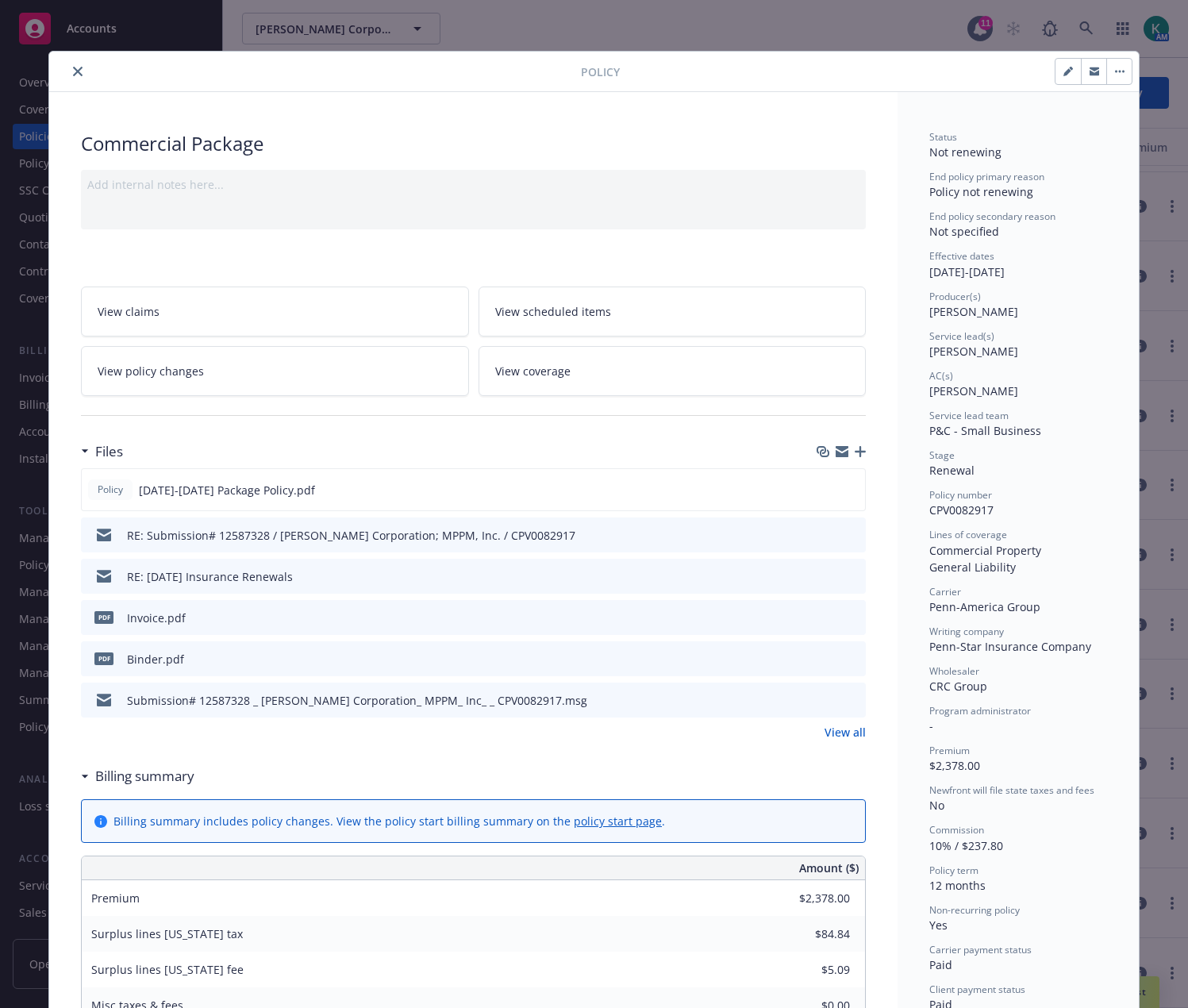
click at [846, 540] on button at bounding box center [852, 535] width 15 height 16
click at [848, 529] on icon "preview file" at bounding box center [850, 533] width 15 height 11
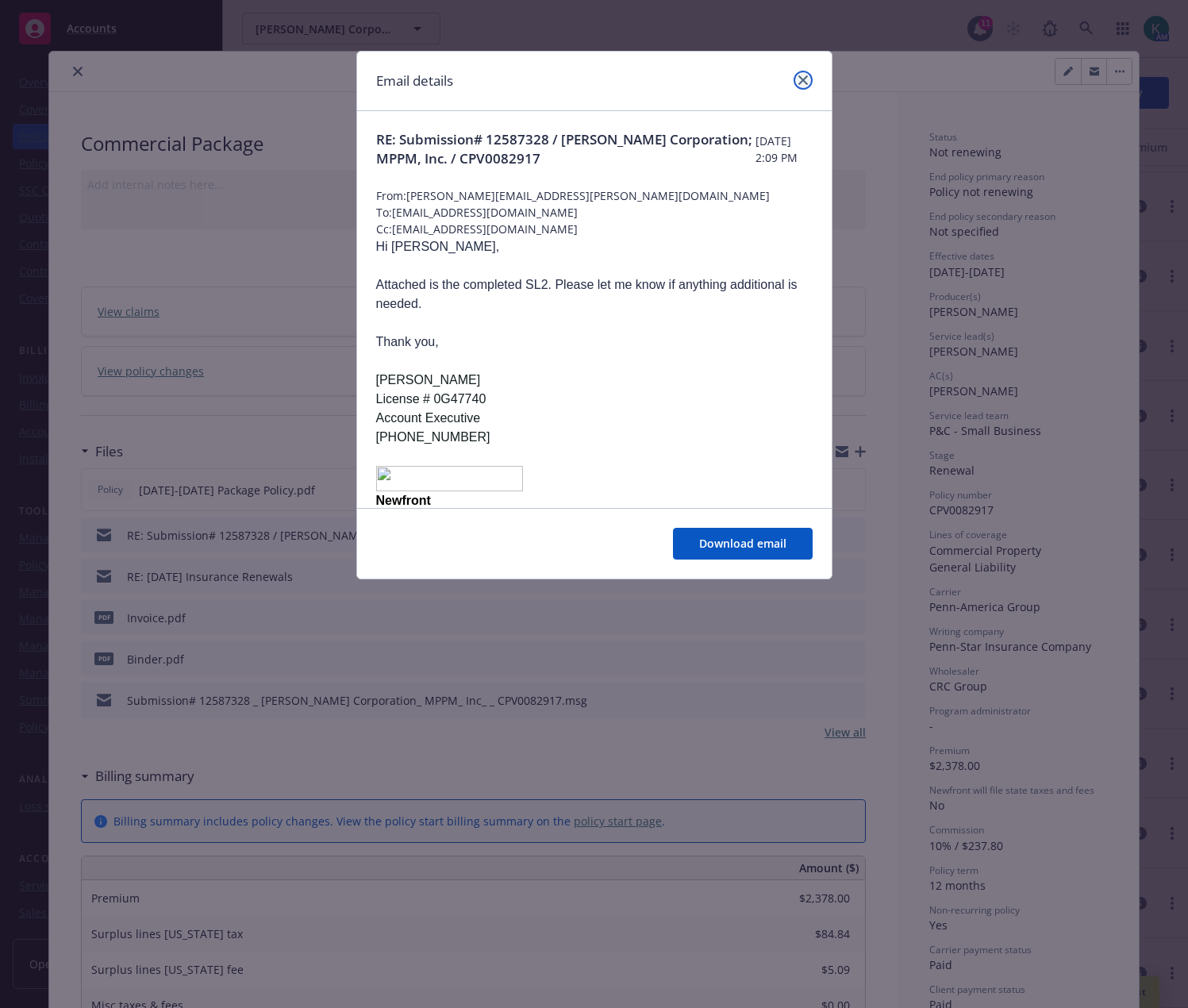
click at [806, 74] on link "close" at bounding box center [803, 80] width 19 height 19
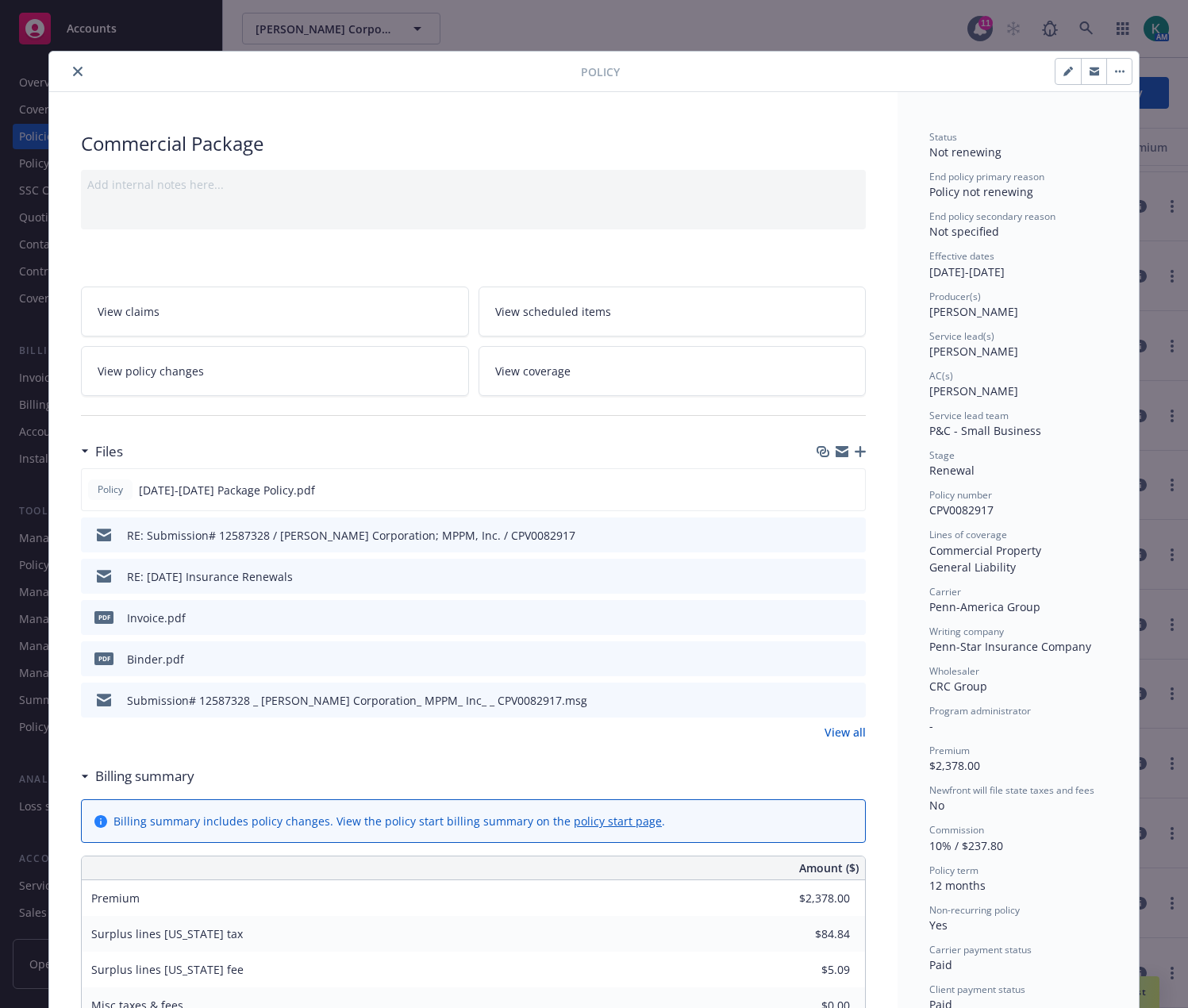
click at [74, 69] on icon "close" at bounding box center [77, 72] width 10 height 10
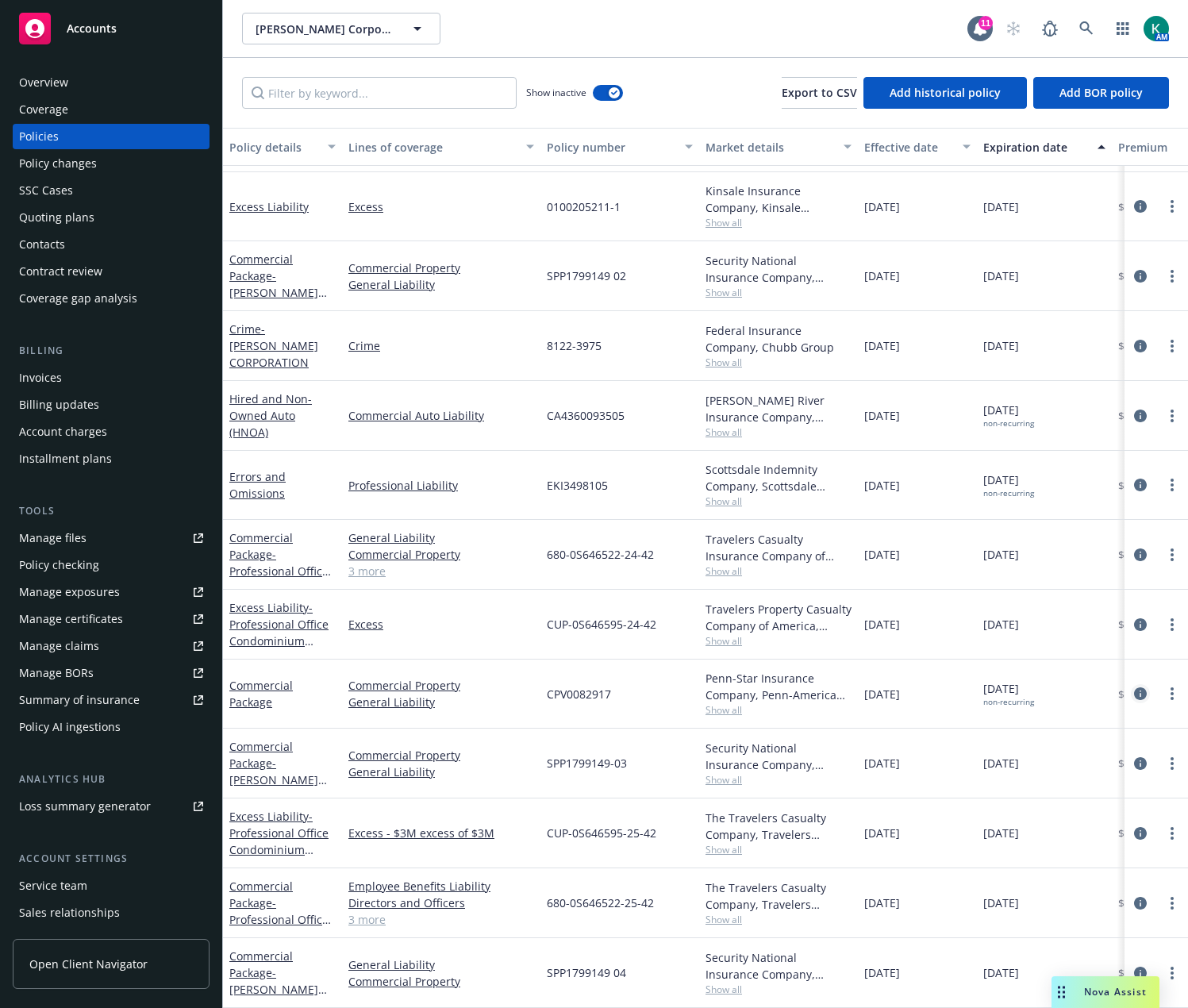
click at [1134, 687] on icon "circleInformation" at bounding box center [1140, 693] width 13 height 13
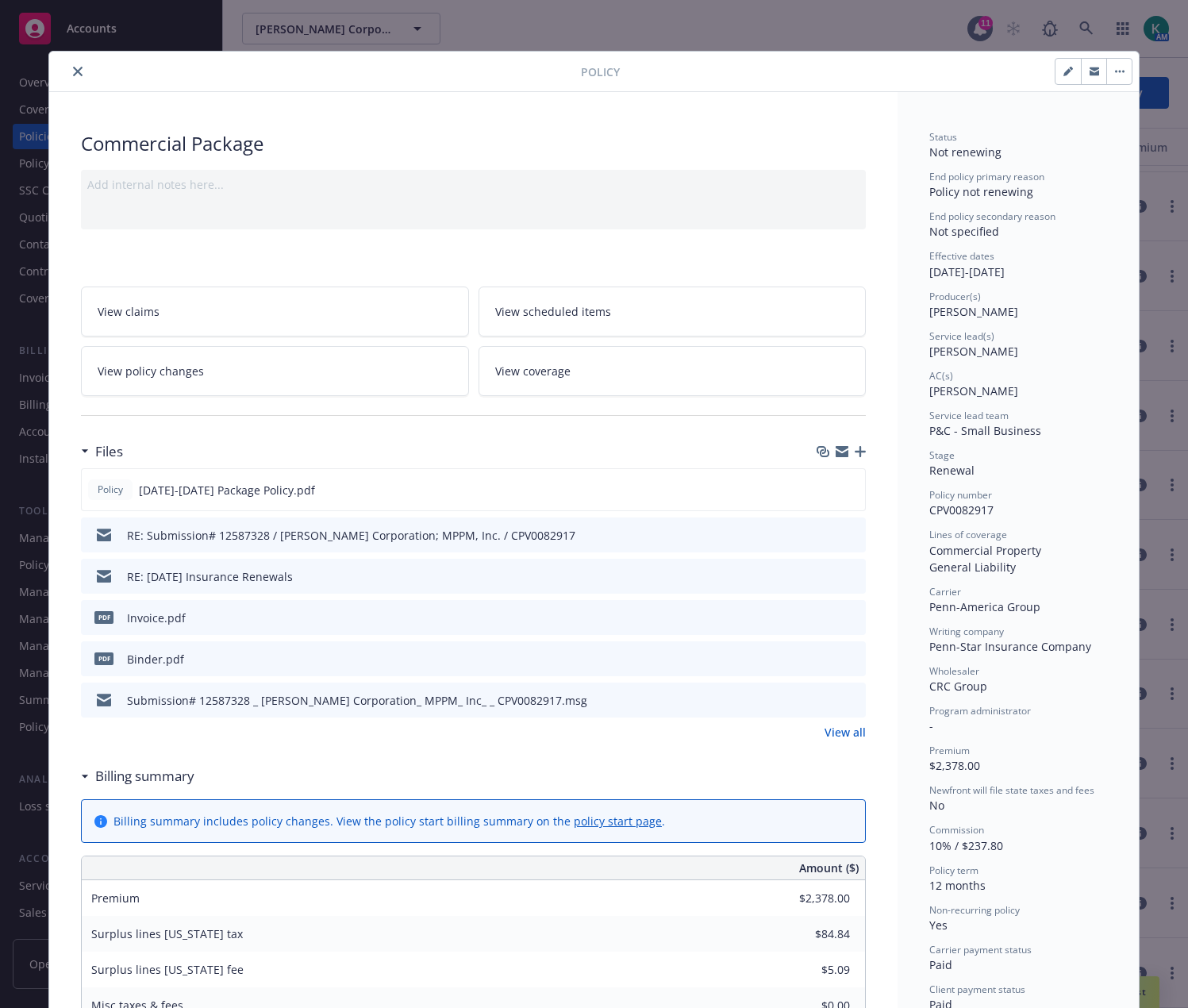
scroll to position [47, 0]
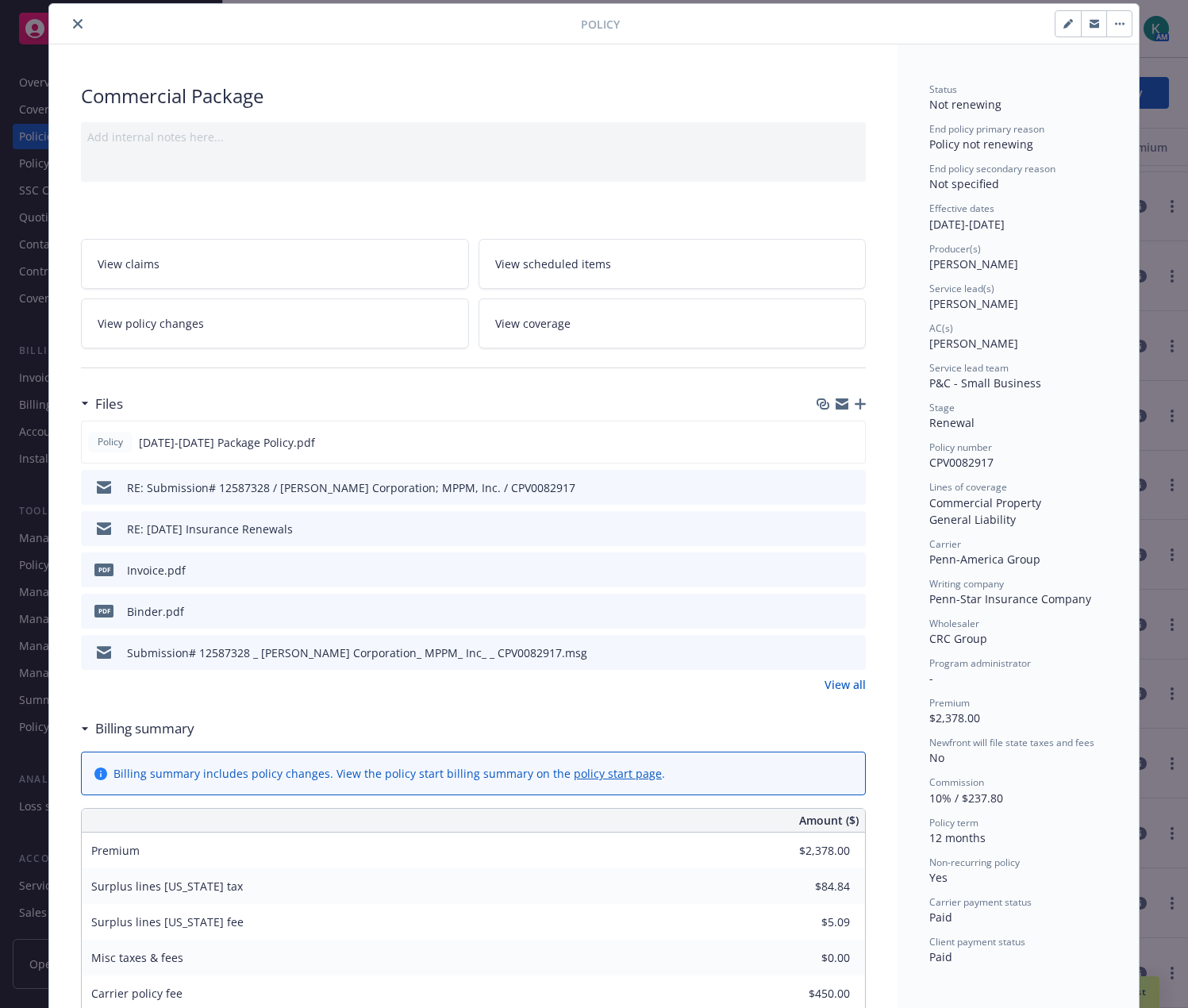
click at [74, 24] on icon "close" at bounding box center [77, 24] width 10 height 10
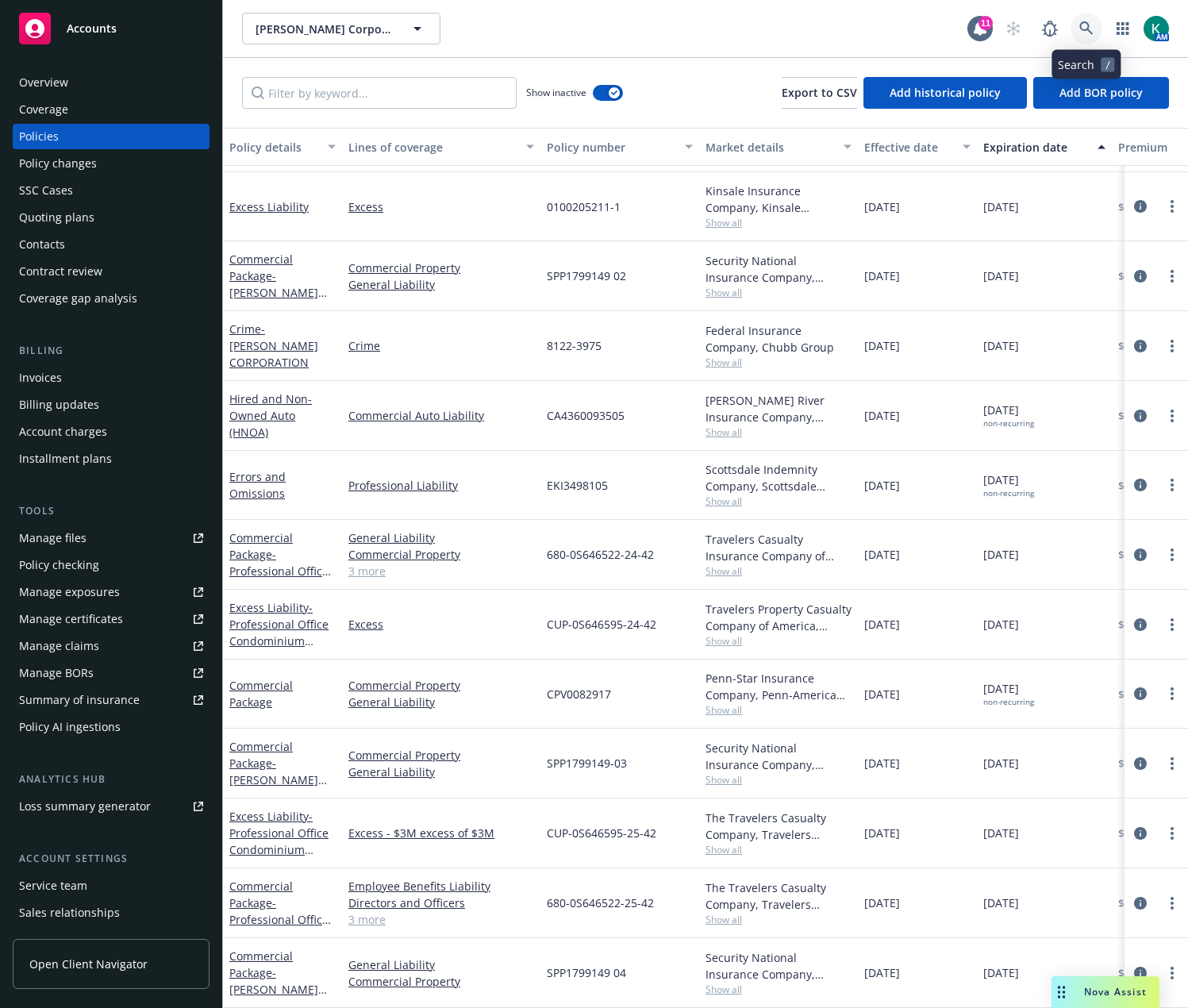
click at [1088, 32] on icon at bounding box center [1086, 28] width 15 height 15
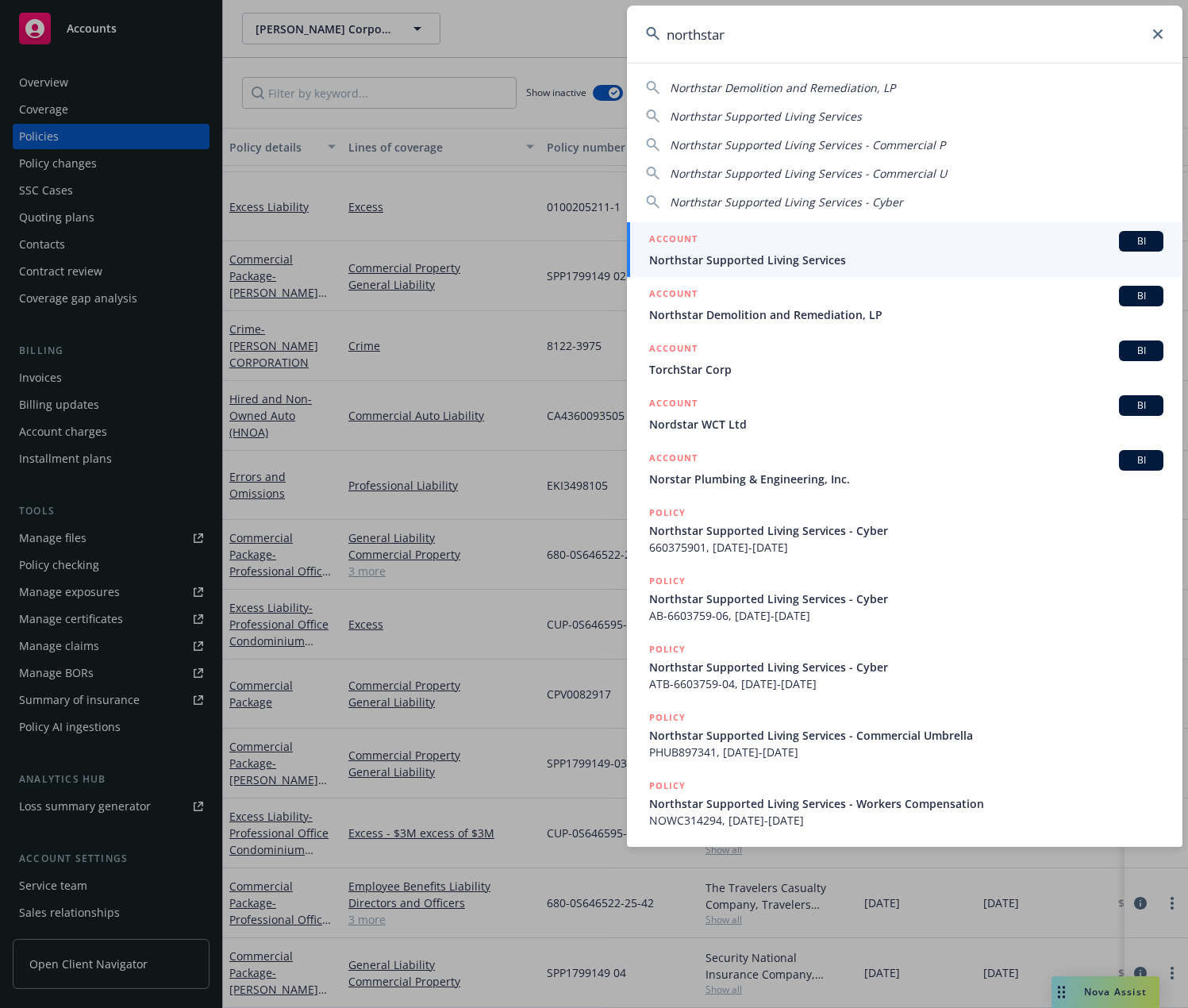
type input "northstar"
click at [947, 253] on span "Northstar Supported Living Services" at bounding box center [906, 259] width 515 height 16
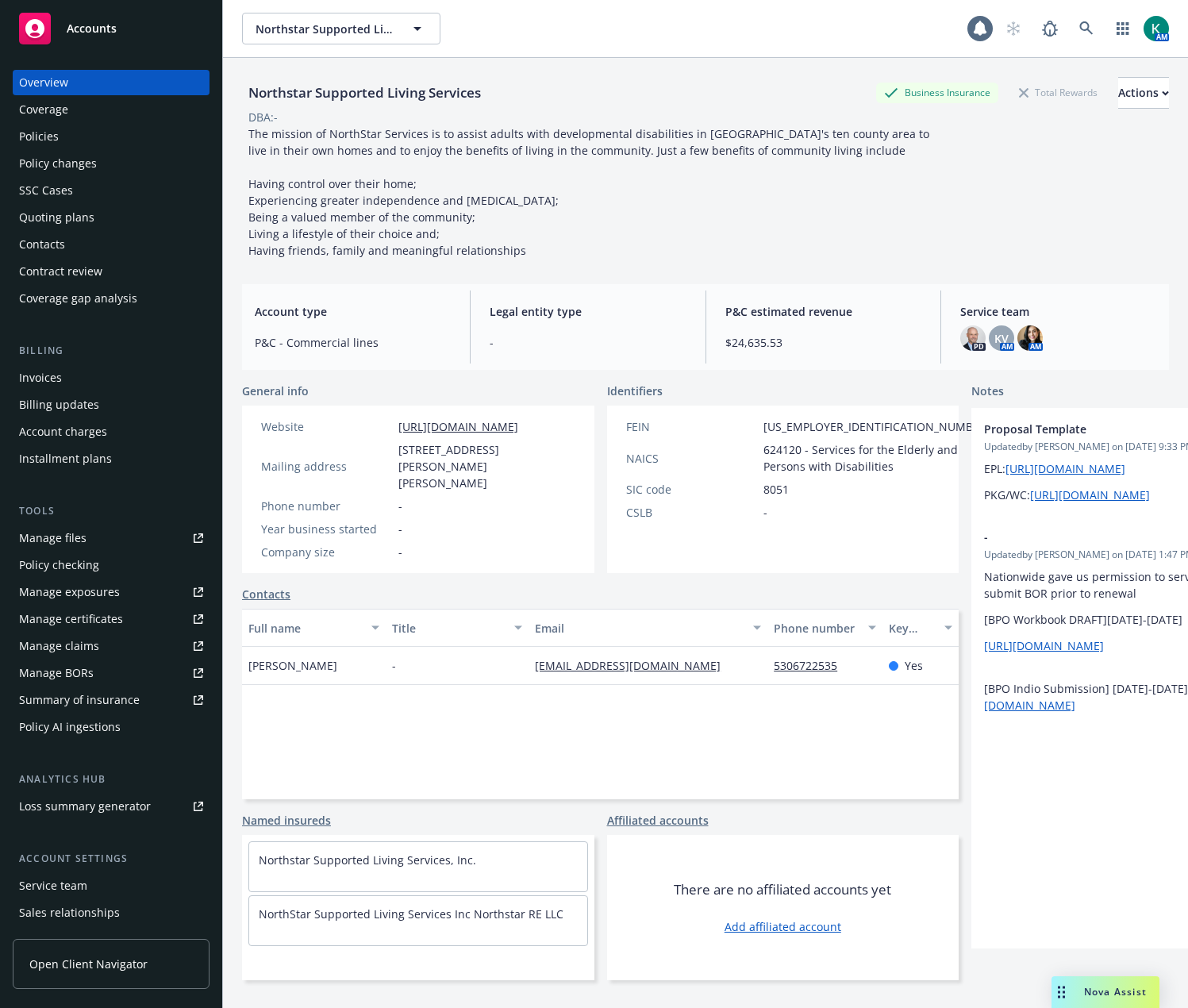
click at [36, 143] on div "Policies" at bounding box center [39, 136] width 40 height 25
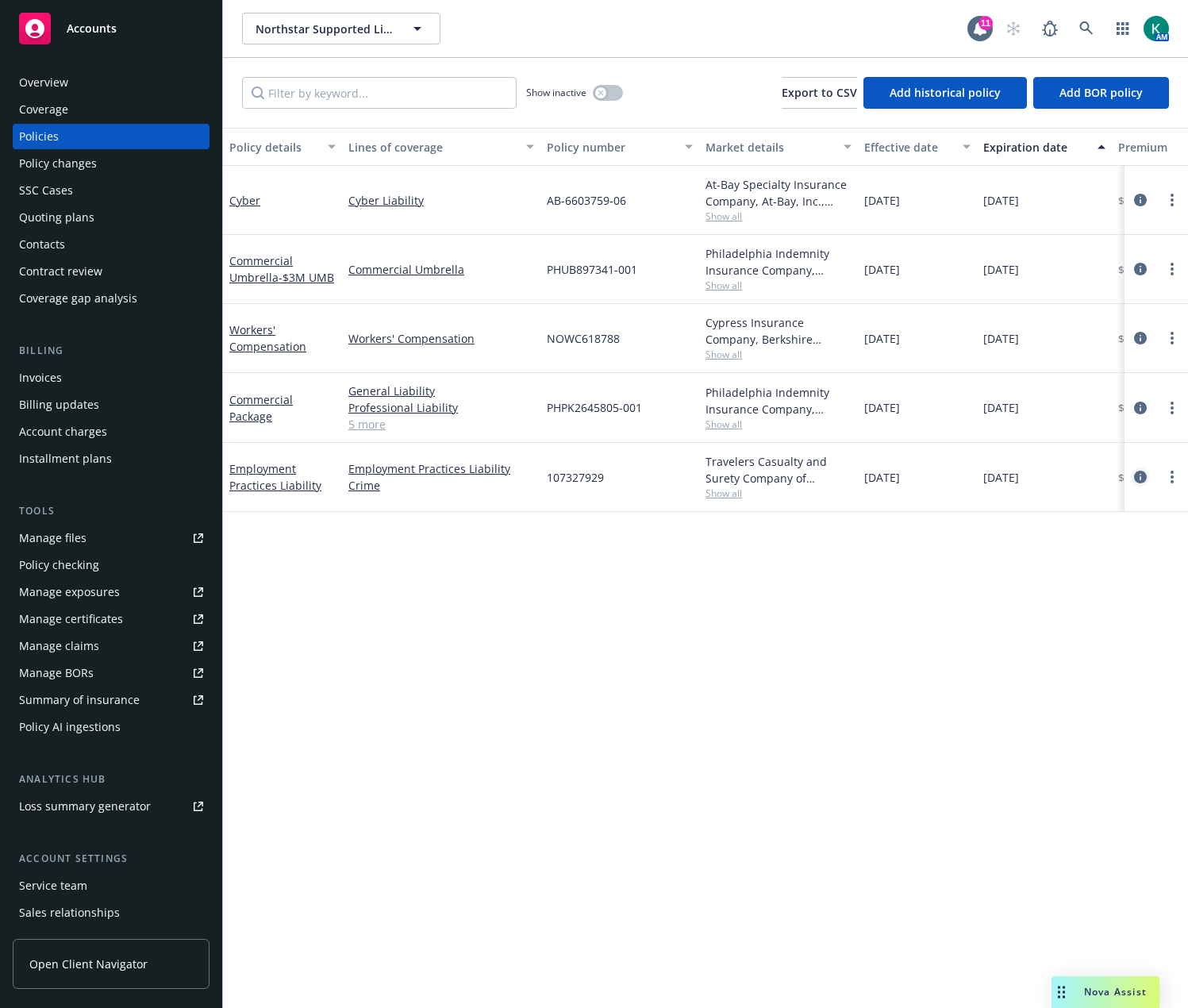
click at [1138, 480] on icon "circleInformation" at bounding box center [1140, 476] width 13 height 13
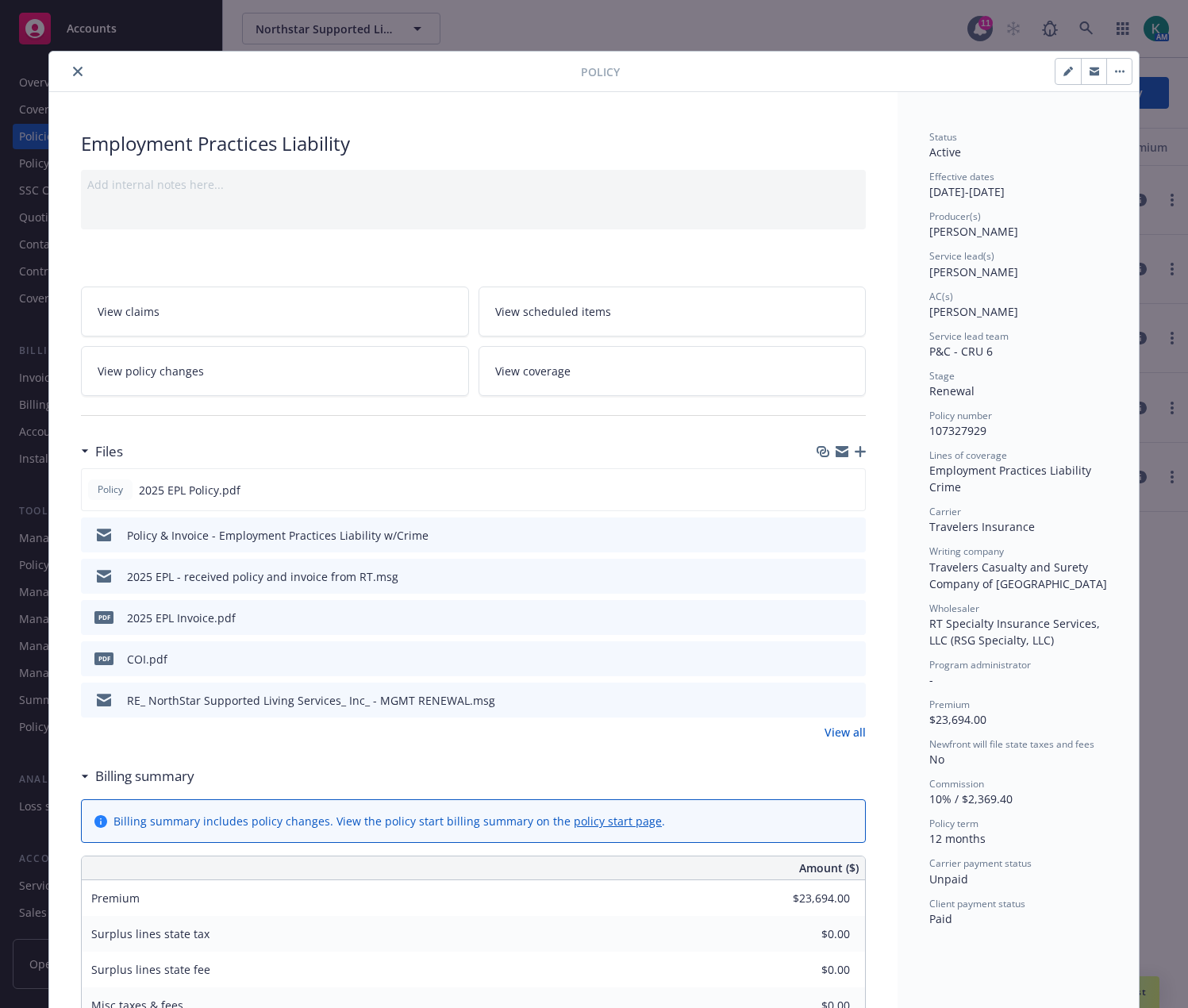
click at [849, 535] on icon "preview file" at bounding box center [850, 533] width 15 height 11
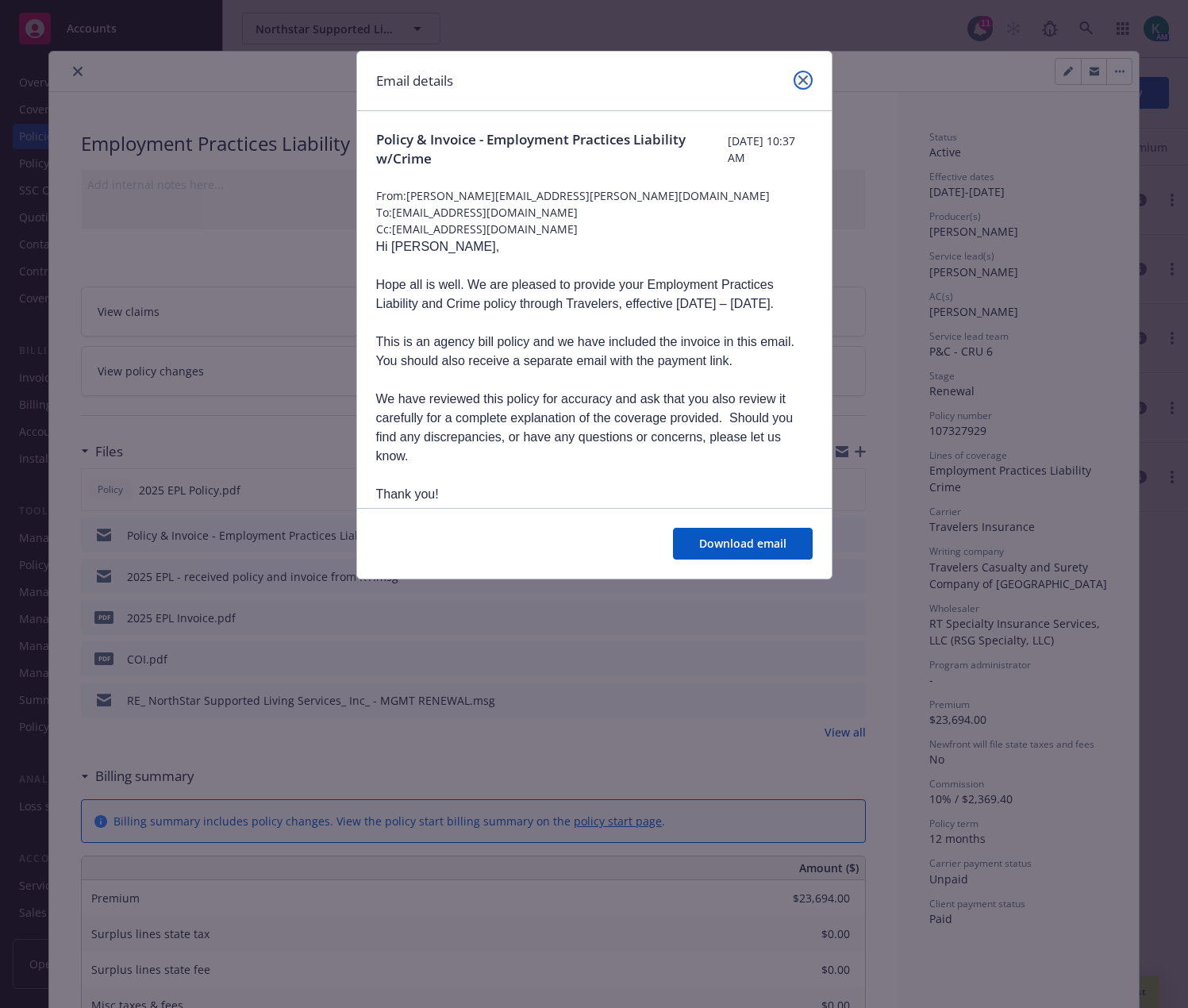
click at [803, 76] on icon "close" at bounding box center [803, 80] width 10 height 10
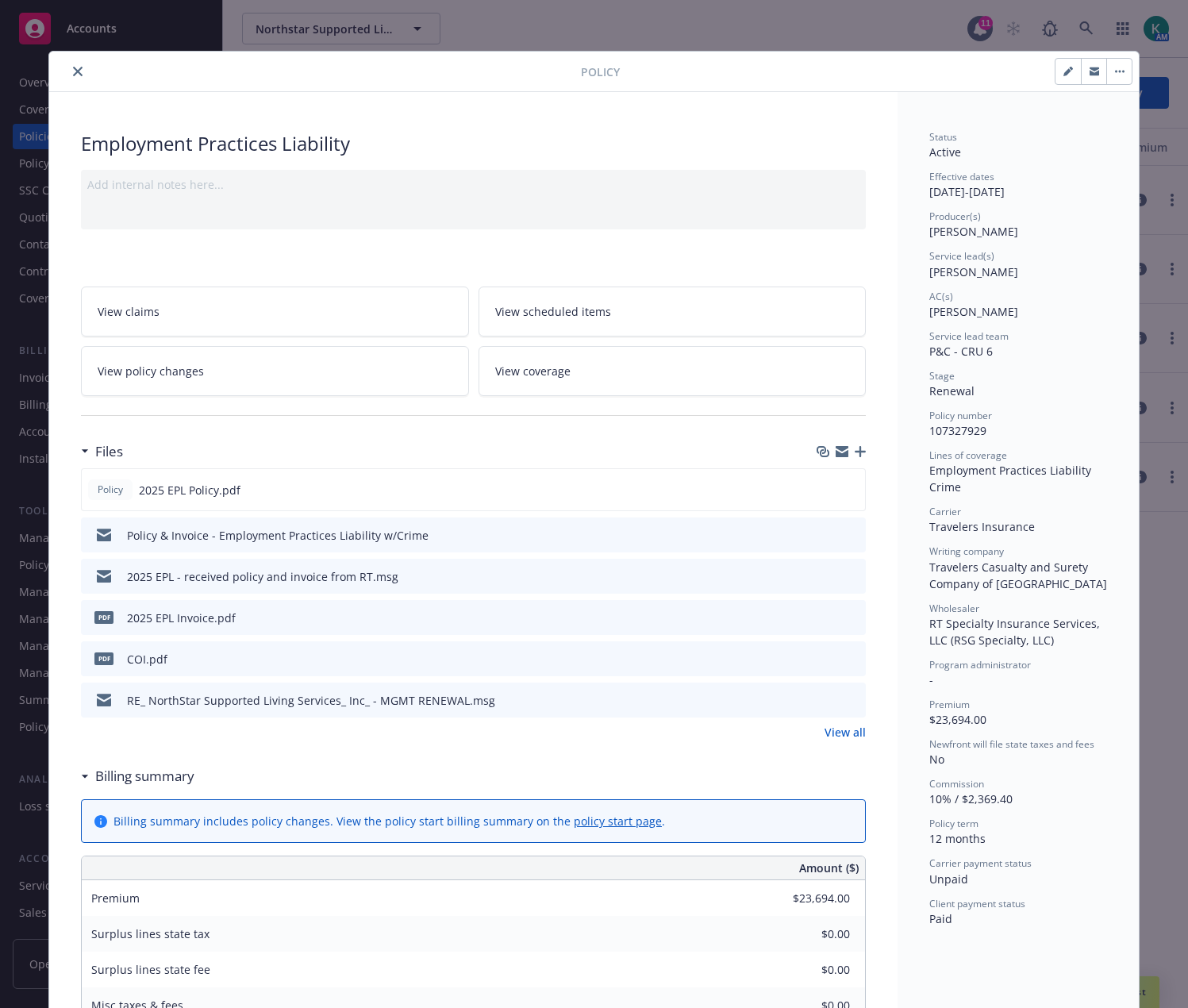
click at [75, 73] on icon "close" at bounding box center [77, 72] width 10 height 10
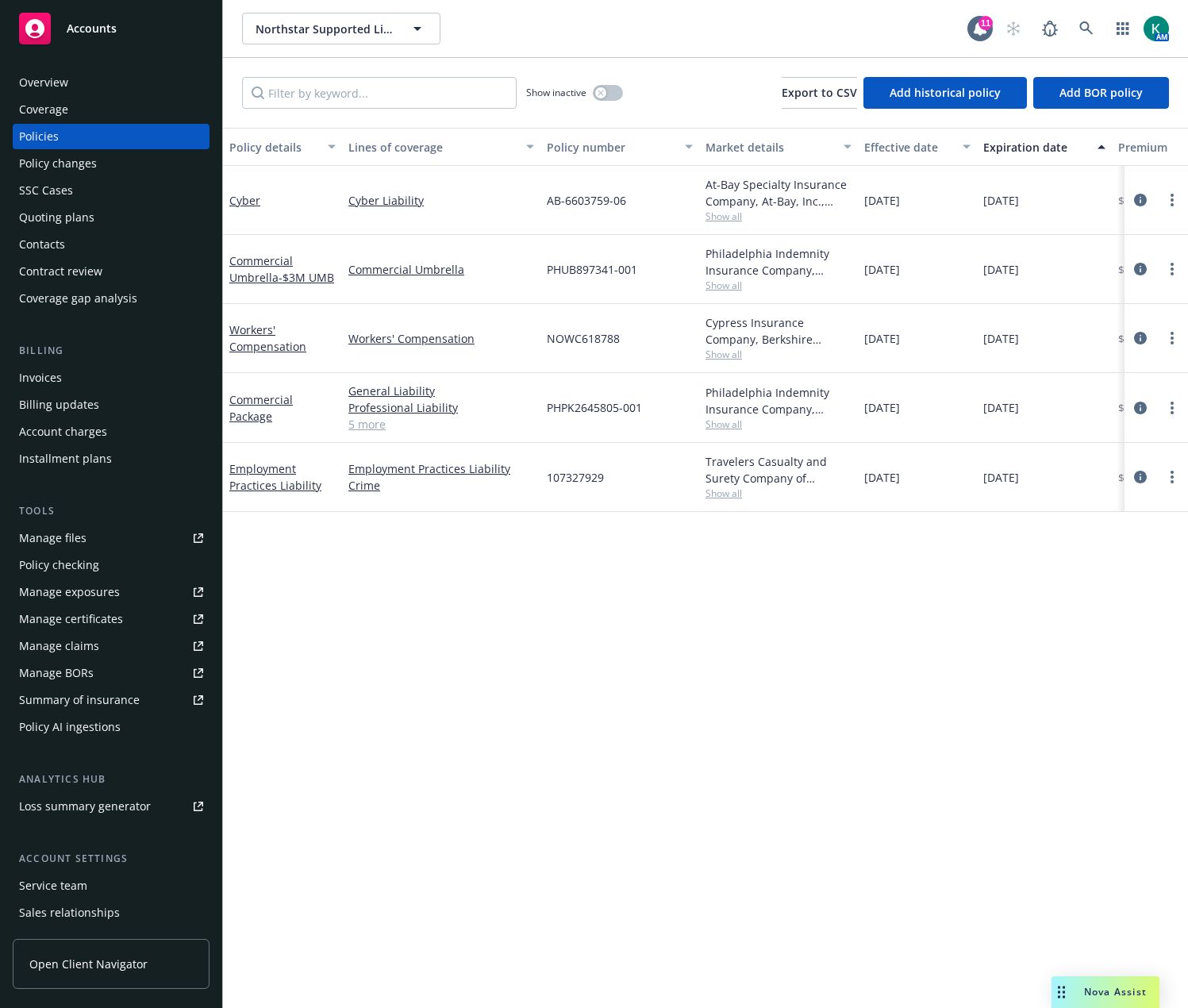
click at [49, 193] on div "SSC Cases" at bounding box center [46, 191] width 54 height 25
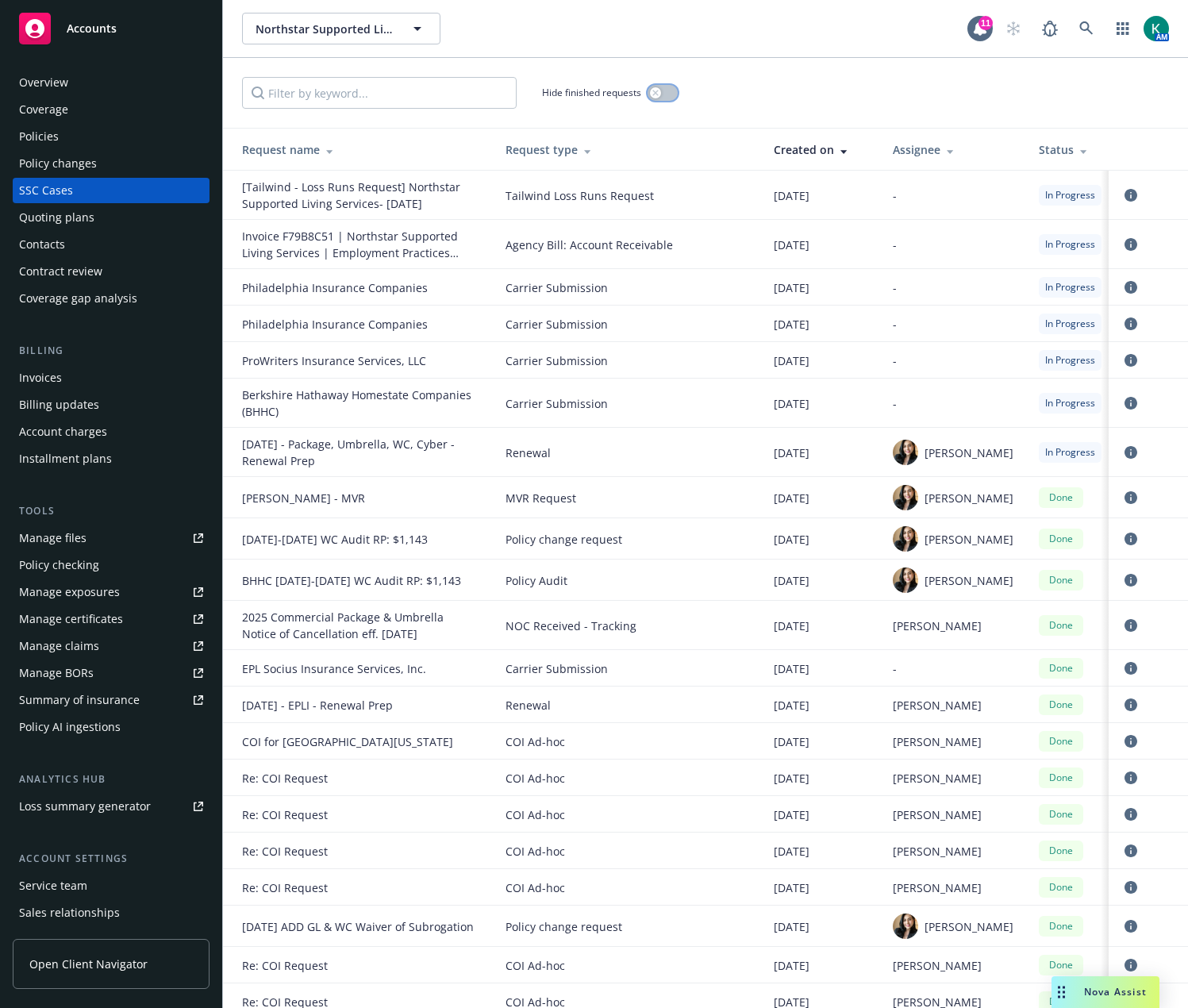
click at [666, 94] on button "button" at bounding box center [662, 93] width 30 height 15
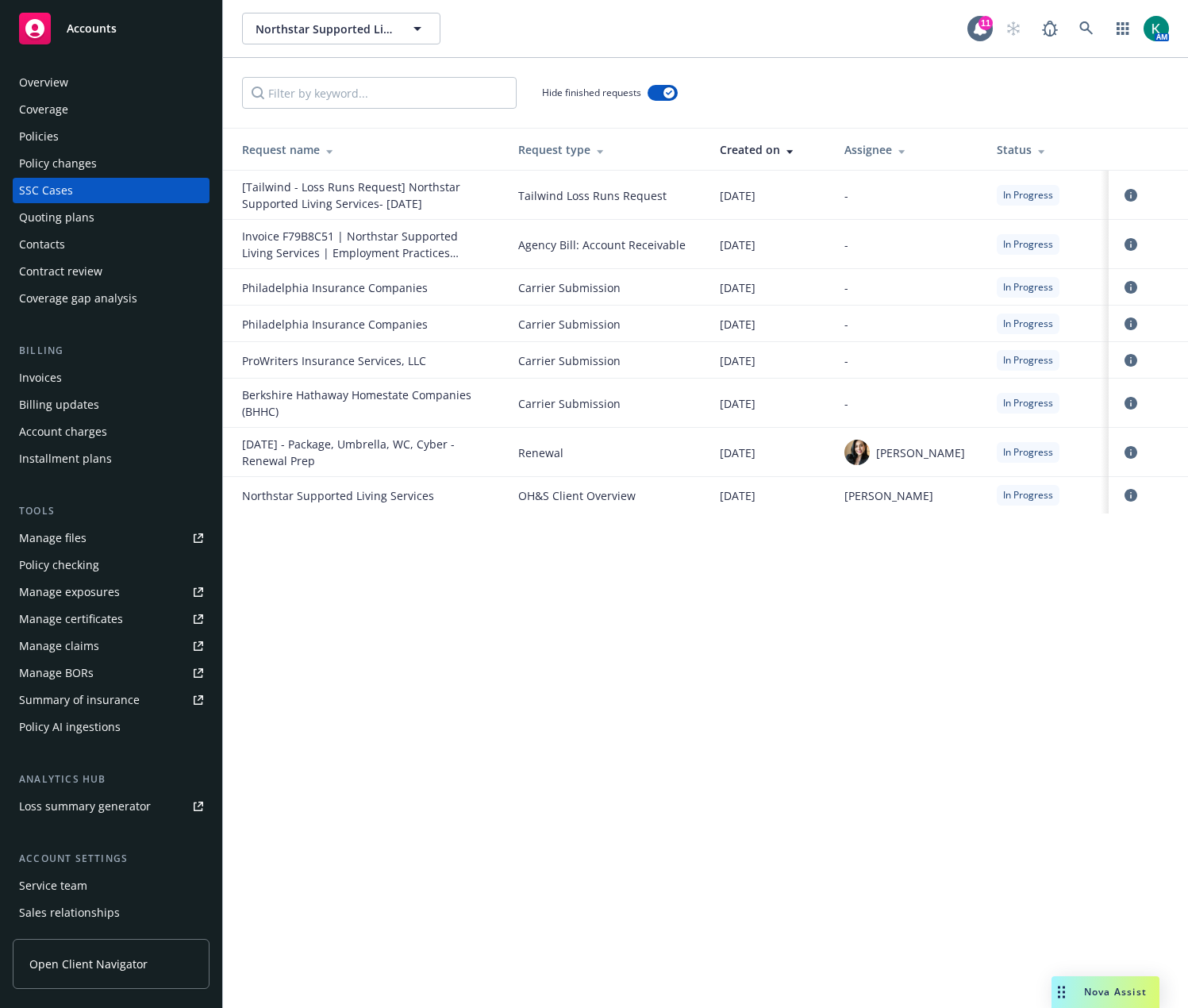
click at [597, 728] on div "Northstar Supported Living Services Northstar Supported Living Services 11 AM H…" at bounding box center [705, 504] width 965 height 1008
click at [1089, 26] on icon at bounding box center [1086, 28] width 15 height 15
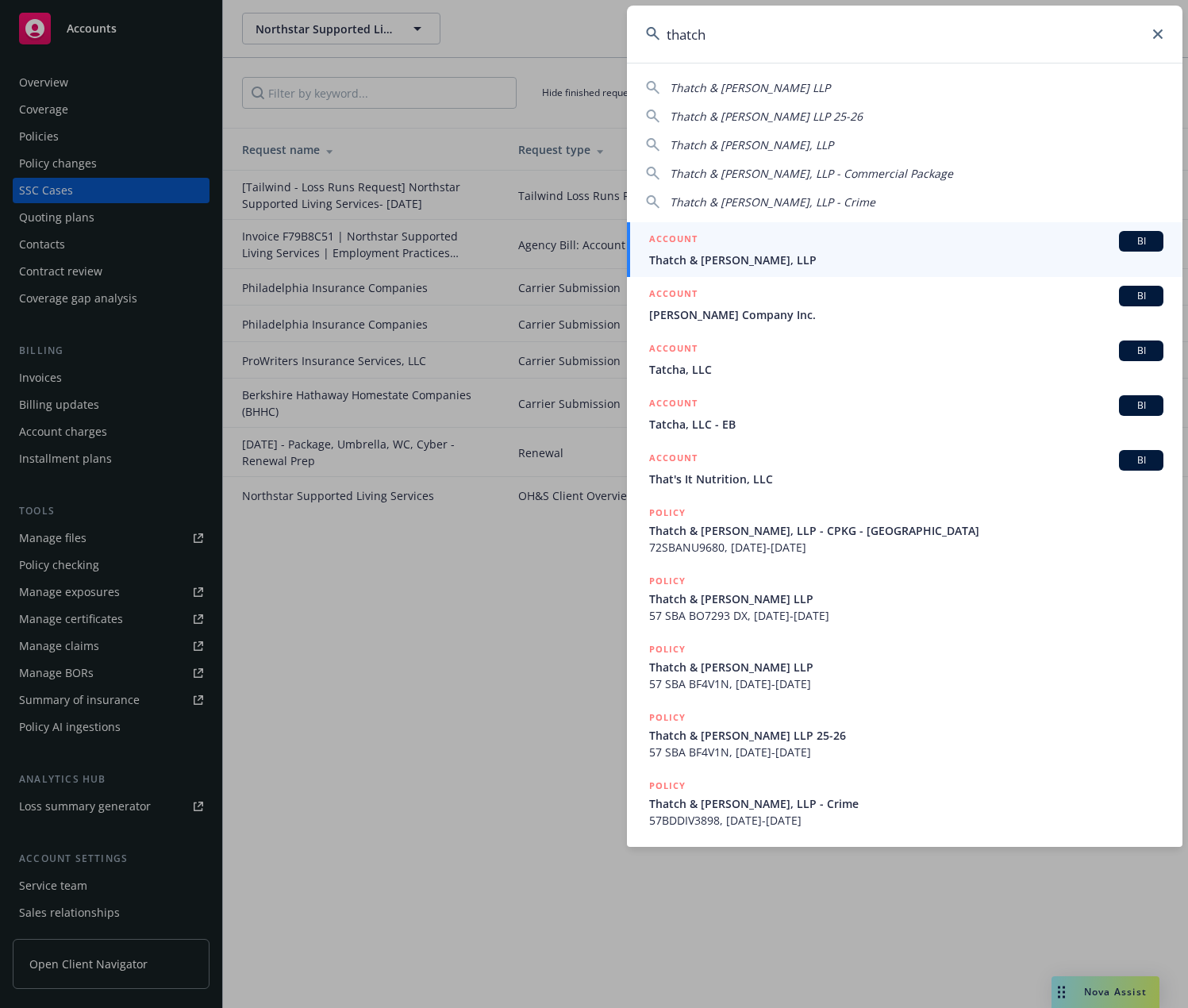
type input "thatch"
click at [818, 246] on div "ACCOUNT BI" at bounding box center [906, 241] width 515 height 20
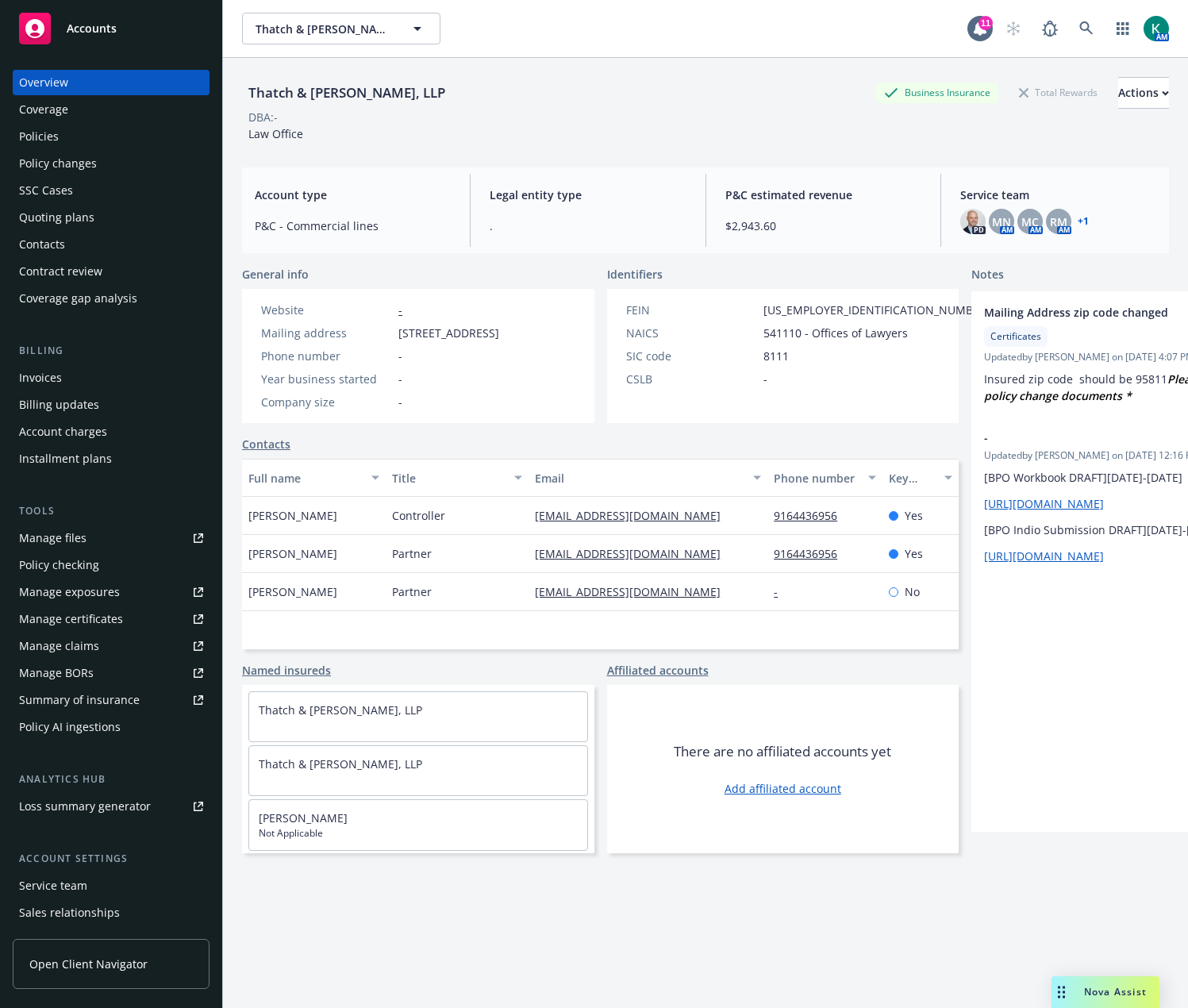
click at [60, 133] on div "Policies" at bounding box center [111, 136] width 184 height 25
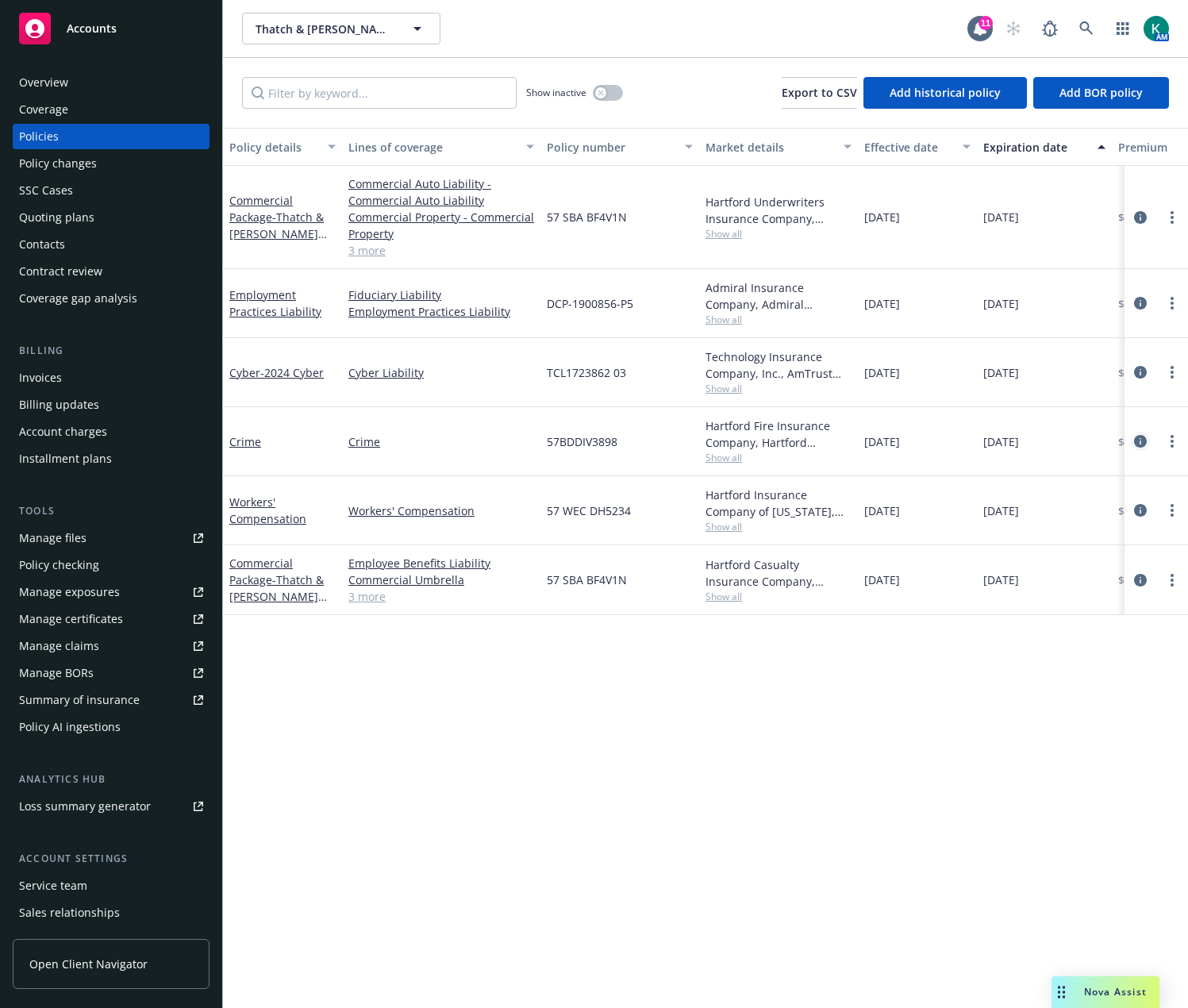
click at [1139, 439] on icon "circleInformation" at bounding box center [1140, 441] width 13 height 13
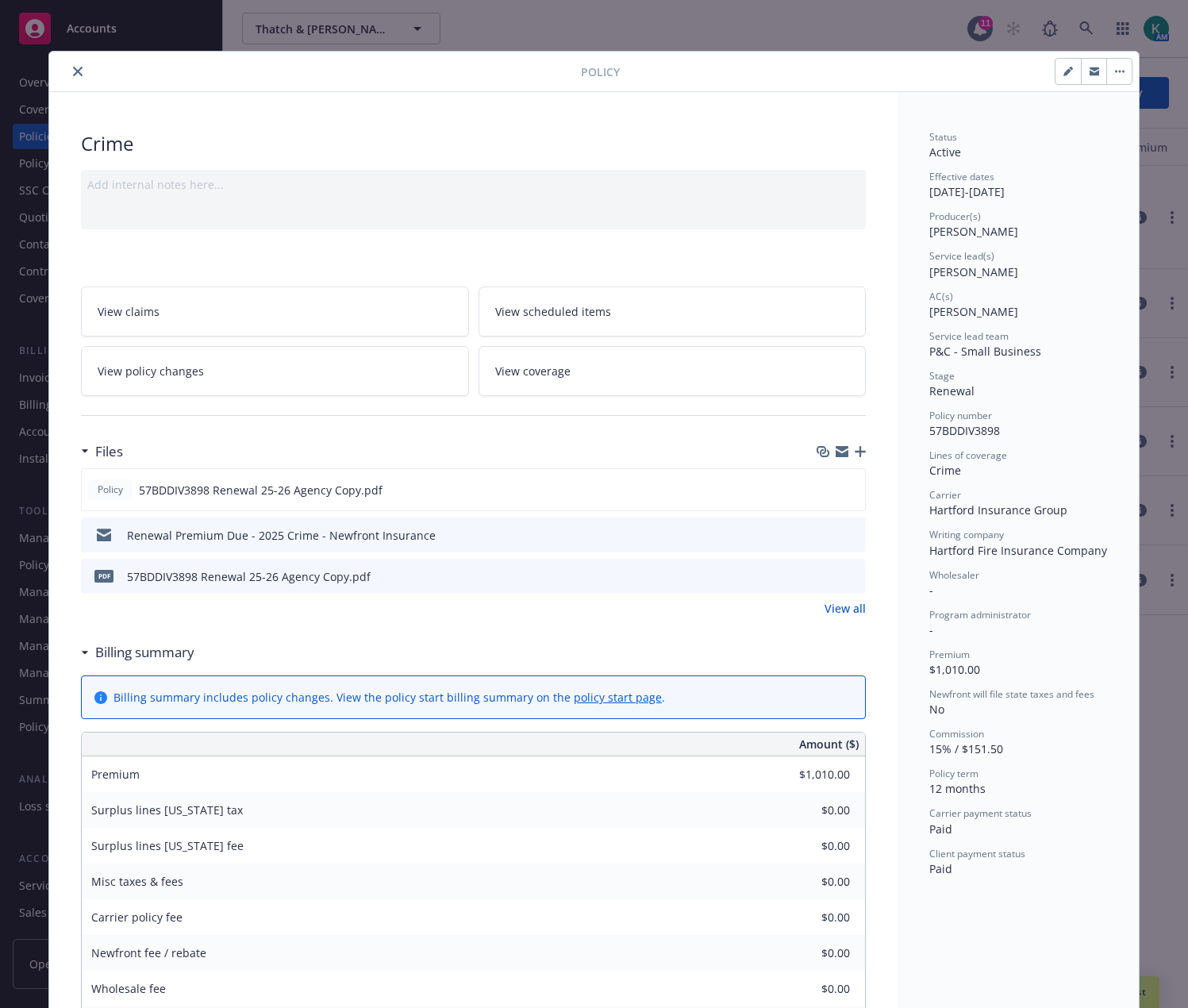
click at [74, 67] on icon "close" at bounding box center [77, 72] width 10 height 10
